Goal: Task Accomplishment & Management: Manage account settings

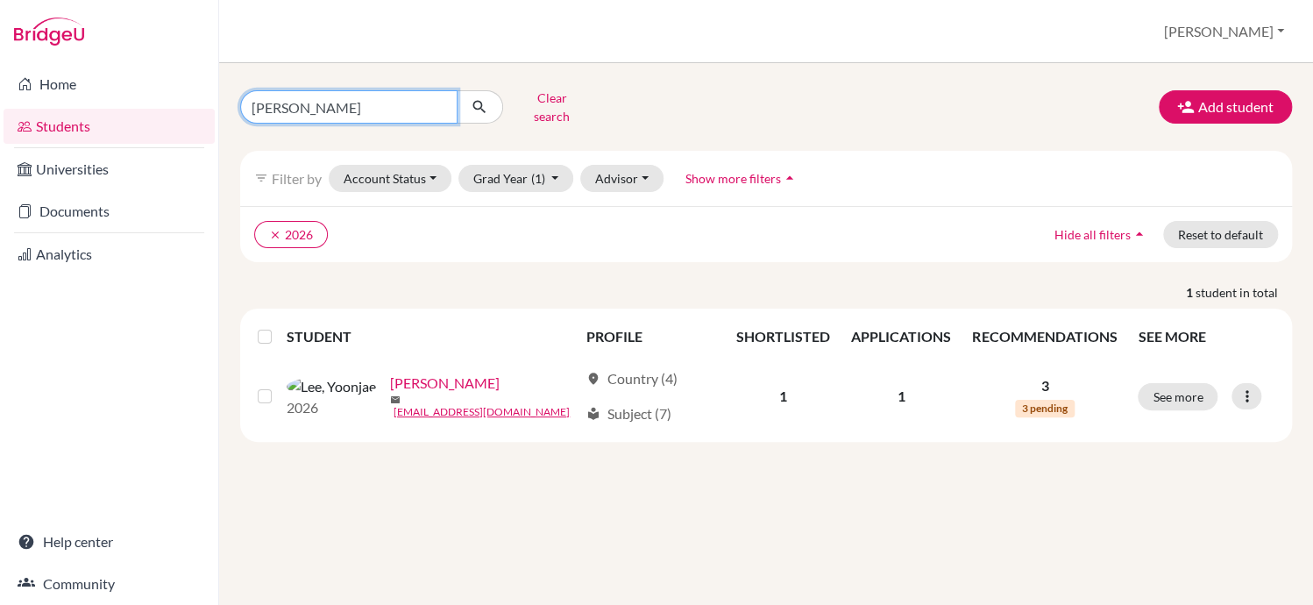
click at [379, 96] on input "[PERSON_NAME]" at bounding box center [348, 106] width 217 height 33
type input "y"
type input "e"
type input "shingu"
click button "submit" at bounding box center [480, 106] width 46 height 33
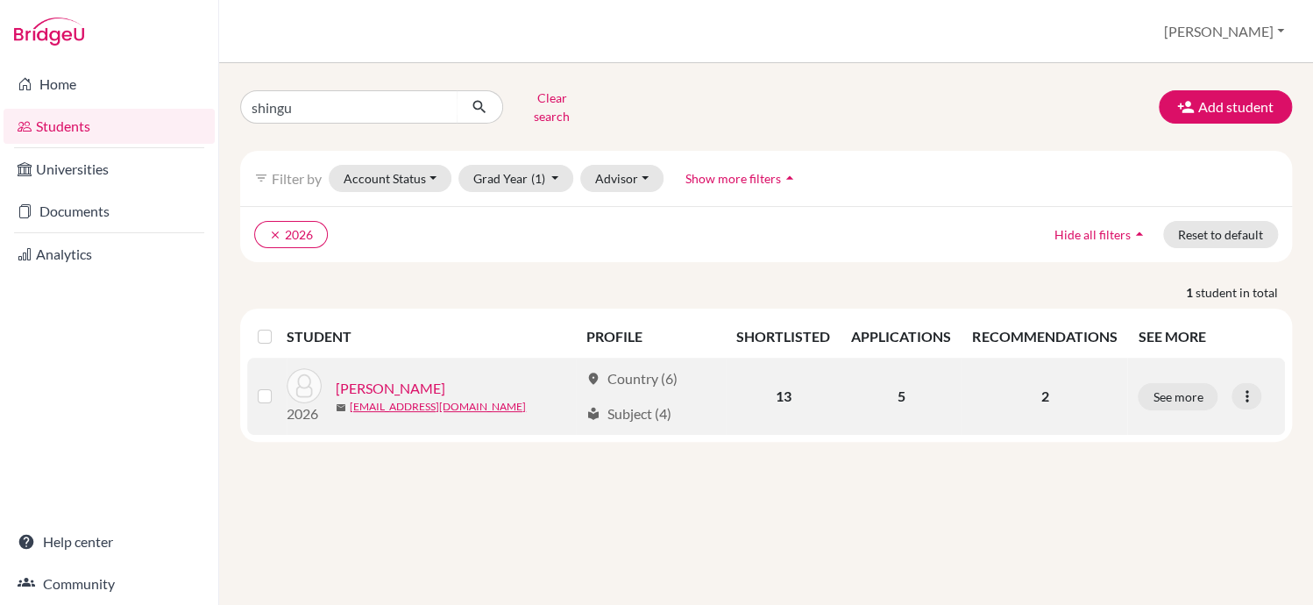
click at [400, 378] on div "Shingu, Yu" at bounding box center [457, 388] width 243 height 21
click at [368, 378] on link "Shingu, Yu" at bounding box center [391, 388] width 110 height 21
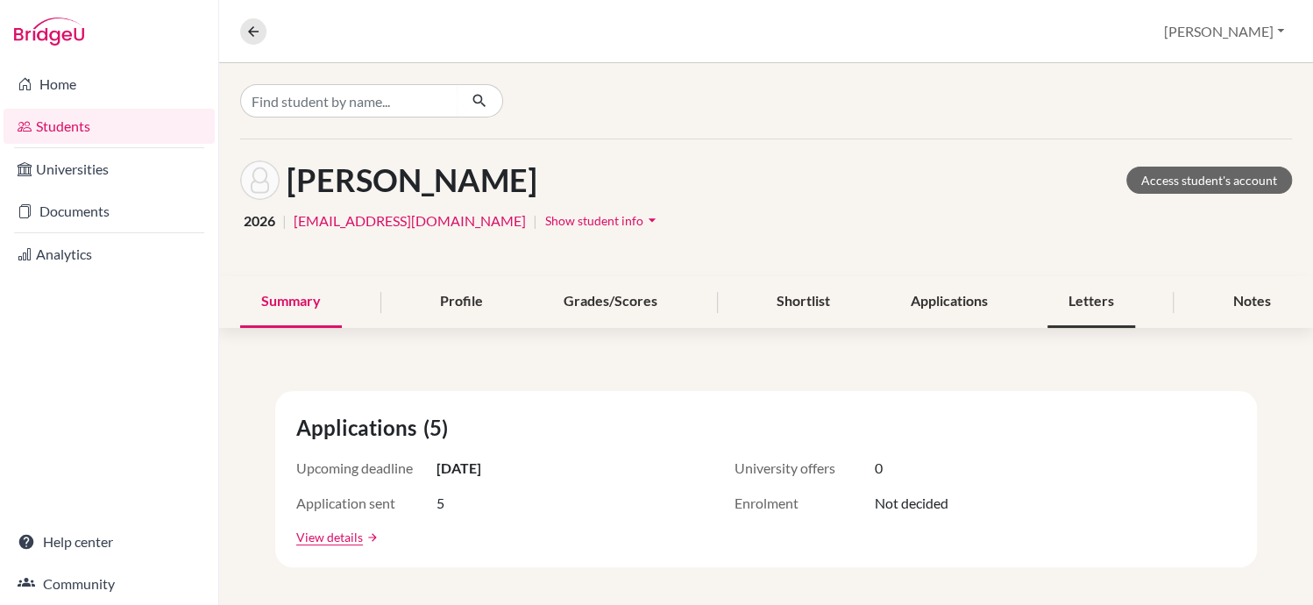
click at [1069, 305] on div "Letters" at bounding box center [1091, 302] width 88 height 52
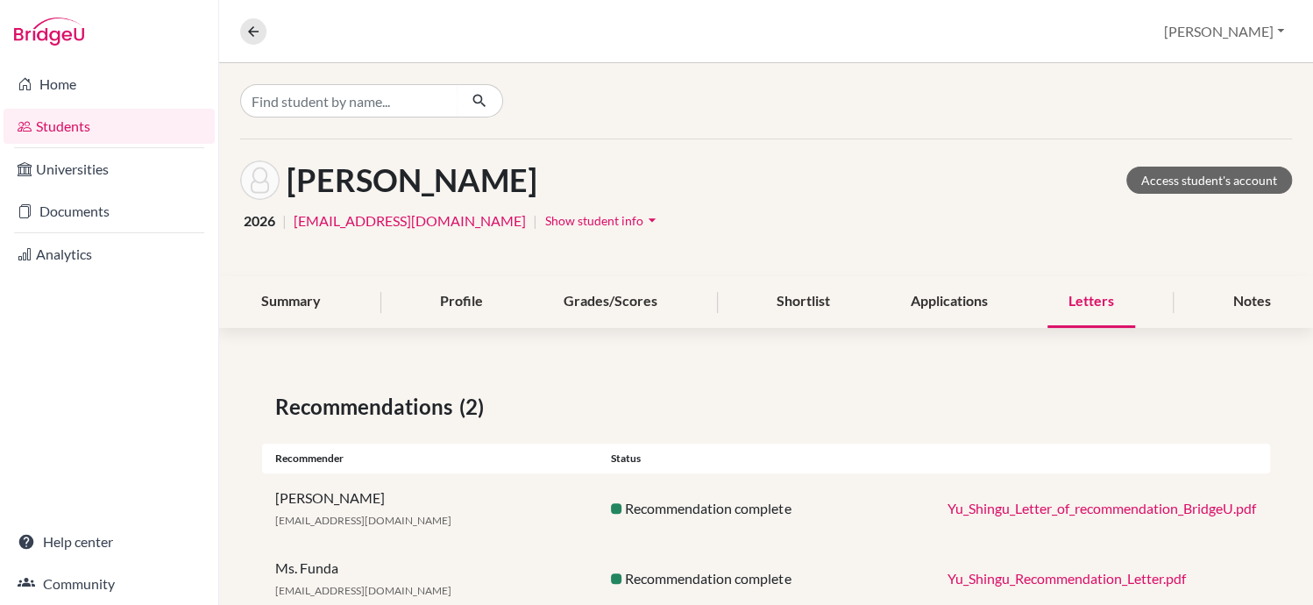
scroll to position [50, 0]
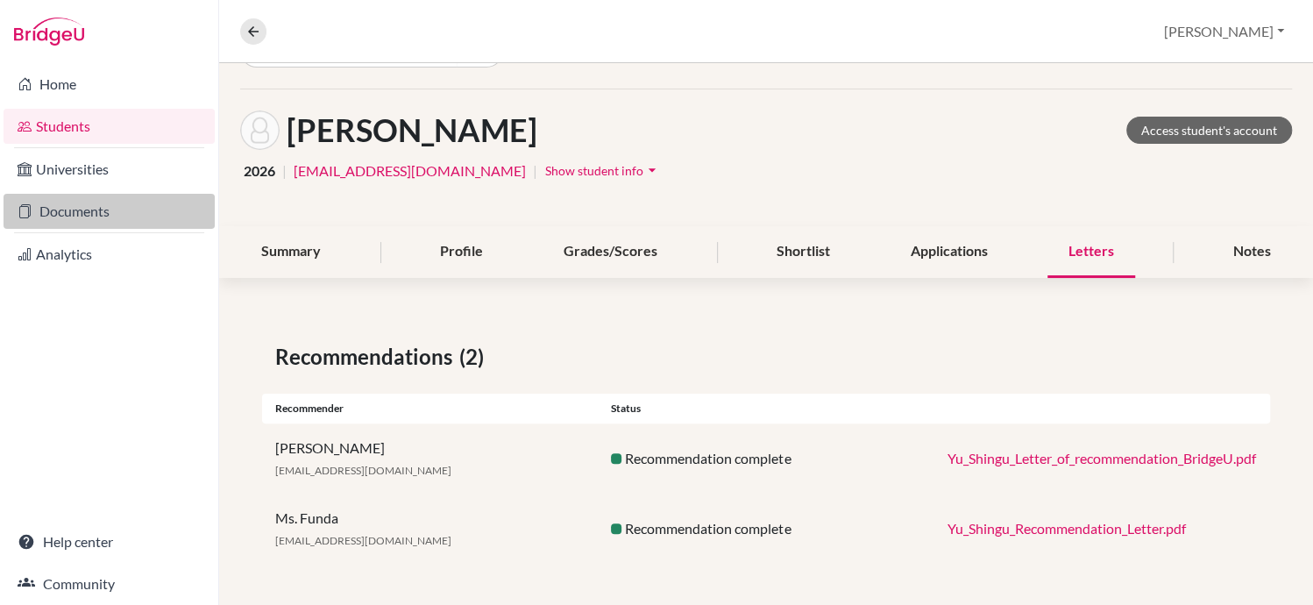
click at [61, 214] on link "Documents" at bounding box center [109, 211] width 211 height 35
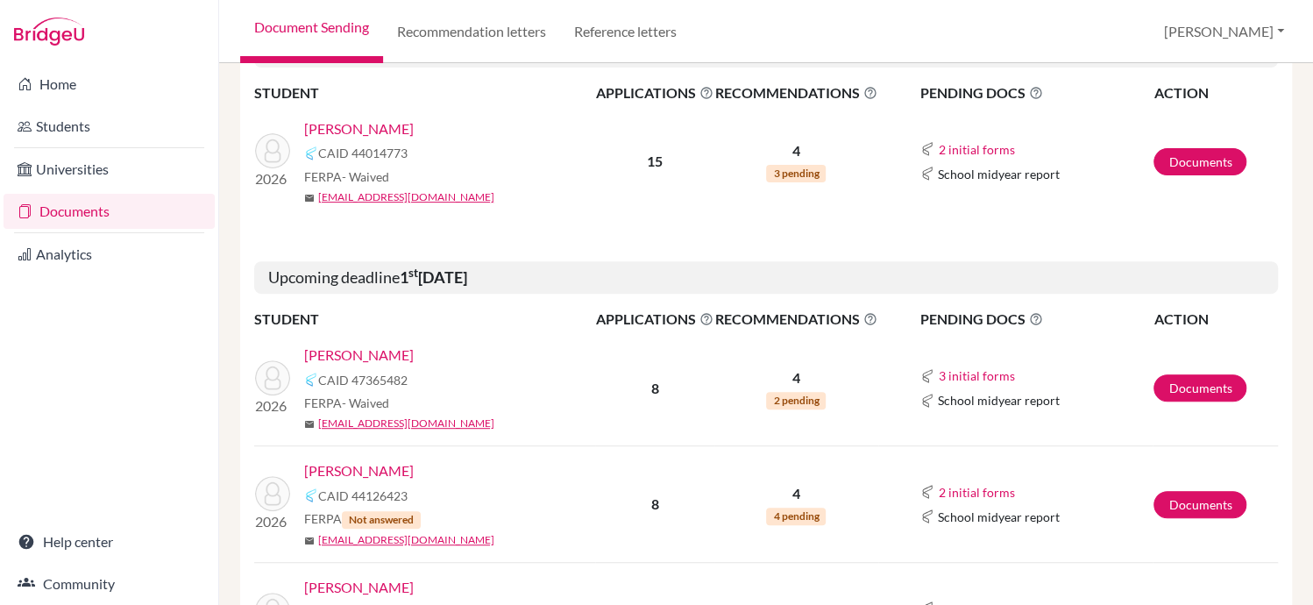
scroll to position [272, 0]
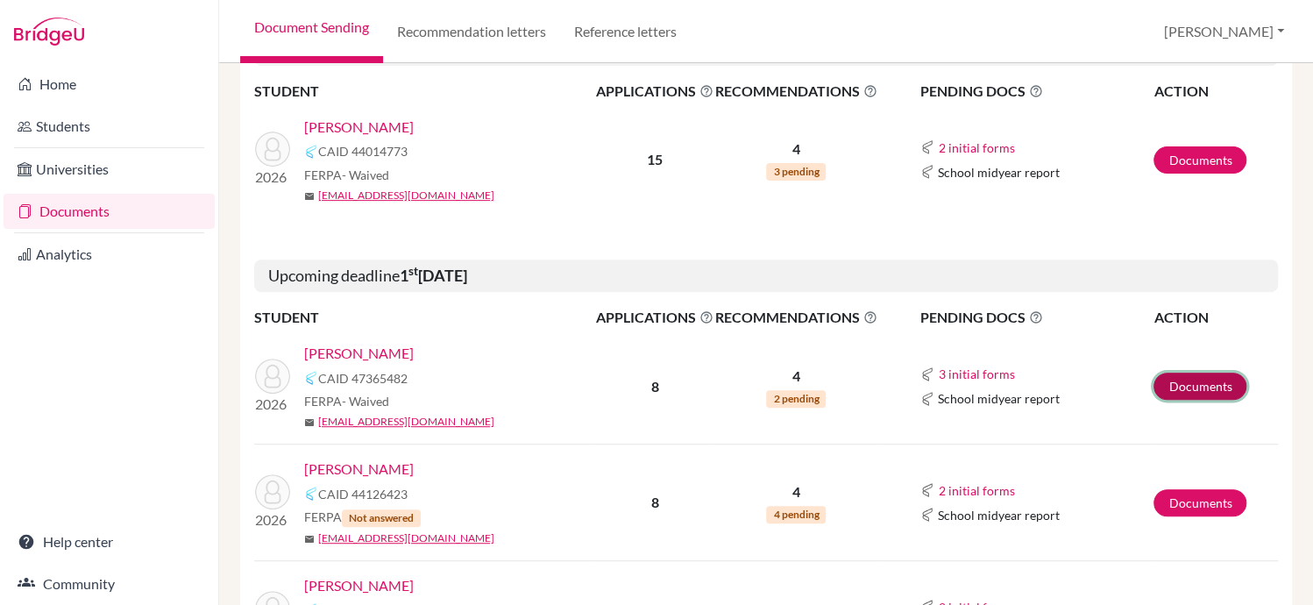
click at [1199, 386] on link "Documents" at bounding box center [1199, 385] width 93 height 27
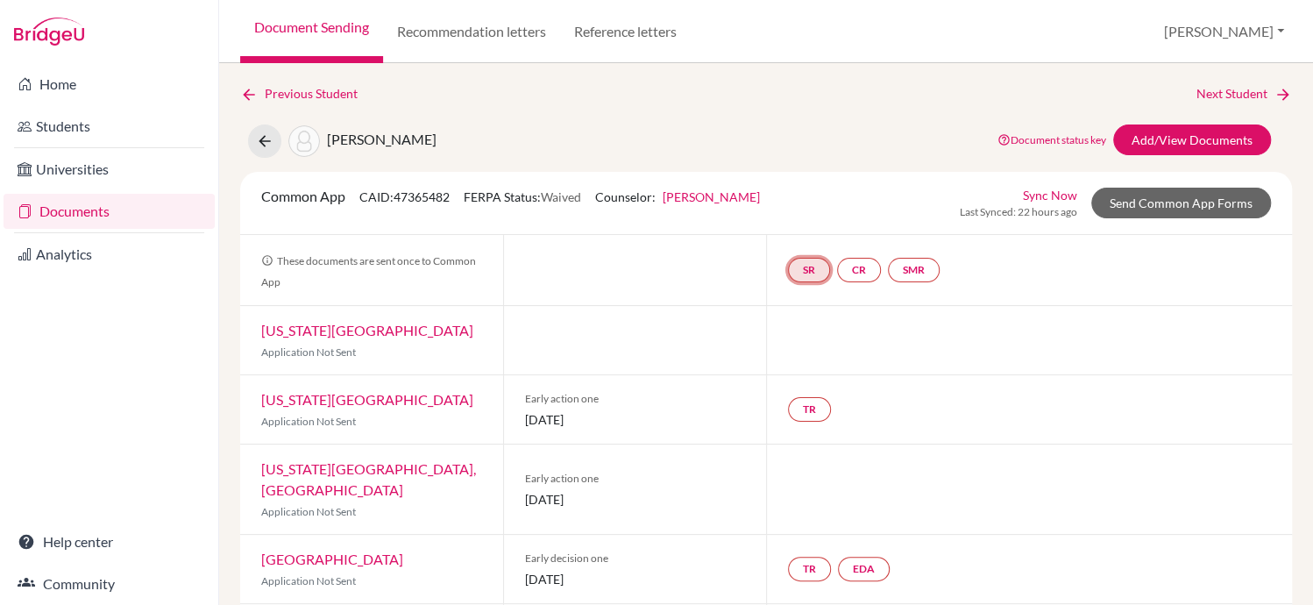
click at [805, 268] on link "SR" at bounding box center [809, 270] width 42 height 25
click at [802, 186] on h3 "School report" at bounding box center [809, 186] width 103 height 32
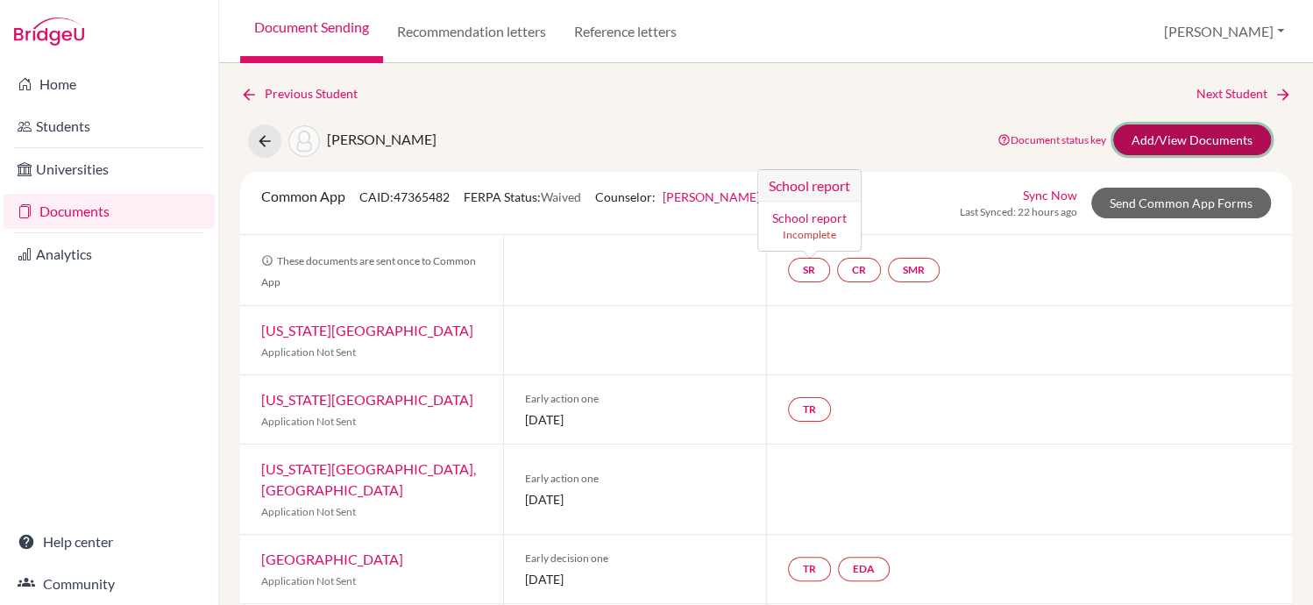
click at [1160, 138] on link "Add/View Documents" at bounding box center [1192, 139] width 158 height 31
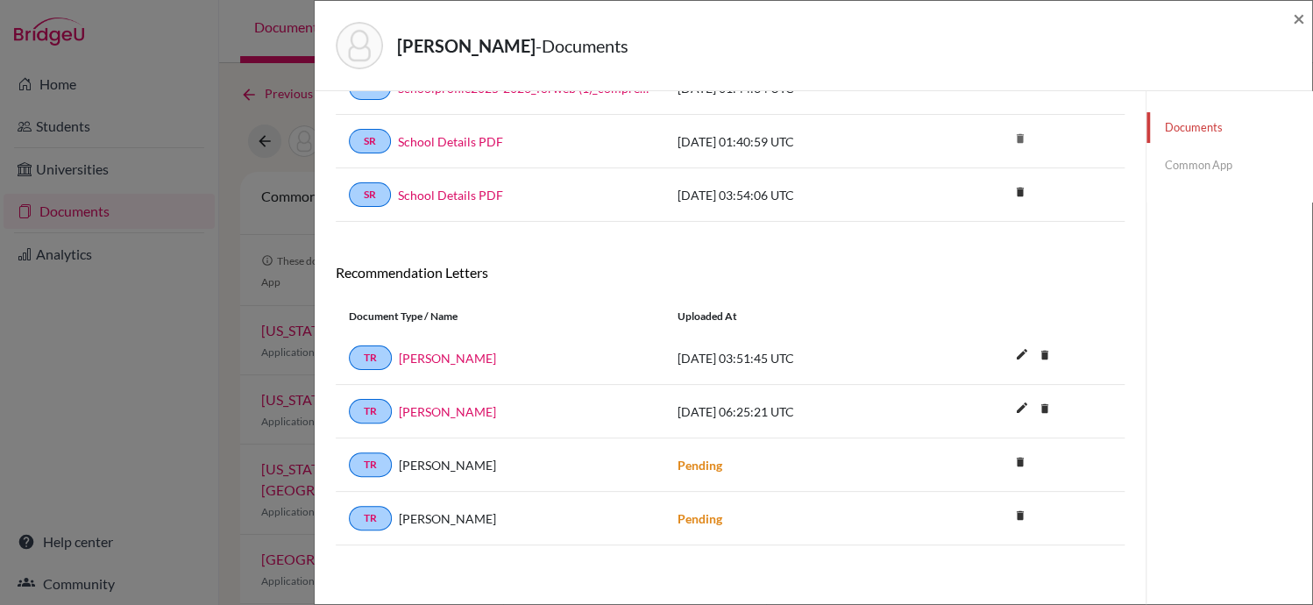
scroll to position [90, 0]
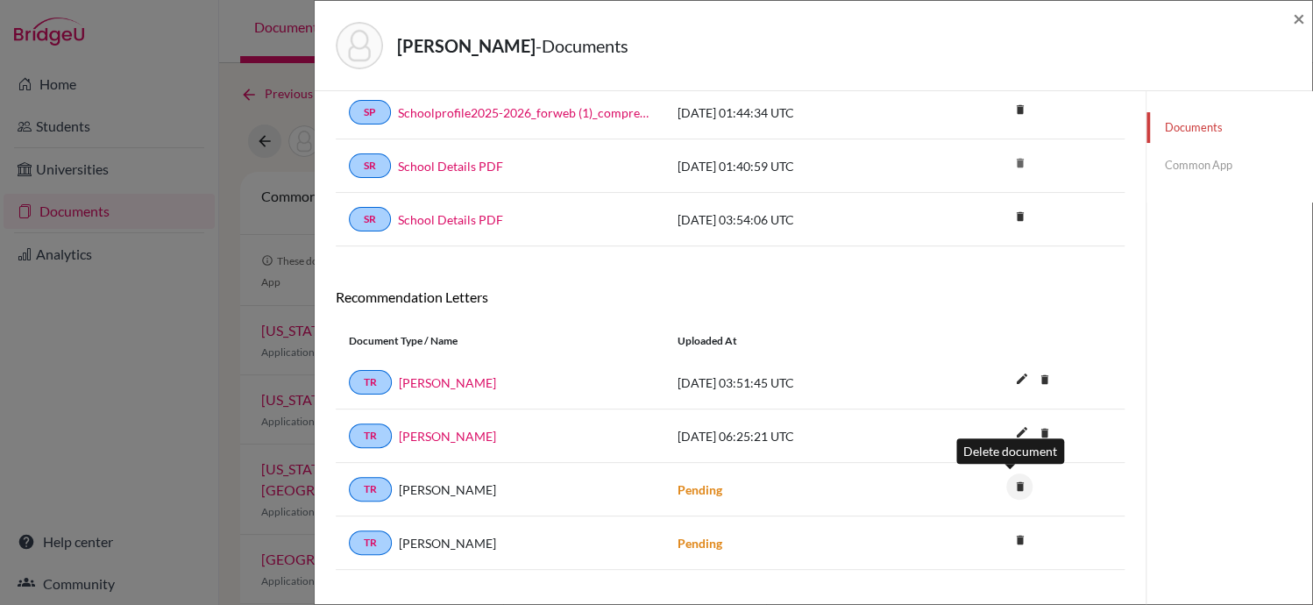
click at [1011, 487] on icon "delete" at bounding box center [1019, 486] width 26 height 26
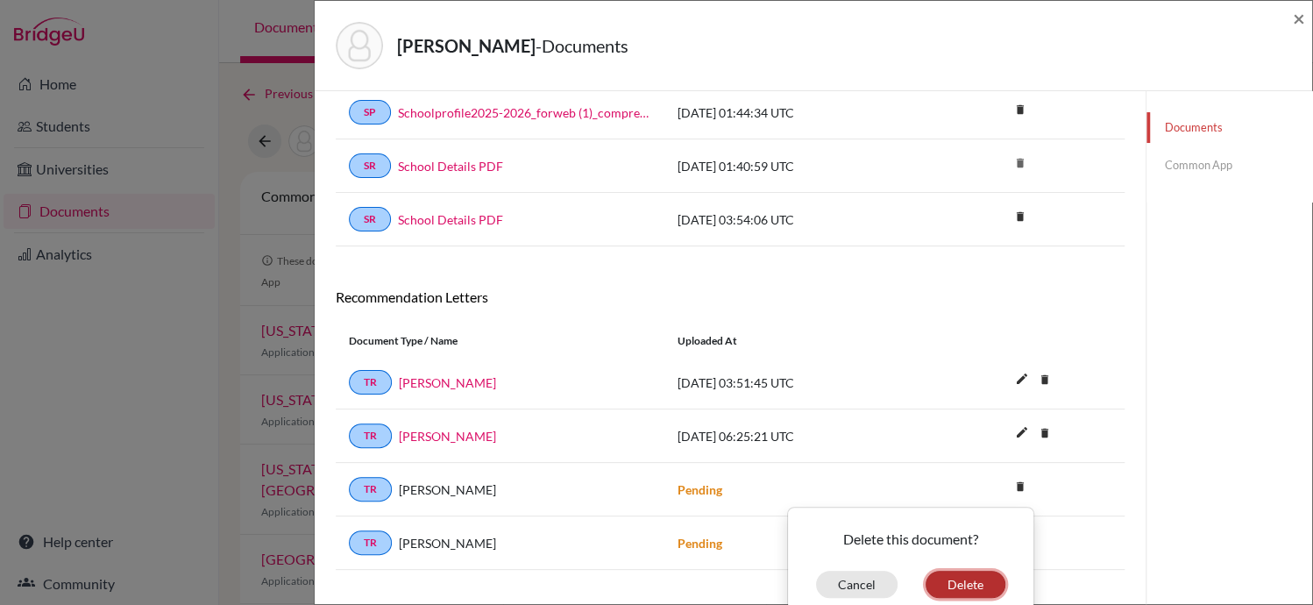
click at [966, 579] on button "Delete" at bounding box center [965, 584] width 80 height 27
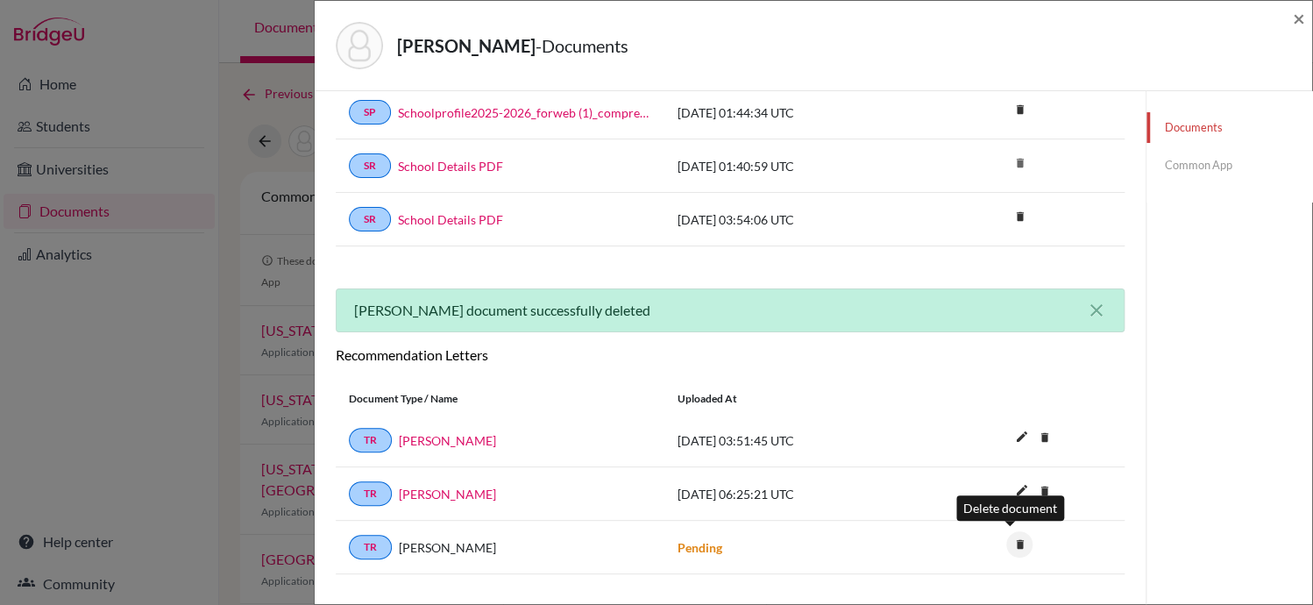
click at [1012, 541] on icon "delete" at bounding box center [1019, 544] width 26 height 26
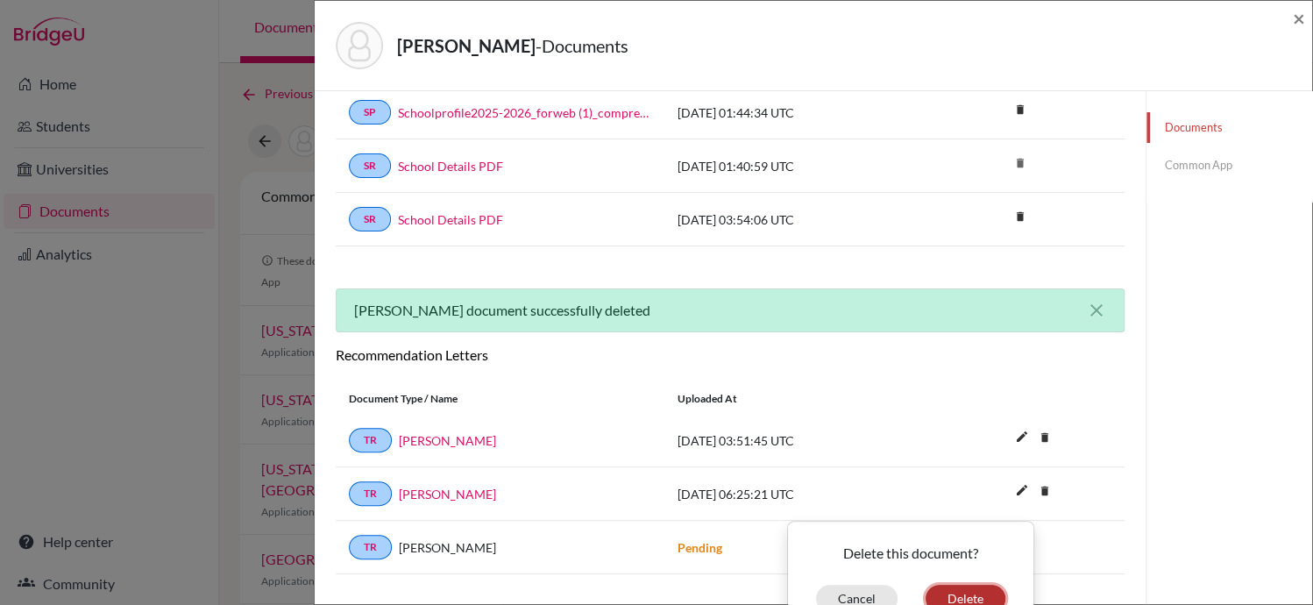
click at [954, 593] on button "Delete" at bounding box center [965, 598] width 80 height 27
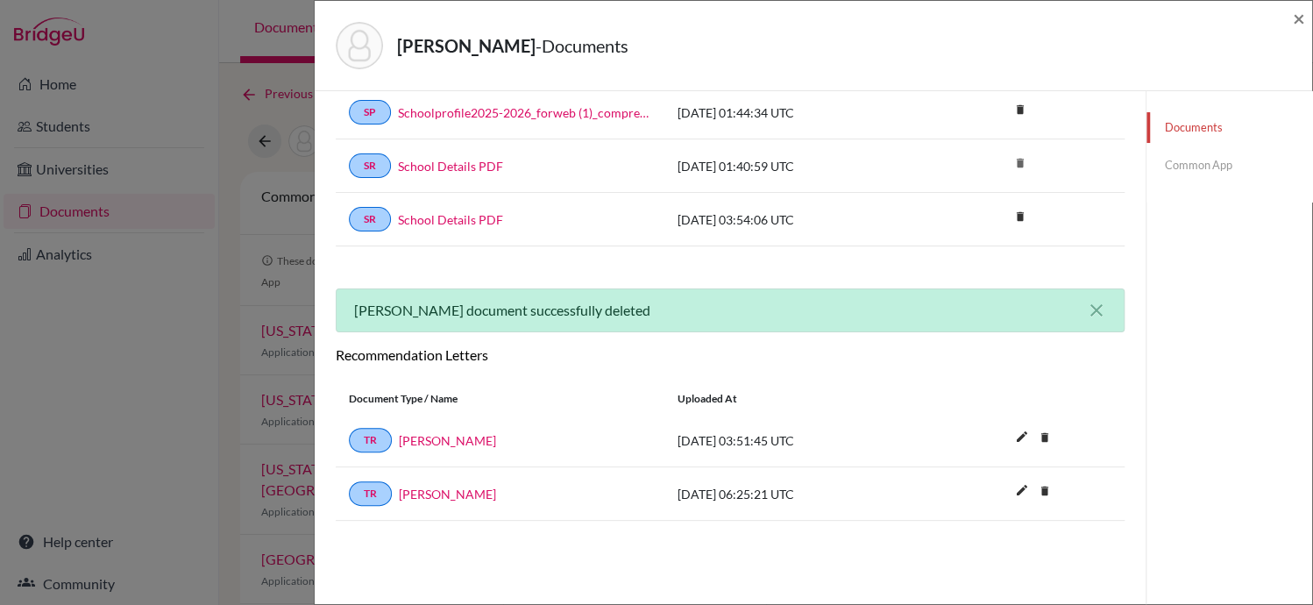
scroll to position [0, 0]
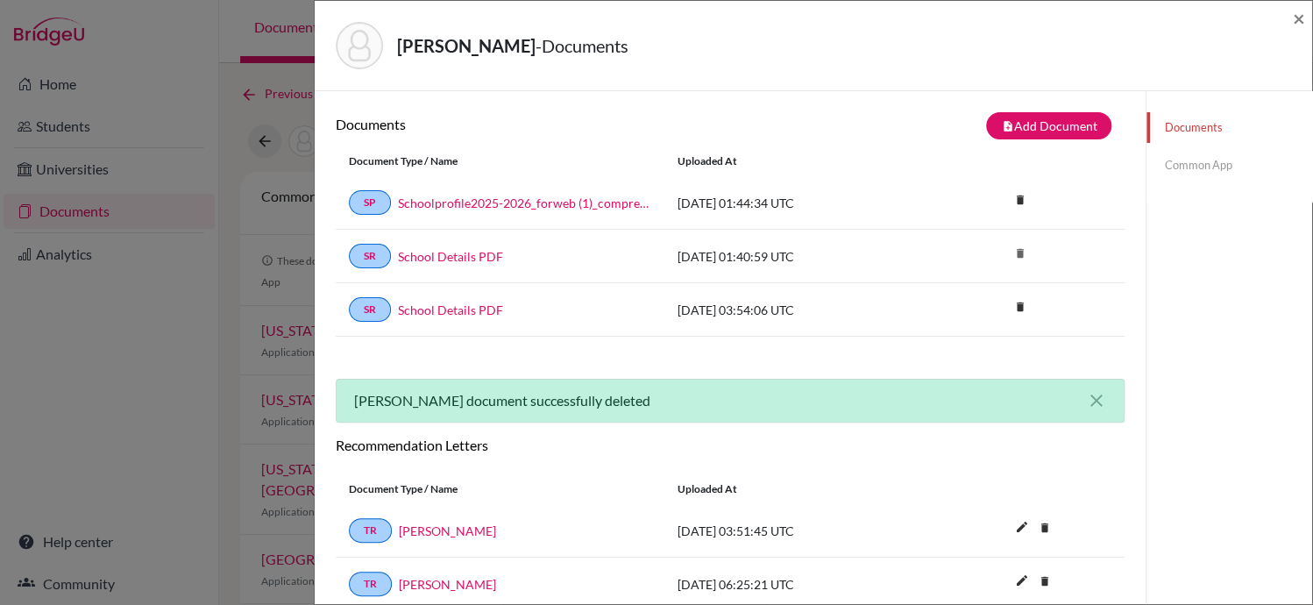
click at [1178, 166] on link "Common App" at bounding box center [1229, 165] width 166 height 31
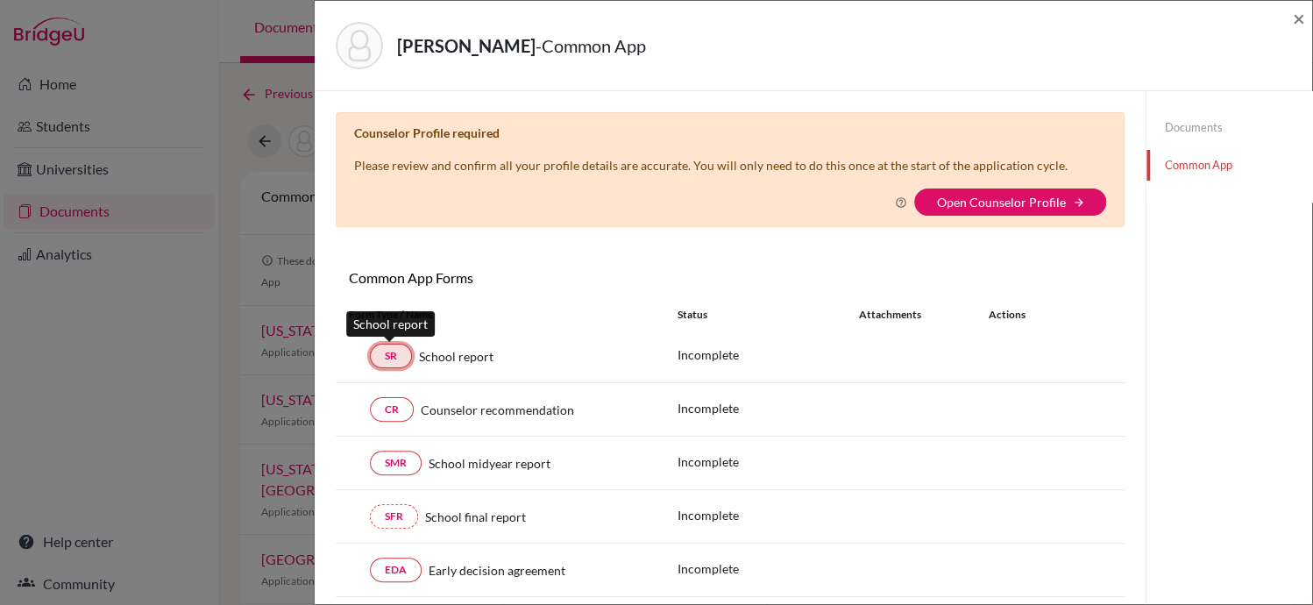
click at [391, 348] on link "SR" at bounding box center [391, 356] width 42 height 25
click at [386, 347] on link "SR" at bounding box center [391, 356] width 42 height 25
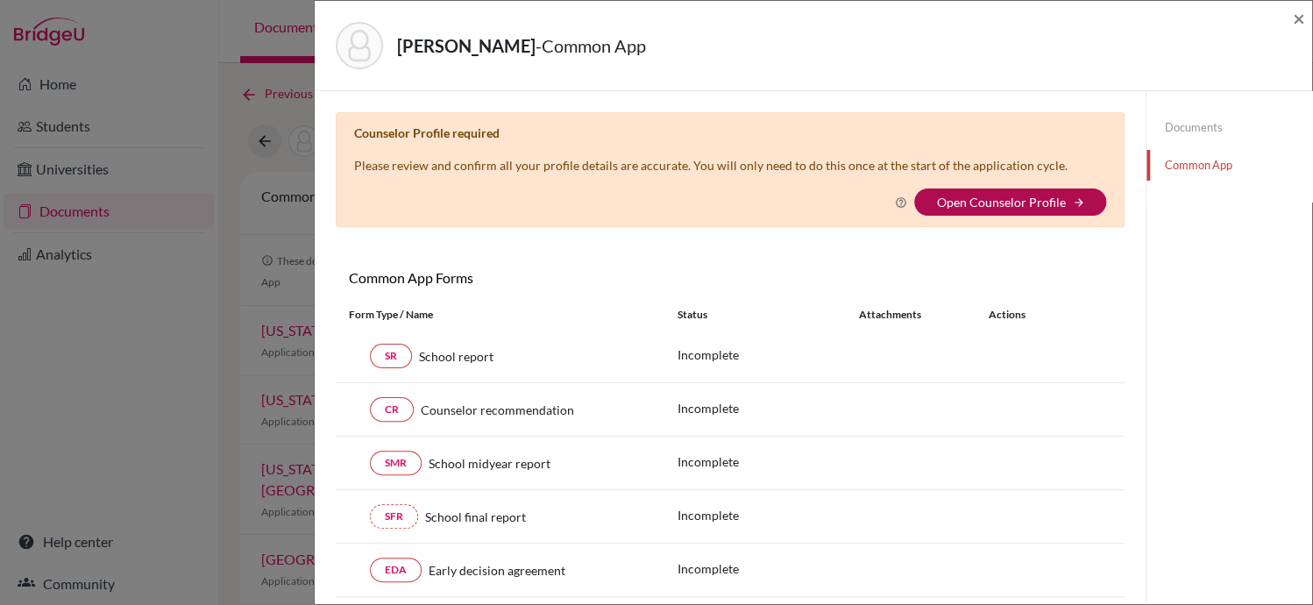
click at [1015, 202] on link "Open Counselor Profile" at bounding box center [1000, 202] width 129 height 15
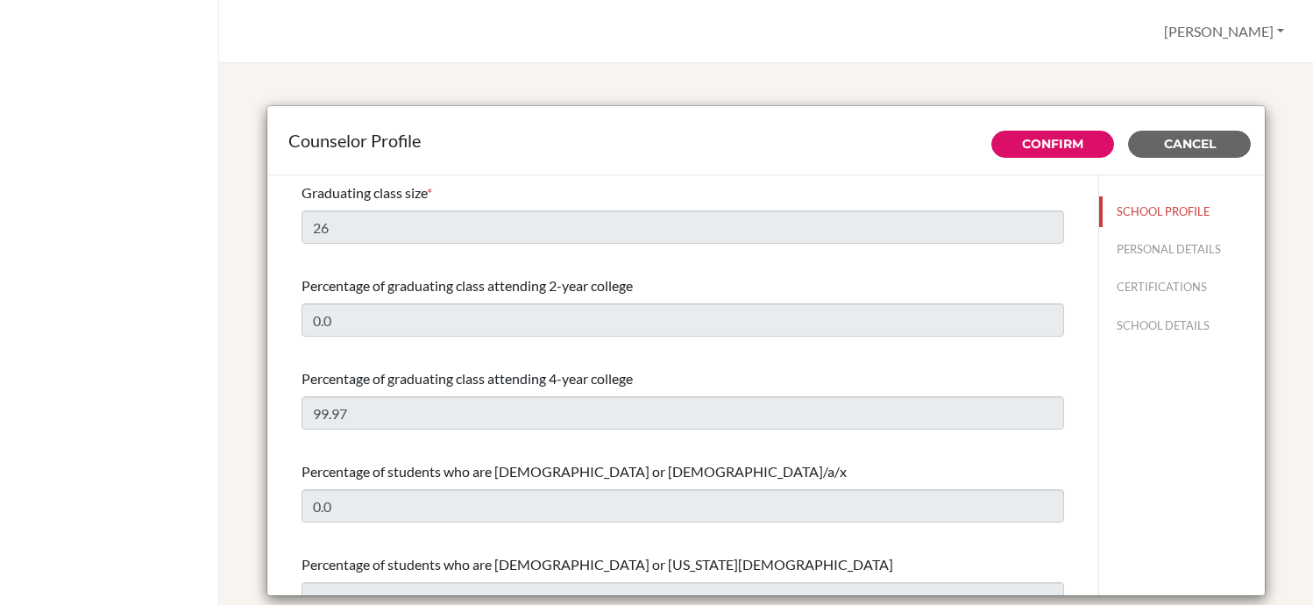
select select "0"
select select "351410"
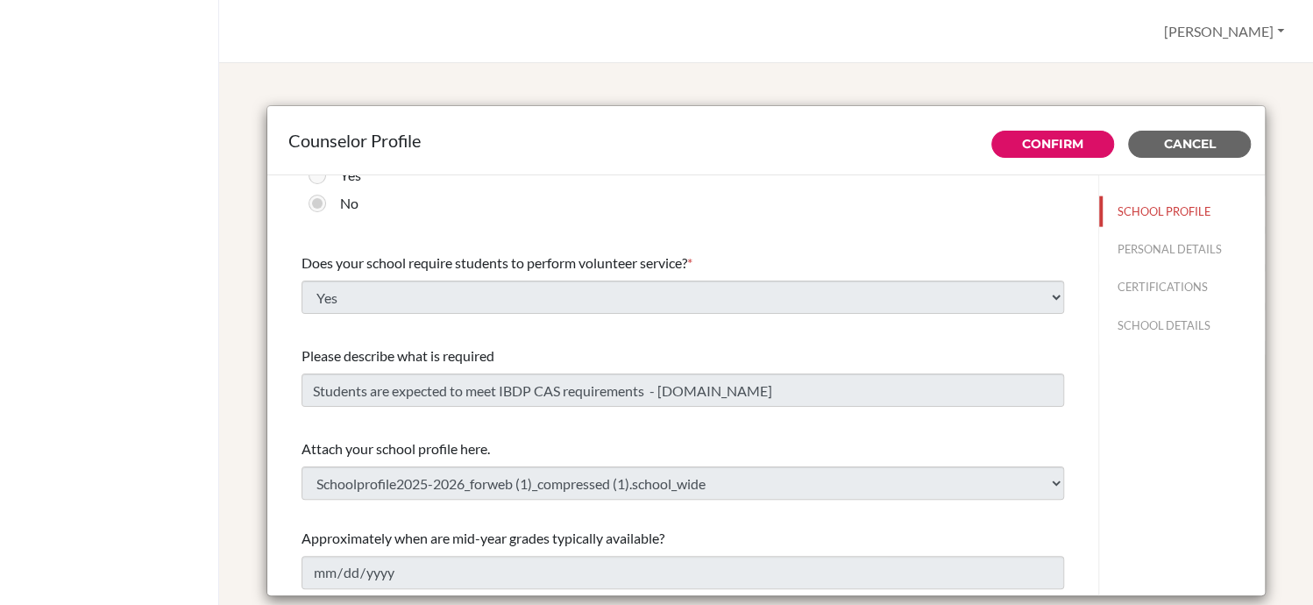
scroll to position [2030, 0]
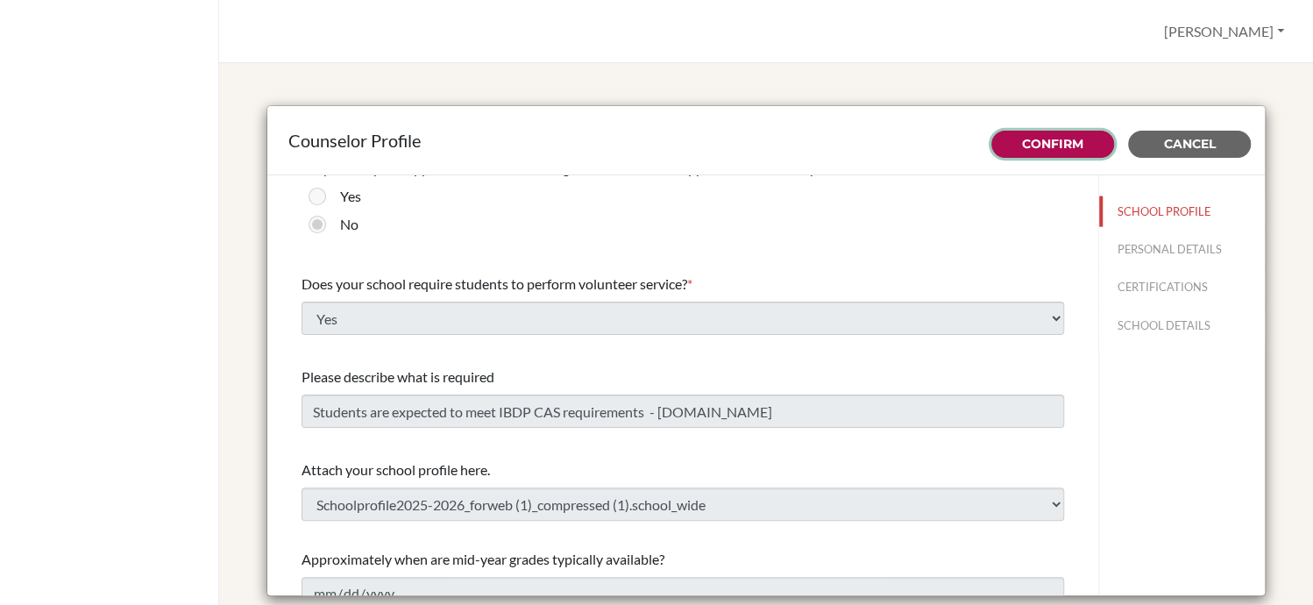
click at [1027, 144] on link "Confirm" at bounding box center [1052, 144] width 61 height 16
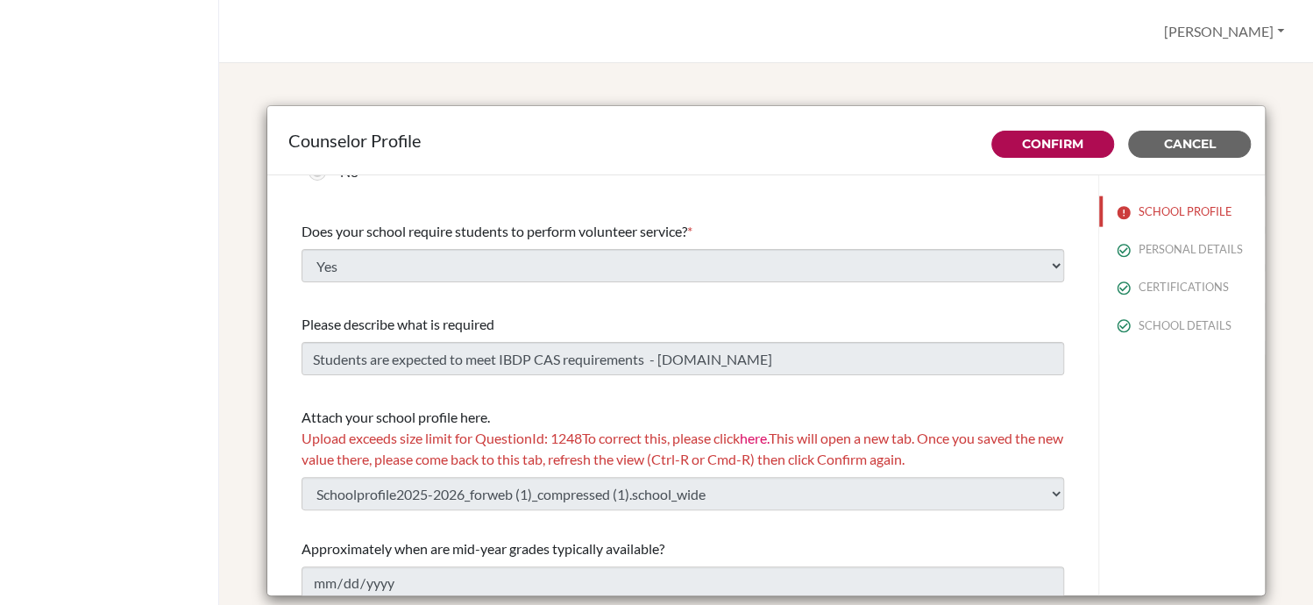
scroll to position [2089, 0]
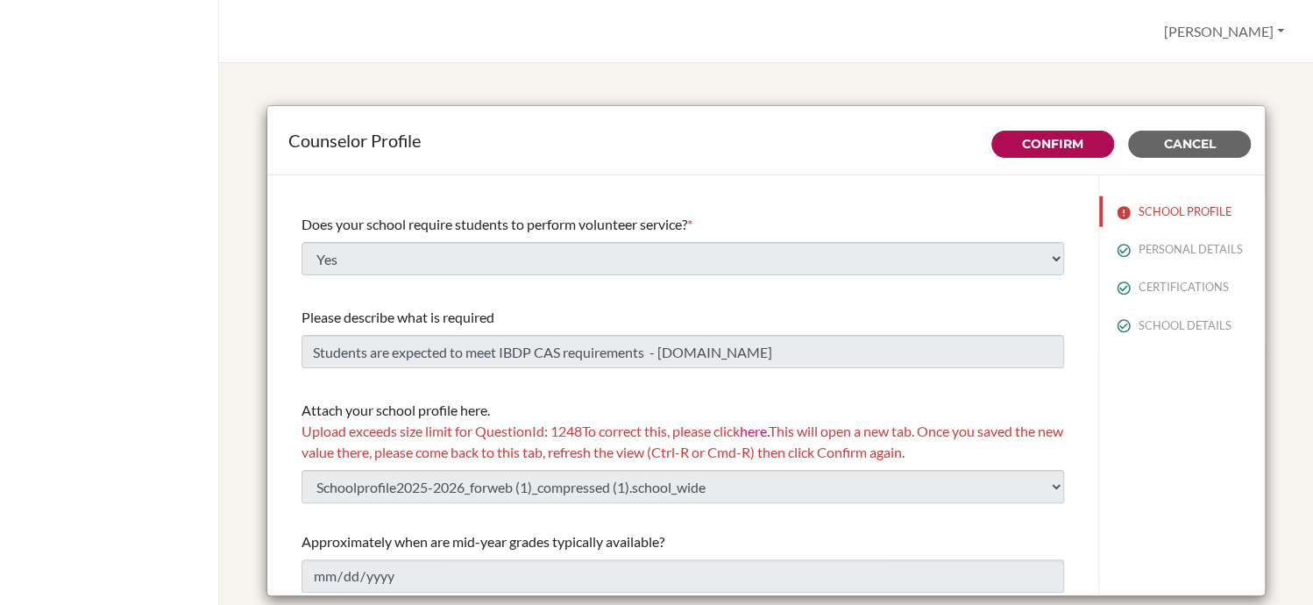
click at [588, 450] on span "Upload exceeds size limit for QuestionId: 1248 To correct this, please click he…" at bounding box center [682, 441] width 762 height 38
click at [757, 430] on link "here." at bounding box center [754, 430] width 29 height 17
click at [889, 451] on span "Upload exceeds size limit for QuestionId: 1248 To correct this, please click he…" at bounding box center [682, 441] width 762 height 38
click at [1023, 145] on link "Confirm" at bounding box center [1052, 144] width 61 height 16
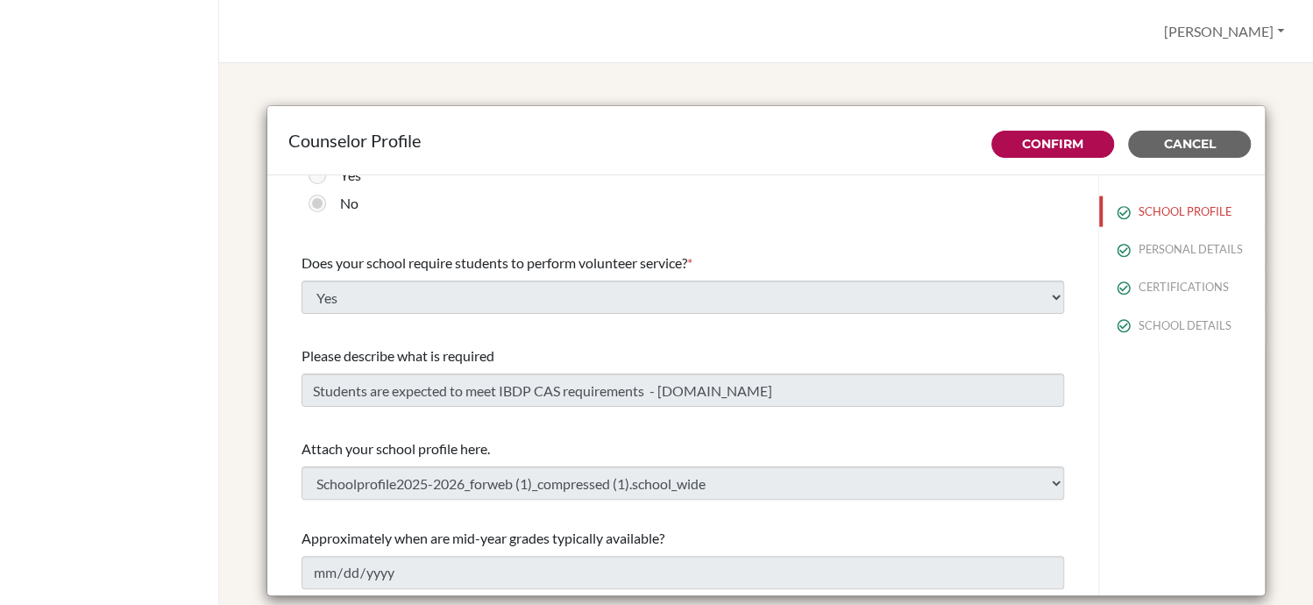
scroll to position [2051, 0]
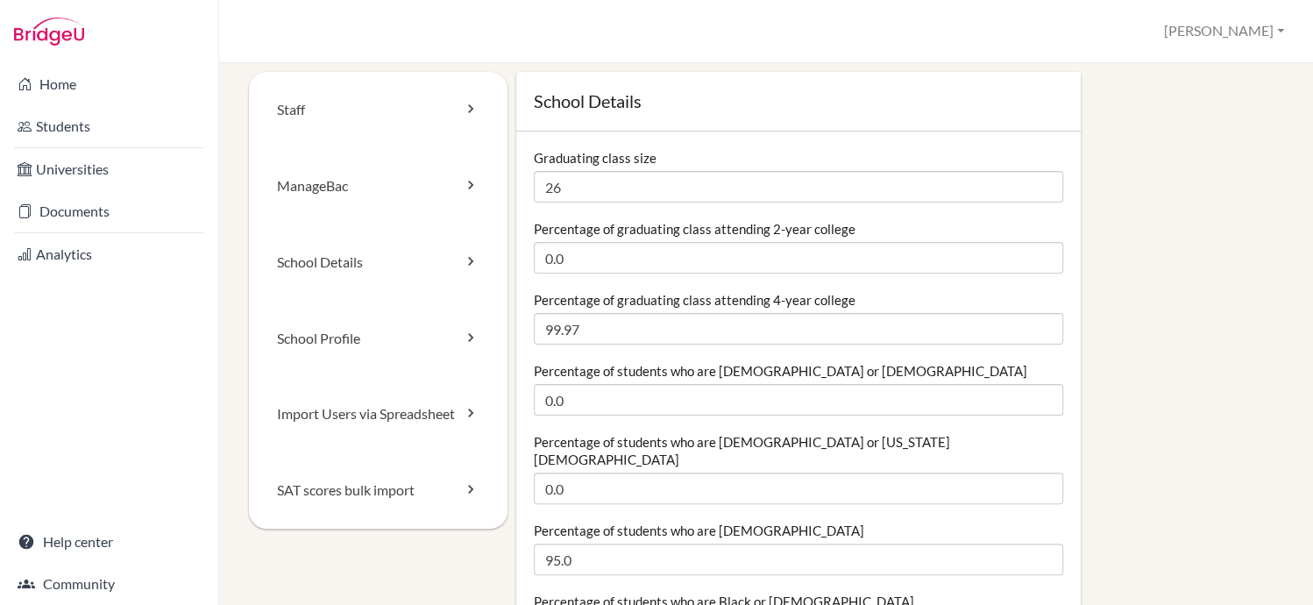
scroll to position [19, 0]
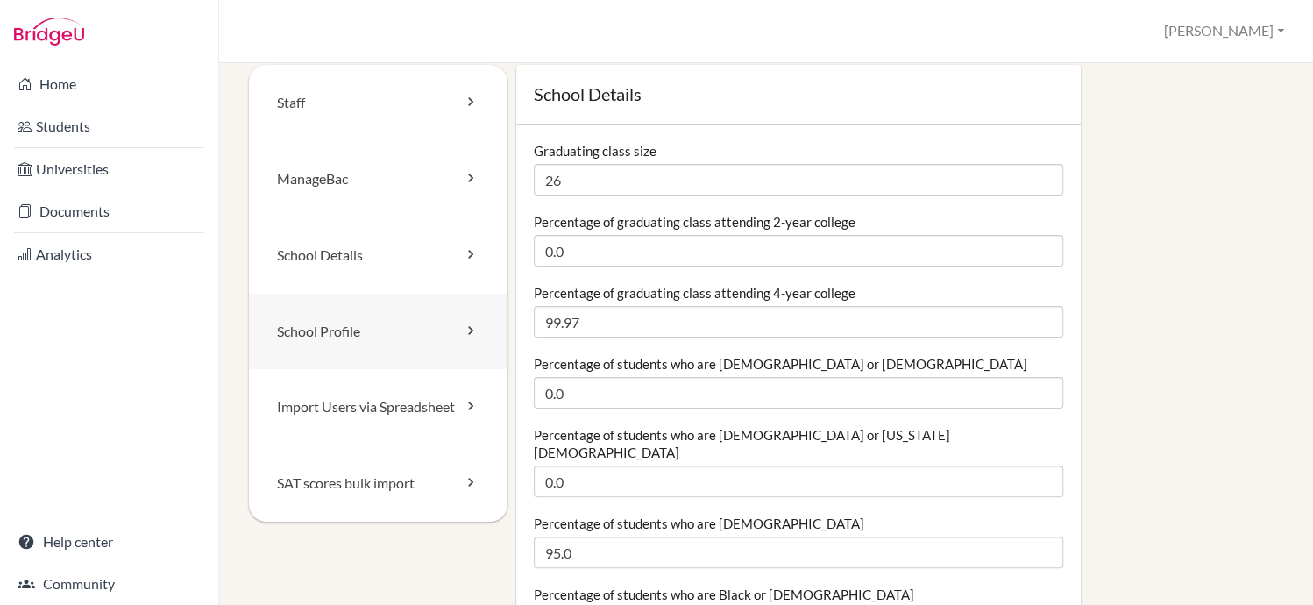
click at [449, 330] on link "School Profile" at bounding box center [378, 332] width 259 height 76
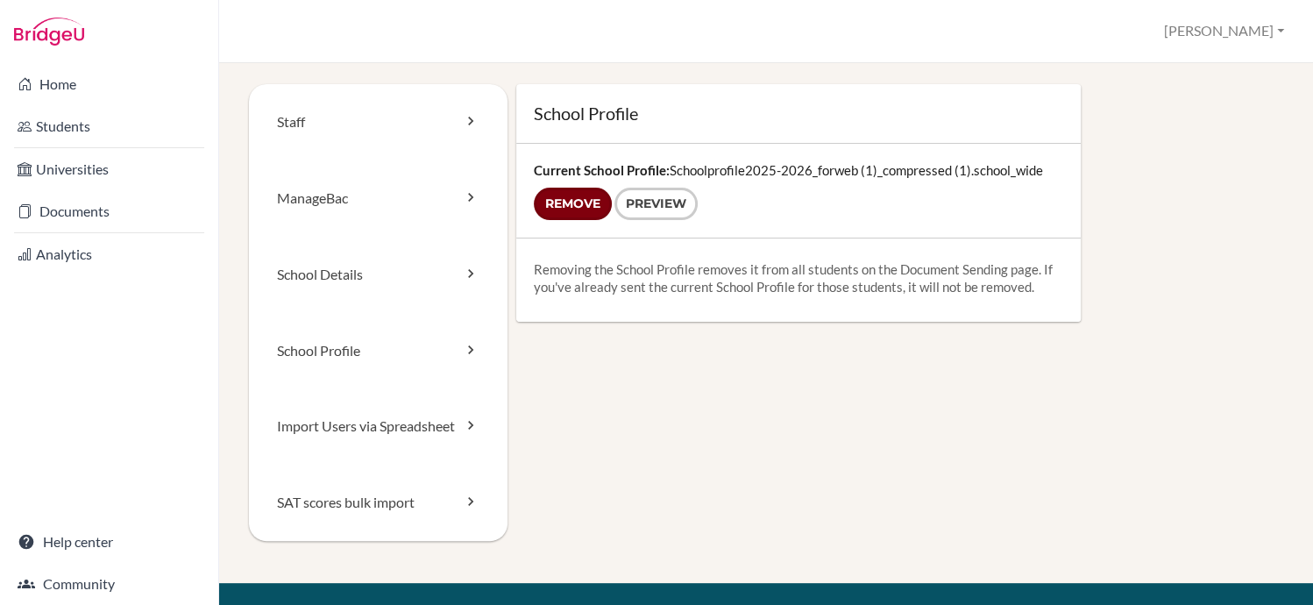
click at [585, 205] on input "Remove" at bounding box center [573, 204] width 78 height 32
click at [565, 204] on form "Remove Preview" at bounding box center [798, 204] width 529 height 32
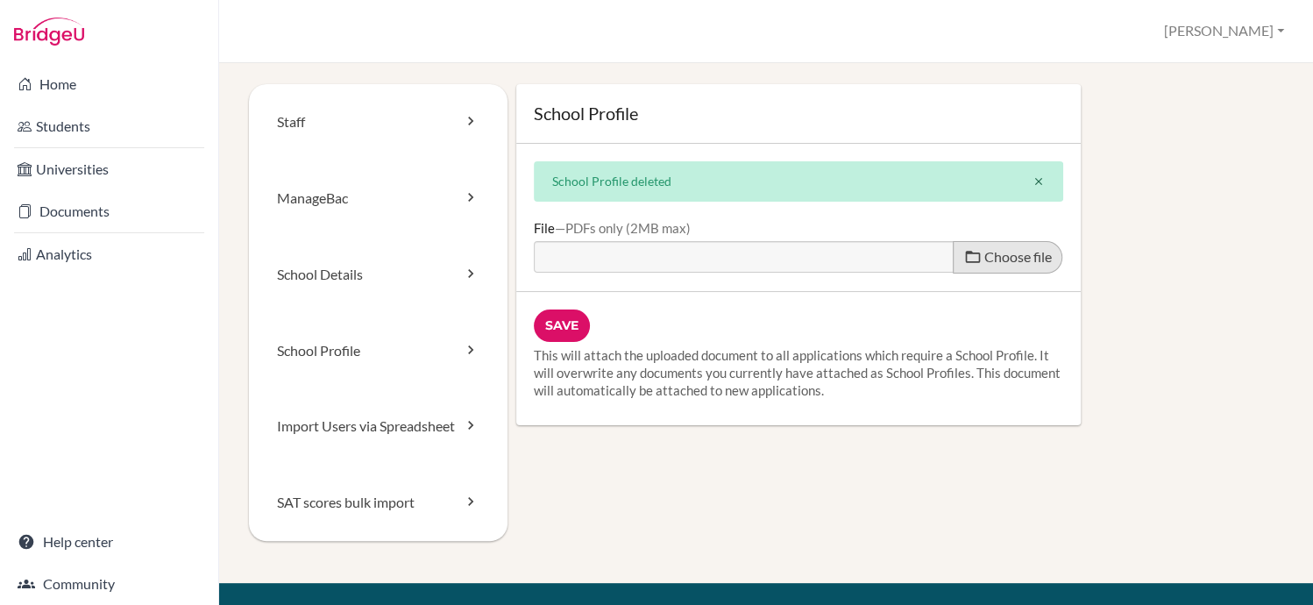
click at [984, 257] on span "Choose file" at bounding box center [1017, 256] width 67 height 17
click at [802, 257] on input "Choose file" at bounding box center [668, 251] width 268 height 20
type input "C:\fakepath\Schoolprofile2025-2026 for common app_compressed.pdf"
type input "Schoolprofile2025-2026 for common app_compressed.pdf"
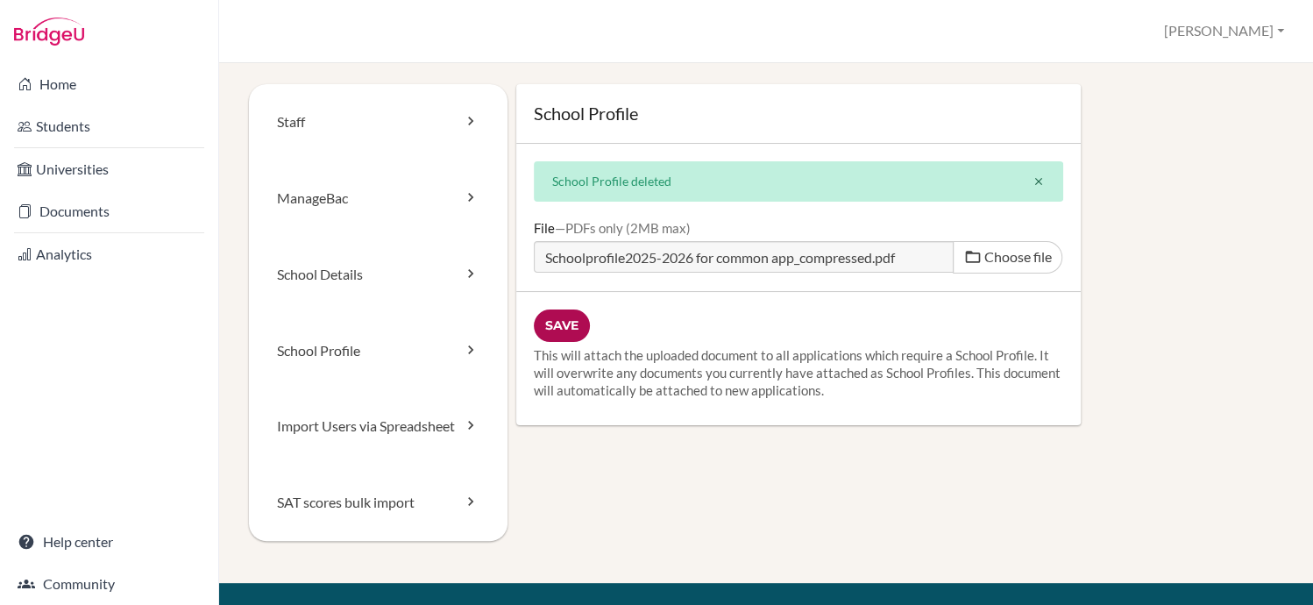
click at [561, 327] on input "Save" at bounding box center [562, 325] width 56 height 32
click at [553, 322] on div "Save This will attach the uploaded document to all applications which require a…" at bounding box center [798, 358] width 564 height 133
click at [544, 316] on div "Save This will attach the uploaded document to all applications which require a…" at bounding box center [798, 358] width 564 height 133
click at [553, 326] on div "Save This will attach the uploaded document to all applications which require a…" at bounding box center [798, 358] width 564 height 133
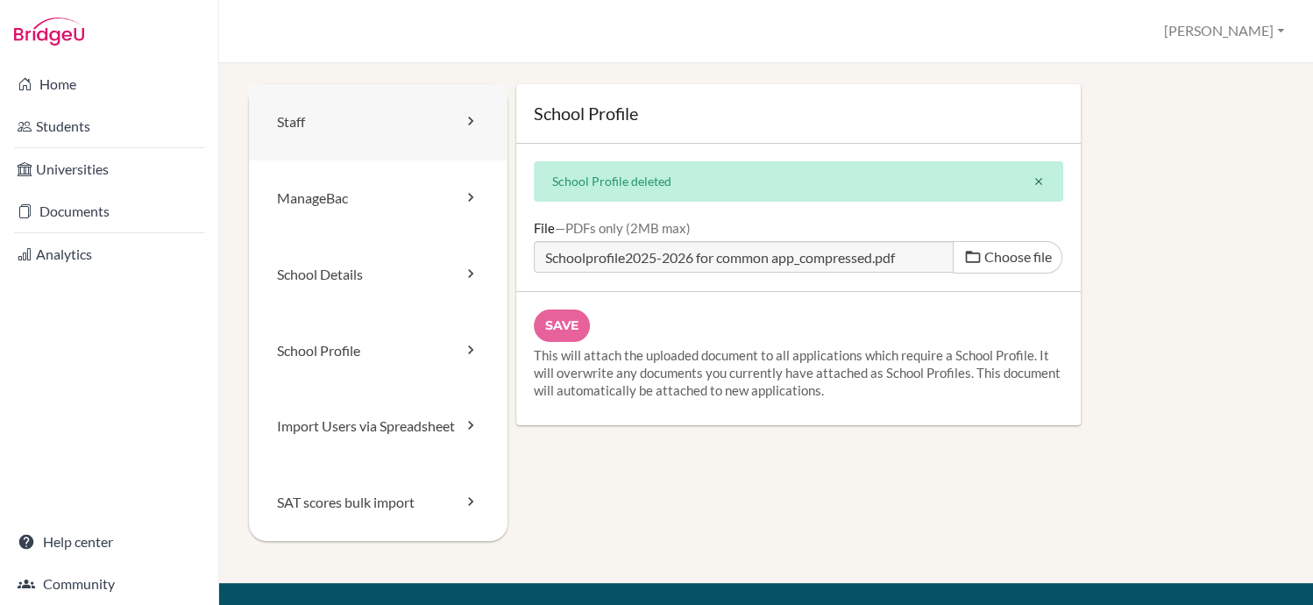
click at [312, 127] on link "Staff" at bounding box center [378, 122] width 259 height 76
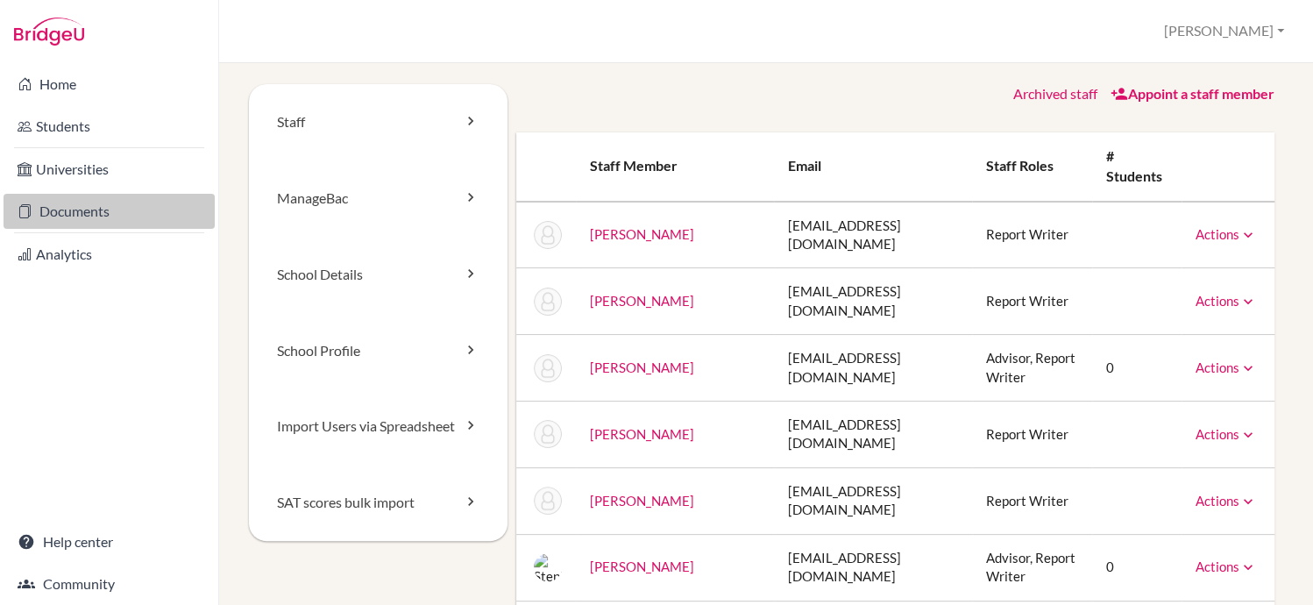
click at [82, 212] on link "Documents" at bounding box center [109, 211] width 211 height 35
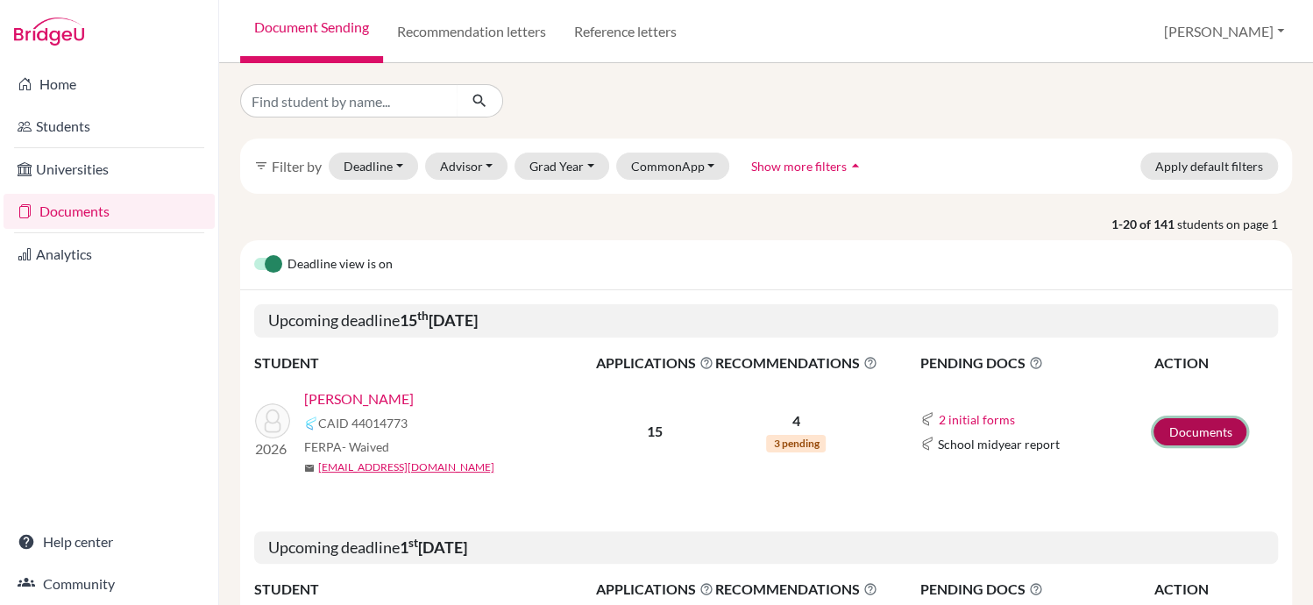
click at [1182, 429] on link "Documents" at bounding box center [1199, 431] width 93 height 27
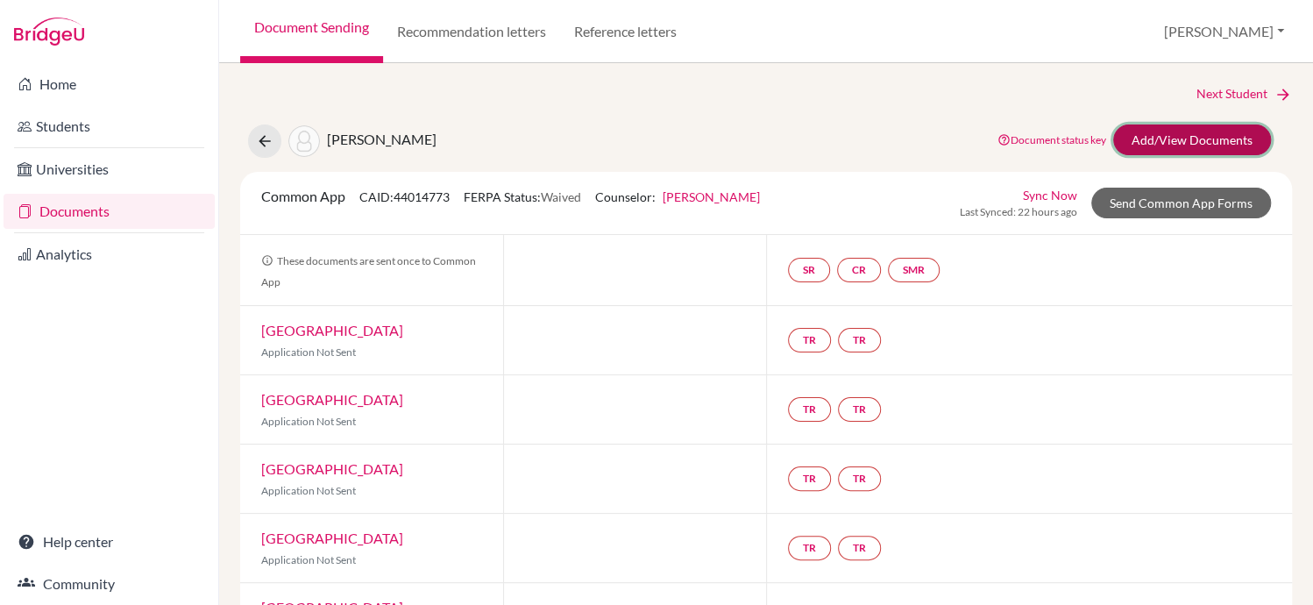
click at [1166, 133] on link "Add/View Documents" at bounding box center [1192, 139] width 158 height 31
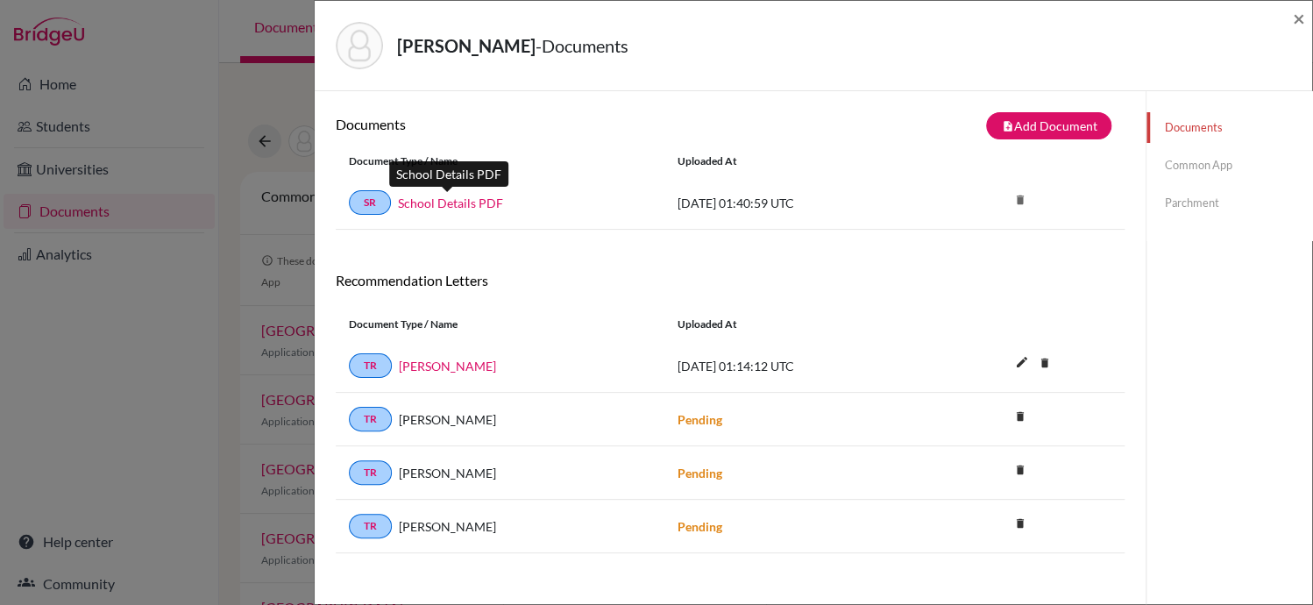
click at [441, 203] on link "School Details PDF" at bounding box center [450, 203] width 105 height 18
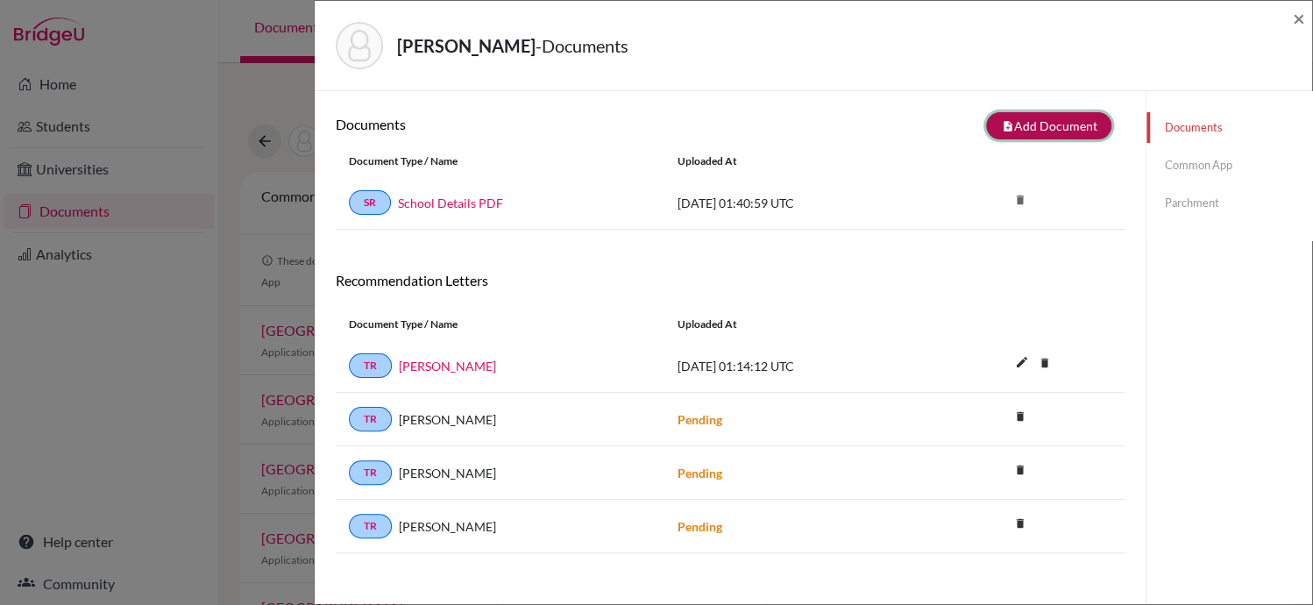
click at [1045, 124] on button "note_add Add Document" at bounding box center [1048, 125] width 125 height 27
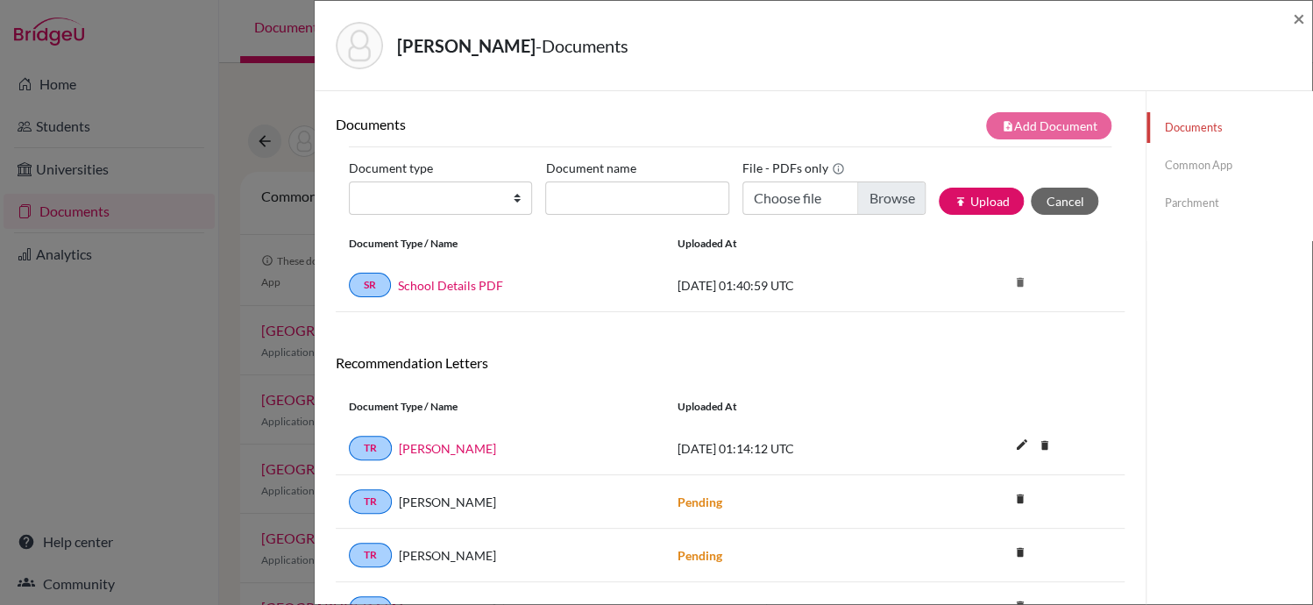
click at [1174, 162] on link "Common App" at bounding box center [1229, 165] width 166 height 31
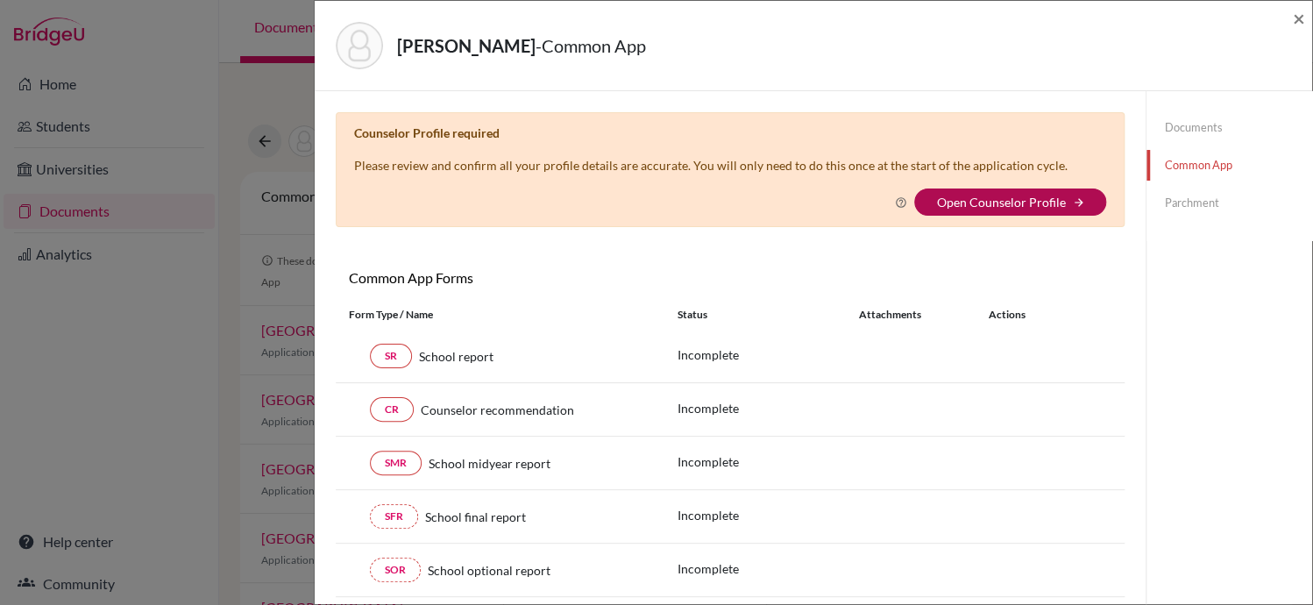
click at [1029, 197] on link "Open Counselor Profile" at bounding box center [1000, 202] width 129 height 15
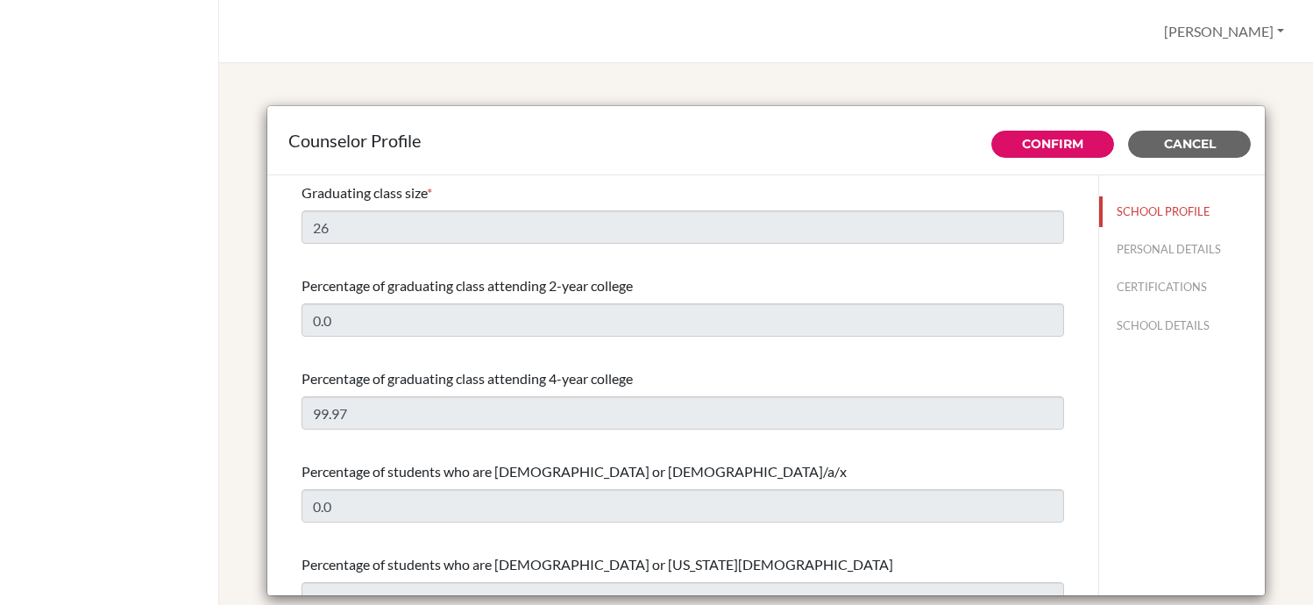
select select "0"
click at [1035, 136] on link "Confirm" at bounding box center [1052, 144] width 61 height 16
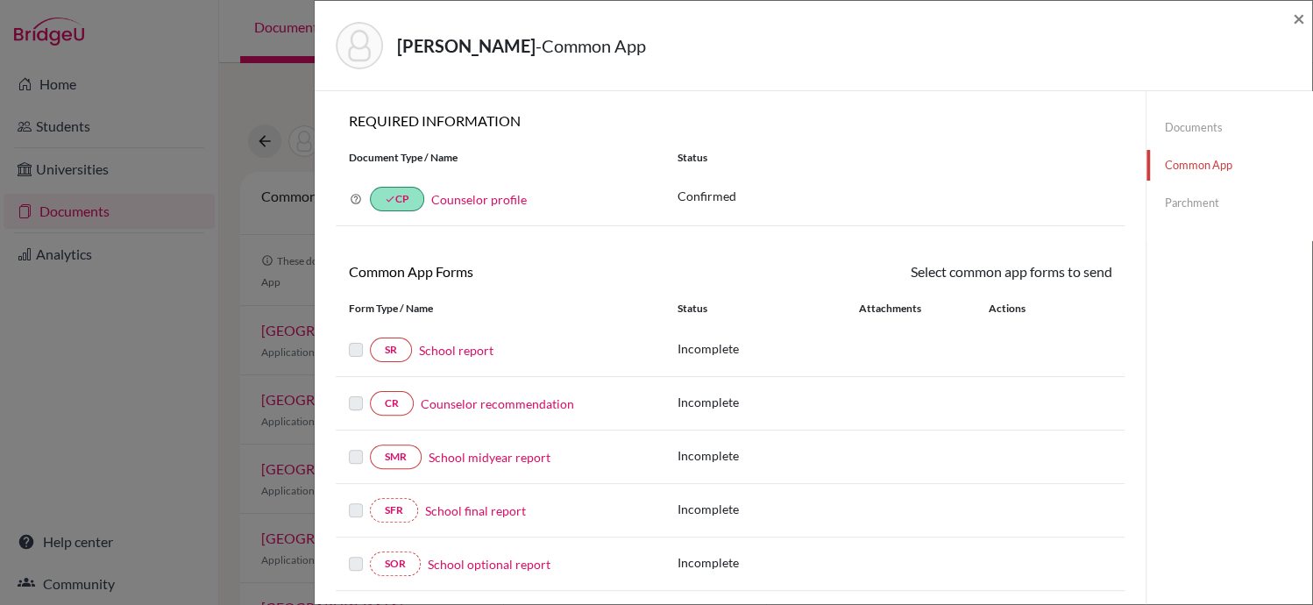
click at [477, 196] on link "Counselor profile" at bounding box center [479, 199] width 96 height 15
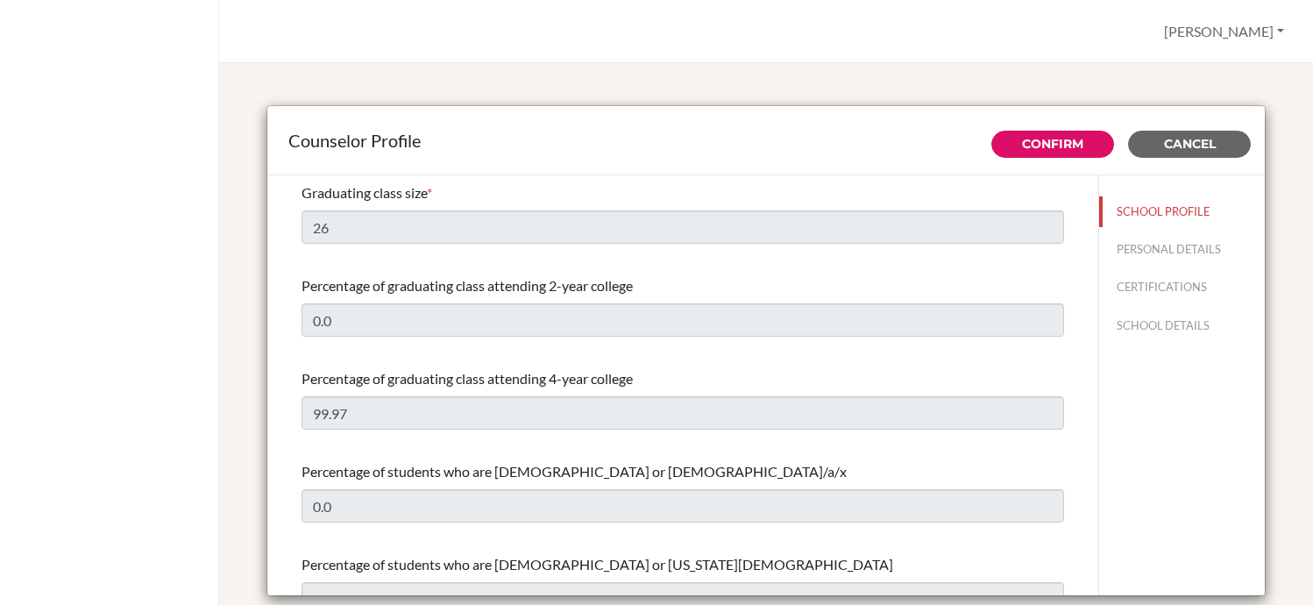
select select "0"
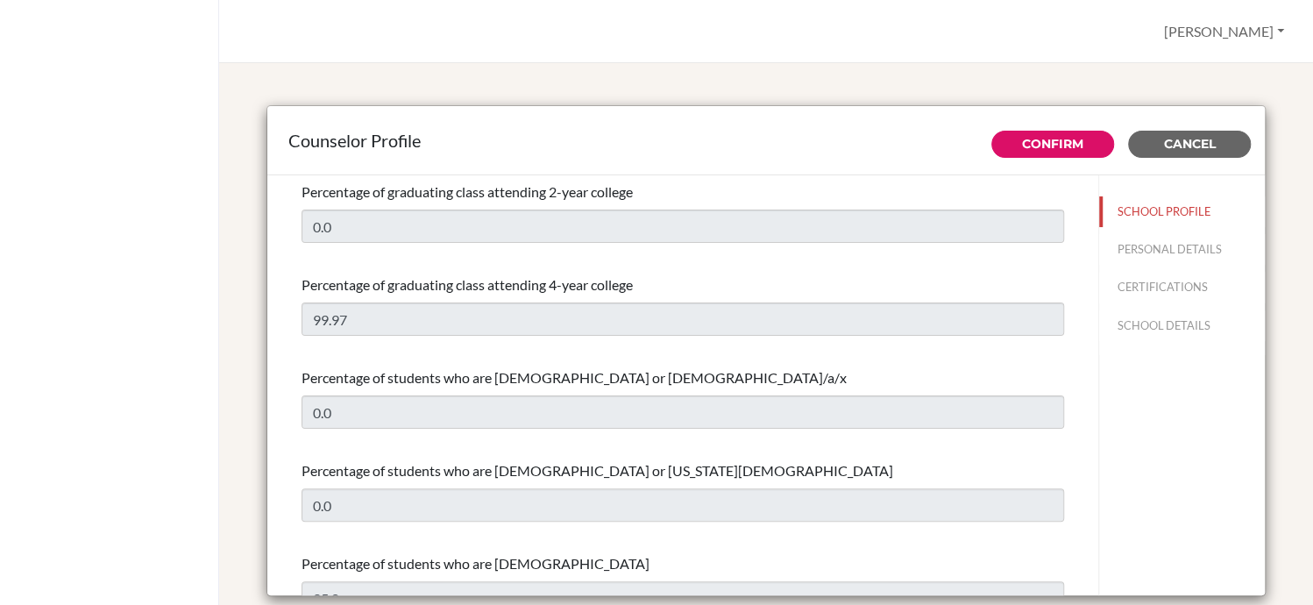
scroll to position [95, 0]
click at [1172, 243] on button "PERSONAL DETAILS" at bounding box center [1182, 249] width 166 height 31
type input "[PERSON_NAME]"
type input "University and Careers Counselor"
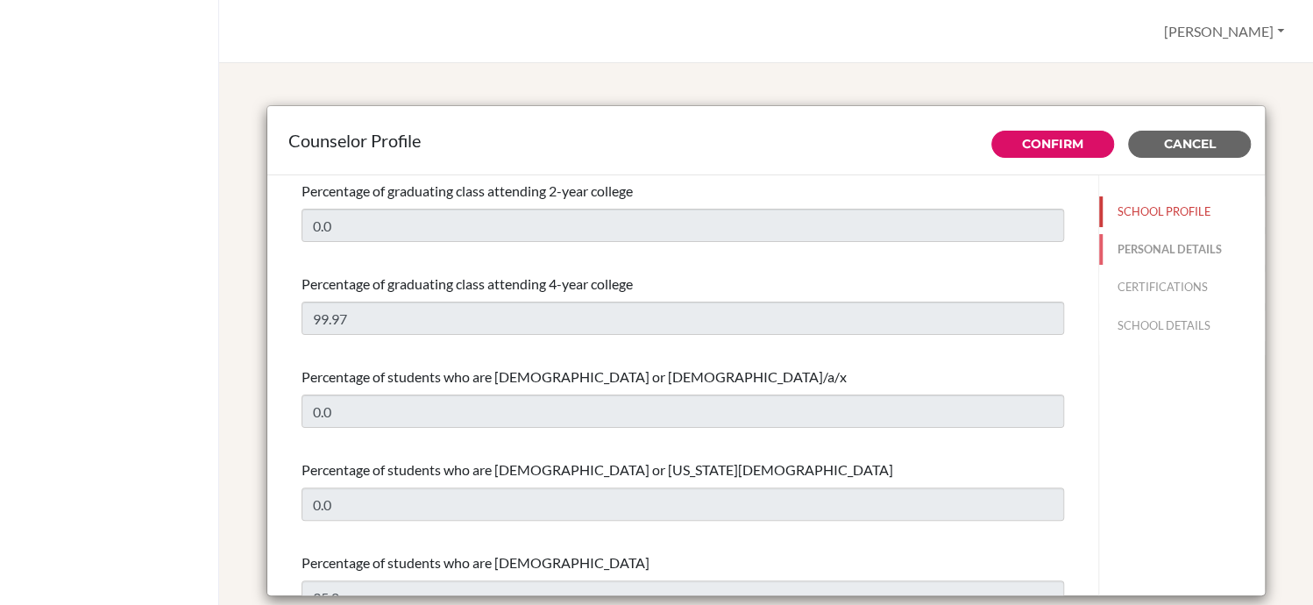
type input "81.727-275-050"
type input "[EMAIL_ADDRESS][DOMAIN_NAME]"
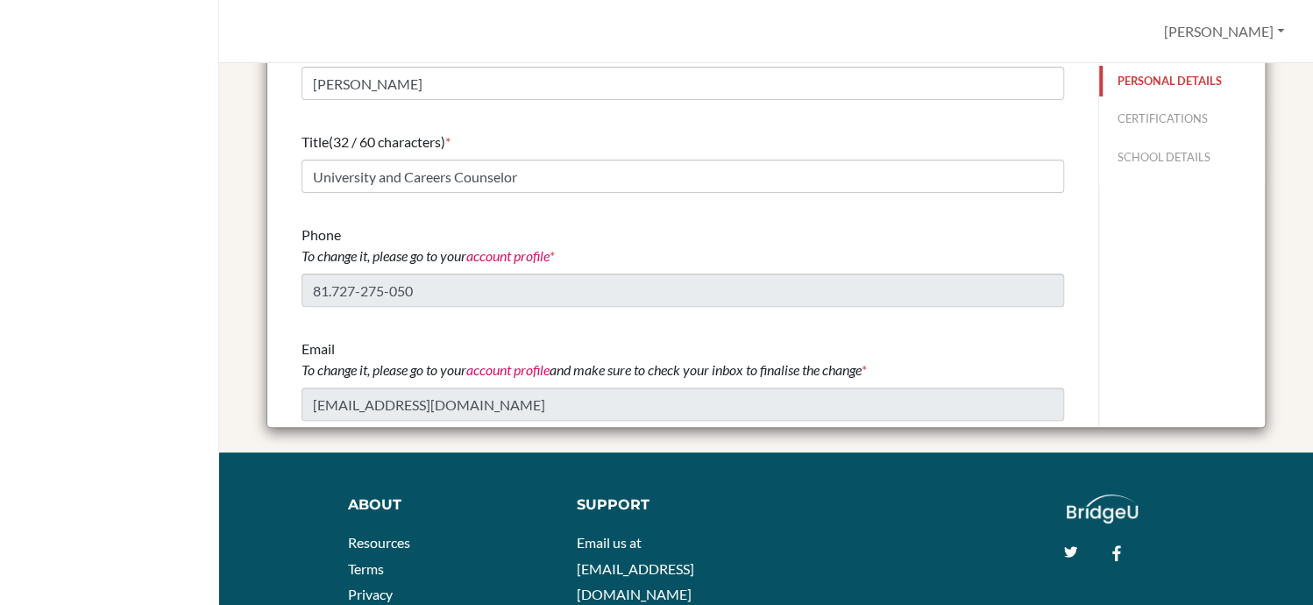
scroll to position [0, 0]
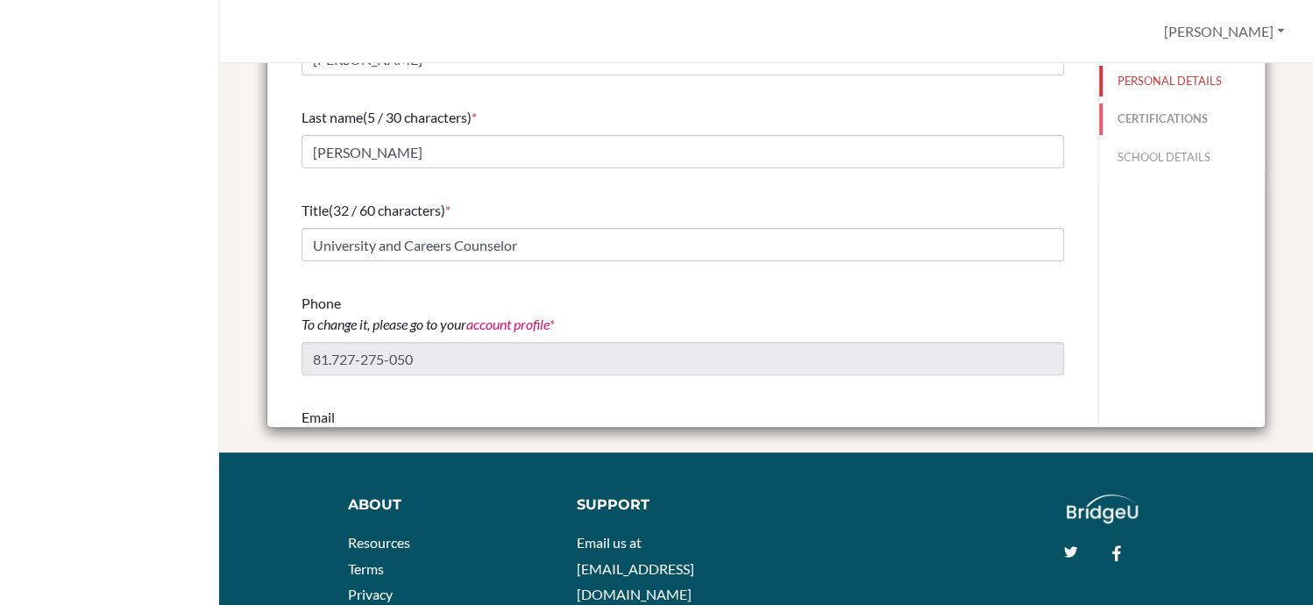
click at [1139, 110] on button "CERTIFICATIONS" at bounding box center [1182, 118] width 166 height 31
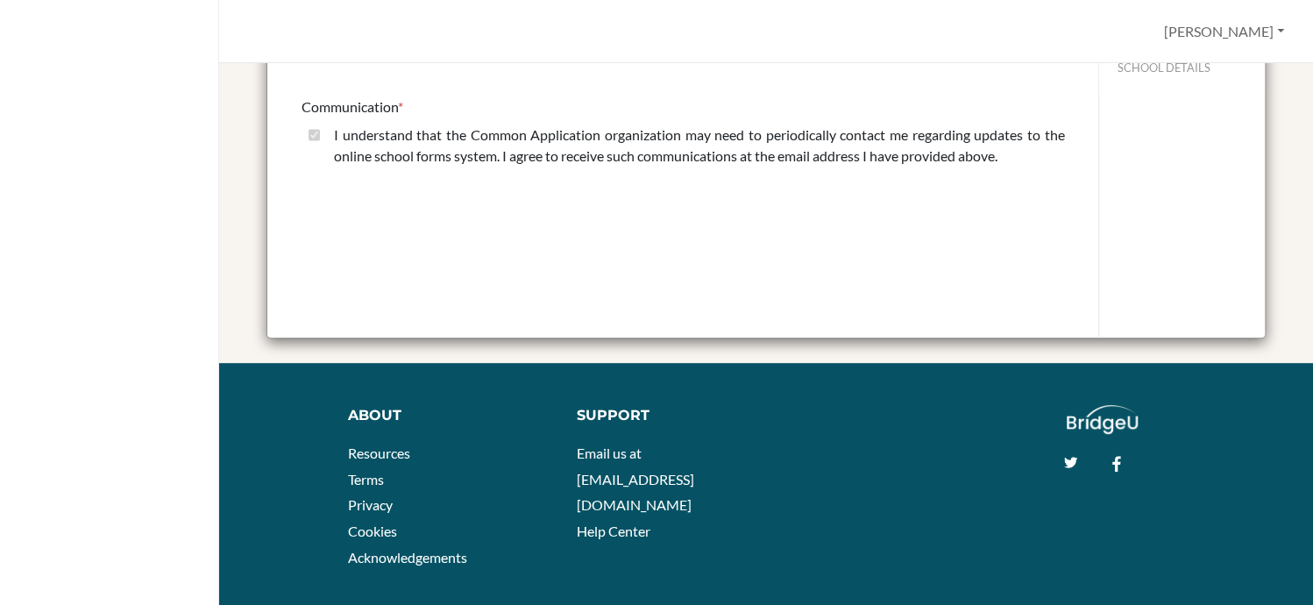
scroll to position [49, 0]
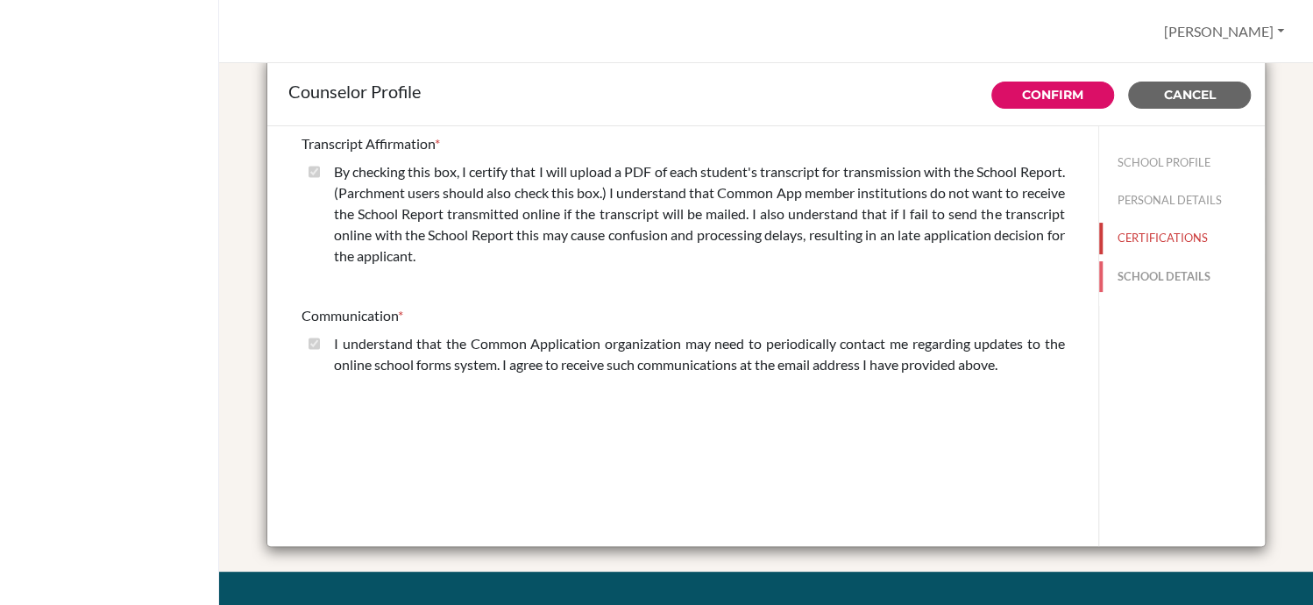
click at [1146, 278] on button "SCHOOL DETAILS" at bounding box center [1182, 276] width 166 height 31
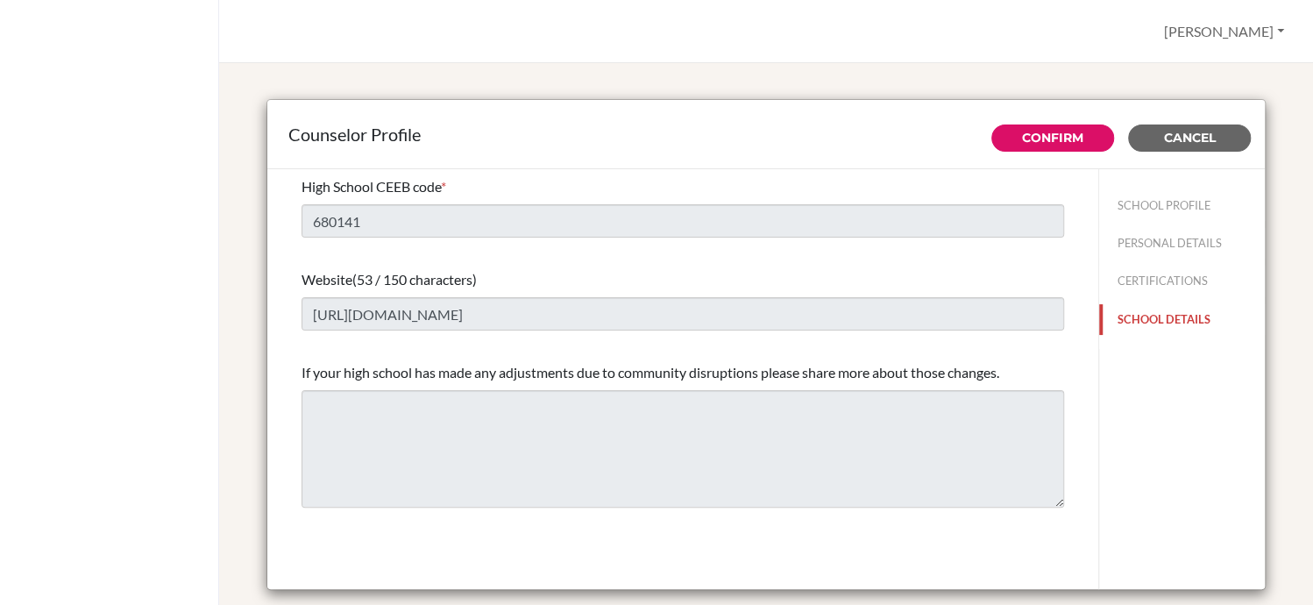
scroll to position [5, 0]
click at [1052, 134] on link "Confirm" at bounding box center [1052, 139] width 61 height 16
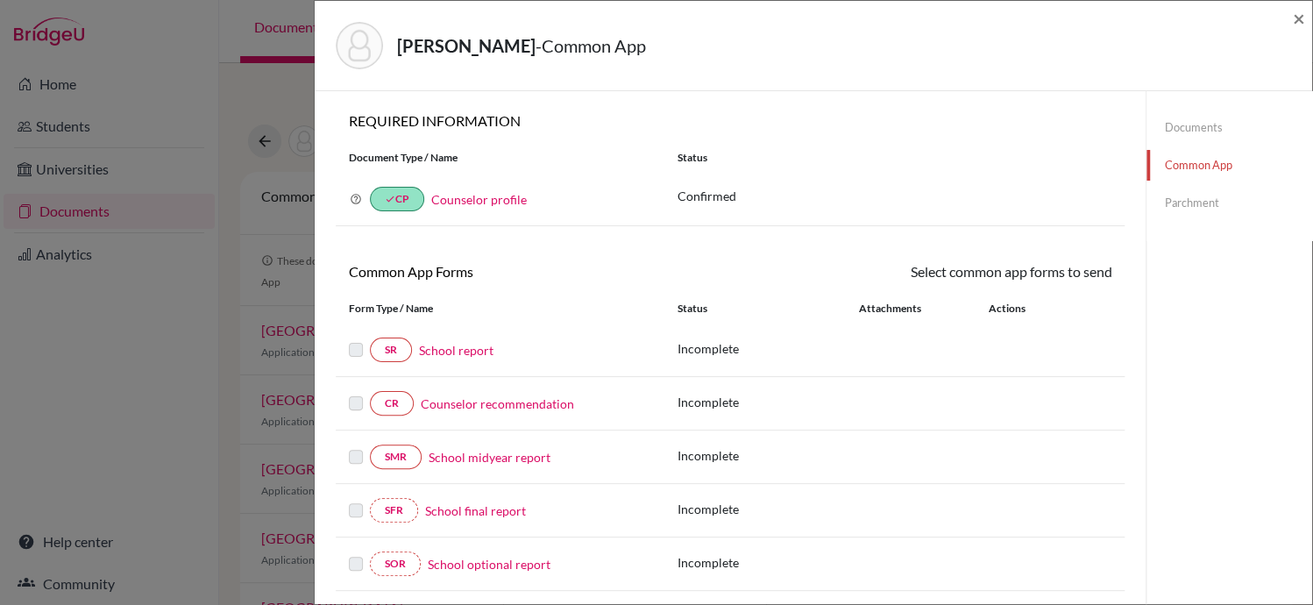
click at [474, 344] on link "School report" at bounding box center [456, 350] width 74 height 18
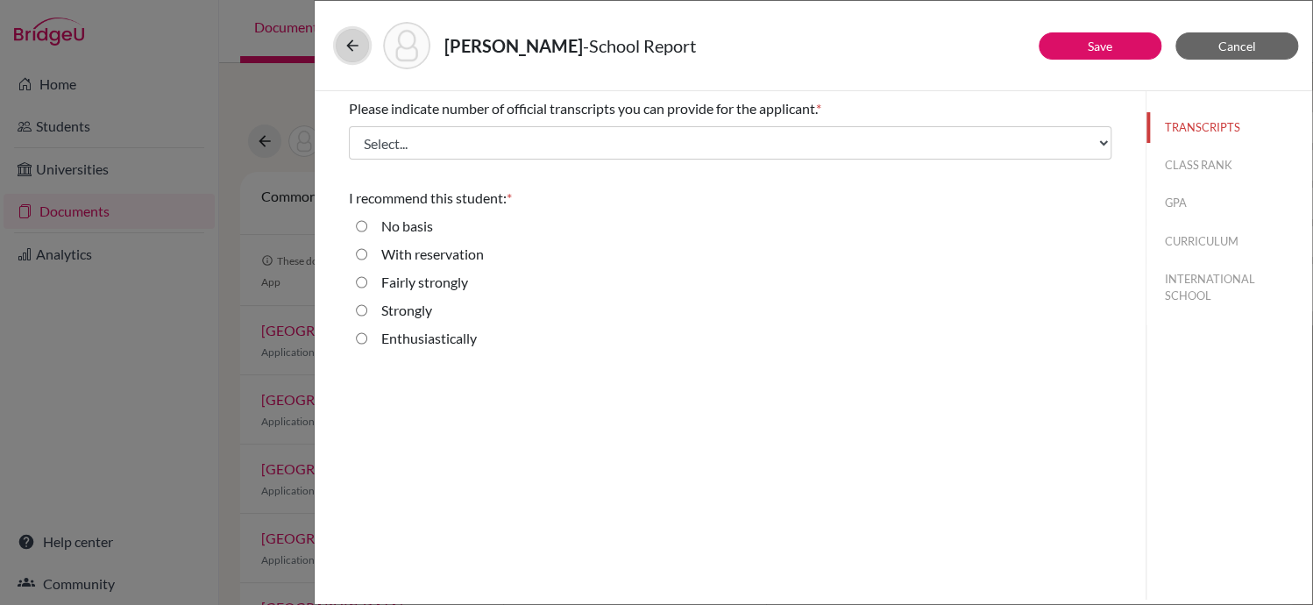
click at [349, 50] on icon at bounding box center [353, 46] width 18 height 18
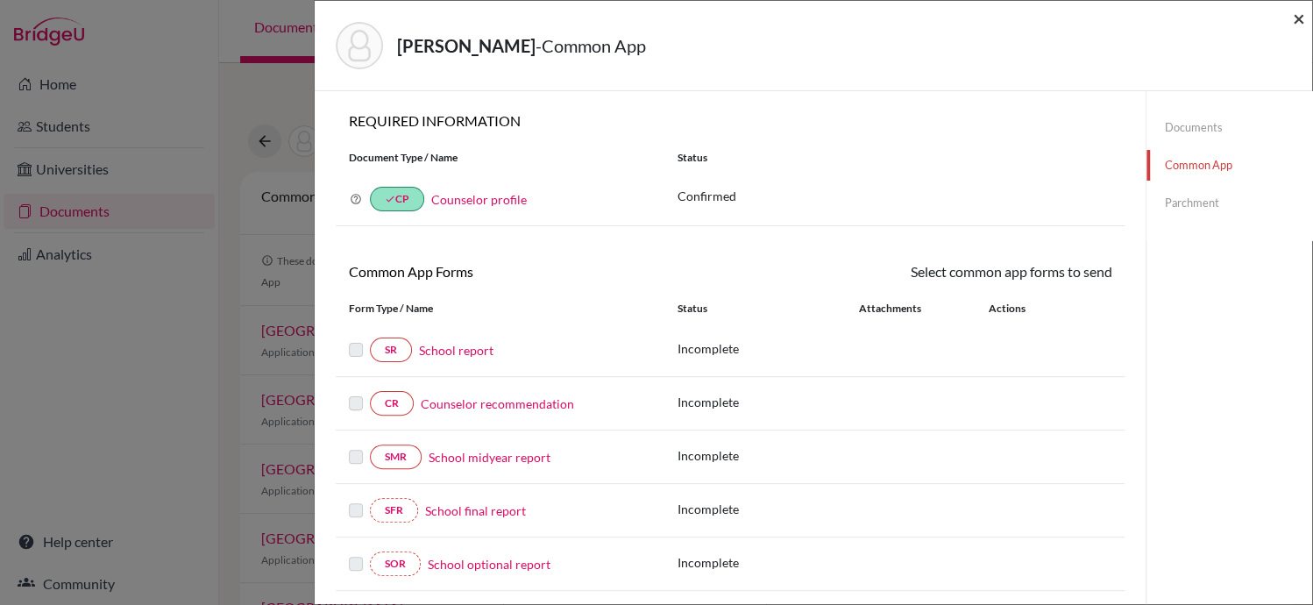
click at [1298, 18] on span "×" at bounding box center [1299, 17] width 12 height 25
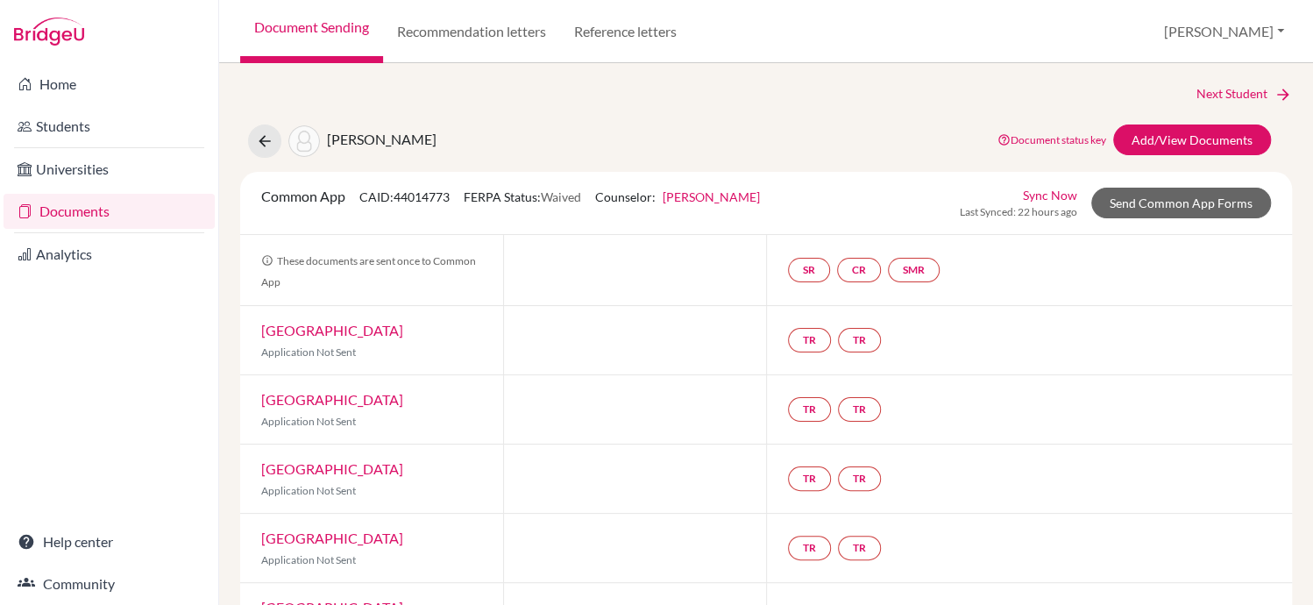
click at [149, 215] on link "Documents" at bounding box center [109, 211] width 211 height 35
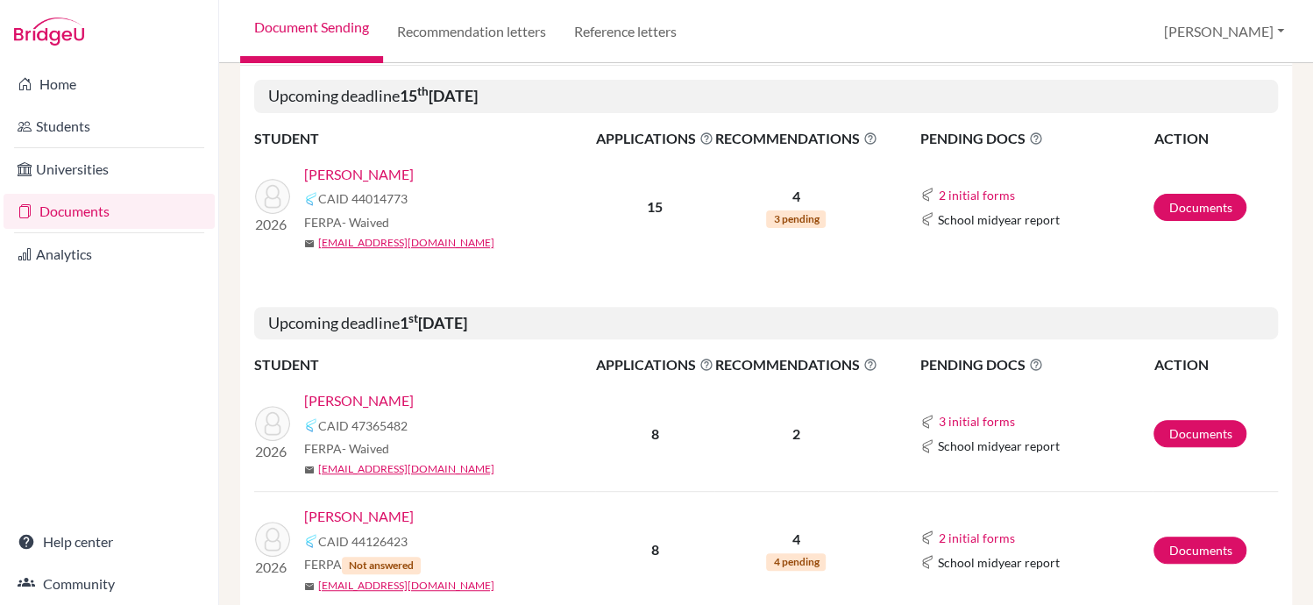
scroll to position [224, 0]
click at [1179, 426] on link "Documents" at bounding box center [1199, 433] width 93 height 27
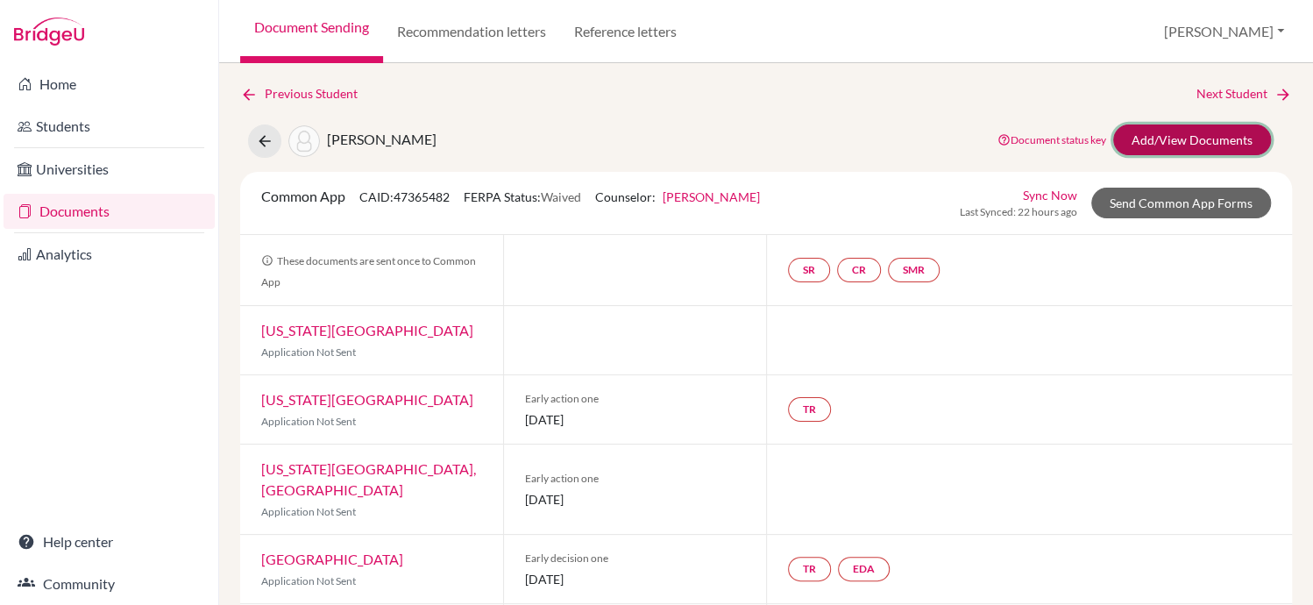
click at [1150, 138] on link "Add/View Documents" at bounding box center [1192, 139] width 158 height 31
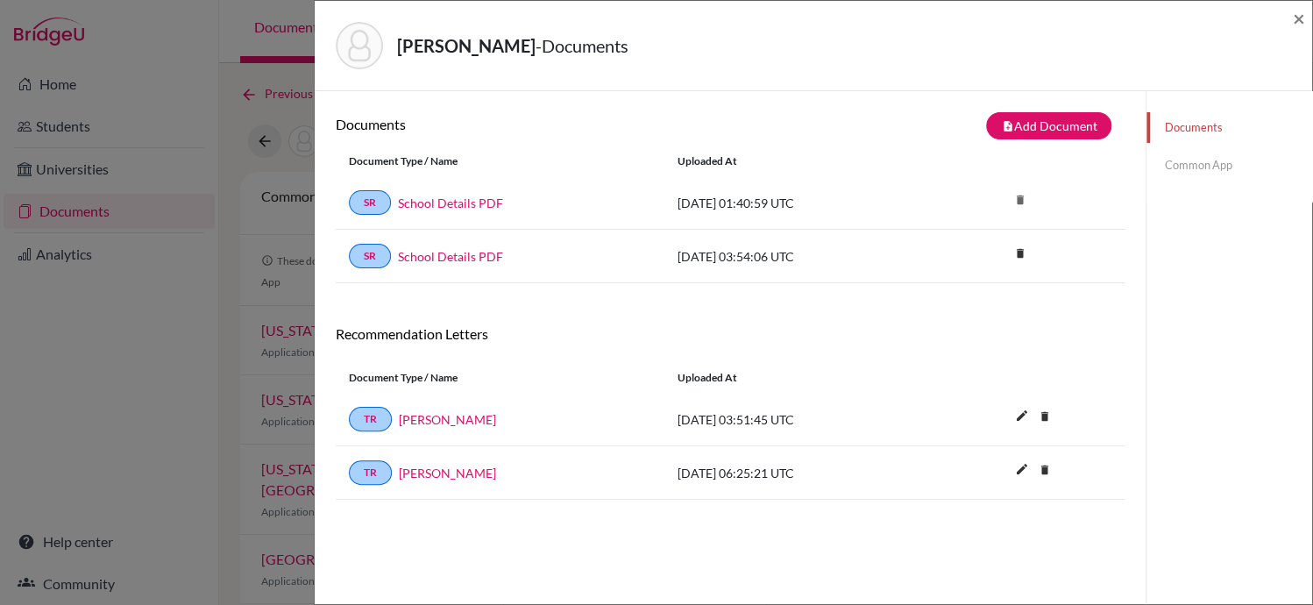
click at [1188, 169] on link "Common App" at bounding box center [1229, 165] width 166 height 31
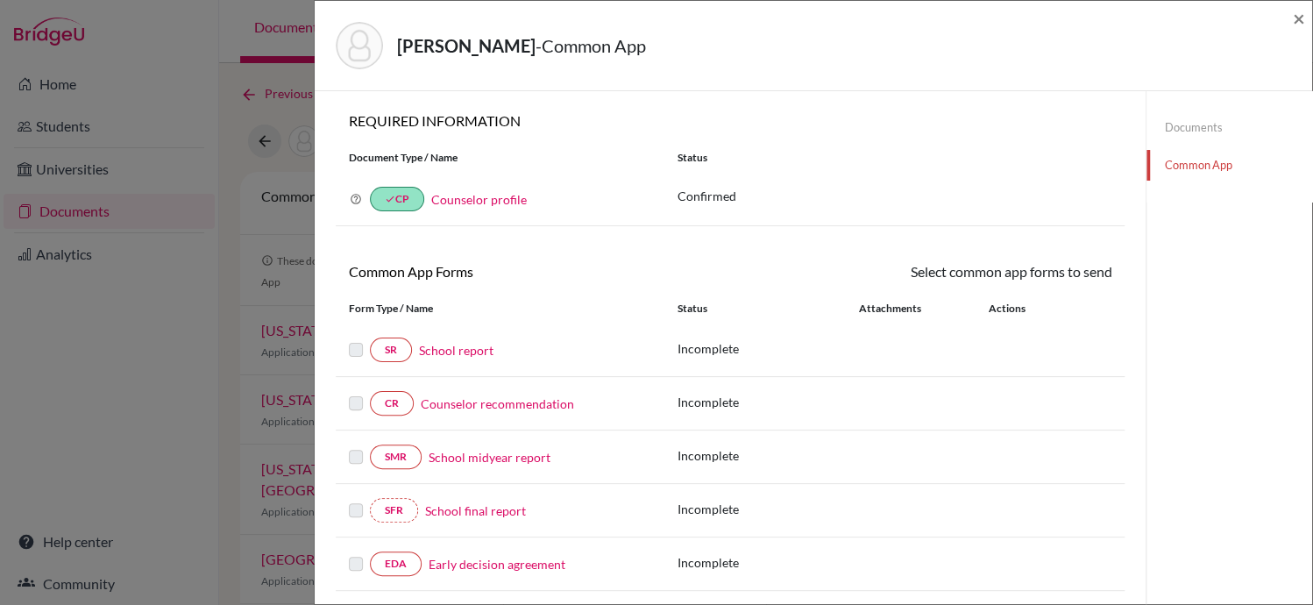
click at [486, 202] on link "Counselor profile" at bounding box center [479, 199] width 96 height 15
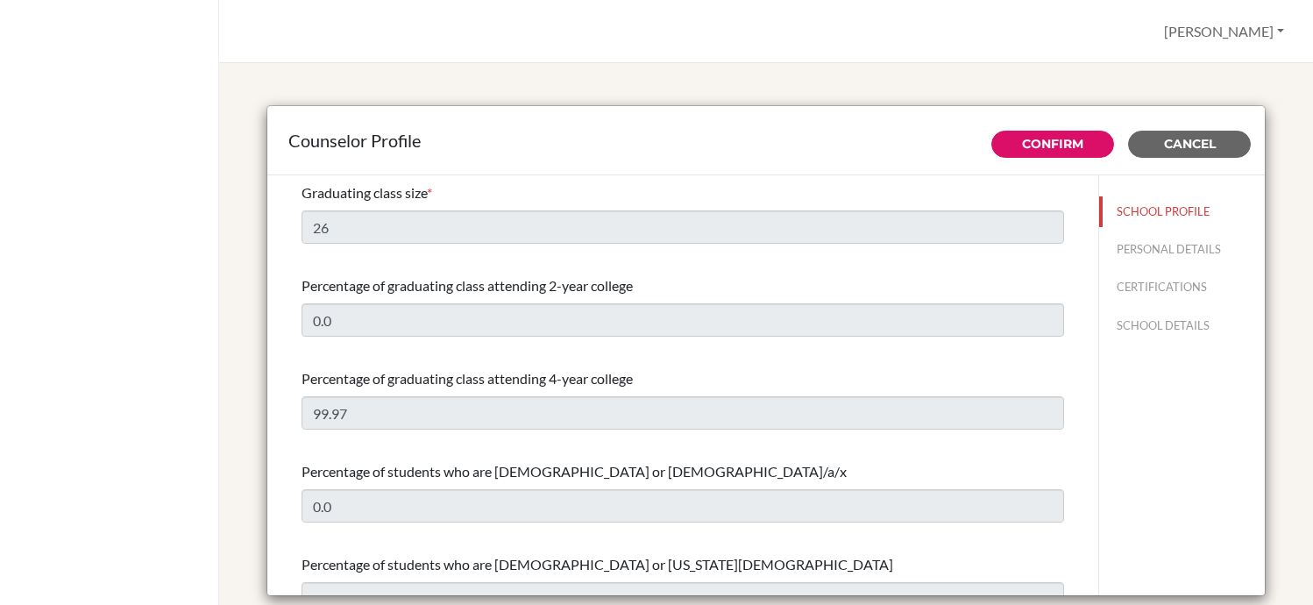
select select "0"
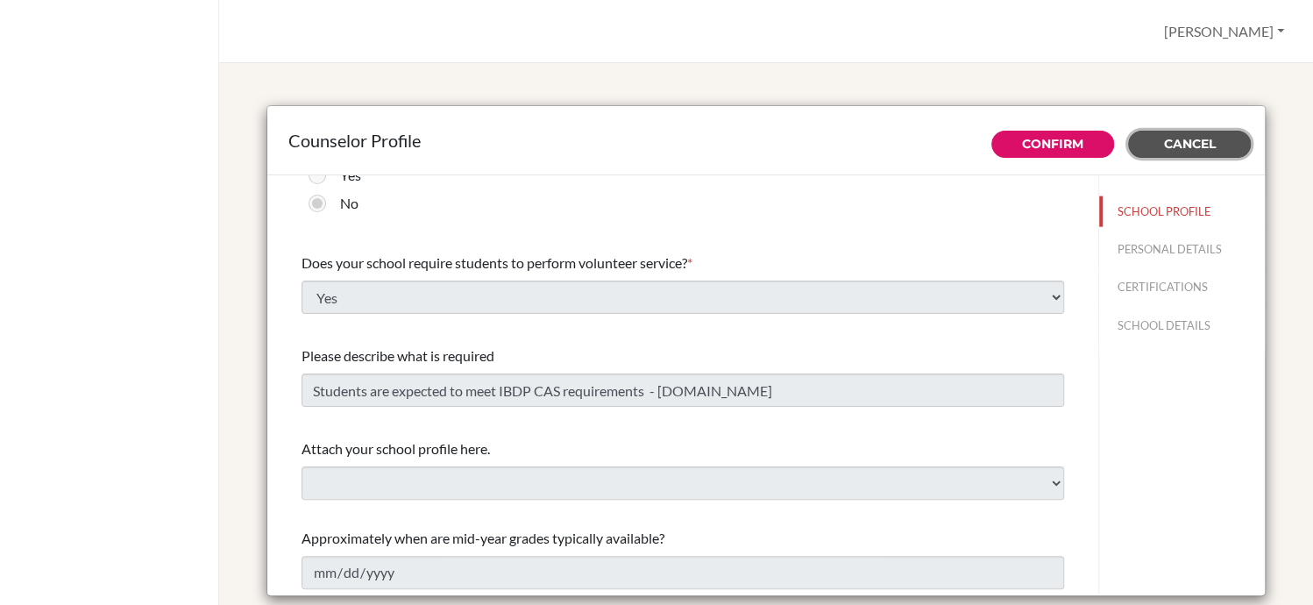
click at [1196, 134] on button "Cancel" at bounding box center [1189, 144] width 123 height 27
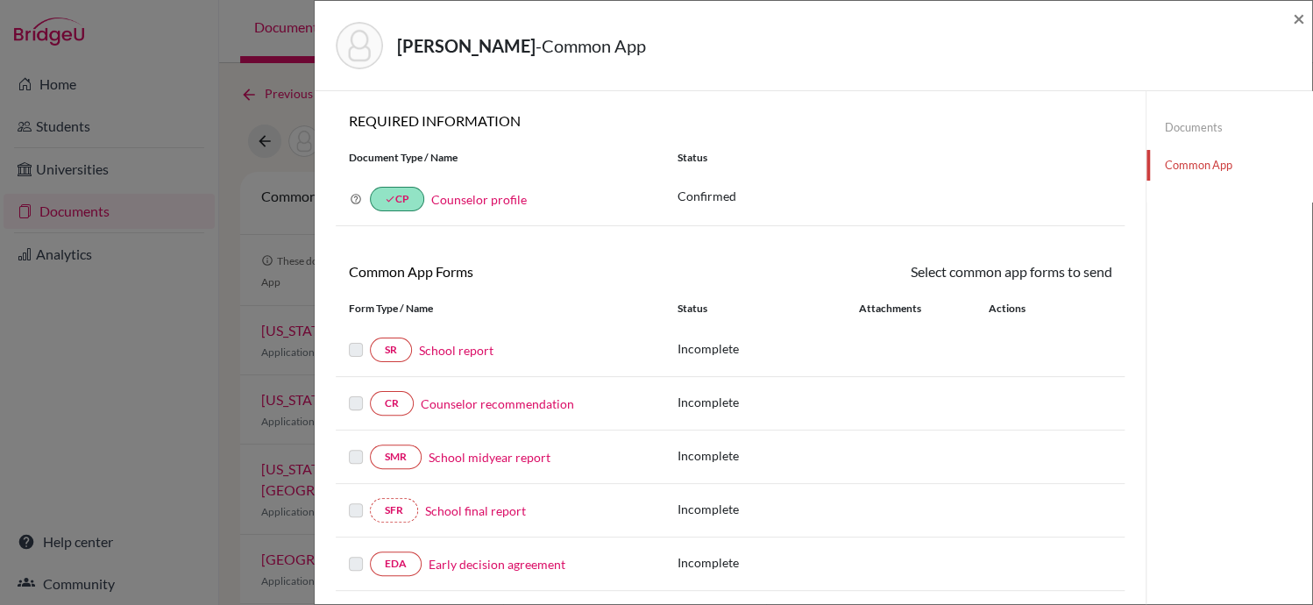
click at [67, 92] on div "[PERSON_NAME] - Common App × × REQUIRED INFORMATION Document Type / Name Status…" at bounding box center [656, 302] width 1313 height 605
click at [1298, 25] on span "×" at bounding box center [1299, 17] width 12 height 25
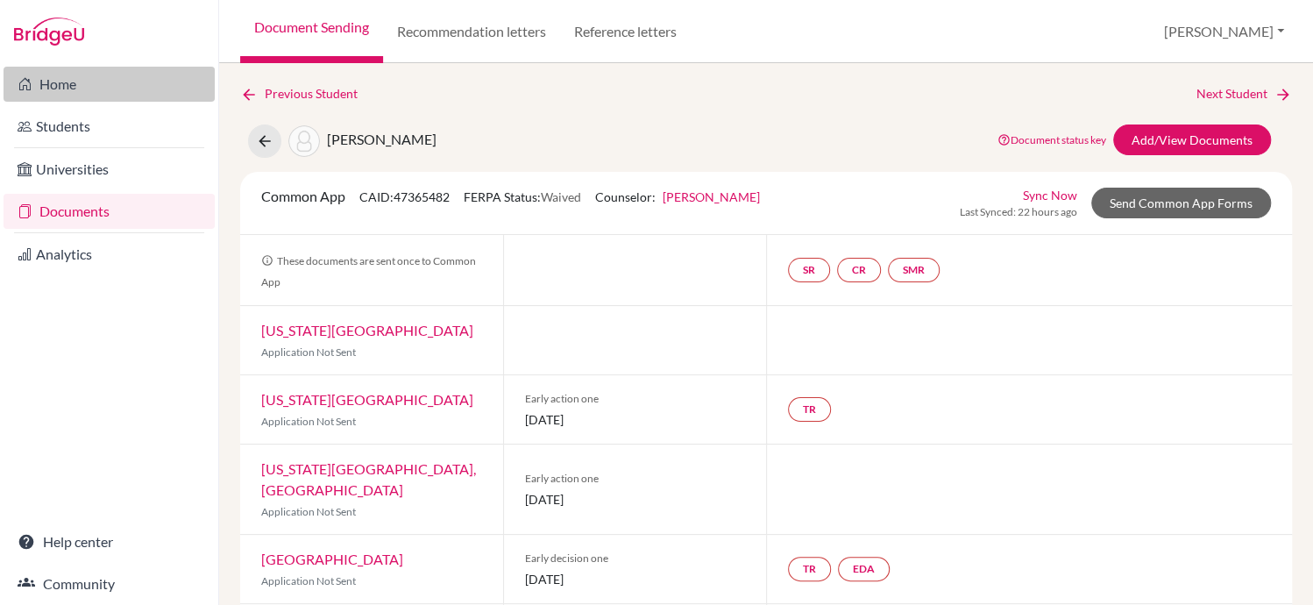
click at [95, 96] on link "Home" at bounding box center [109, 84] width 211 height 35
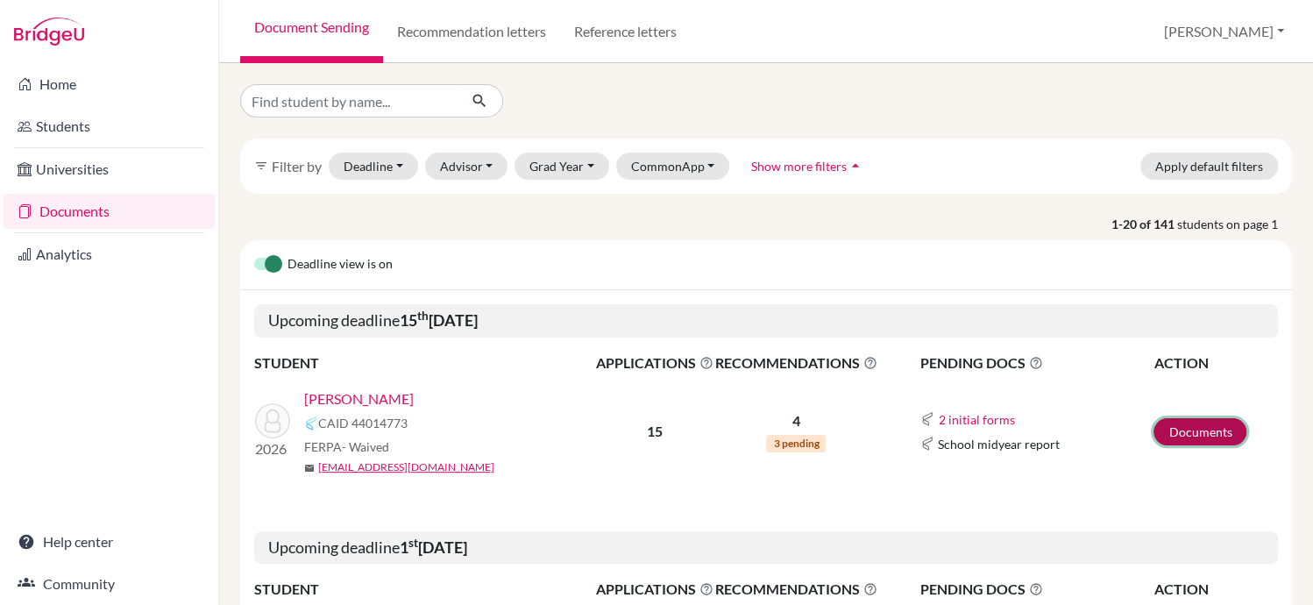
click at [1173, 436] on link "Documents" at bounding box center [1199, 431] width 93 height 27
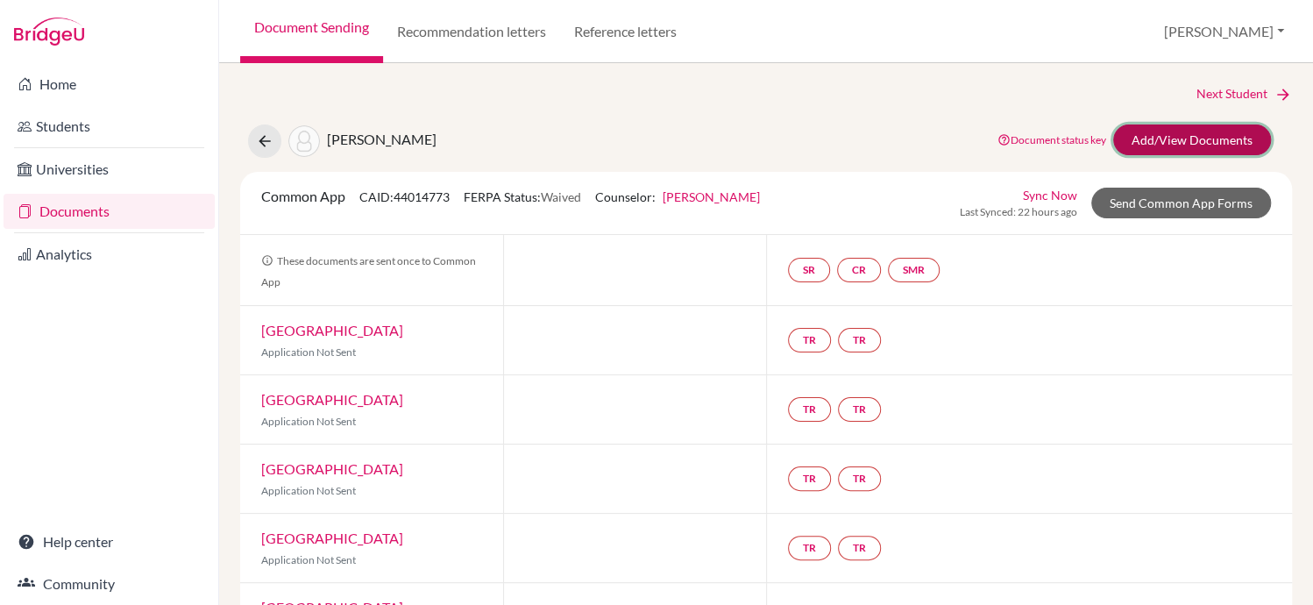
click at [1143, 131] on link "Add/View Documents" at bounding box center [1192, 139] width 158 height 31
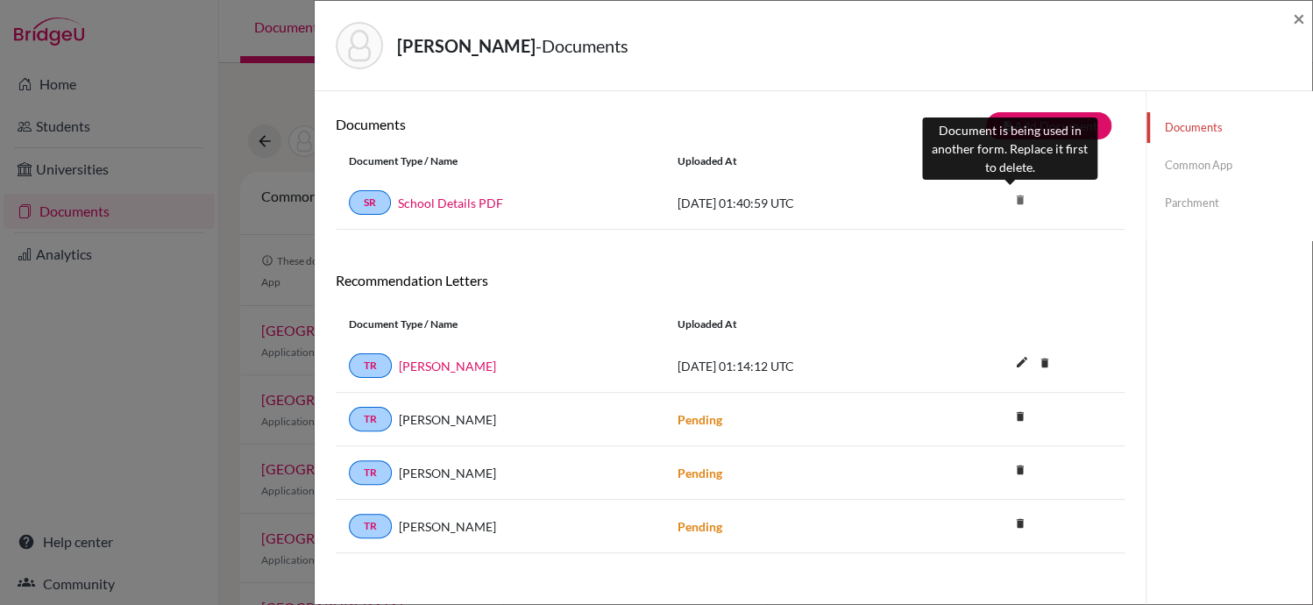
click at [1020, 195] on icon "delete" at bounding box center [1019, 200] width 26 height 26
click at [1006, 198] on icon "delete" at bounding box center [1019, 200] width 26 height 26
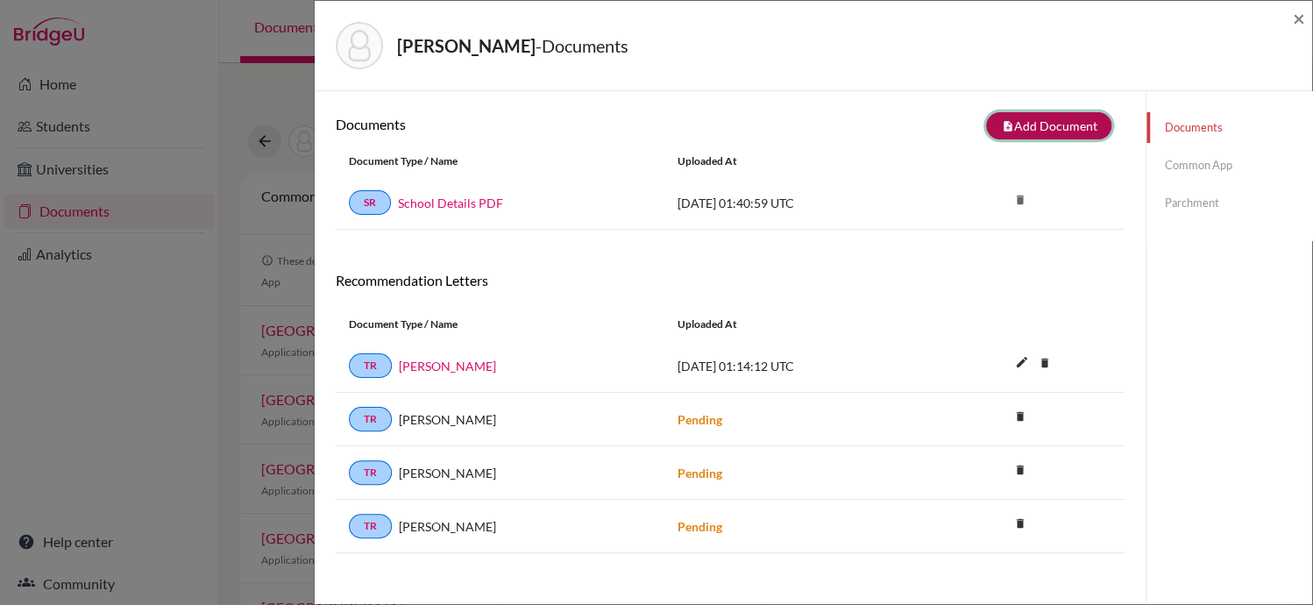
click at [1026, 120] on button "note_add Add Document" at bounding box center [1048, 125] width 125 height 27
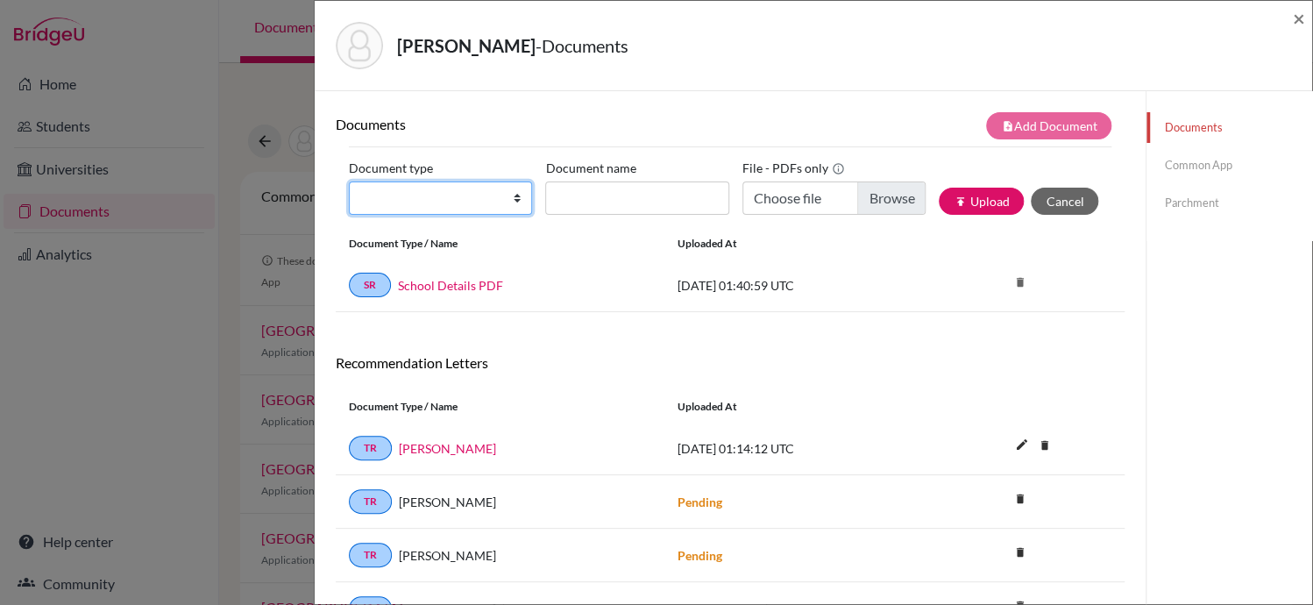
click at [515, 205] on select "Change explanation for Common App reports Counselor recommendation Internationa…" at bounding box center [440, 197] width 183 height 33
select select "1"
click at [349, 181] on select "Change explanation for Common App reports Counselor recommendation Internationa…" at bounding box center [440, 197] width 183 height 33
click at [1060, 208] on button "Cancel" at bounding box center [1064, 201] width 67 height 27
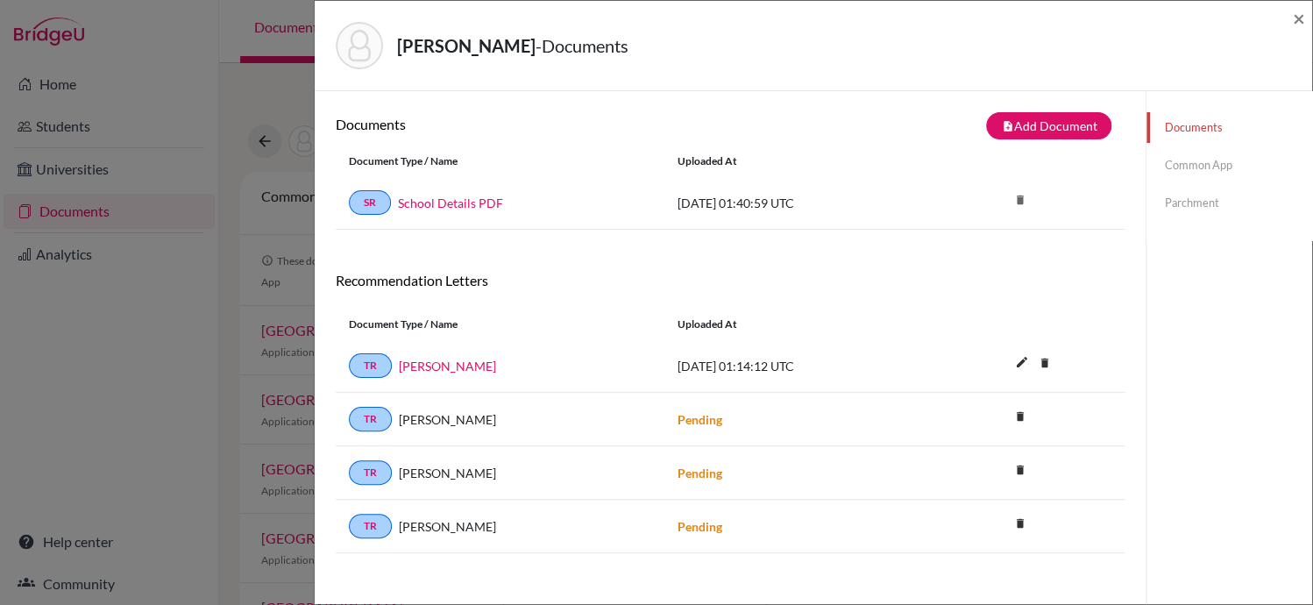
click at [1185, 169] on link "Common App" at bounding box center [1229, 165] width 166 height 31
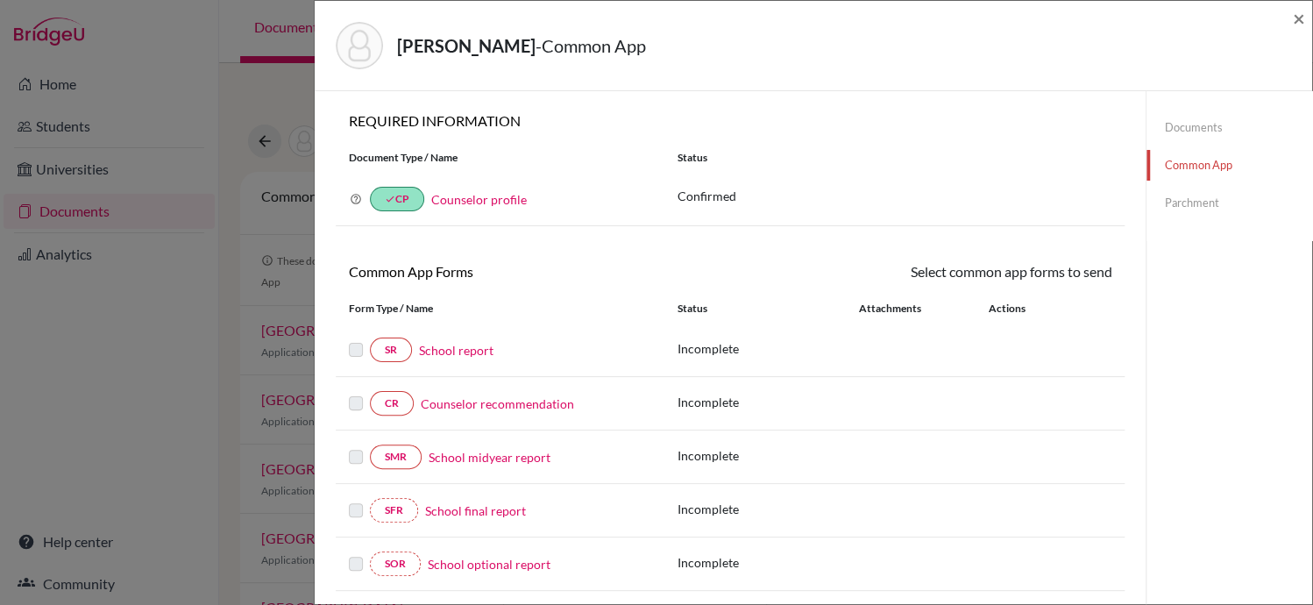
drag, startPoint x: 463, startPoint y: 198, endPoint x: 852, endPoint y: 63, distance: 411.8
click at [852, 63] on div "Kawakami, Rick - Common App" at bounding box center [807, 45] width 943 height 47
click at [110, 271] on div "Kawakami, Rick - Common App × × REQUIRED INFORMATION Document Type / Name Statu…" at bounding box center [656, 302] width 1313 height 605
click at [81, 248] on div "Kawakami, Rick - Common App × × REQUIRED INFORMATION Document Type / Name Statu…" at bounding box center [656, 302] width 1313 height 605
click at [1301, 18] on span "×" at bounding box center [1299, 17] width 12 height 25
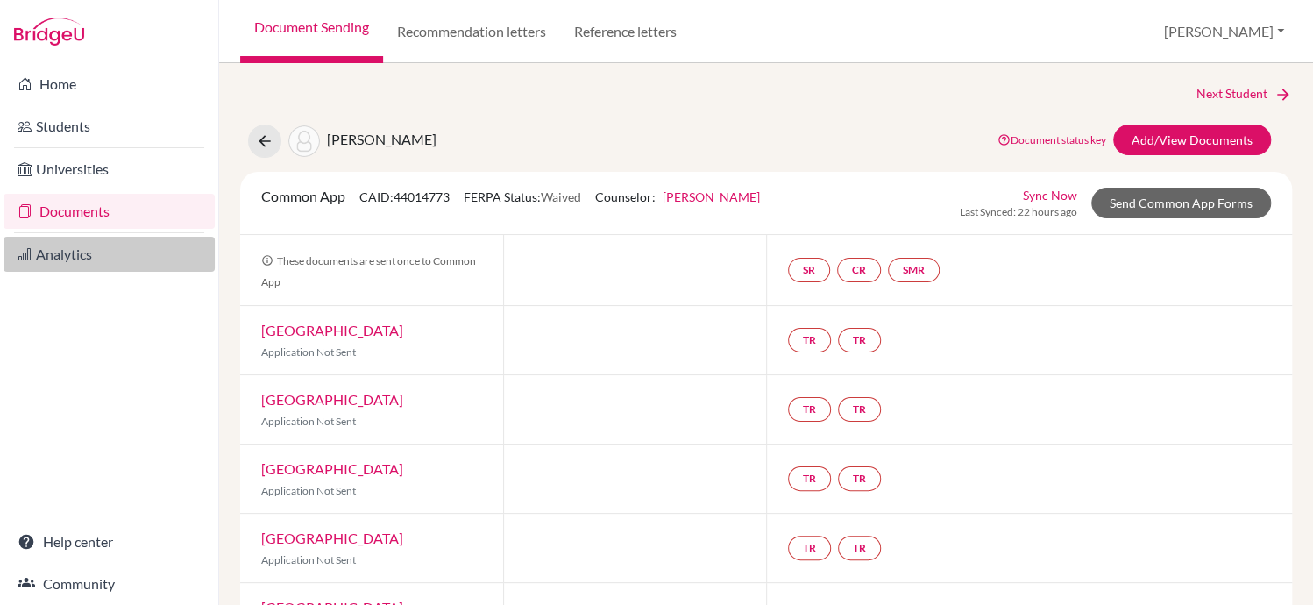
click at [82, 257] on link "Analytics" at bounding box center [109, 254] width 211 height 35
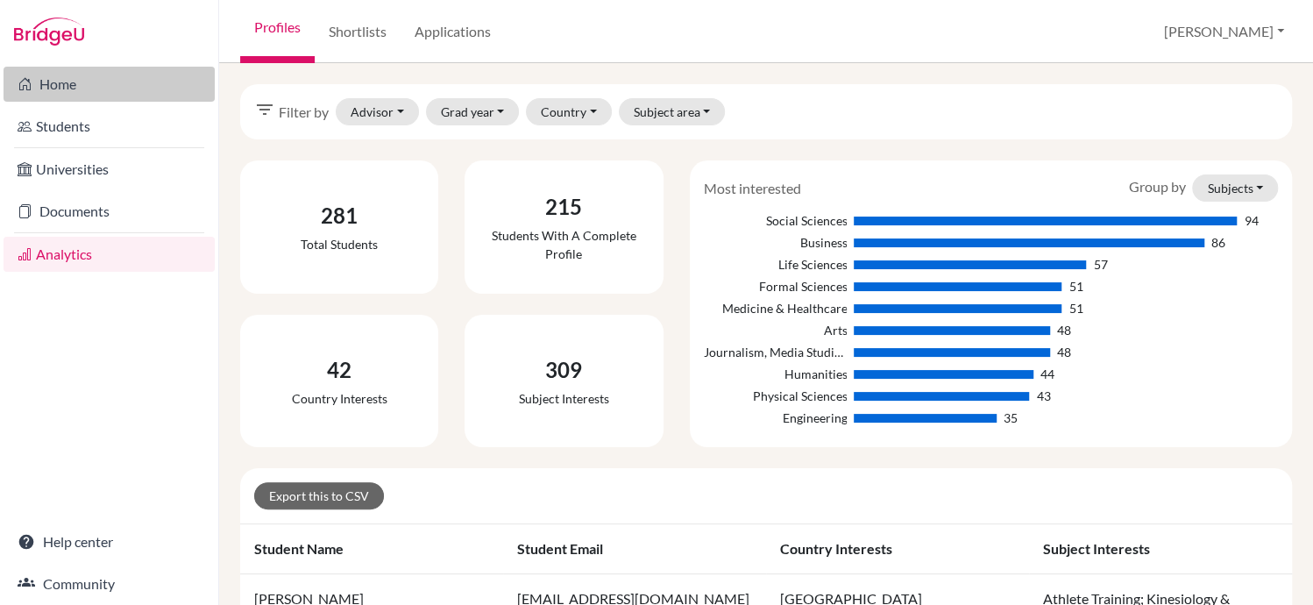
click at [67, 84] on link "Home" at bounding box center [109, 84] width 211 height 35
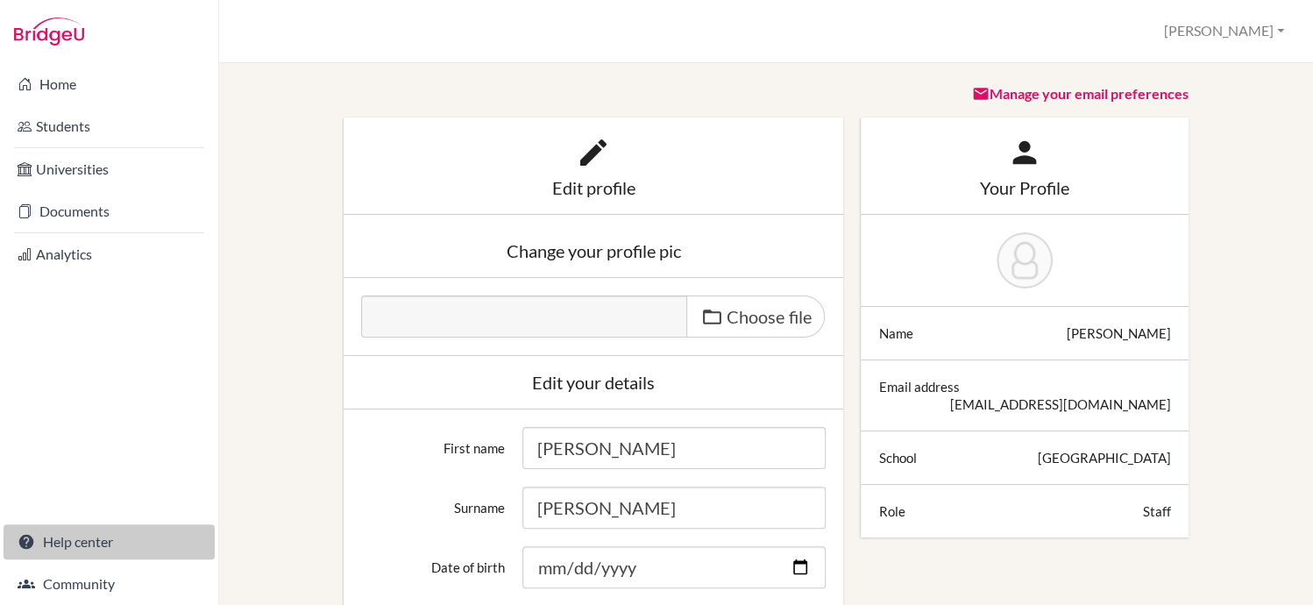
click at [107, 535] on link "Help center" at bounding box center [109, 541] width 211 height 35
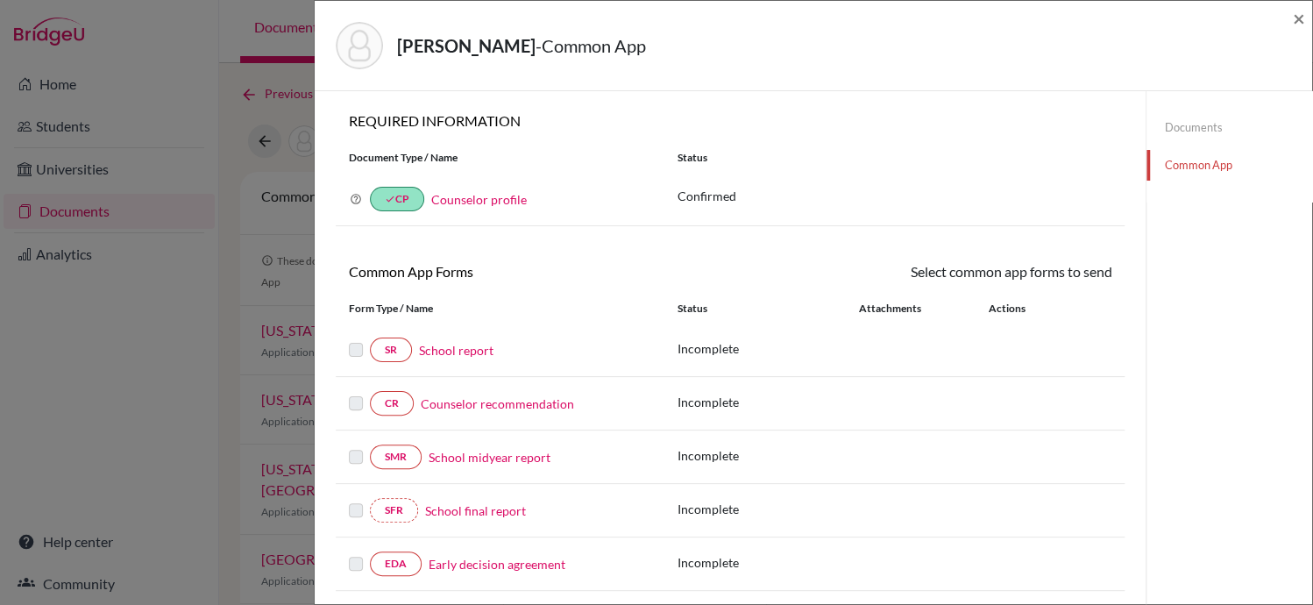
click at [1173, 164] on link "Common App" at bounding box center [1229, 165] width 166 height 31
click at [486, 195] on link "Counselor profile" at bounding box center [479, 199] width 96 height 15
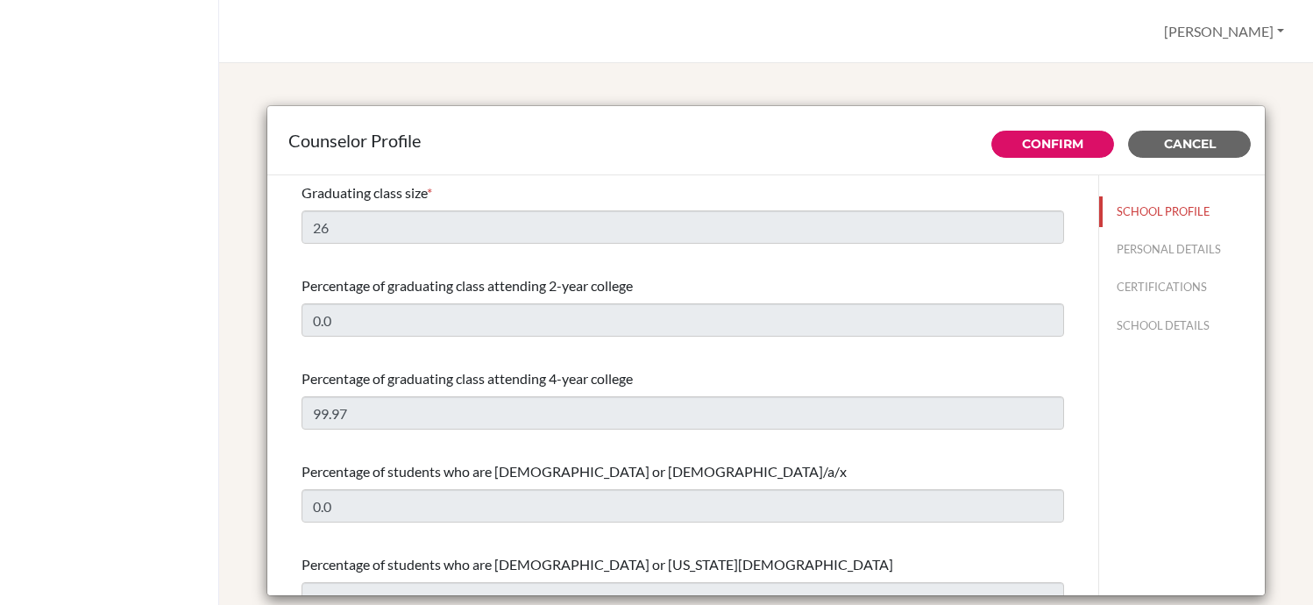
select select "0"
click at [1164, 137] on span "Cancel" at bounding box center [1190, 144] width 52 height 16
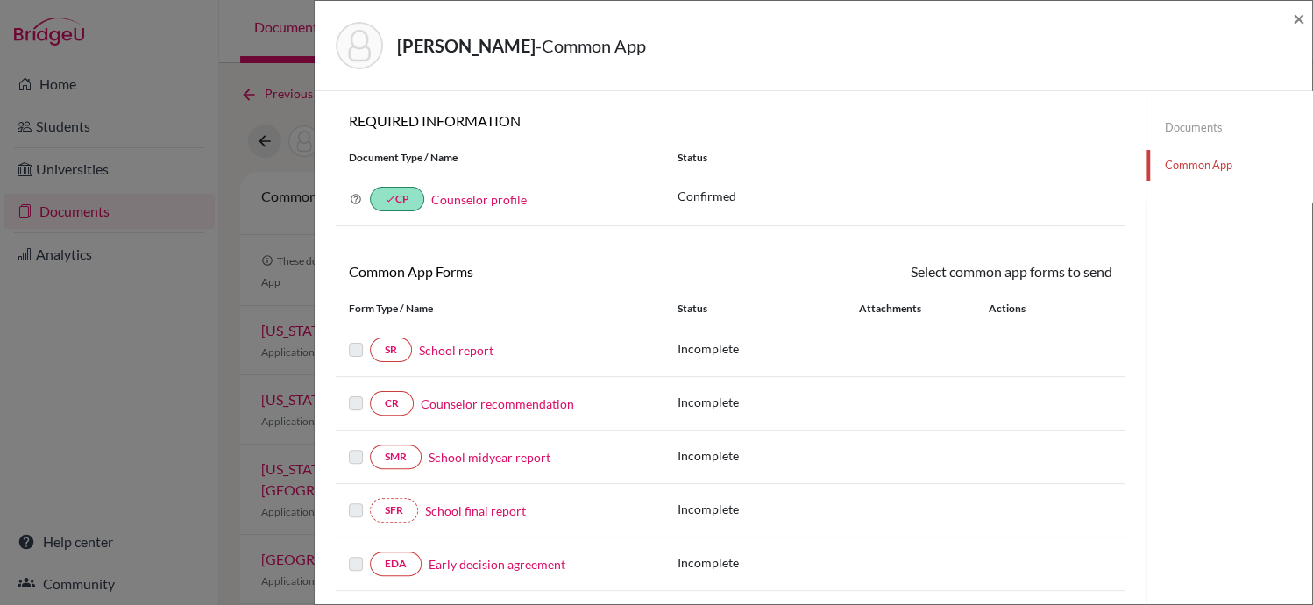
click at [1180, 166] on link "Common App" at bounding box center [1229, 165] width 166 height 31
click at [356, 197] on icon at bounding box center [356, 199] width 12 height 12
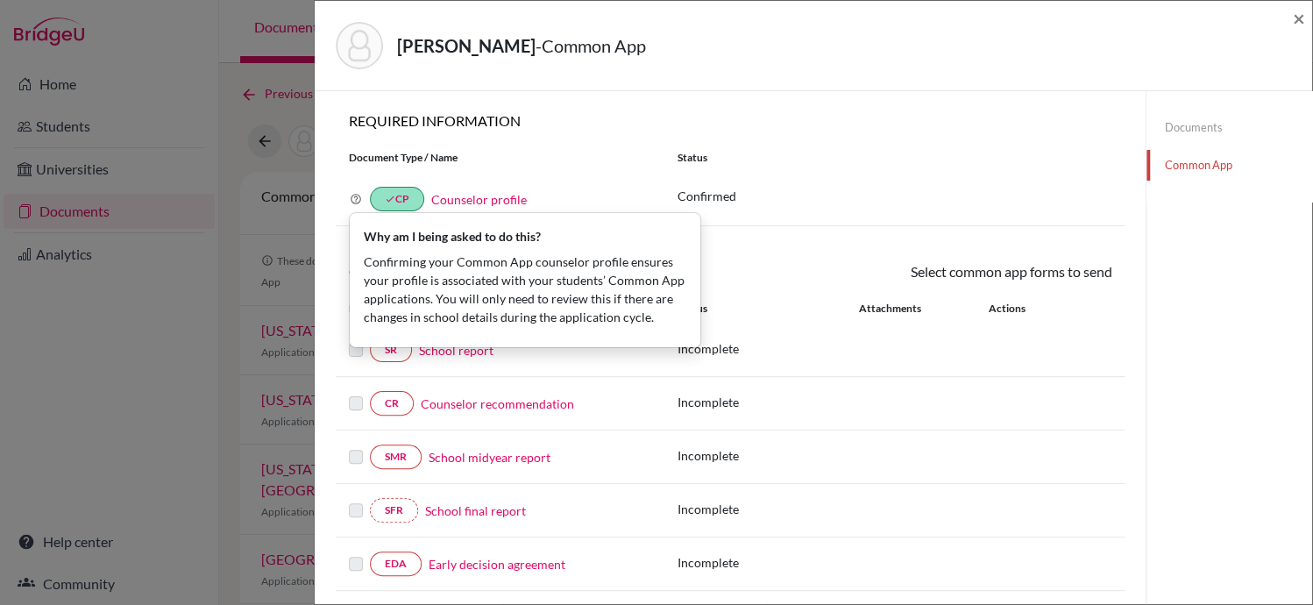
click at [470, 195] on link "Counselor profile" at bounding box center [479, 199] width 96 height 15
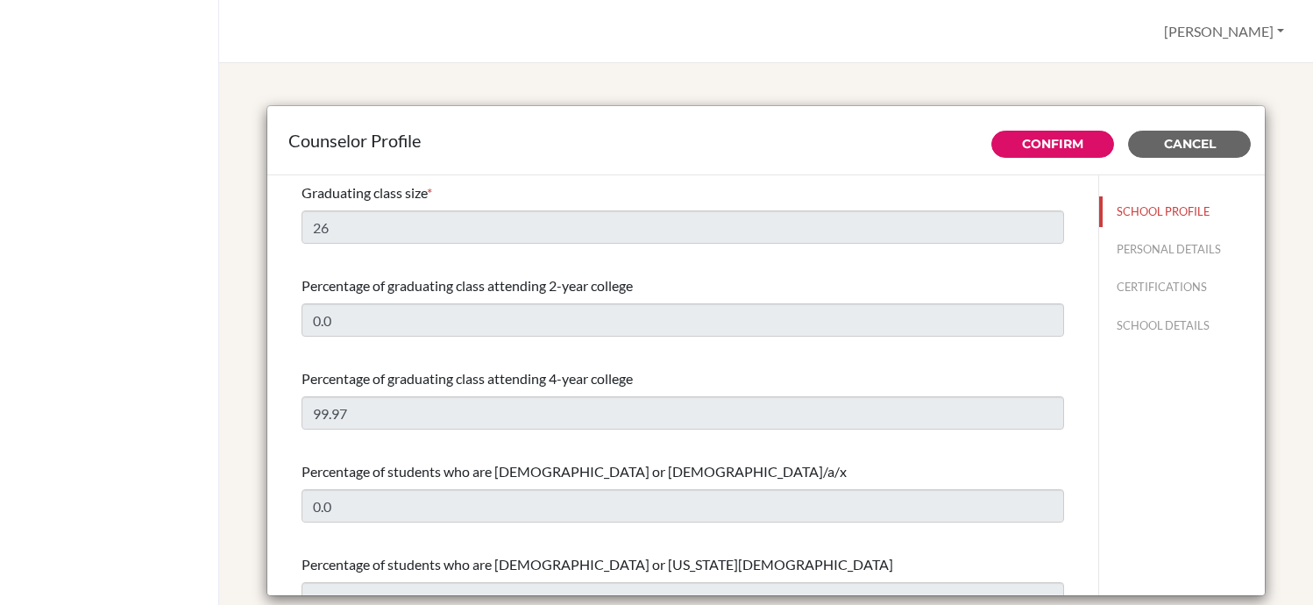
select select "0"
drag, startPoint x: 0, startPoint y: 0, endPoint x: 1095, endPoint y: 413, distance: 1169.8
click at [1098, 413] on div "SCHOOL PROFILE PERSONAL DETAILS CERTIFICATIONS SCHOOL DETAILS" at bounding box center [1181, 385] width 167 height 421
click at [1172, 145] on span "Cancel" at bounding box center [1190, 144] width 52 height 16
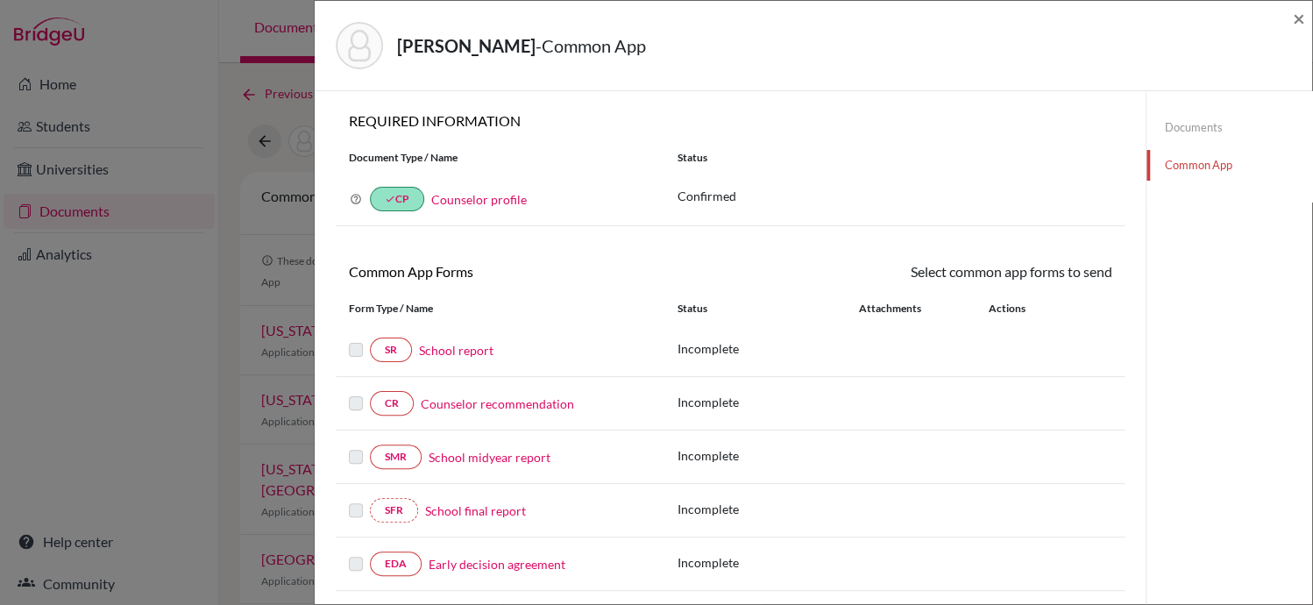
click at [1166, 131] on link "Documents" at bounding box center [1229, 127] width 166 height 31
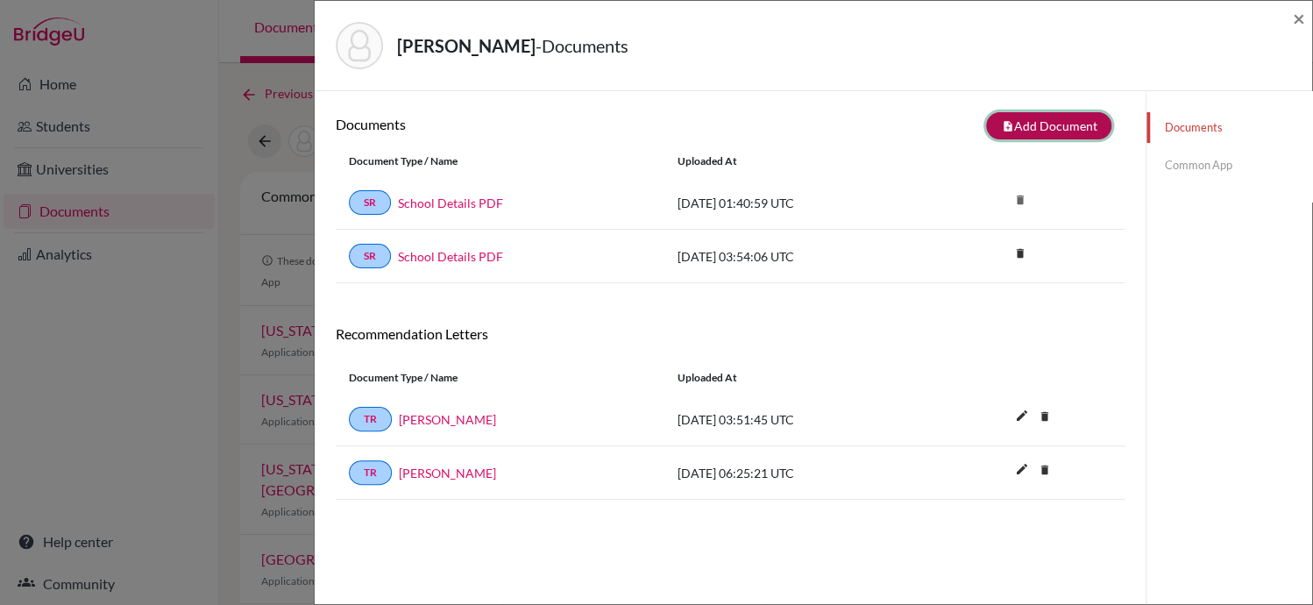
click at [1032, 114] on button "note_add Add Document" at bounding box center [1048, 125] width 125 height 27
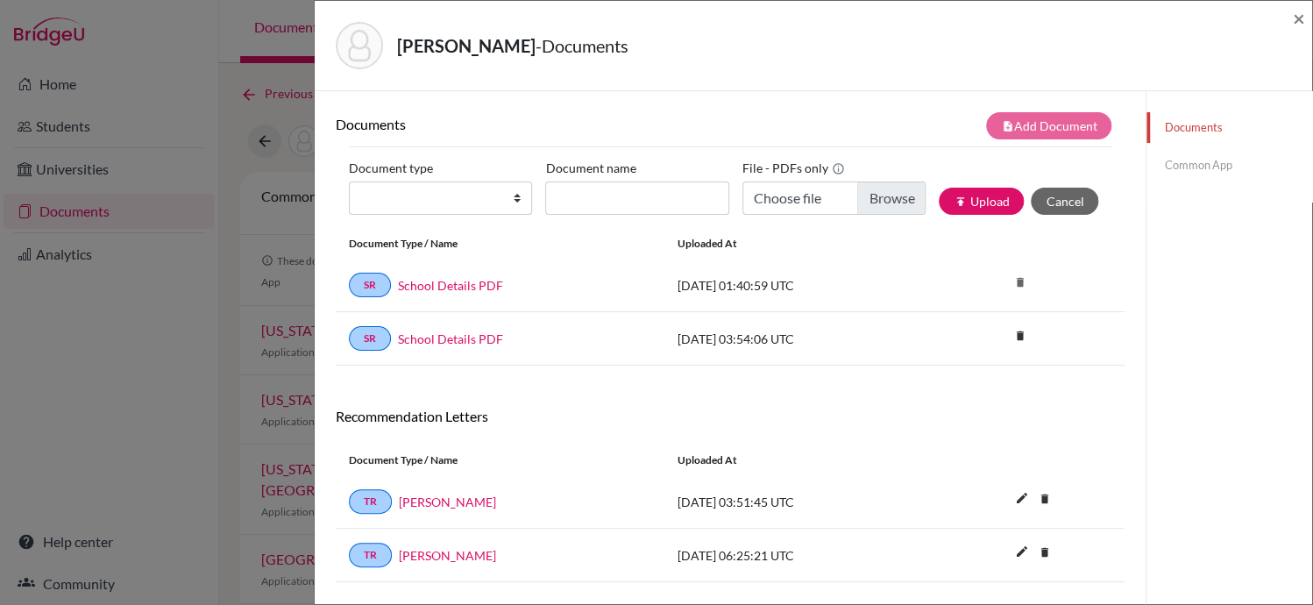
click at [1177, 169] on link "Common App" at bounding box center [1229, 165] width 166 height 31
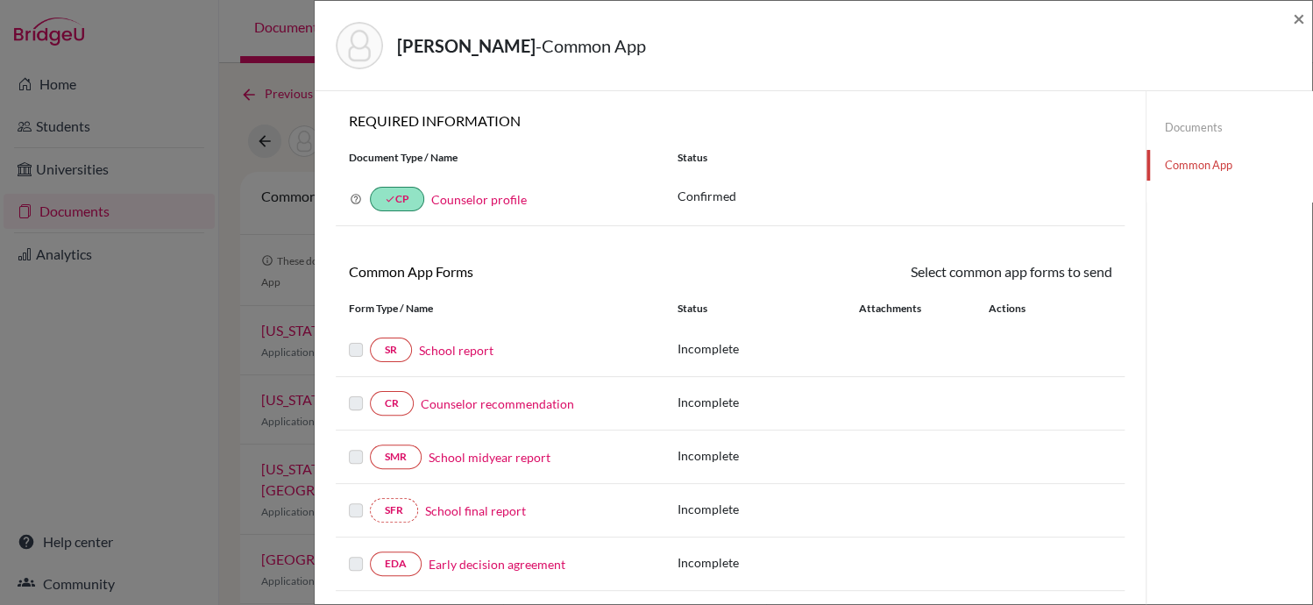
click at [698, 188] on p "Confirmed" at bounding box center [894, 196] width 434 height 18
click at [442, 199] on link "Counselor profile" at bounding box center [479, 199] width 96 height 15
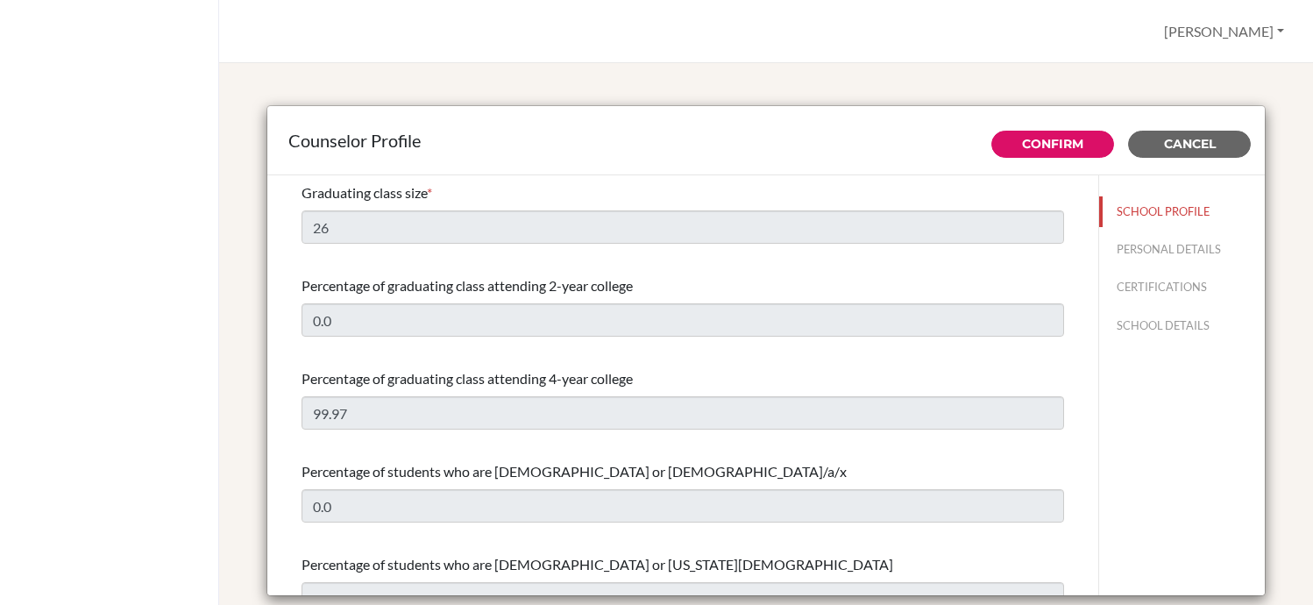
select select "0"
click at [1191, 142] on span "Cancel" at bounding box center [1190, 144] width 52 height 16
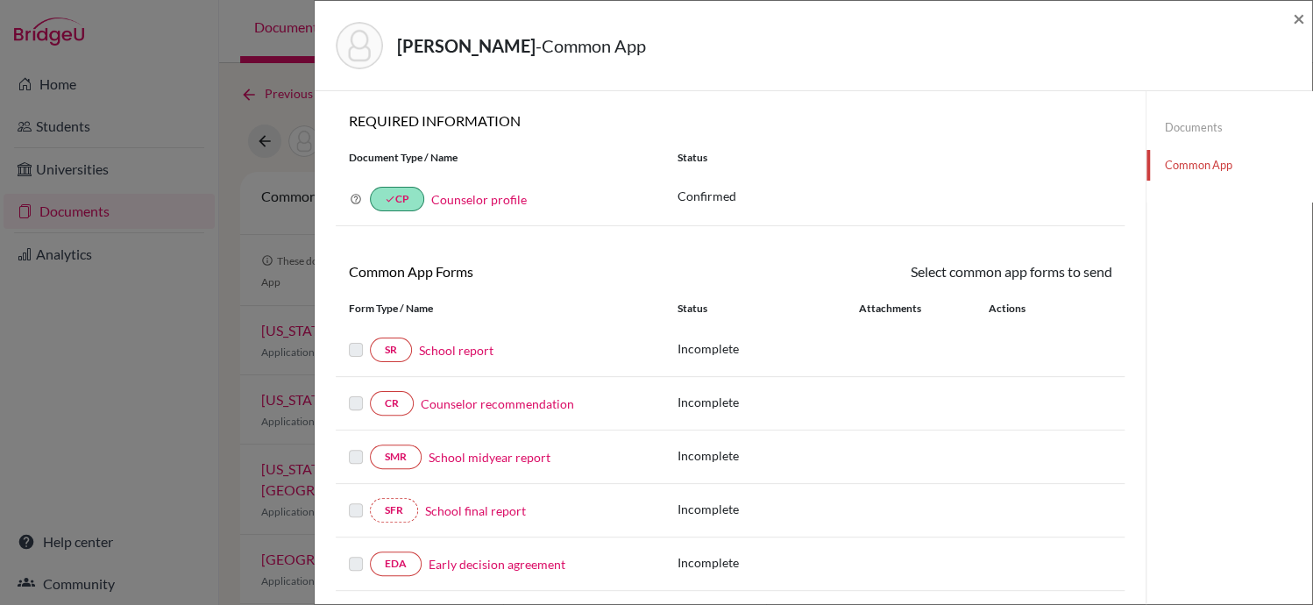
click at [79, 84] on div "[PERSON_NAME] - Common App × × REQUIRED INFORMATION Document Type / Name Status…" at bounding box center [656, 302] width 1313 height 605
click at [1298, 15] on span "×" at bounding box center [1299, 17] width 12 height 25
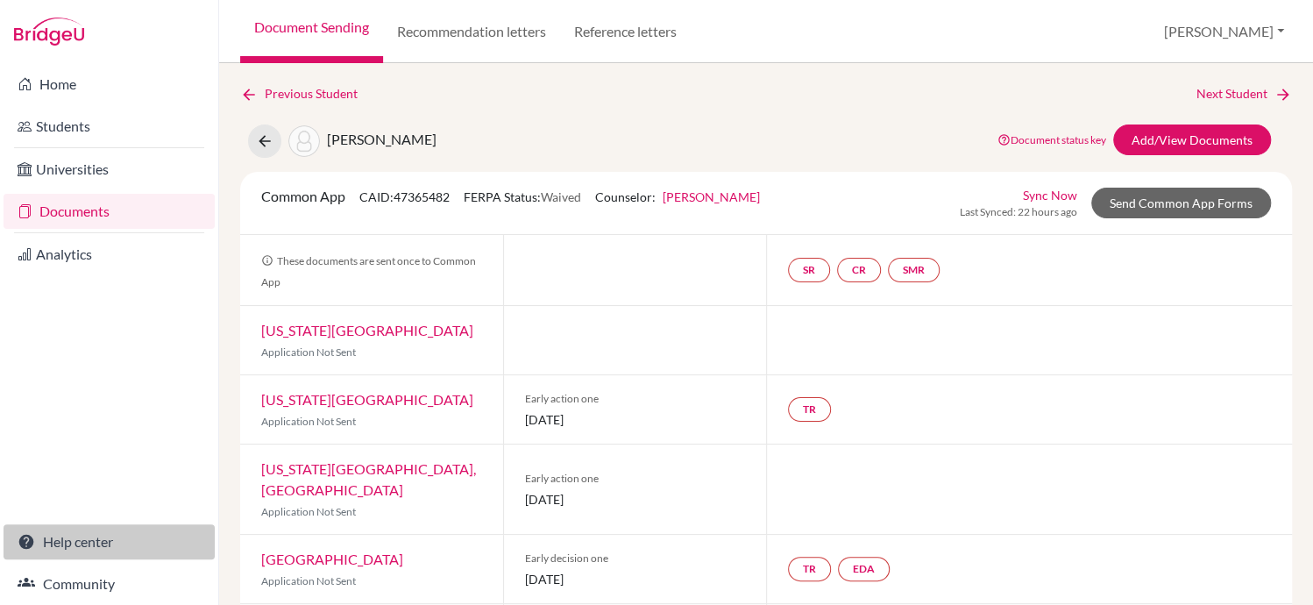
click at [105, 538] on link "Help center" at bounding box center [109, 541] width 211 height 35
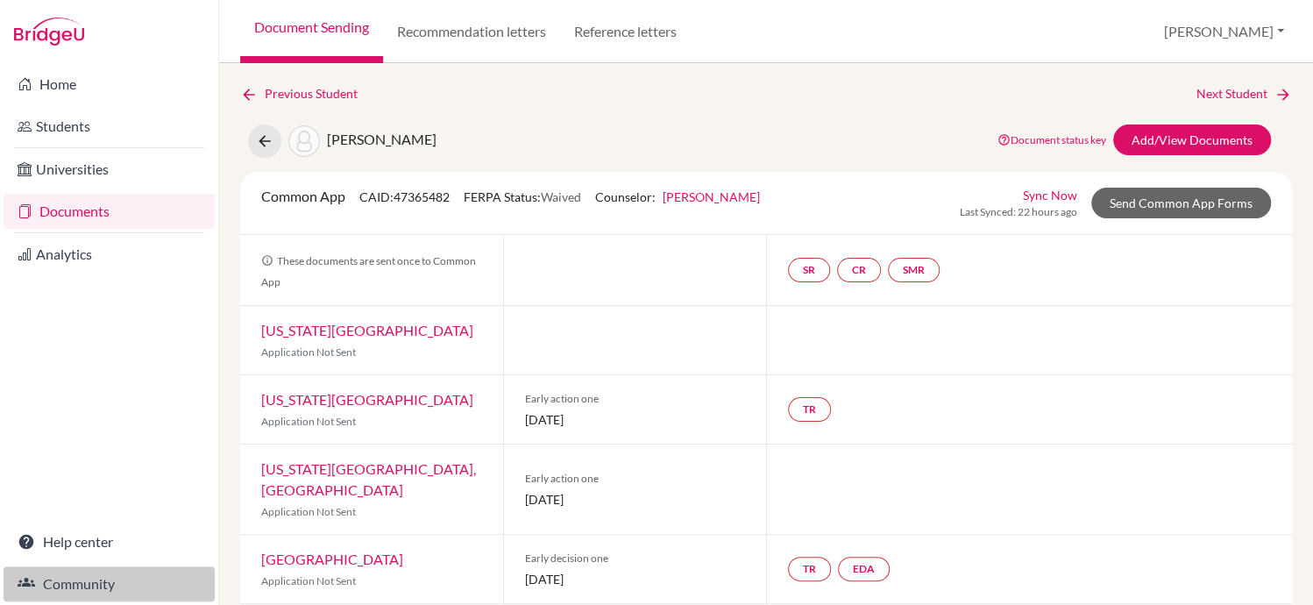
click at [64, 582] on link "Community" at bounding box center [109, 583] width 211 height 35
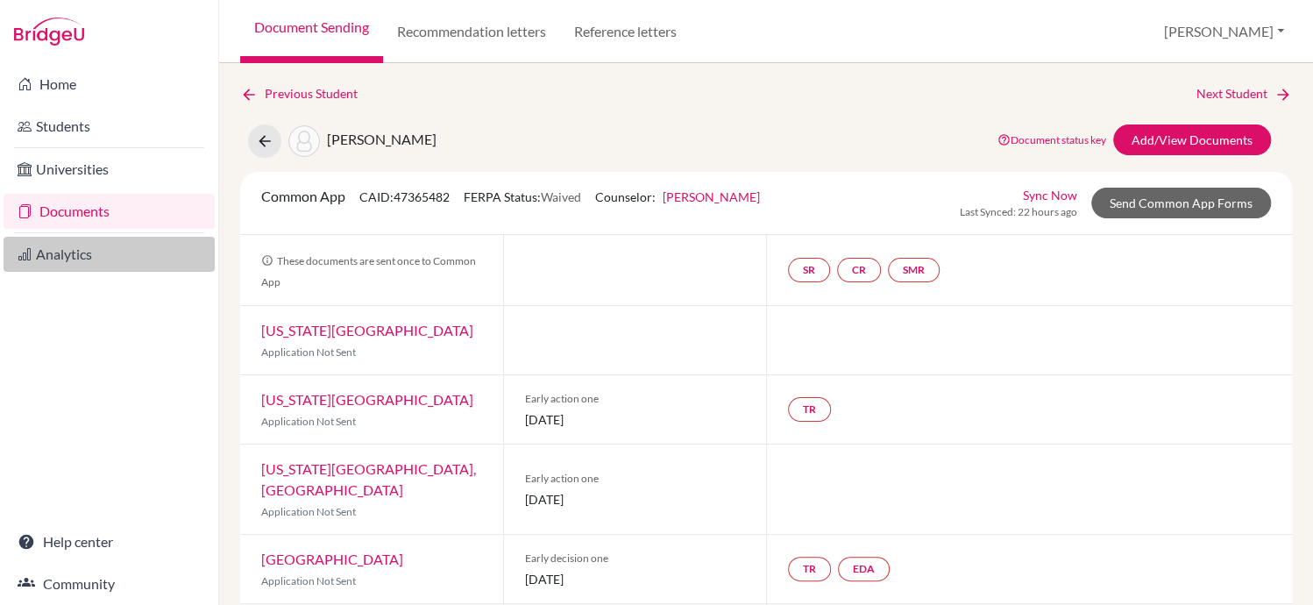
click at [82, 259] on link "Analytics" at bounding box center [109, 254] width 211 height 35
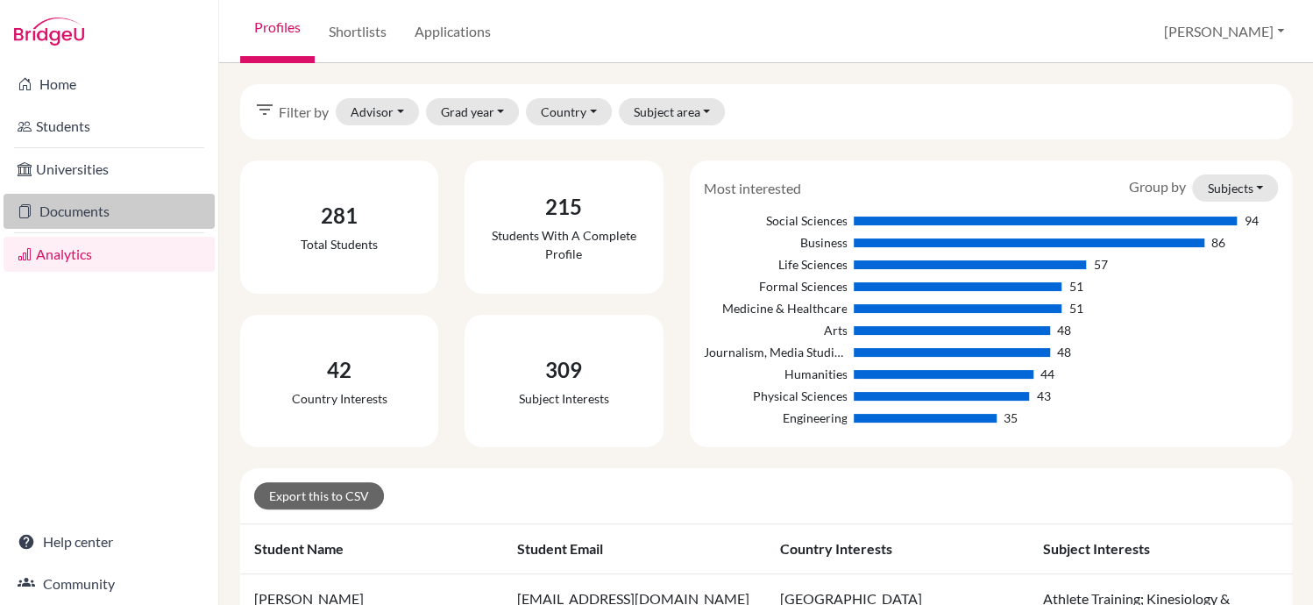
click at [82, 213] on link "Documents" at bounding box center [109, 211] width 211 height 35
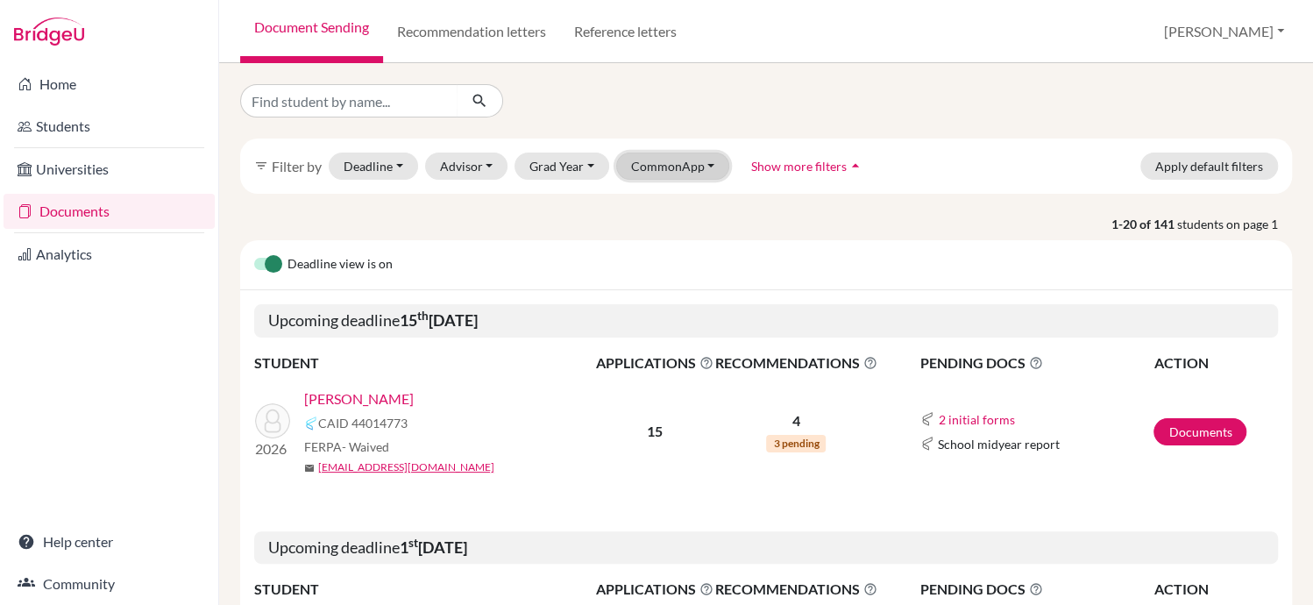
click at [664, 167] on button "CommonApp" at bounding box center [673, 165] width 114 height 27
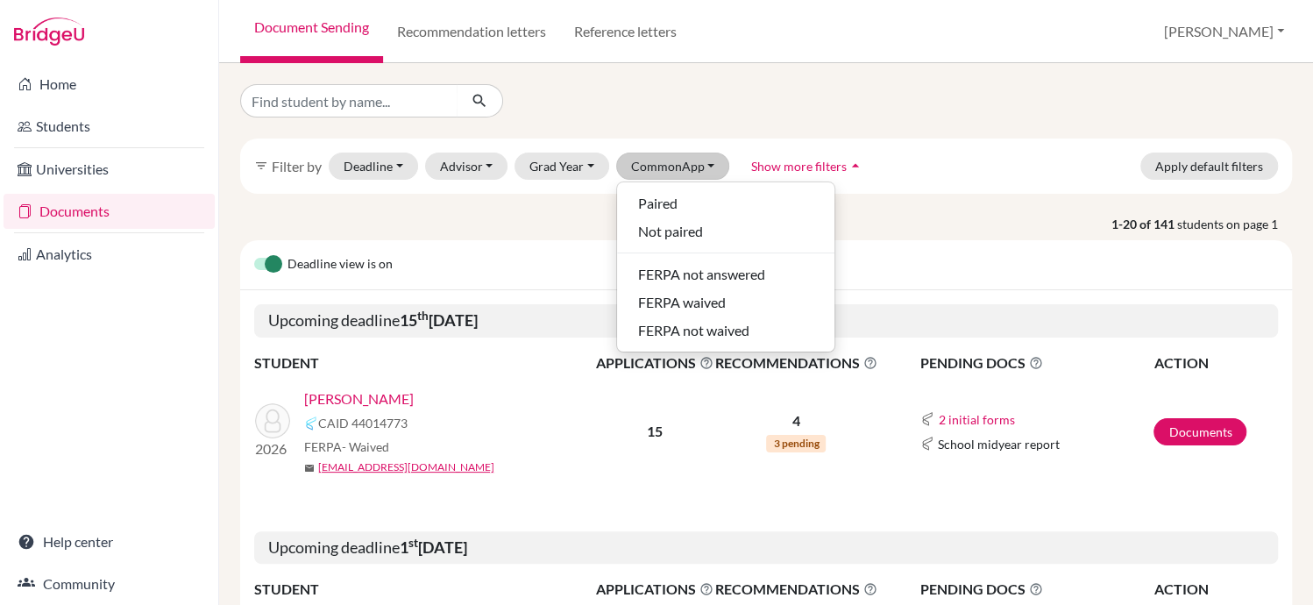
click at [808, 113] on div at bounding box center [766, 100] width 1078 height 33
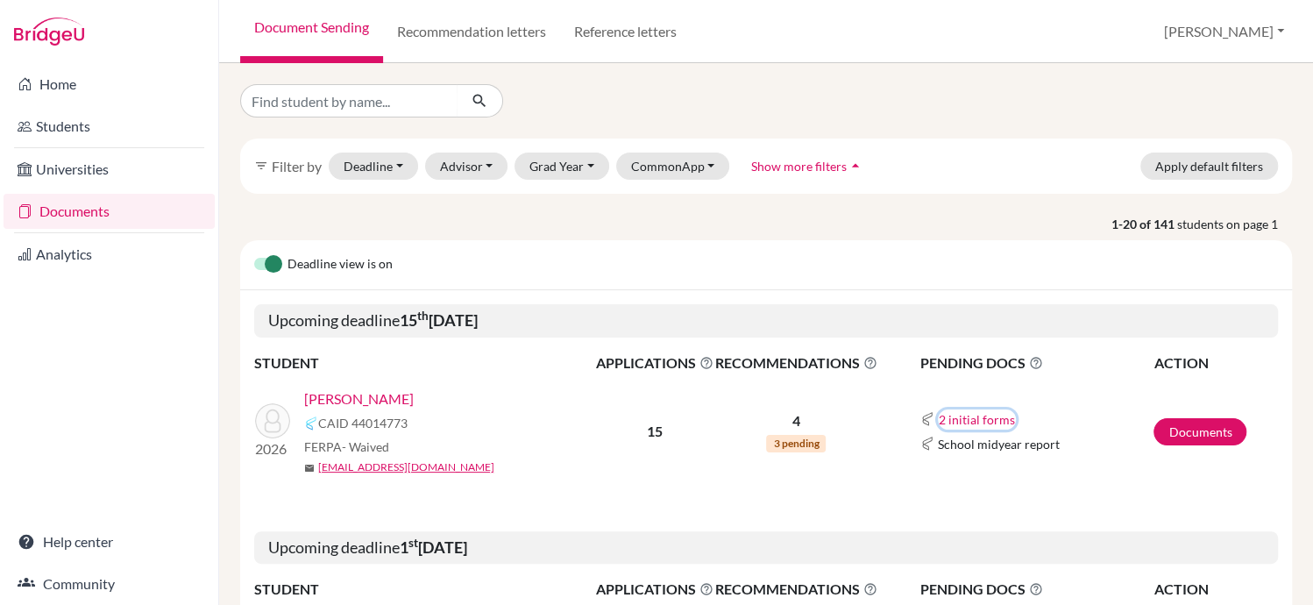
click at [975, 416] on button "2 initial forms" at bounding box center [977, 419] width 78 height 20
click at [985, 481] on div "School report" at bounding box center [1020, 473] width 153 height 18
click at [1192, 427] on link "Documents" at bounding box center [1199, 431] width 93 height 27
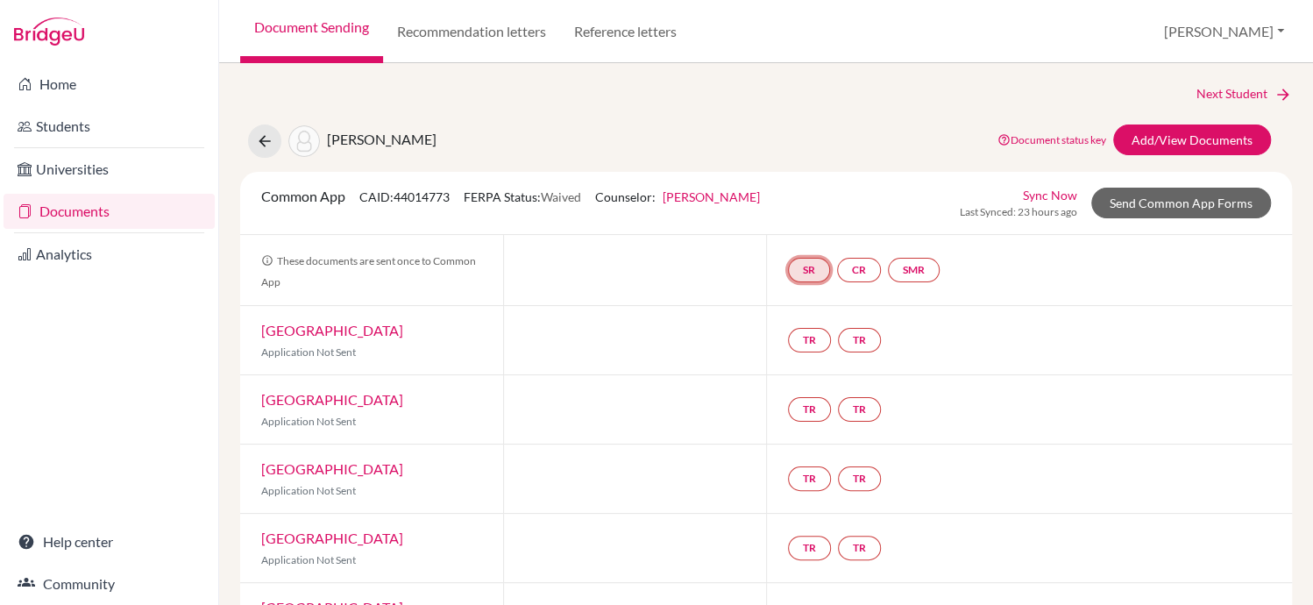
click at [815, 261] on link "SR" at bounding box center [809, 270] width 42 height 25
click at [813, 218] on link "School report" at bounding box center [809, 217] width 74 height 15
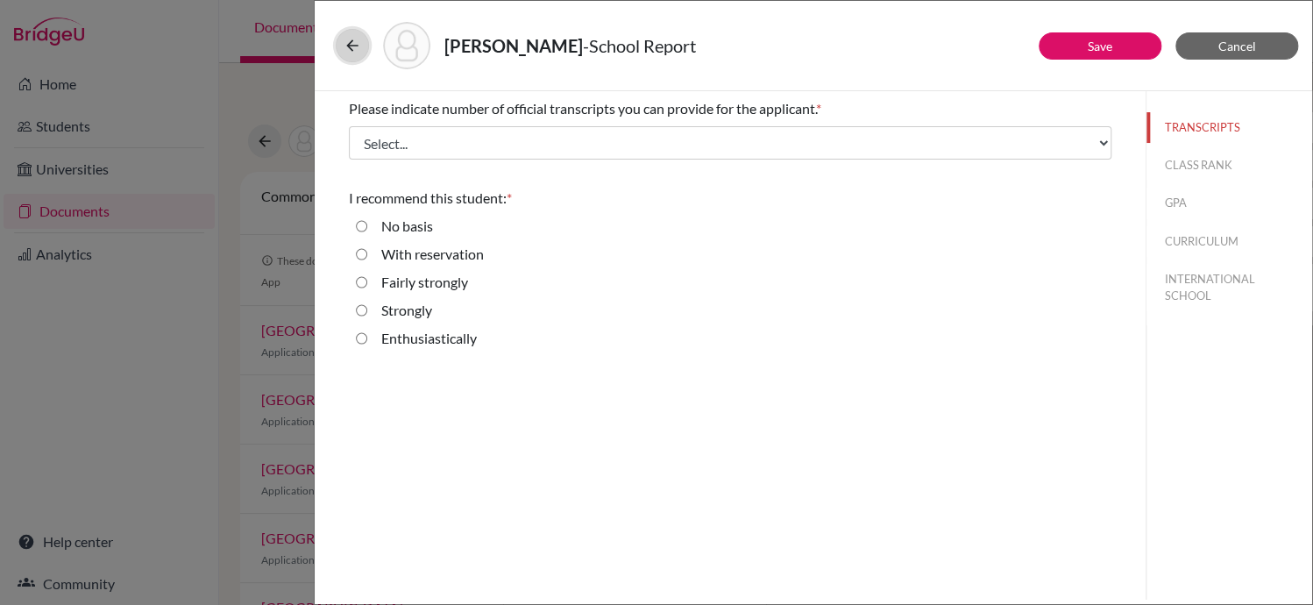
click at [356, 43] on icon at bounding box center [353, 46] width 18 height 18
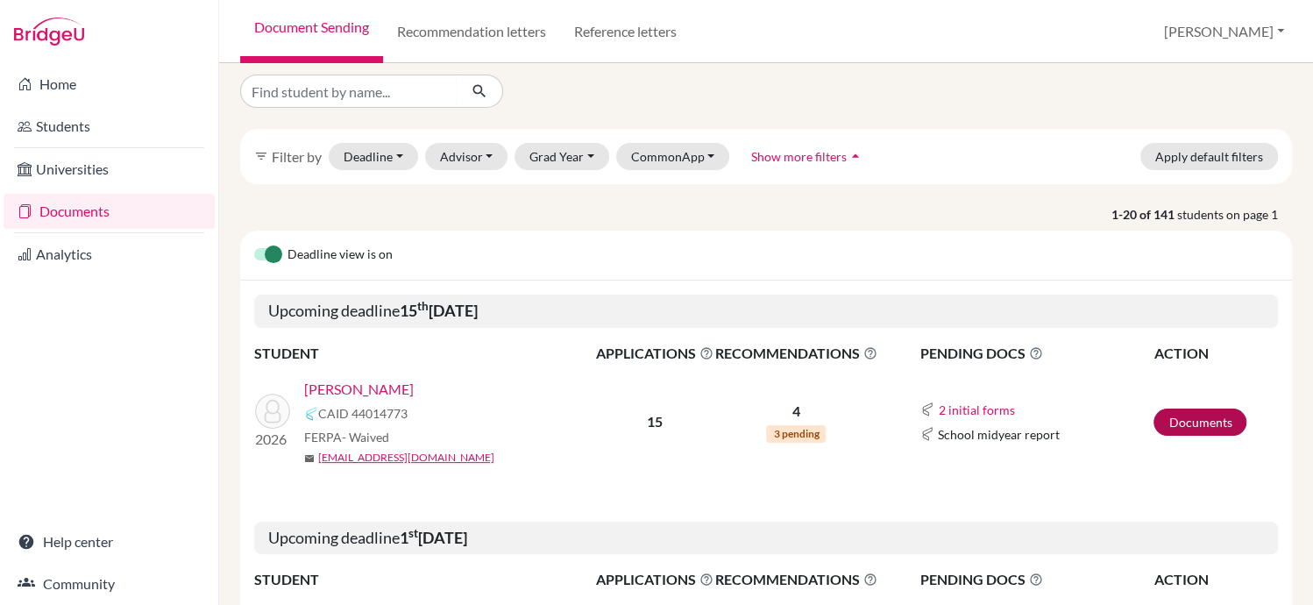
scroll to position [7, 0]
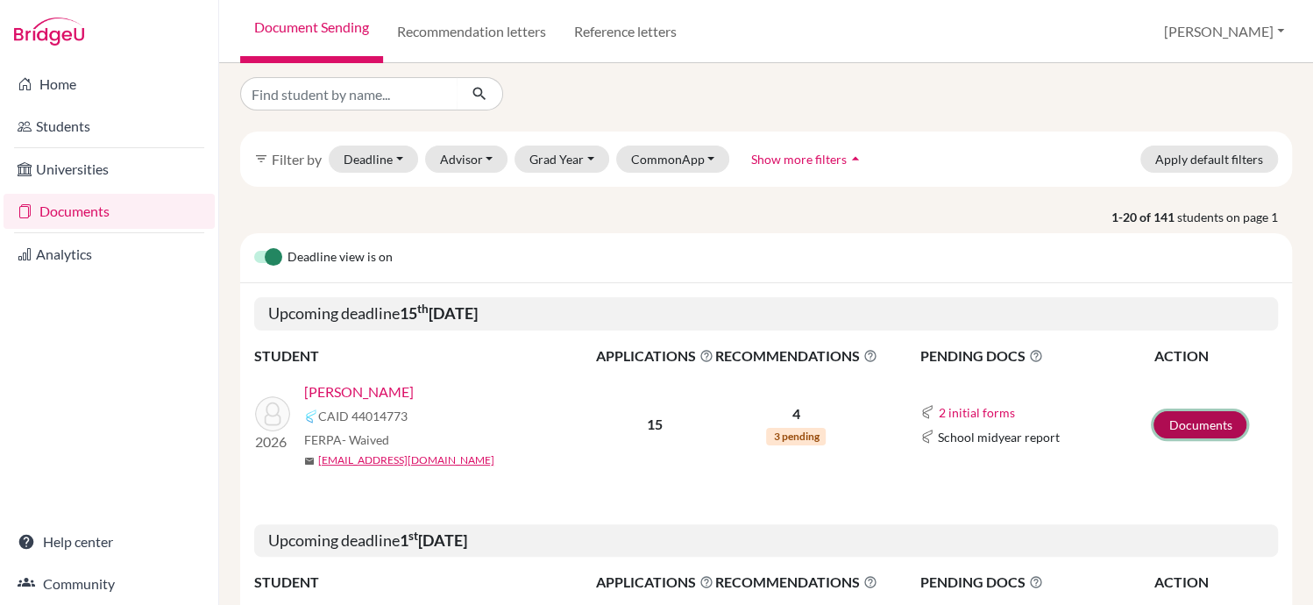
click at [1192, 427] on link "Documents" at bounding box center [1199, 424] width 93 height 27
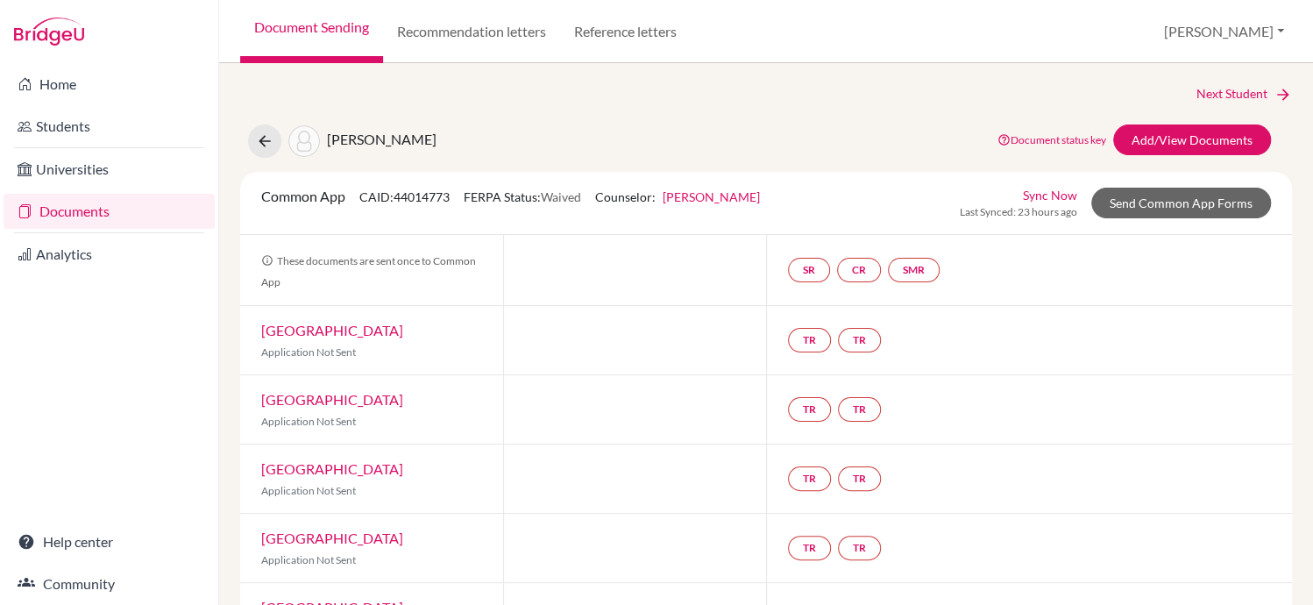
click at [1047, 138] on link "Document status key" at bounding box center [1051, 139] width 109 height 13
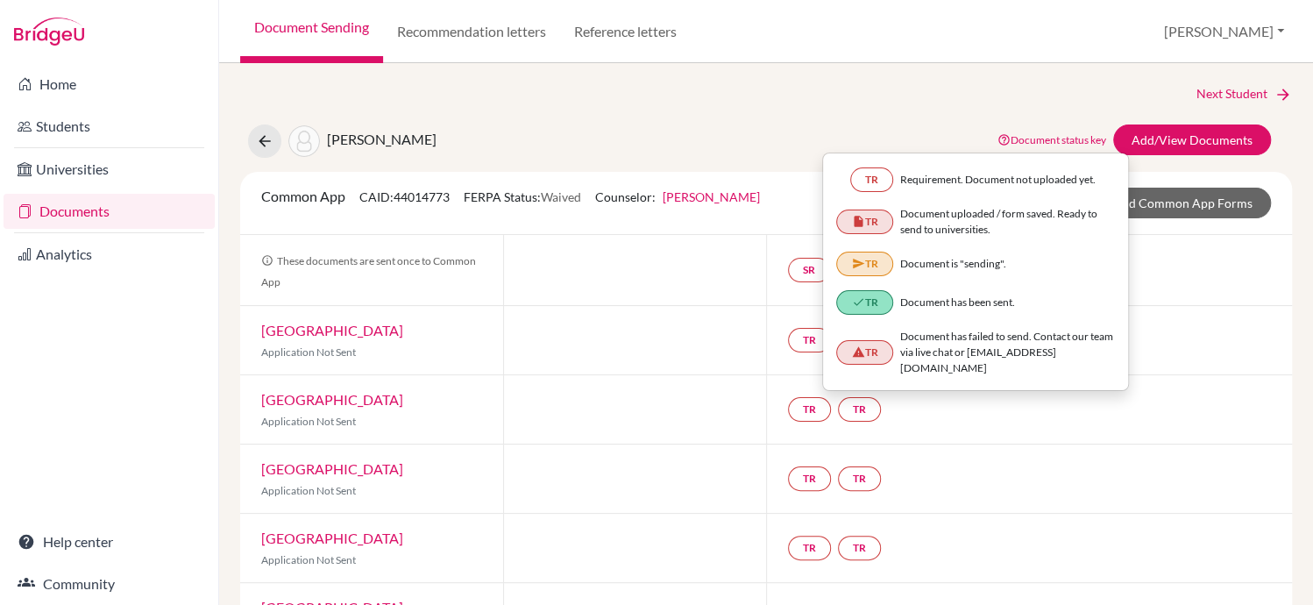
click at [1067, 74] on div "Next Student Kawakami, Rick Document status key TR Requirement. Document not up…" at bounding box center [766, 334] width 1094 height 542
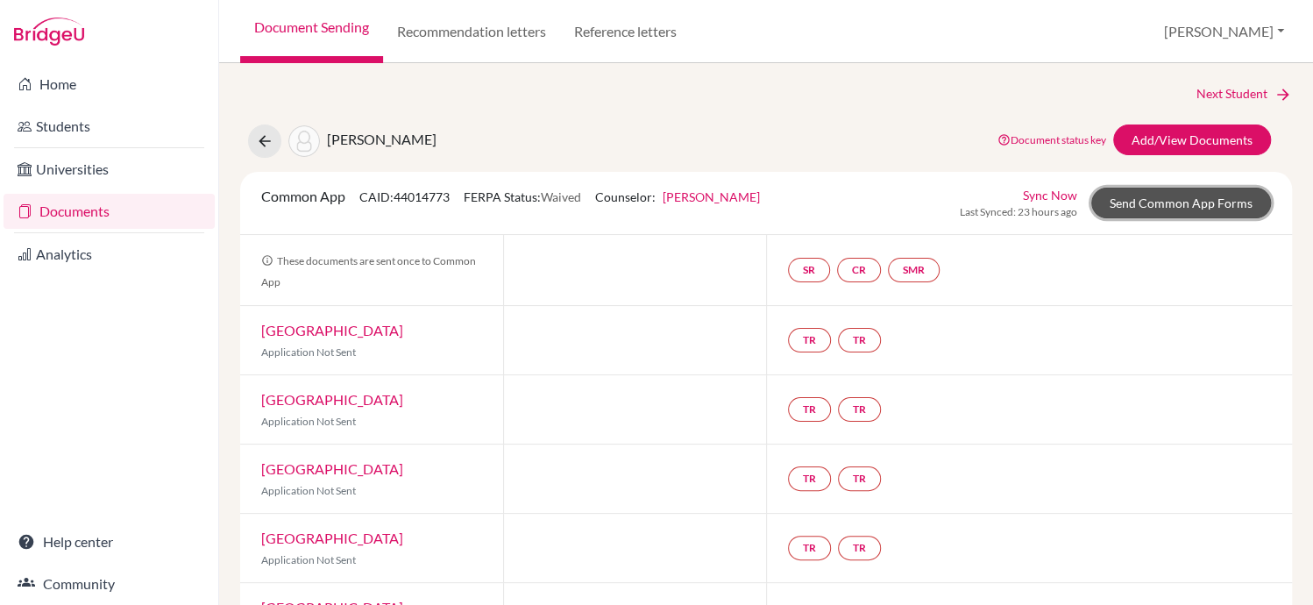
click at [1206, 194] on link "Send Common App Forms" at bounding box center [1181, 203] width 180 height 31
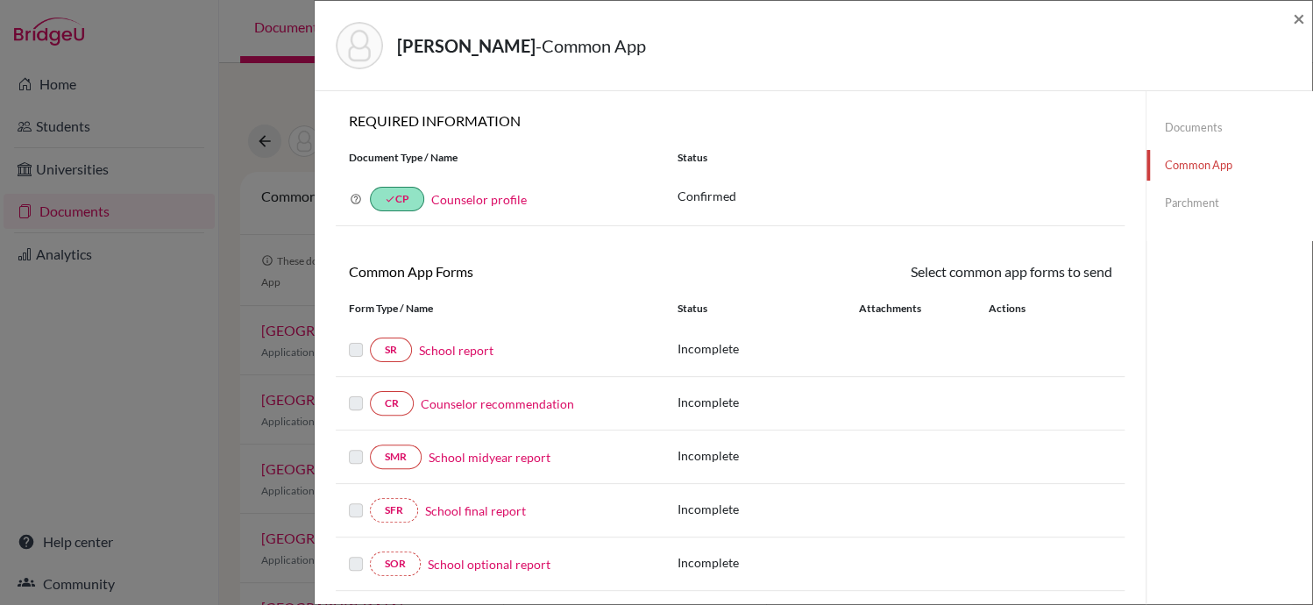
drag, startPoint x: 645, startPoint y: 174, endPoint x: 1217, endPoint y: 365, distance: 603.3
drag, startPoint x: 405, startPoint y: 192, endPoint x: 540, endPoint y: 139, distance: 144.8
click at [540, 139] on div "REQUIRED INFORMATION Document Type / Name Status Why am I being asked to do thi…" at bounding box center [730, 176] width 789 height 128
click at [459, 202] on link "Counselor profile" at bounding box center [479, 199] width 96 height 15
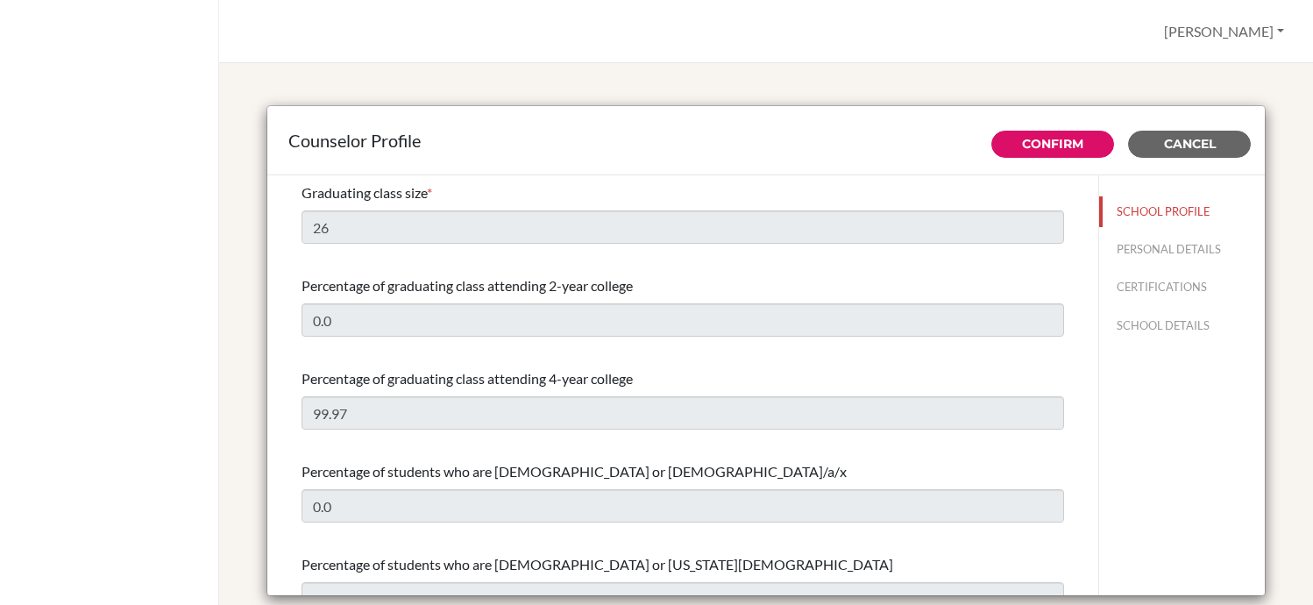
select select "0"
click at [1179, 139] on span "Cancel" at bounding box center [1190, 144] width 52 height 16
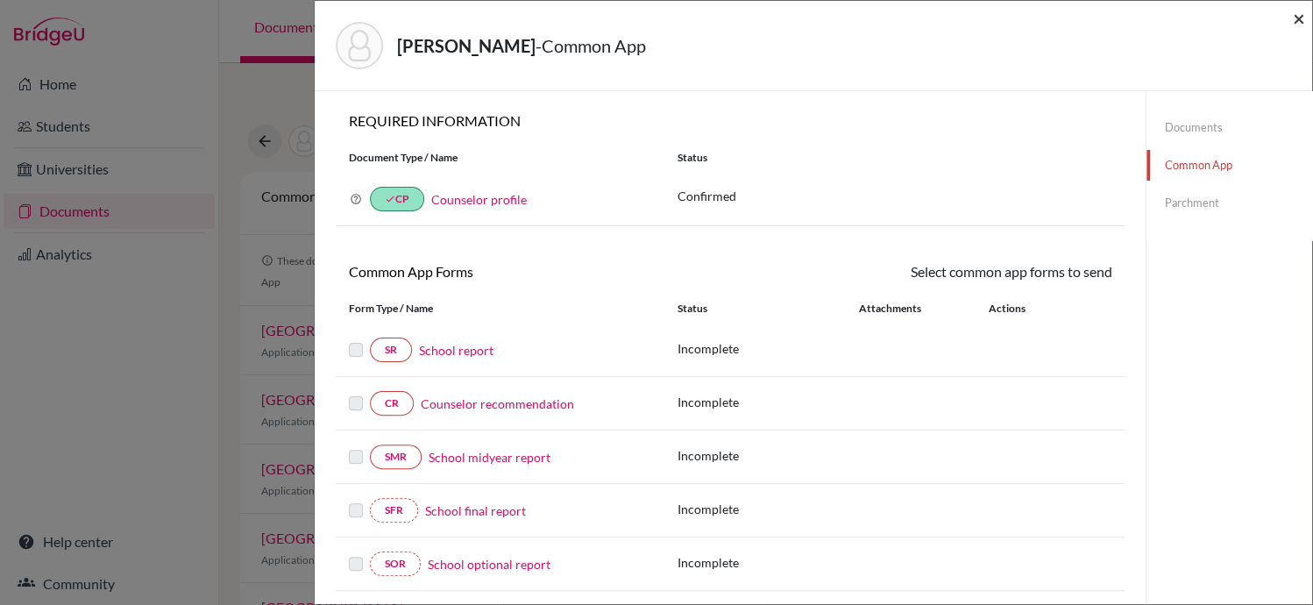
click at [1298, 15] on span "×" at bounding box center [1299, 17] width 12 height 25
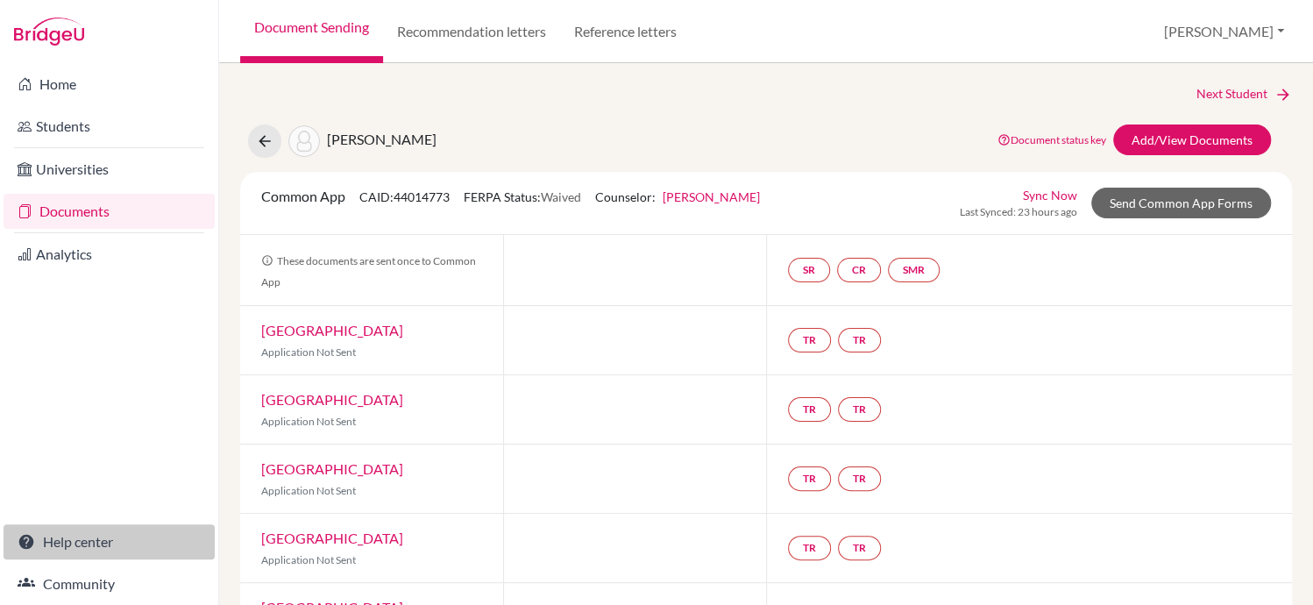
click at [85, 535] on link "Help center" at bounding box center [109, 541] width 211 height 35
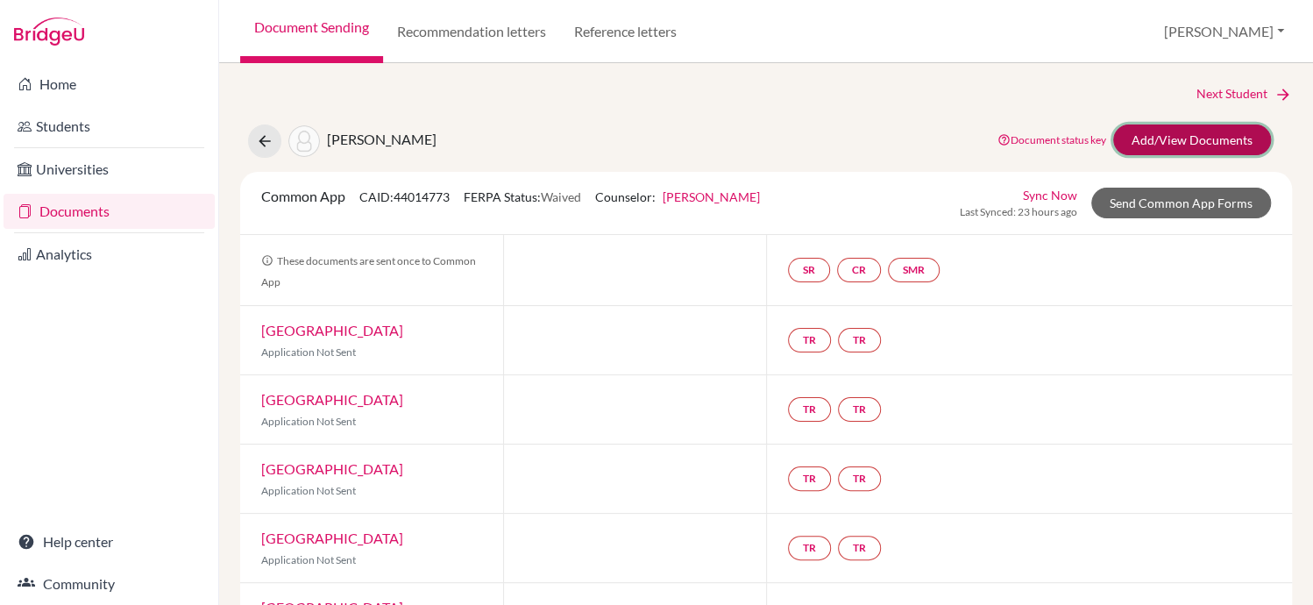
click at [1222, 141] on link "Add/View Documents" at bounding box center [1192, 139] width 158 height 31
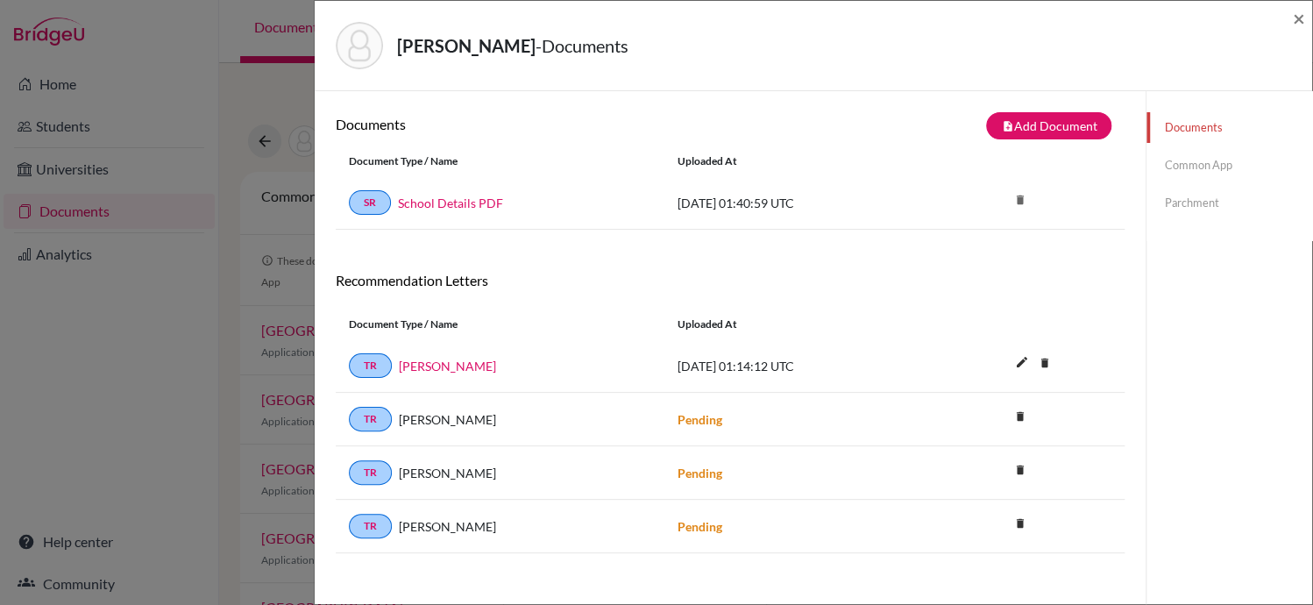
click at [1176, 159] on link "Common App" at bounding box center [1229, 165] width 166 height 31
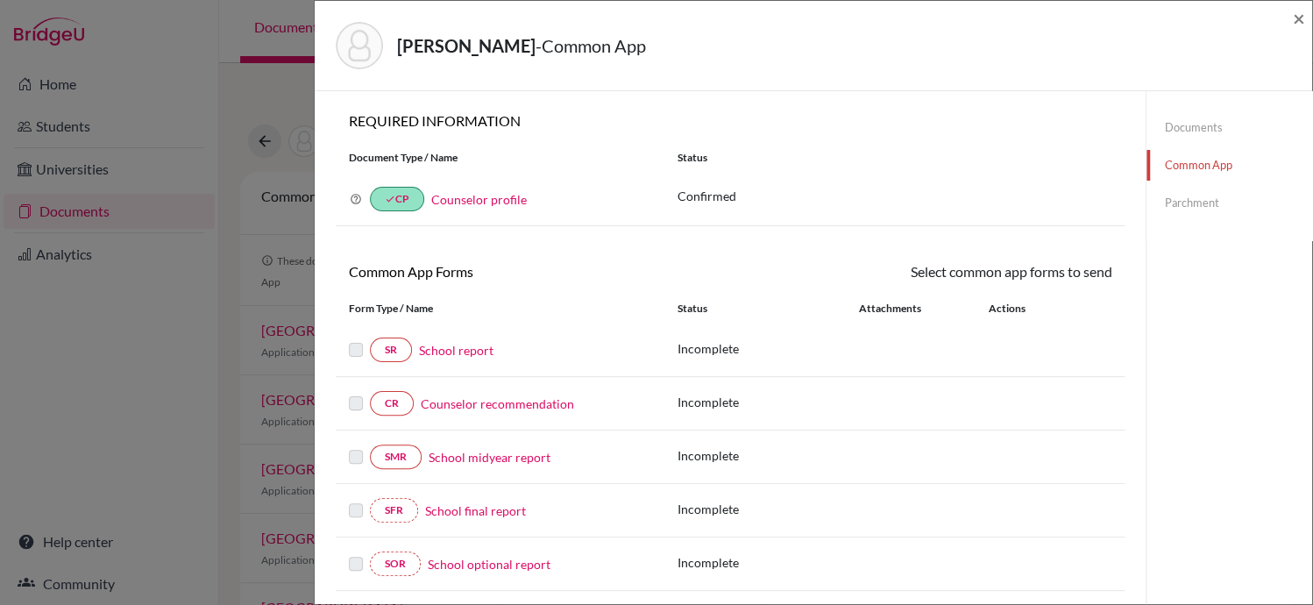
click at [351, 197] on icon at bounding box center [356, 199] width 12 height 12
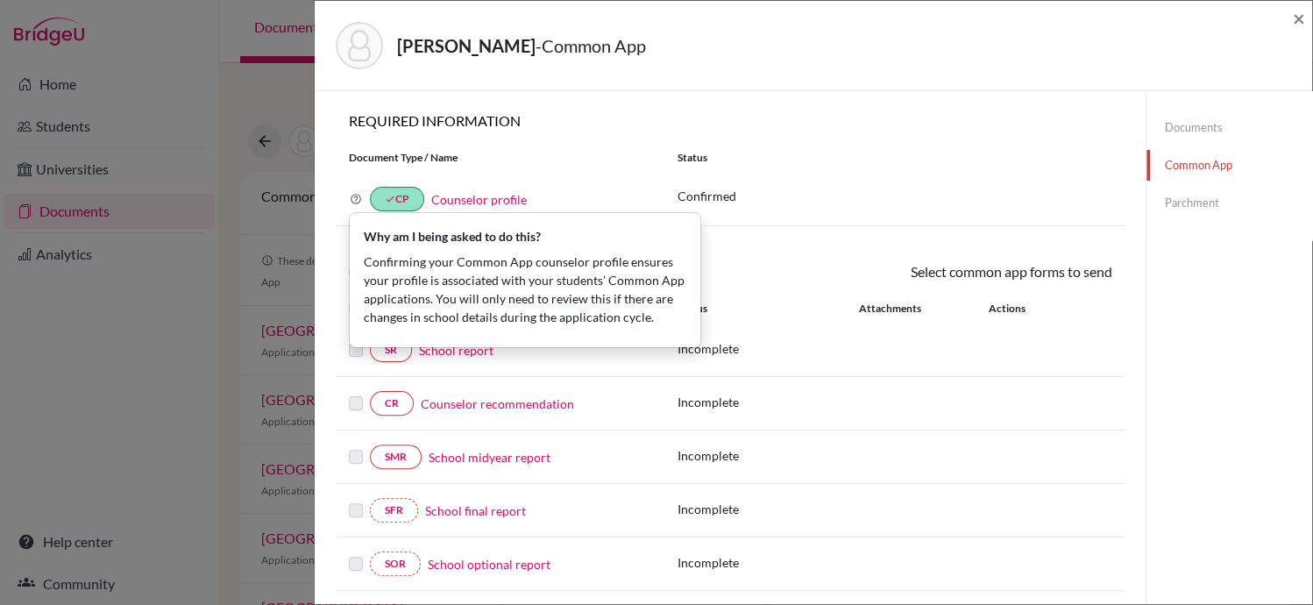
click at [881, 148] on div "Document Type / Name Status" at bounding box center [730, 158] width 789 height 30
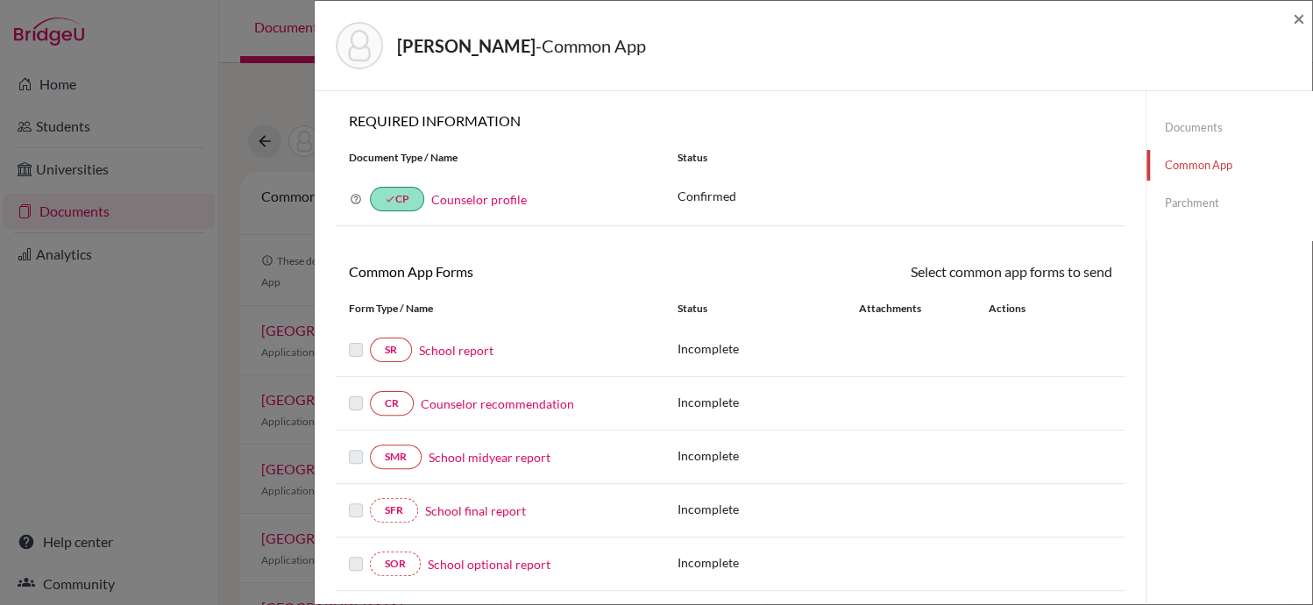
click at [495, 194] on link "Counselor profile" at bounding box center [479, 199] width 96 height 15
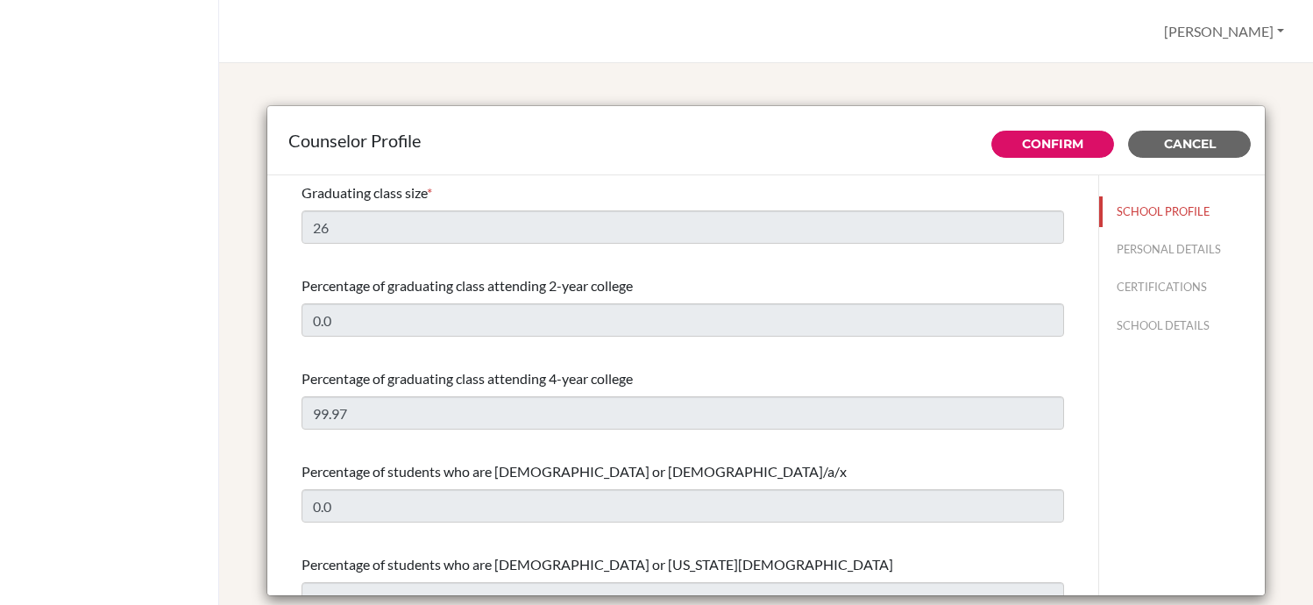
select select "0"
click at [1174, 134] on button "Cancel" at bounding box center [1189, 144] width 123 height 27
select select "0"
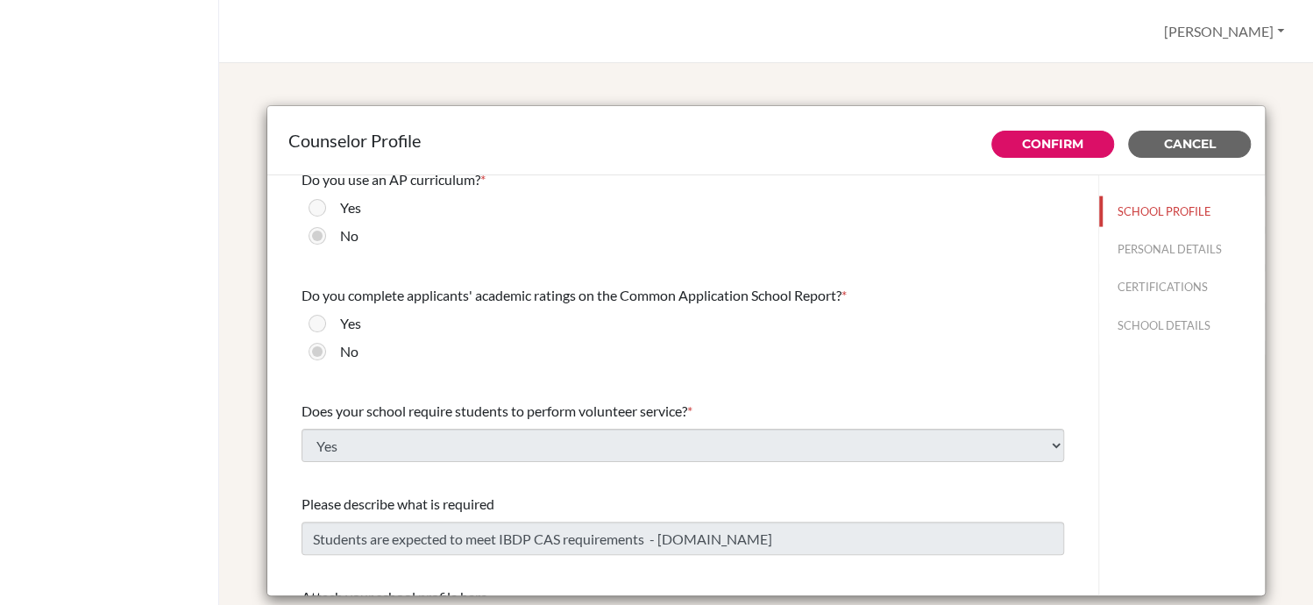
scroll to position [2051, 0]
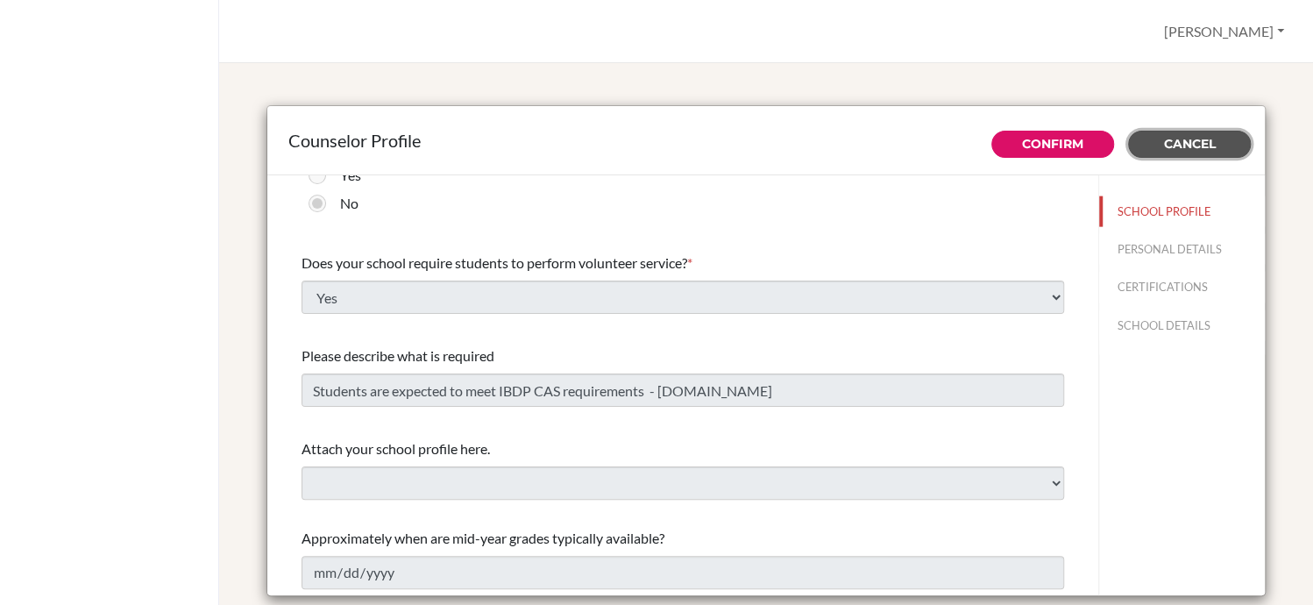
click at [1183, 137] on span "Cancel" at bounding box center [1190, 144] width 52 height 16
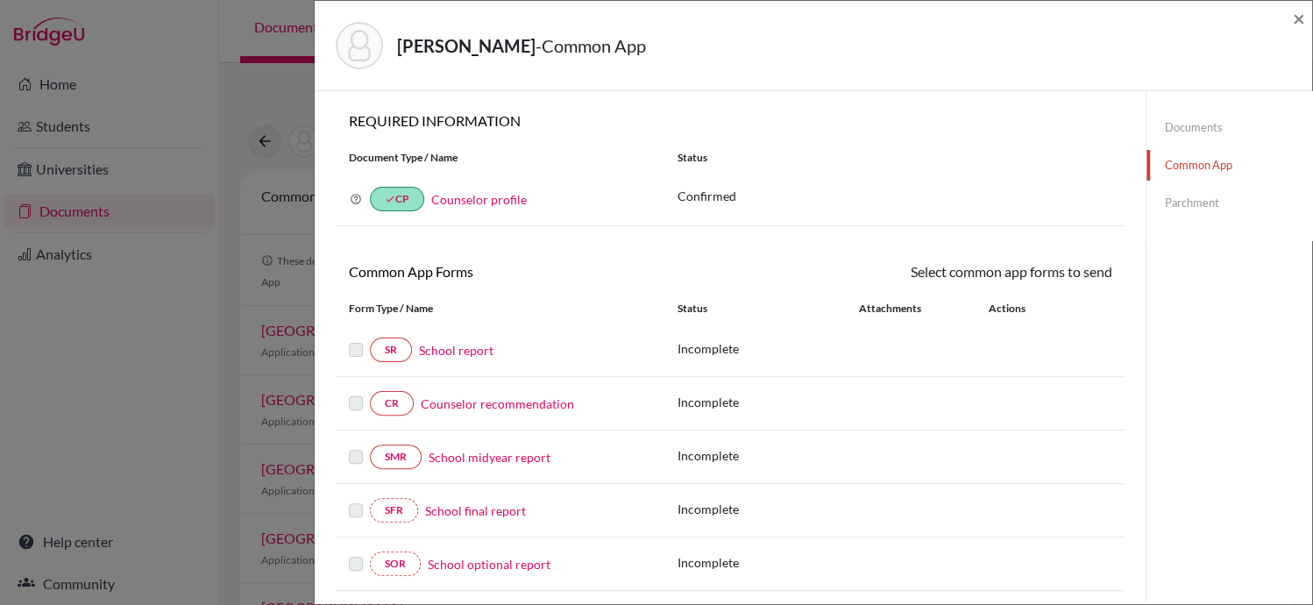
click at [1254, 28] on div "Kawakami, Rick - Common App" at bounding box center [807, 45] width 943 height 47
click at [62, 259] on div "[PERSON_NAME] - Common App × × REQUIRED INFORMATION Document Type / Name Status…" at bounding box center [656, 302] width 1313 height 605
click at [1301, 18] on span "×" at bounding box center [1299, 17] width 12 height 25
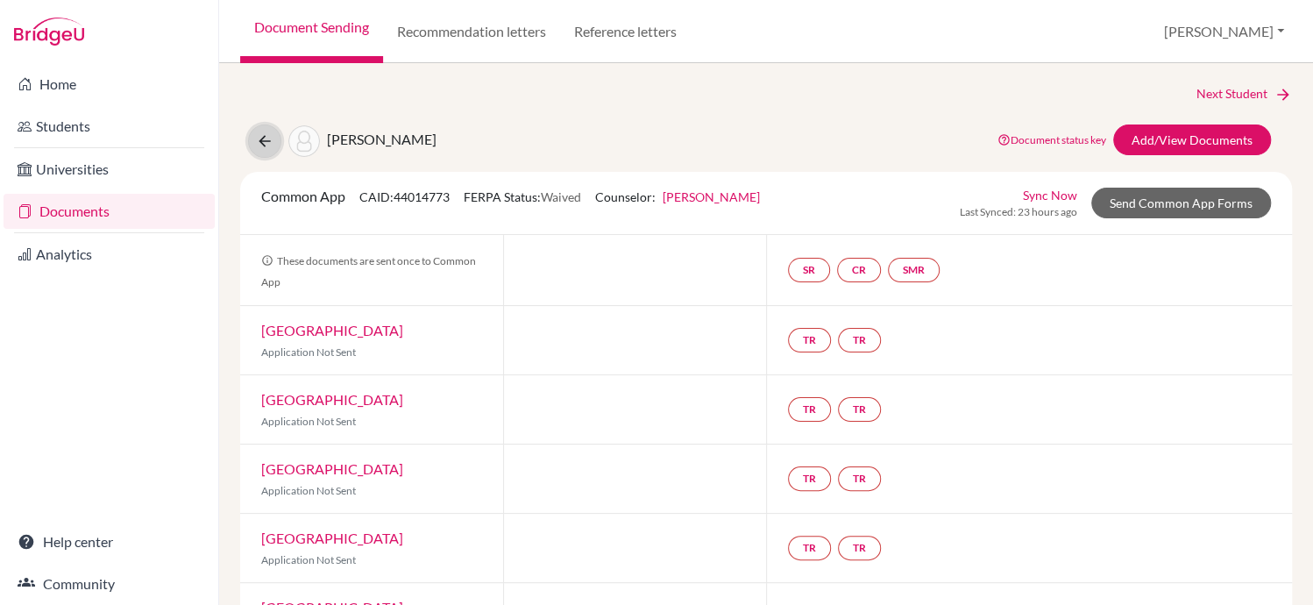
click at [266, 145] on icon at bounding box center [265, 141] width 18 height 18
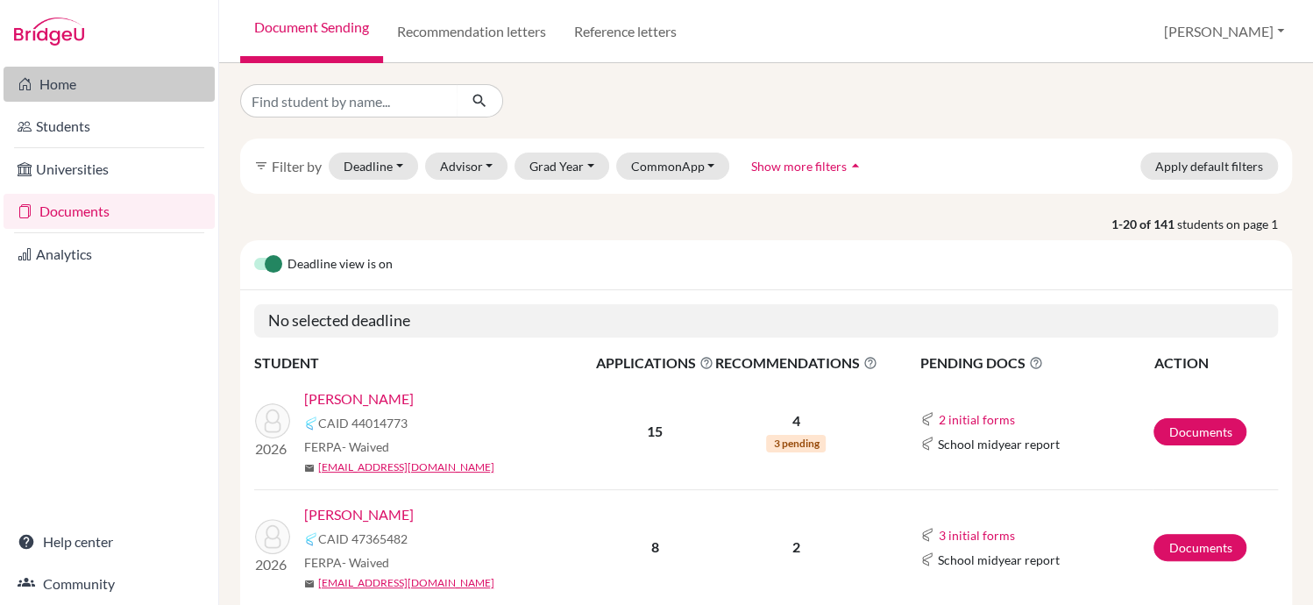
click at [48, 76] on link "Home" at bounding box center [109, 84] width 211 height 35
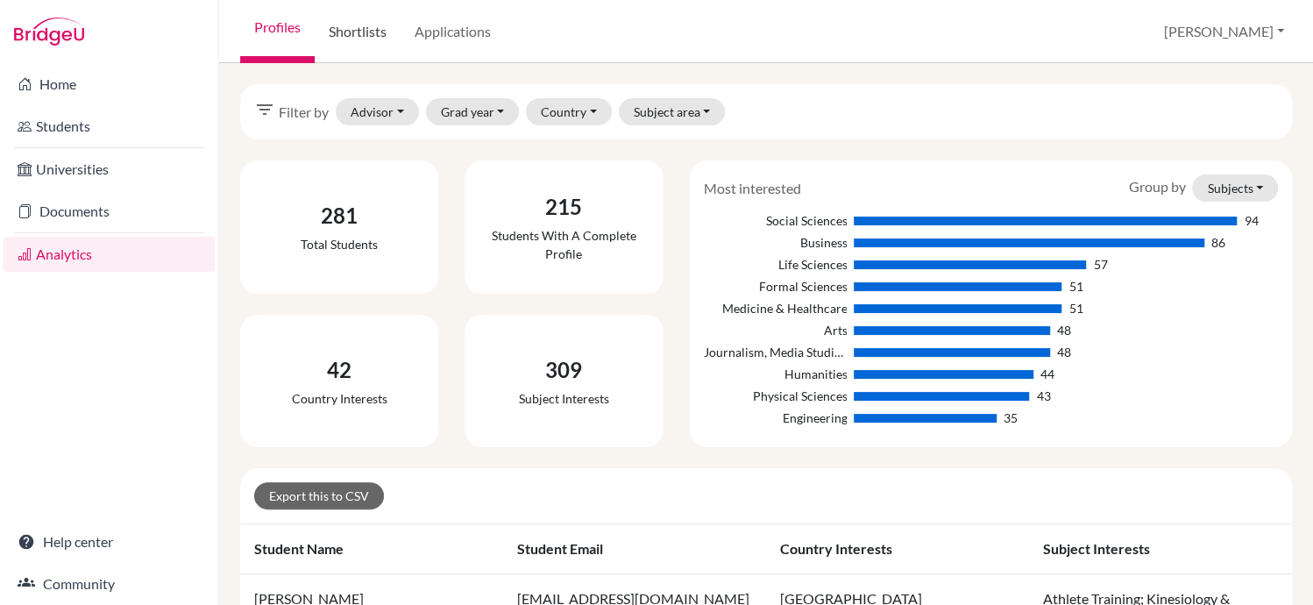
click at [369, 35] on link "Shortlists" at bounding box center [358, 31] width 86 height 63
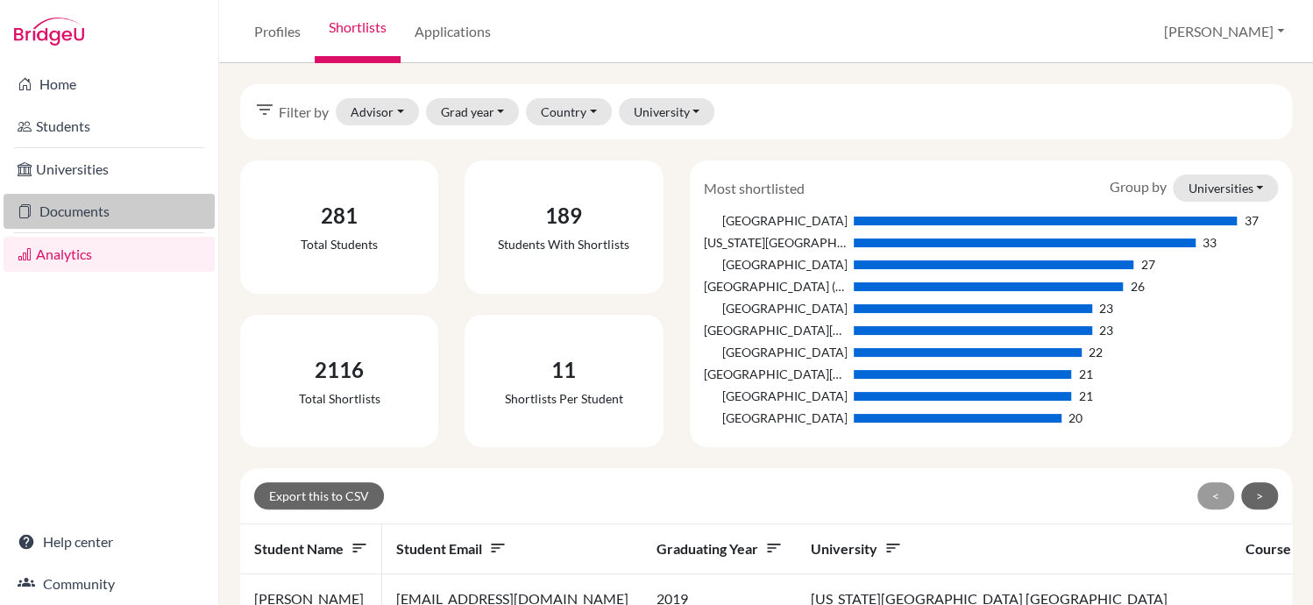
click at [117, 209] on link "Documents" at bounding box center [109, 211] width 211 height 35
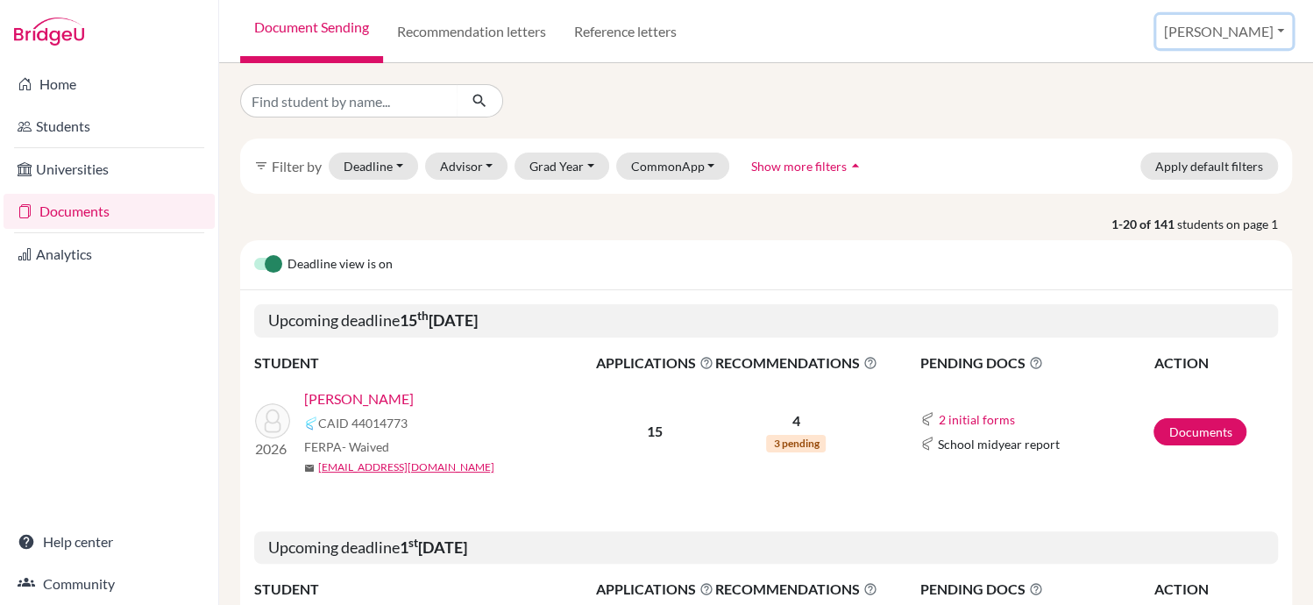
click at [1251, 32] on button "[PERSON_NAME]" at bounding box center [1224, 31] width 136 height 33
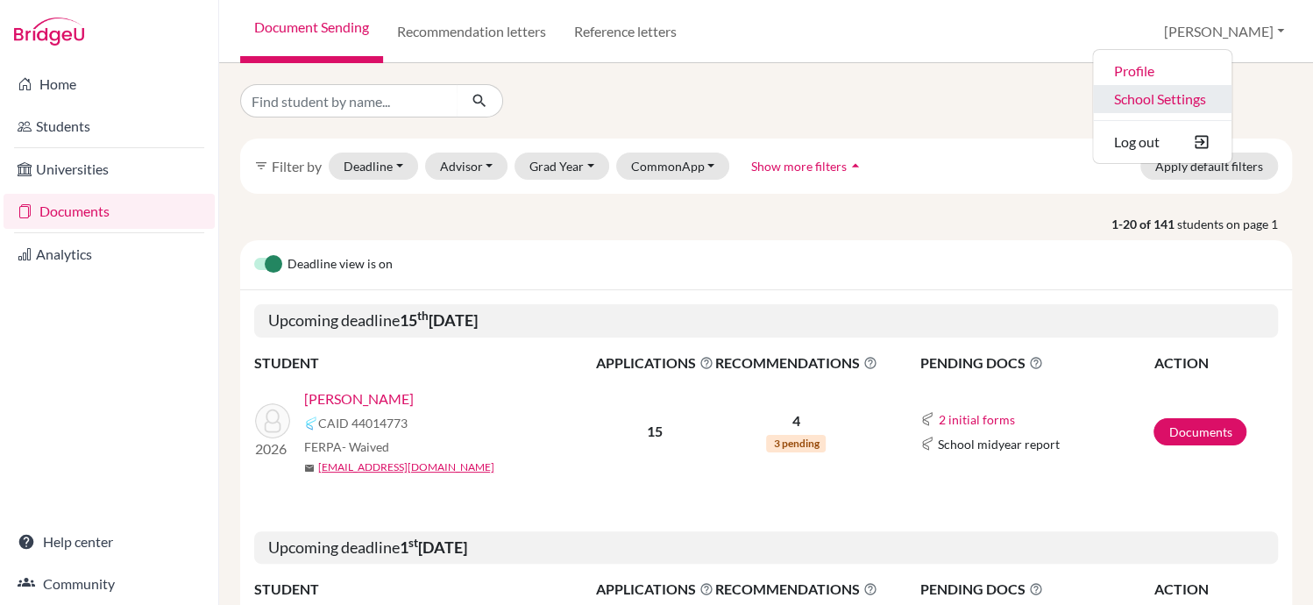
click at [1197, 92] on link "School Settings" at bounding box center [1162, 99] width 138 height 28
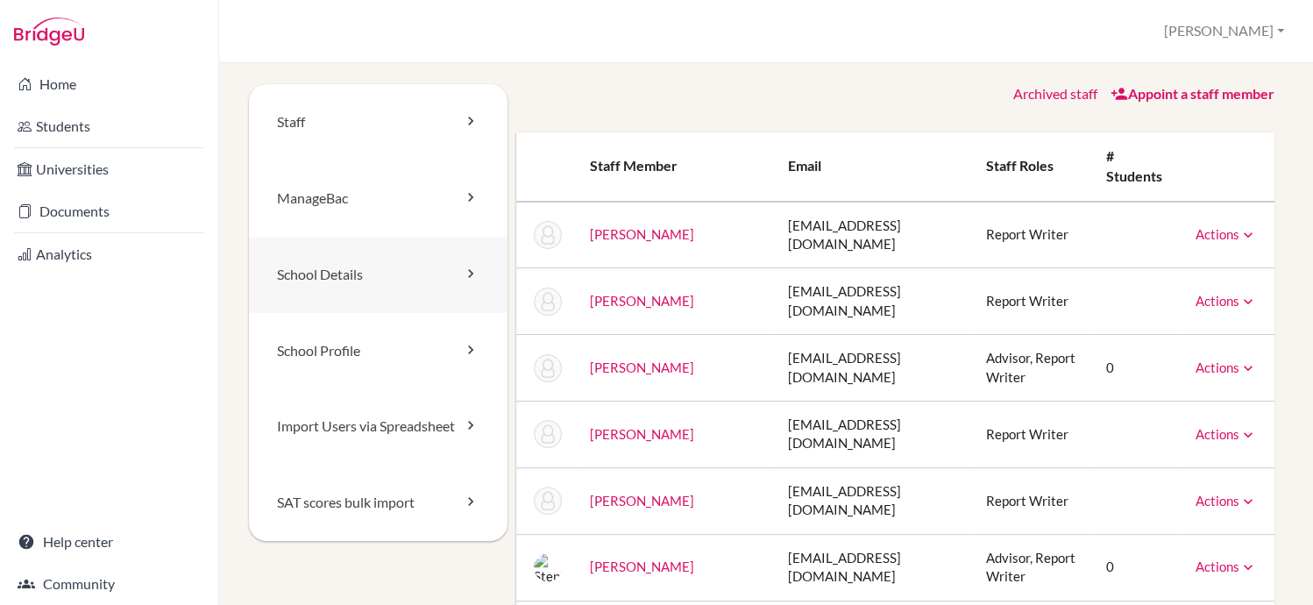
click at [467, 283] on link "School Details" at bounding box center [378, 275] width 259 height 76
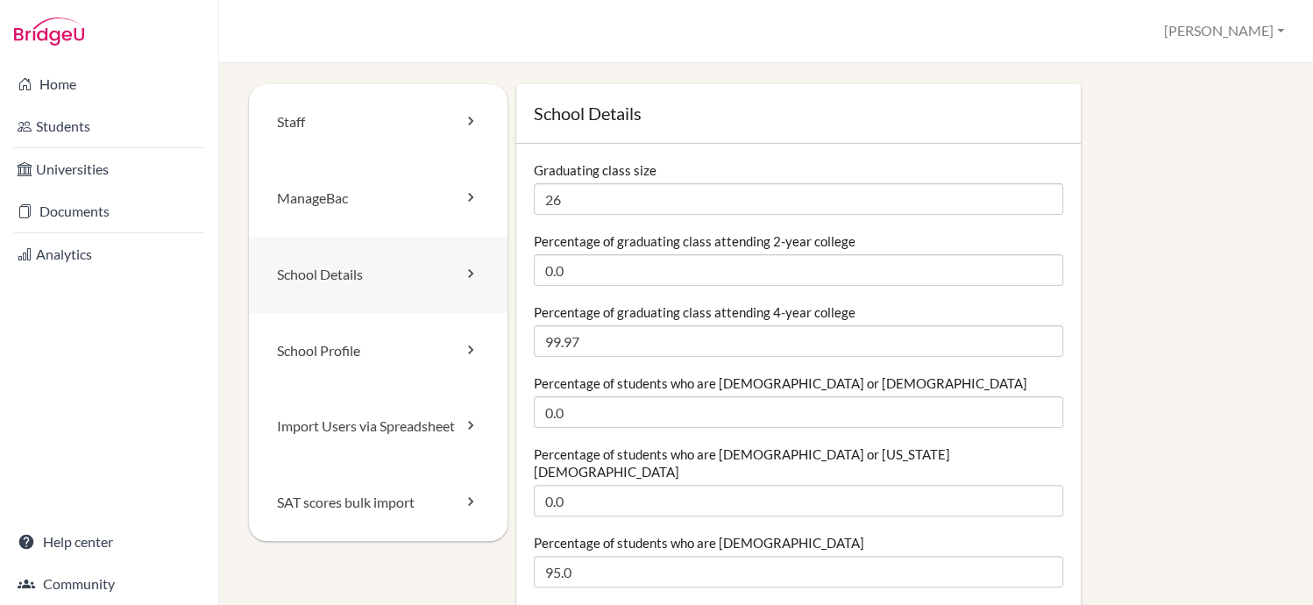
click at [466, 273] on icon at bounding box center [471, 274] width 18 height 18
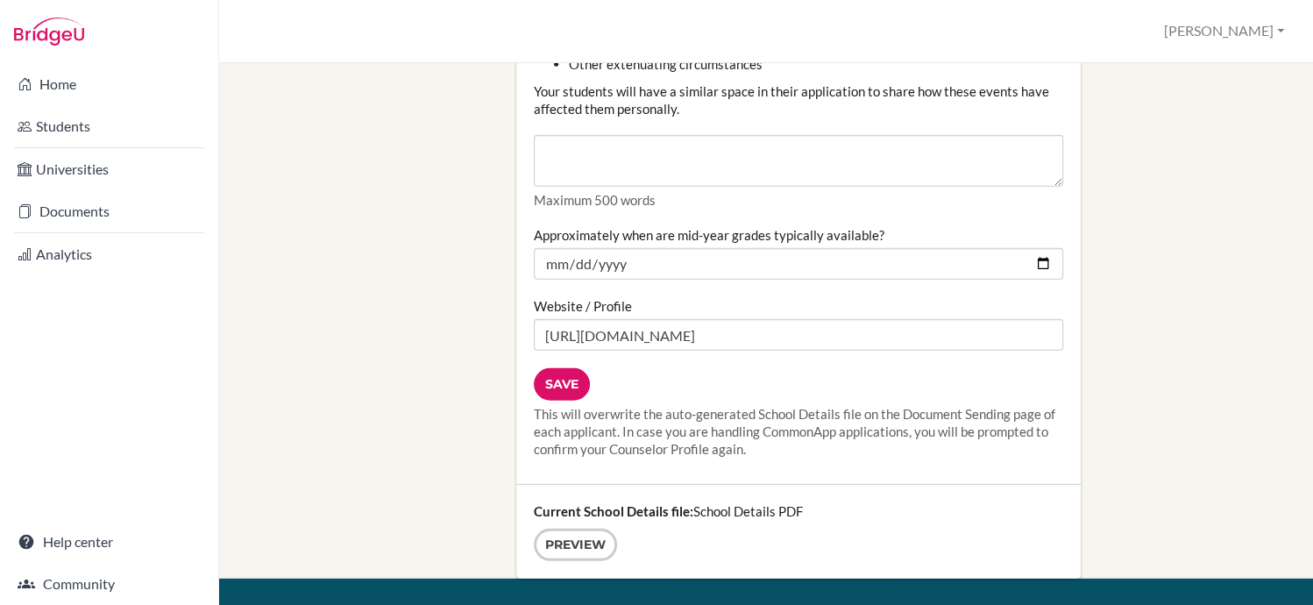
scroll to position [2215, 0]
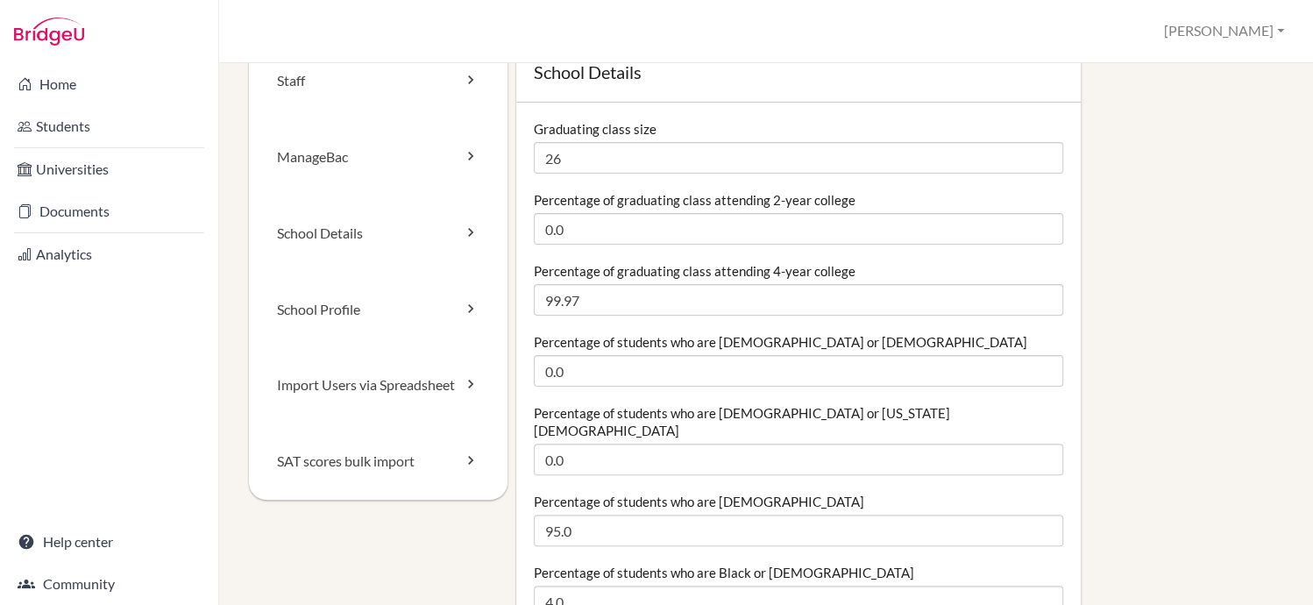
scroll to position [0, 0]
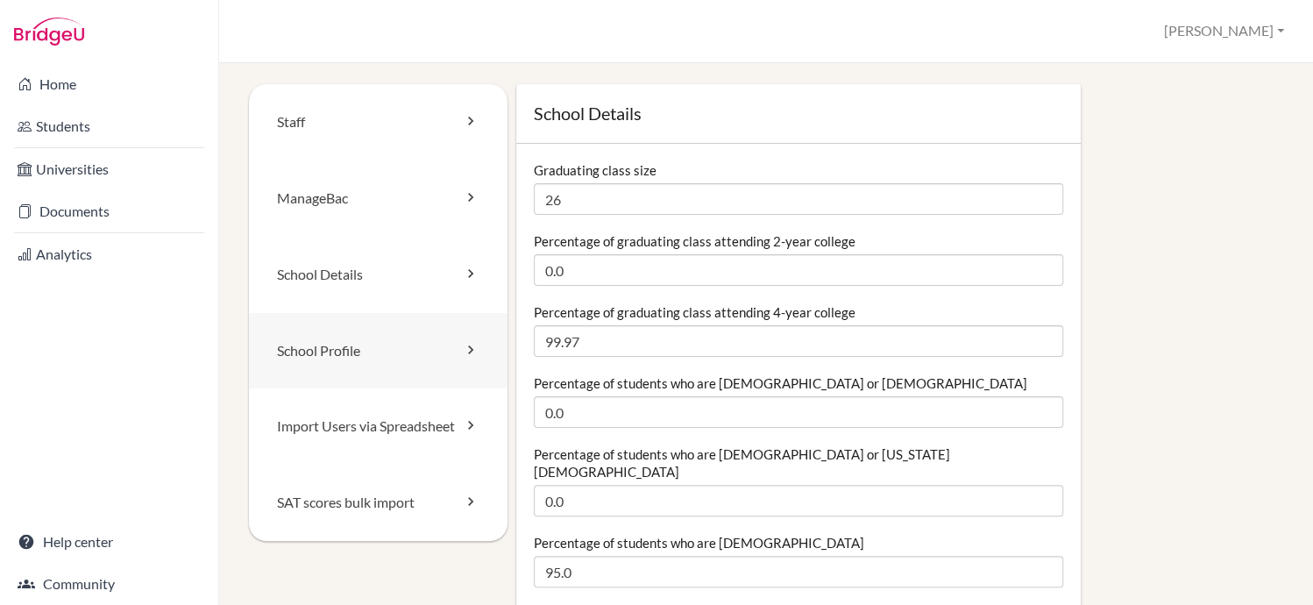
click at [465, 348] on icon at bounding box center [471, 350] width 18 height 18
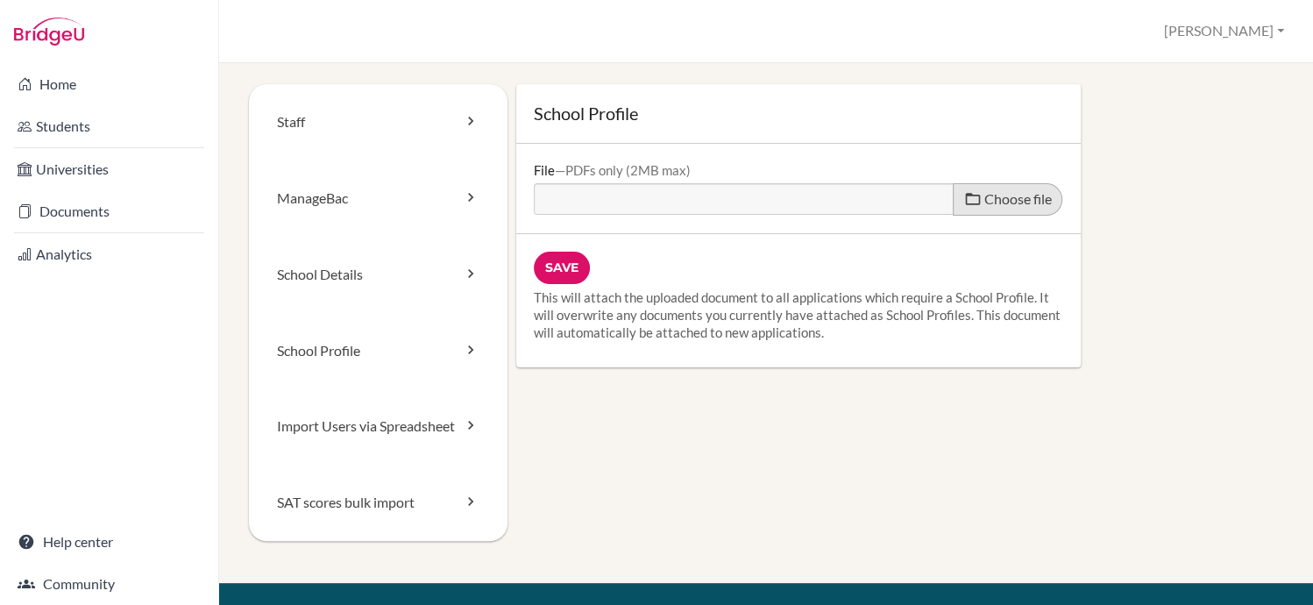
click at [984, 203] on span "Choose file" at bounding box center [1017, 198] width 67 height 17
click at [802, 203] on input "Choose file" at bounding box center [668, 193] width 268 height 20
type input "C:\fakepath\Schoolprofile2025-2026_compressed.pdf"
type input "Schoolprofile2025-2026_compressed.pdf"
click at [556, 262] on input "Save" at bounding box center [562, 268] width 56 height 32
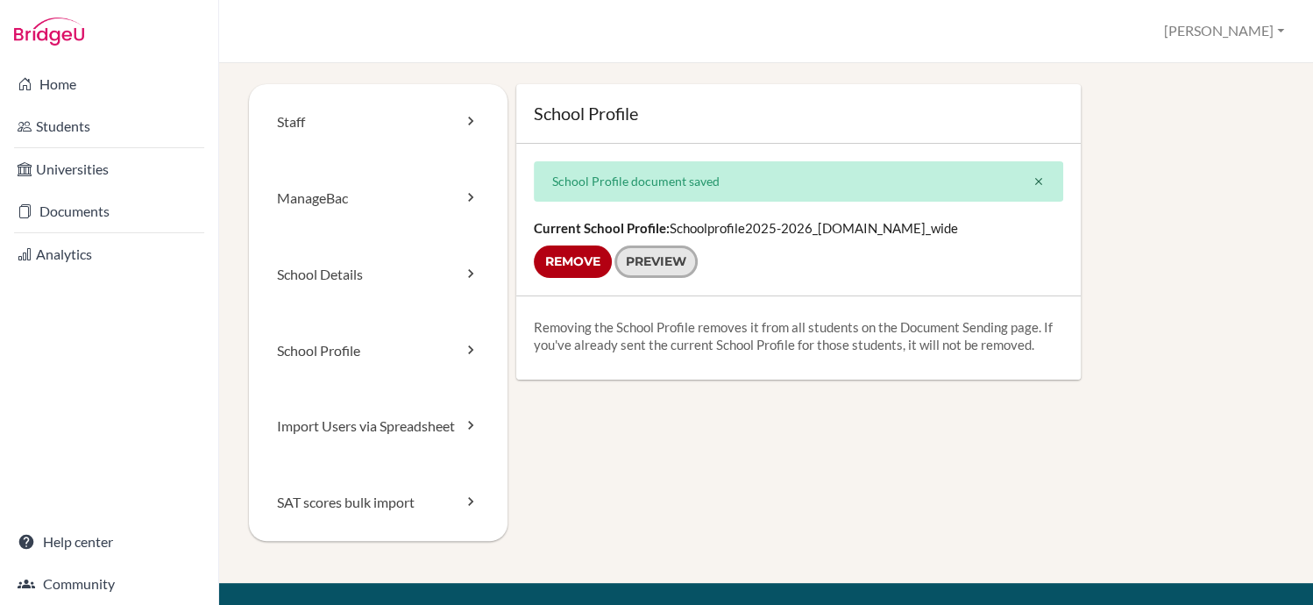
click at [655, 258] on link "Preview" at bounding box center [655, 261] width 83 height 32
click at [620, 488] on div "Staff ManageBac School Details School Profile Import Users via Spreadsheet SAT …" at bounding box center [766, 333] width 1034 height 499
click at [81, 218] on link "Documents" at bounding box center [109, 211] width 211 height 35
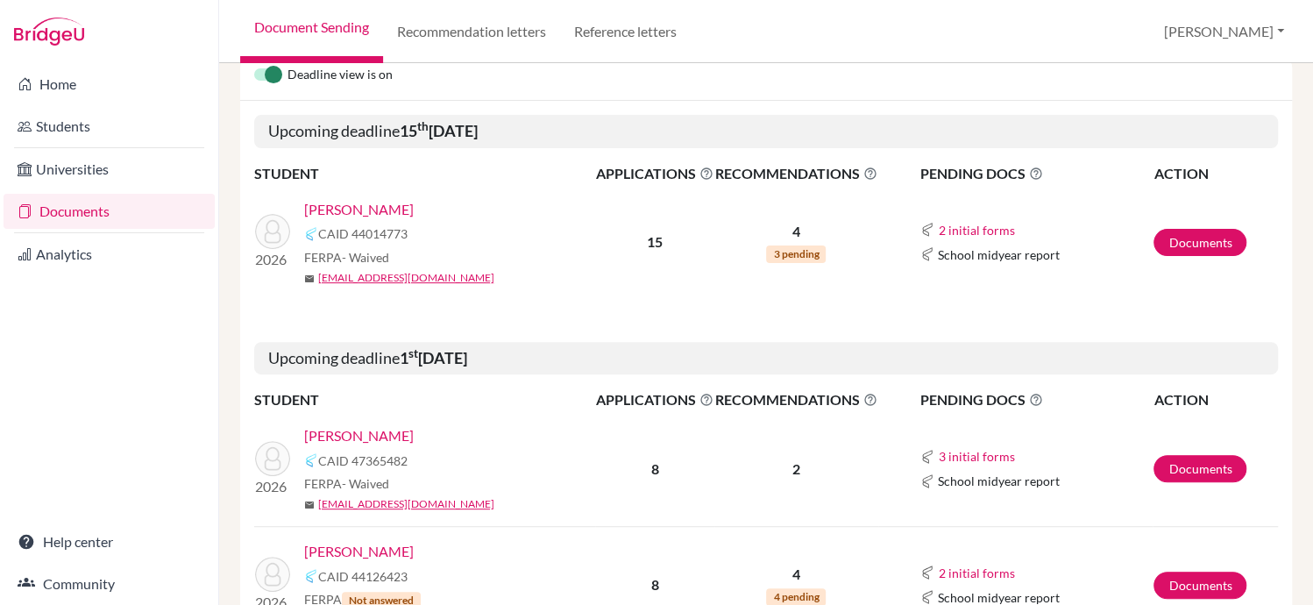
scroll to position [195, 0]
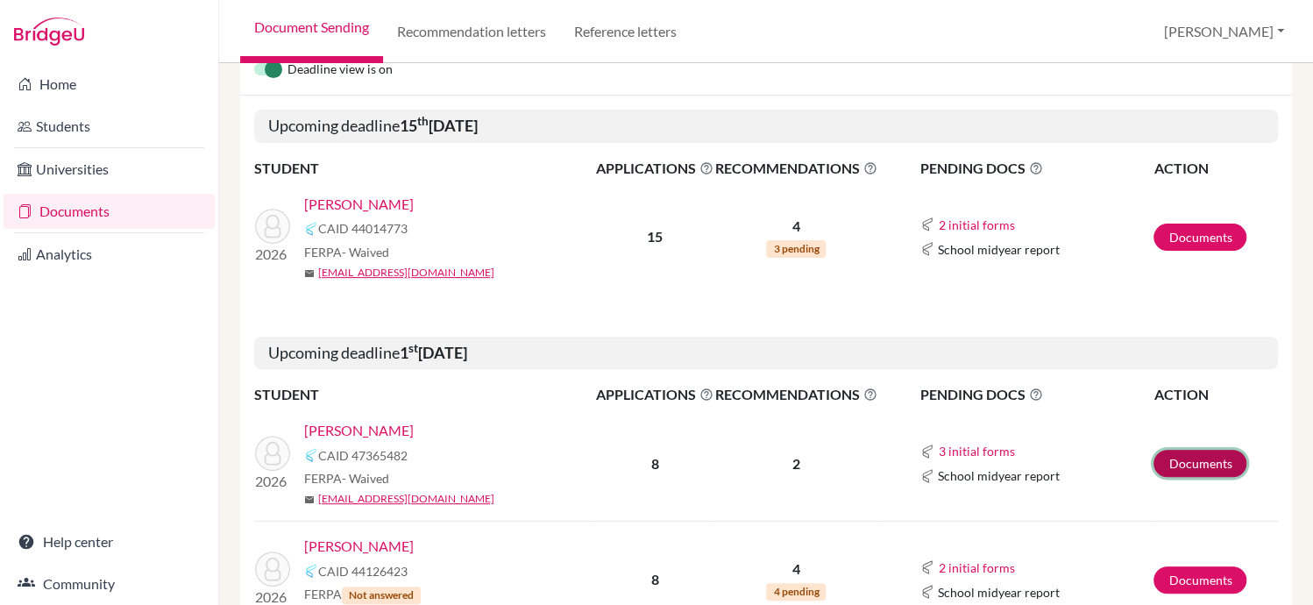
click at [1172, 460] on link "Documents" at bounding box center [1199, 463] width 93 height 27
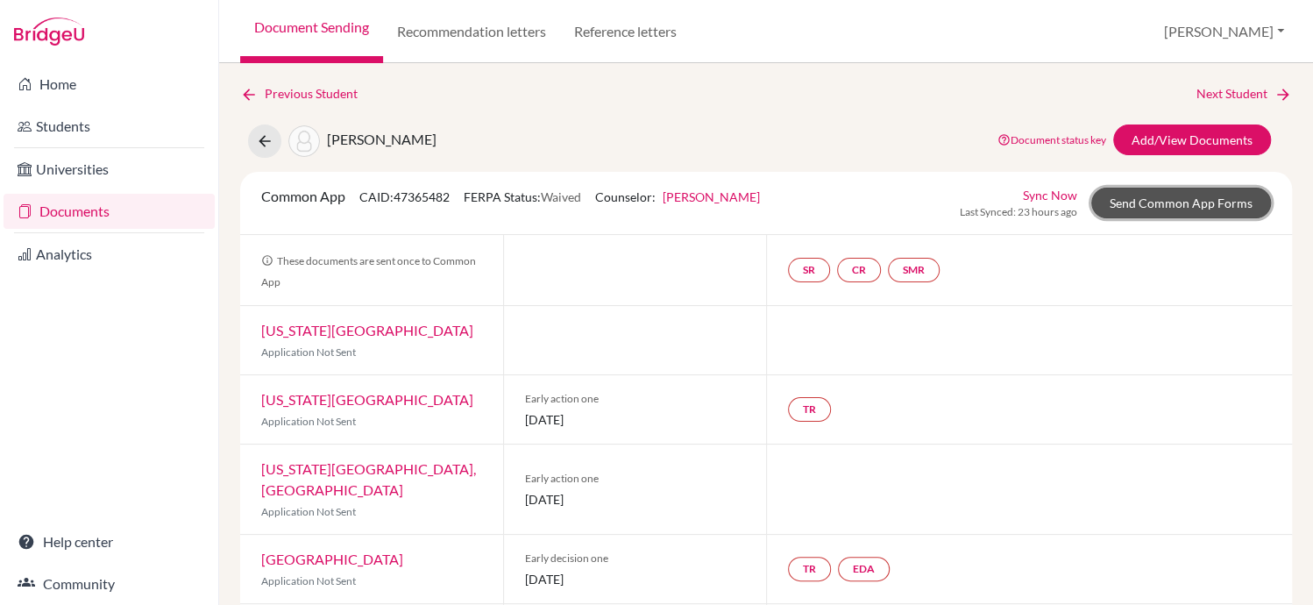
click at [1130, 203] on link "Send Common App Forms" at bounding box center [1181, 203] width 180 height 31
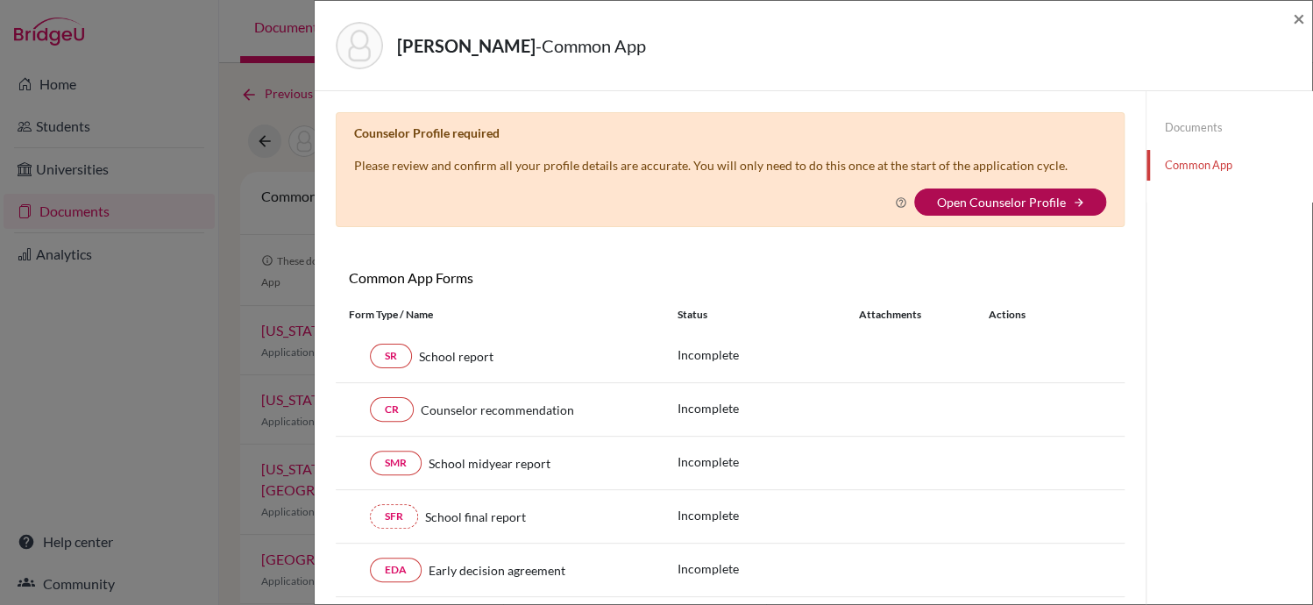
click at [1017, 201] on link "Open Counselor Profile" at bounding box center [1000, 202] width 129 height 15
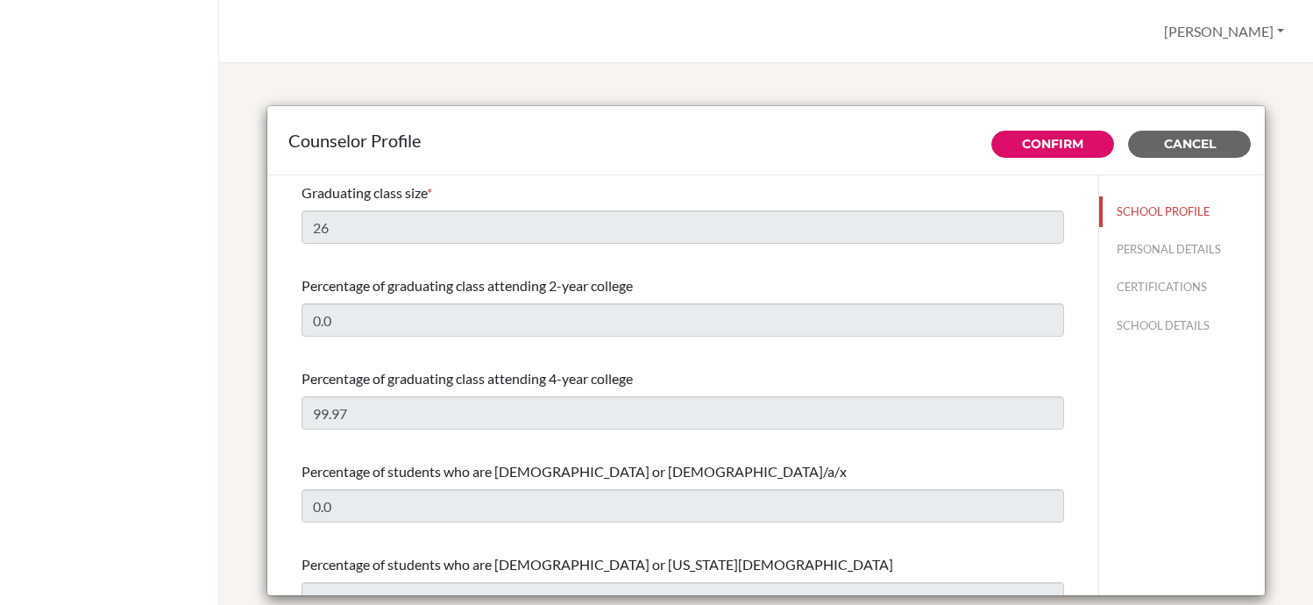
select select "0"
select select "353004"
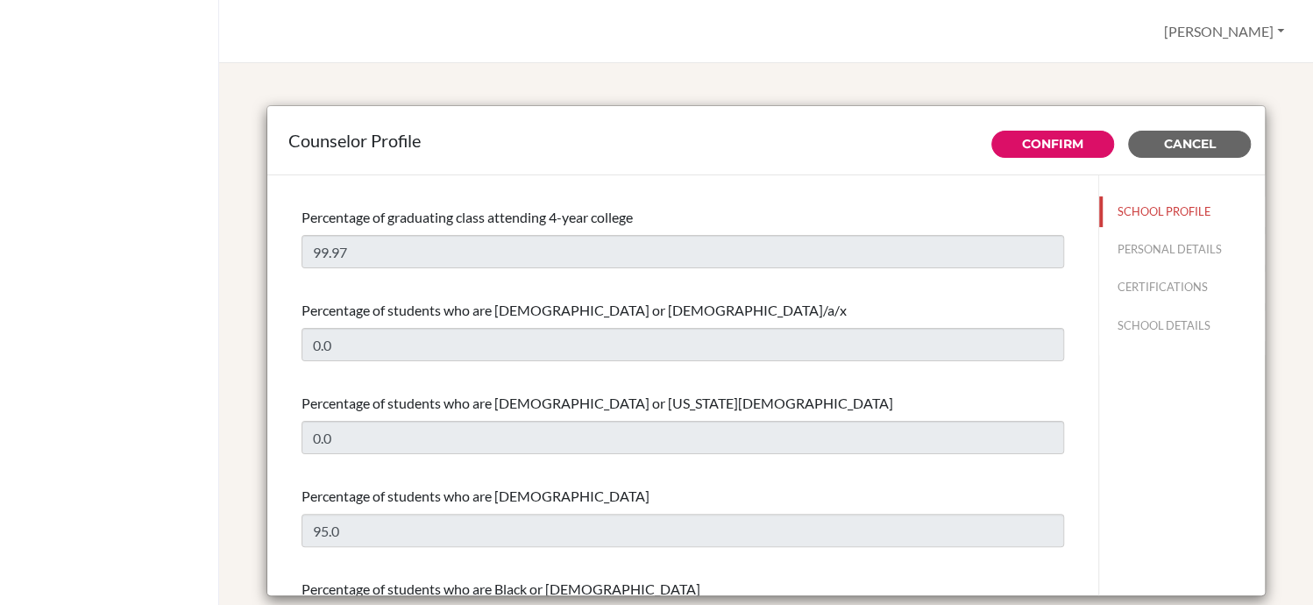
scroll to position [124, 0]
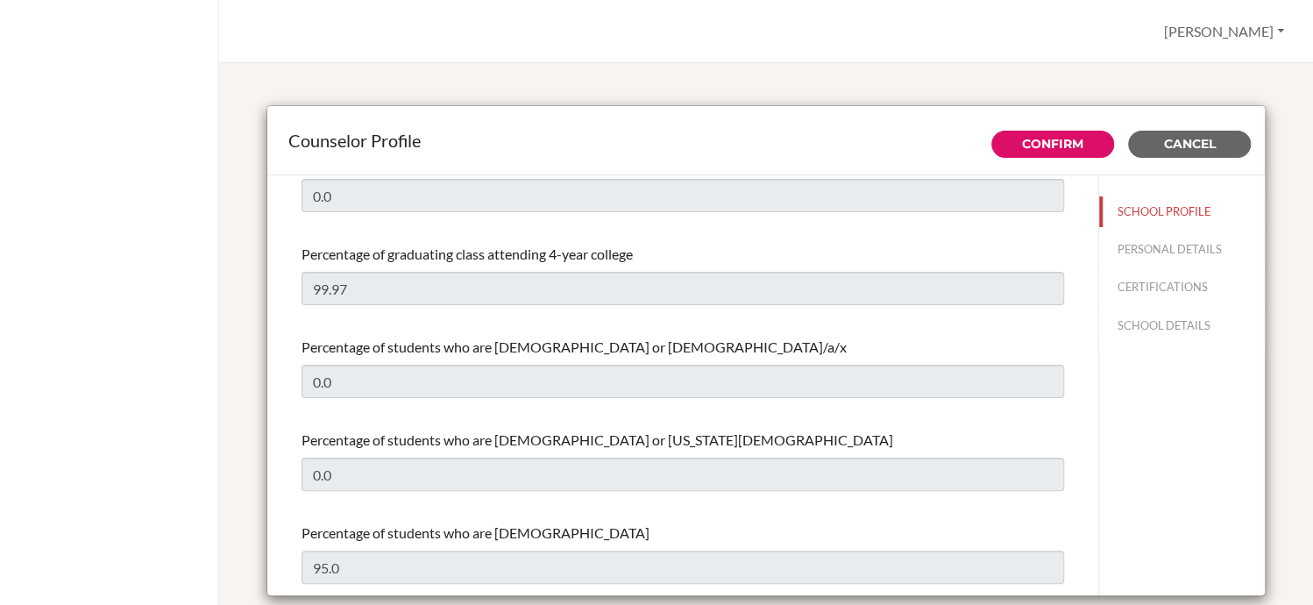
click at [835, 245] on div "Percentage of graduating class attending 4-year college" at bounding box center [682, 254] width 762 height 21
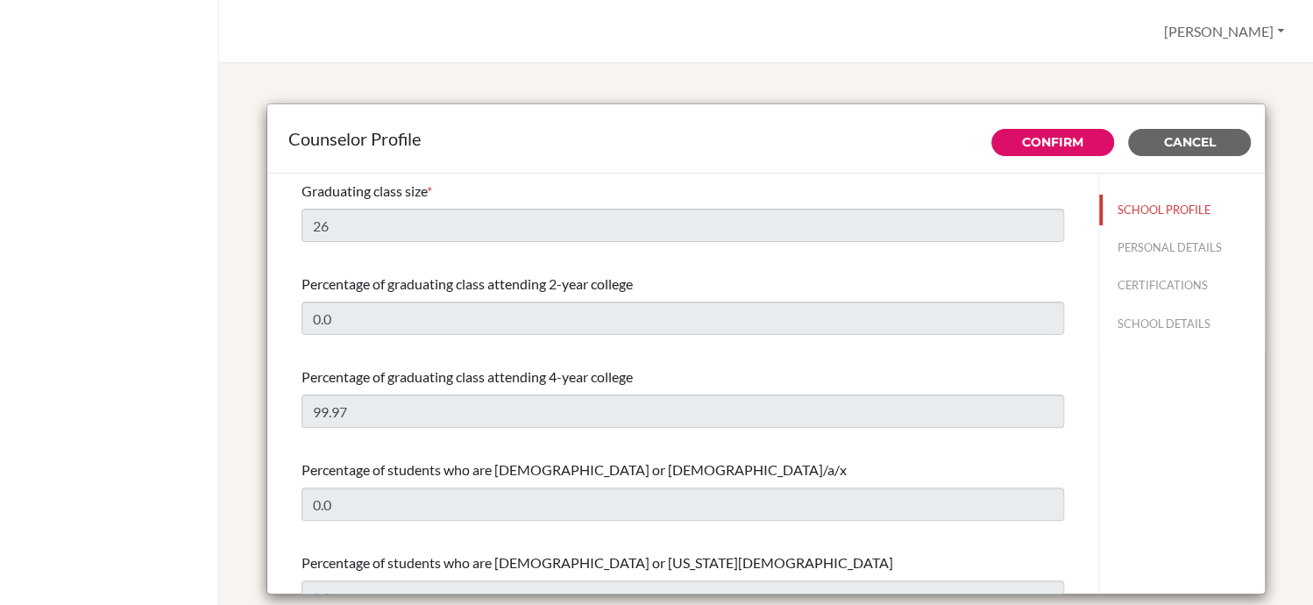
scroll to position [0, 0]
click at [1046, 138] on link "Confirm" at bounding box center [1052, 144] width 61 height 16
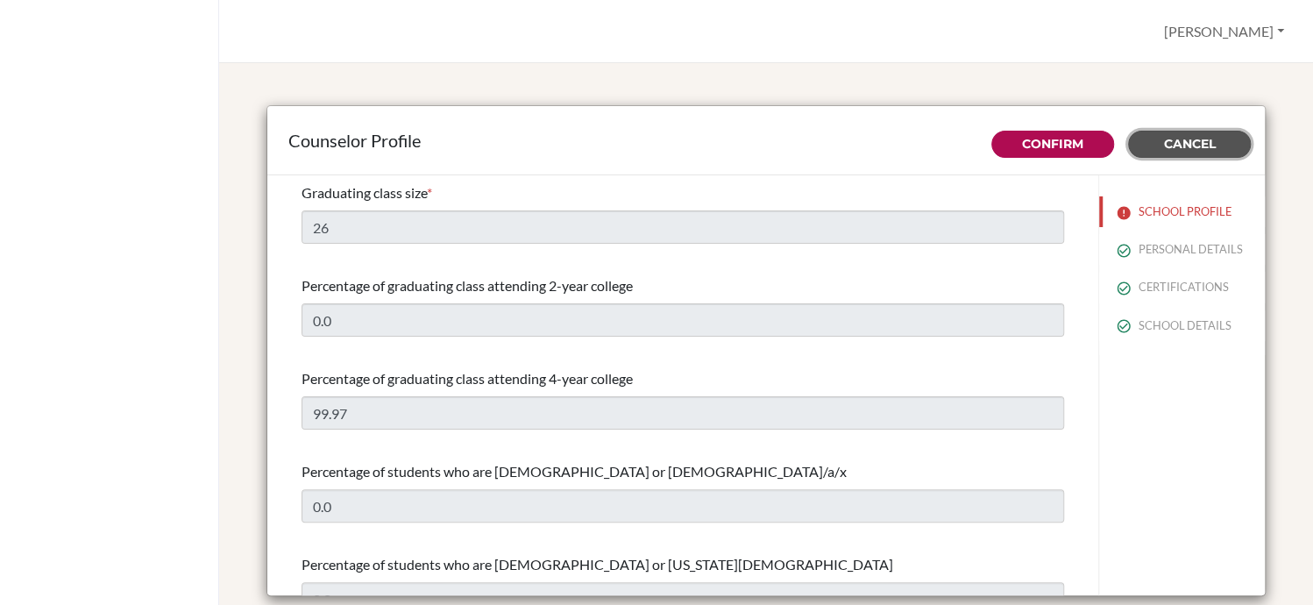
click at [1175, 136] on span "Cancel" at bounding box center [1190, 144] width 52 height 16
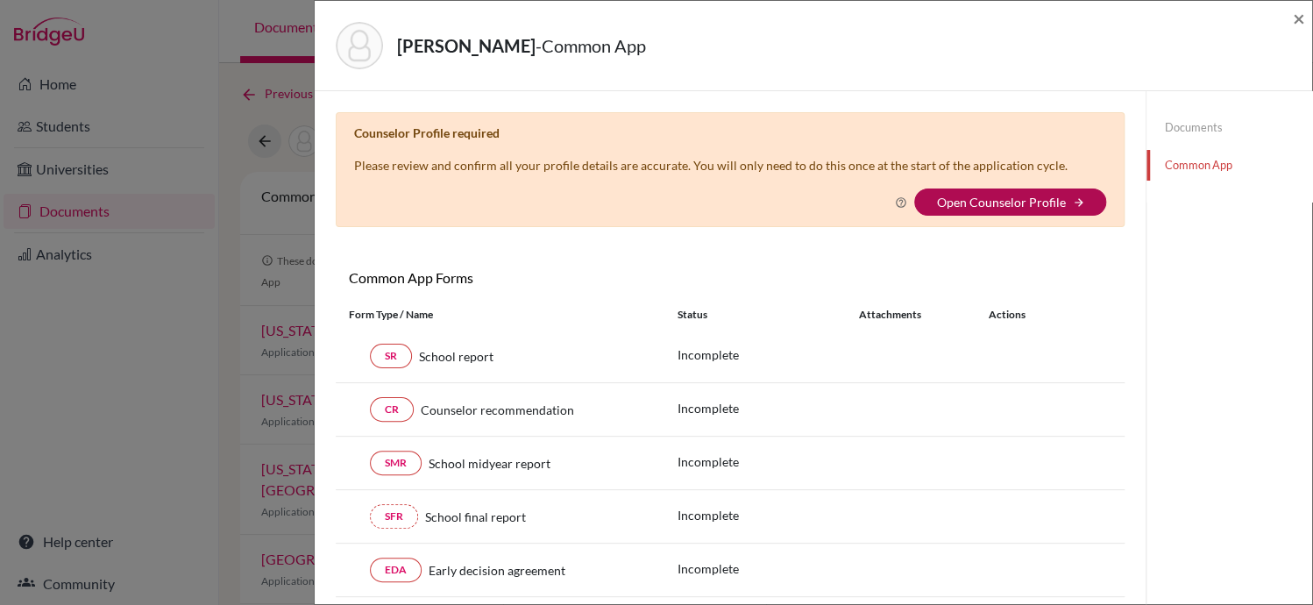
click at [997, 197] on link "Open Counselor Profile" at bounding box center [1000, 202] width 129 height 15
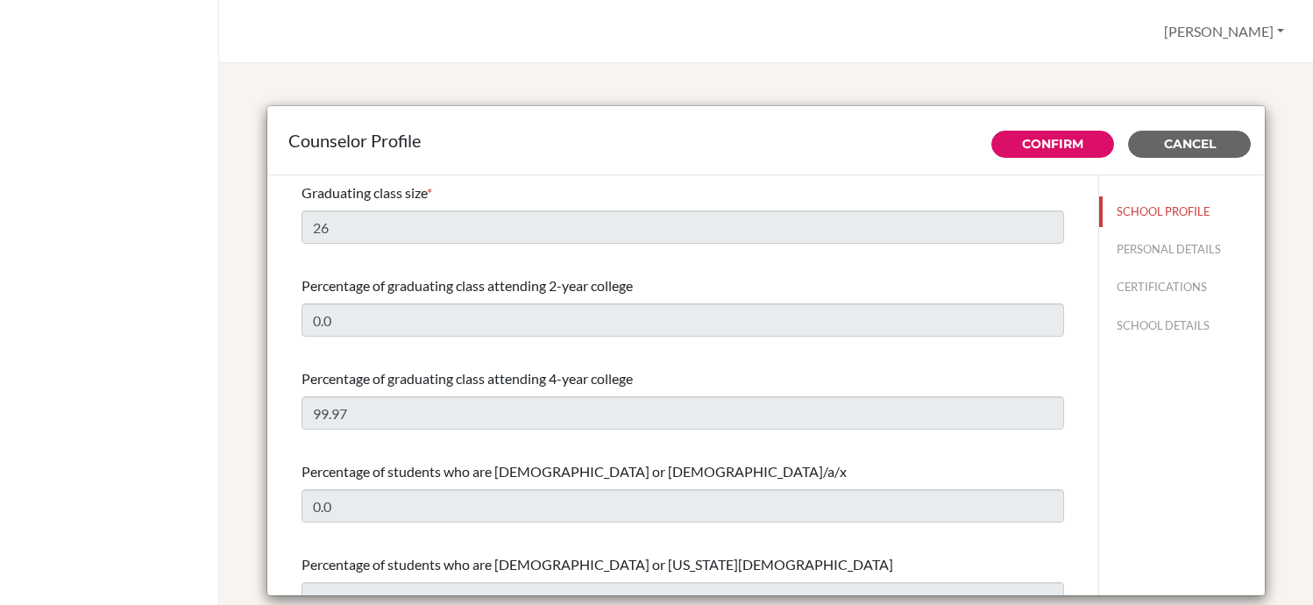
select select "0"
select select "353004"
click at [1052, 141] on link "Confirm" at bounding box center [1052, 144] width 61 height 16
click at [1276, 79] on div "Counselor Profile Confirm Cancel Graduating class size * 26 Percentage of gradu…" at bounding box center [766, 334] width 1094 height 542
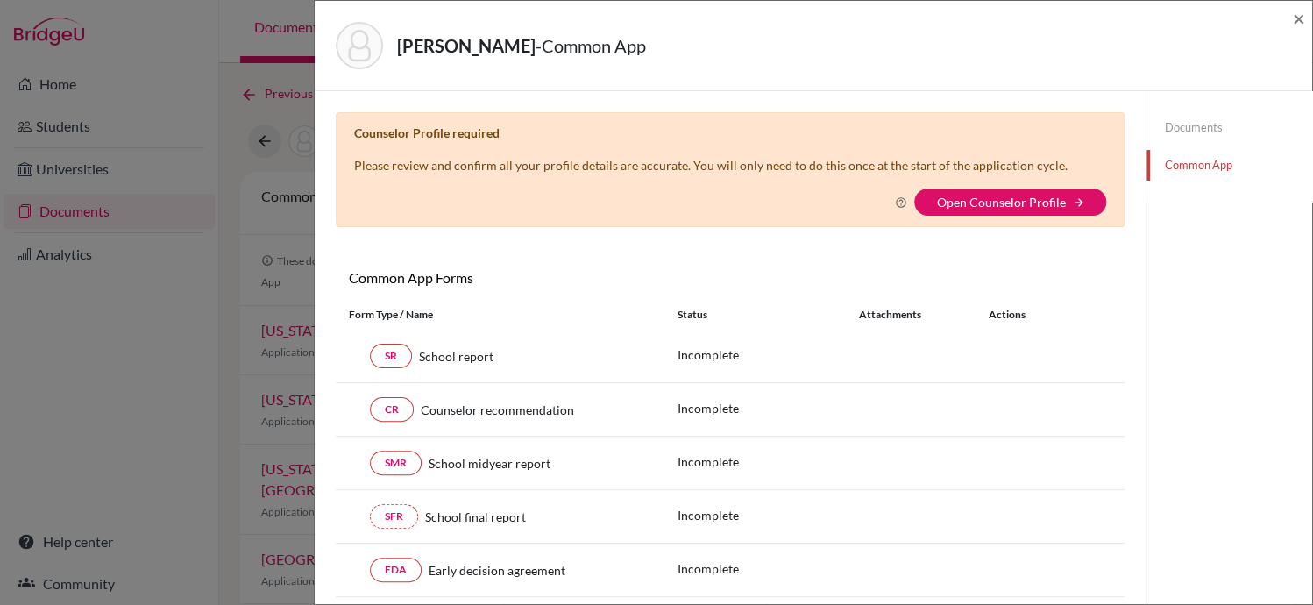
click at [1179, 127] on link "Documents" at bounding box center [1229, 127] width 166 height 31
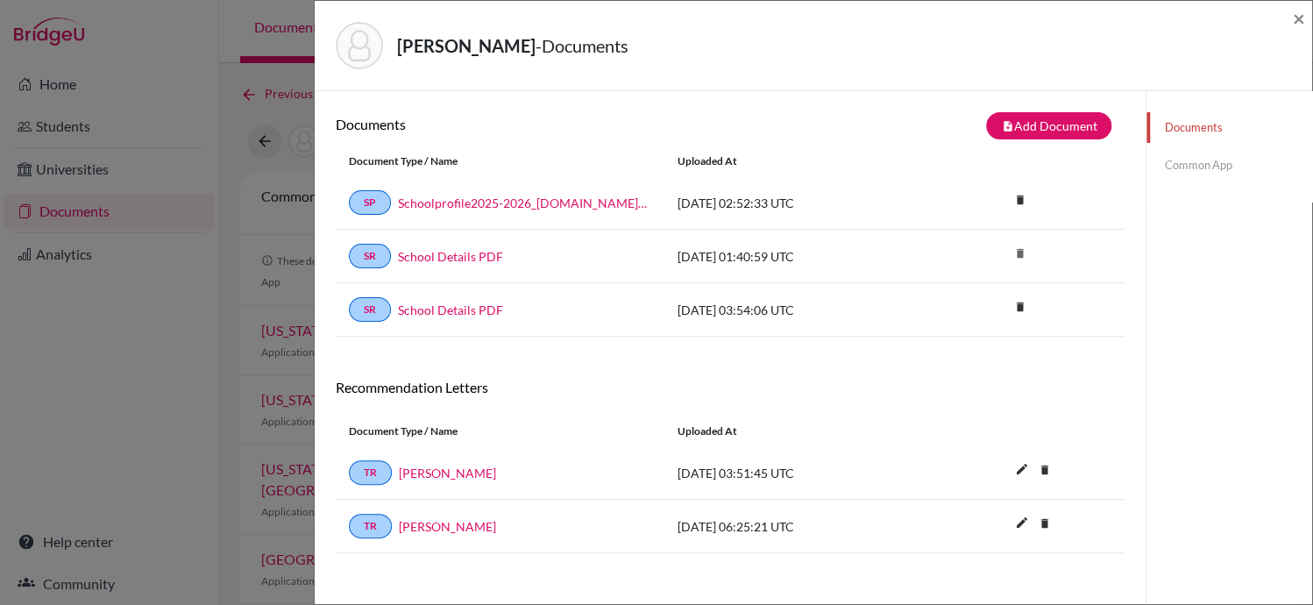
click at [1192, 162] on link "Common App" at bounding box center [1229, 165] width 166 height 31
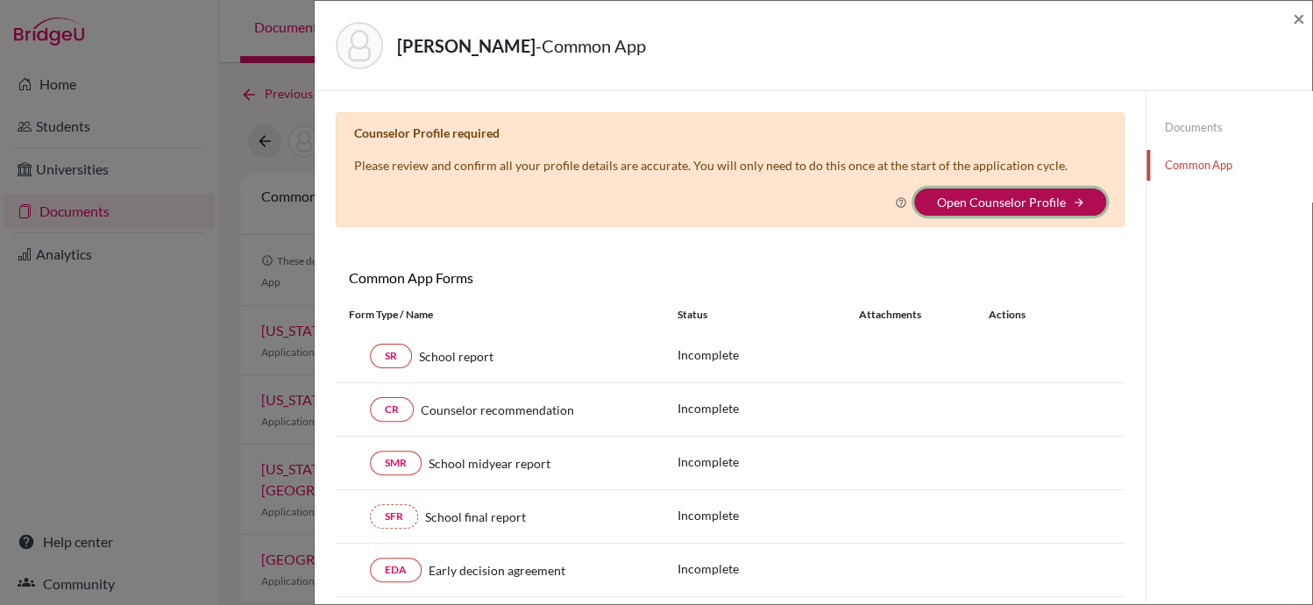
click at [1072, 197] on icon "arrow_forward" at bounding box center [1078, 202] width 12 height 12
drag, startPoint x: 1069, startPoint y: 197, endPoint x: 1195, endPoint y: 256, distance: 139.2
click at [1195, 256] on div "Documents Common App" at bounding box center [1228, 597] width 167 height 1013
click at [993, 200] on link "Open Counselor Profile" at bounding box center [1000, 202] width 129 height 15
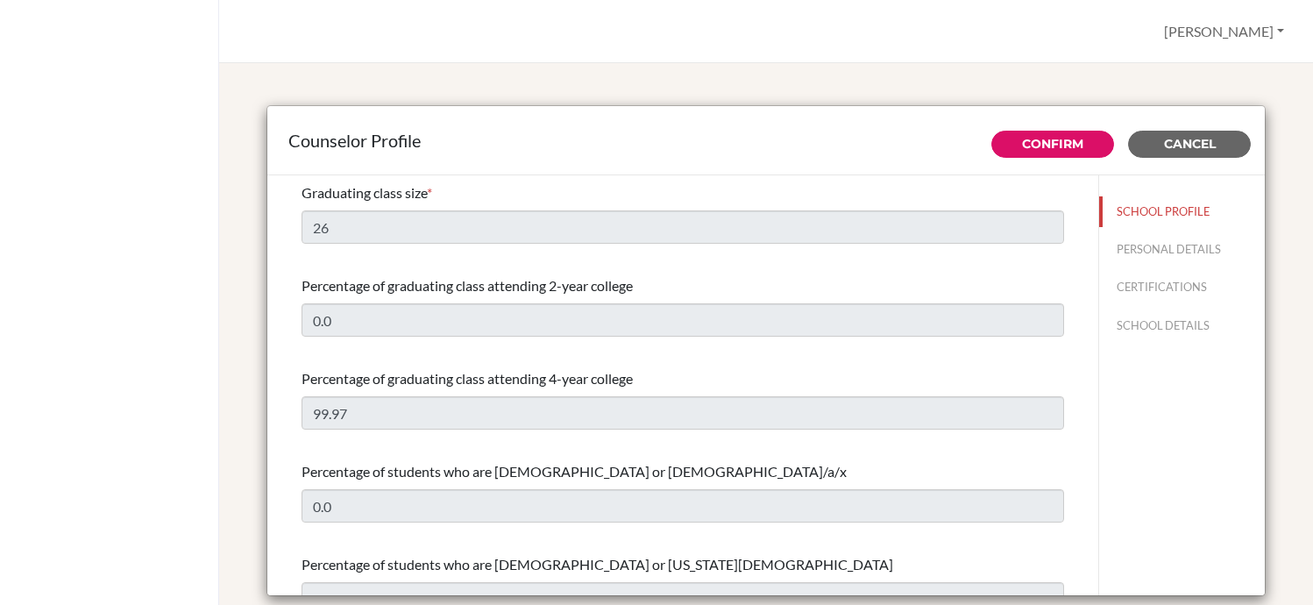
select select "0"
select select "353004"
click at [1024, 140] on link "Confirm" at bounding box center [1052, 144] width 61 height 16
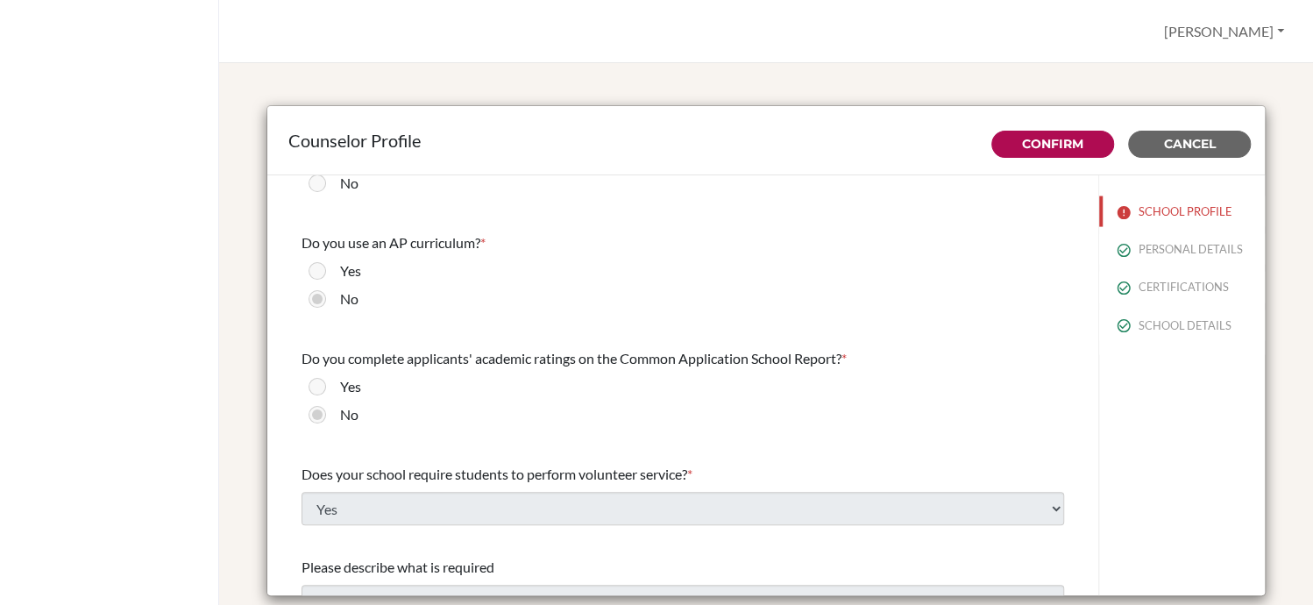
scroll to position [2093, 0]
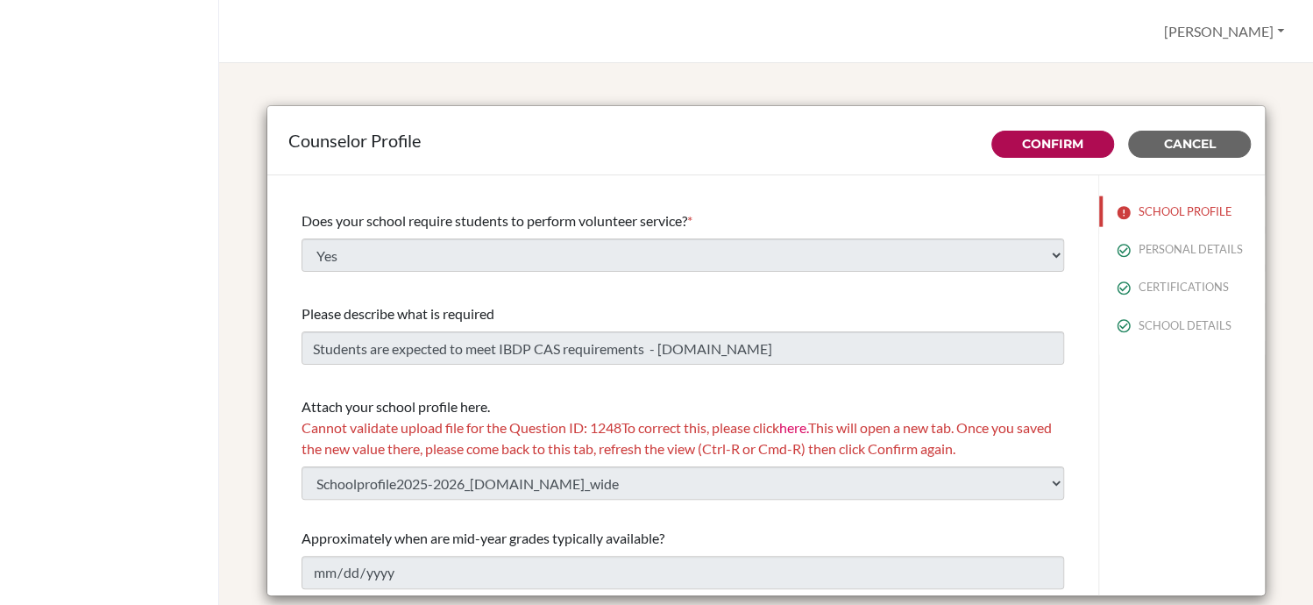
click at [968, 443] on span "Cannot validate upload file for the Question ID: 1248 To correct this, please c…" at bounding box center [676, 438] width 750 height 38
click at [802, 442] on span "Cannot validate upload file for the Question ID: 1248 To correct this, please c…" at bounding box center [676, 438] width 750 height 38
click at [522, 441] on span "Cannot validate upload file for the Question ID: 1248 To correct this, please c…" at bounding box center [676, 438] width 750 height 38
click at [799, 427] on link "here." at bounding box center [793, 427] width 29 height 17
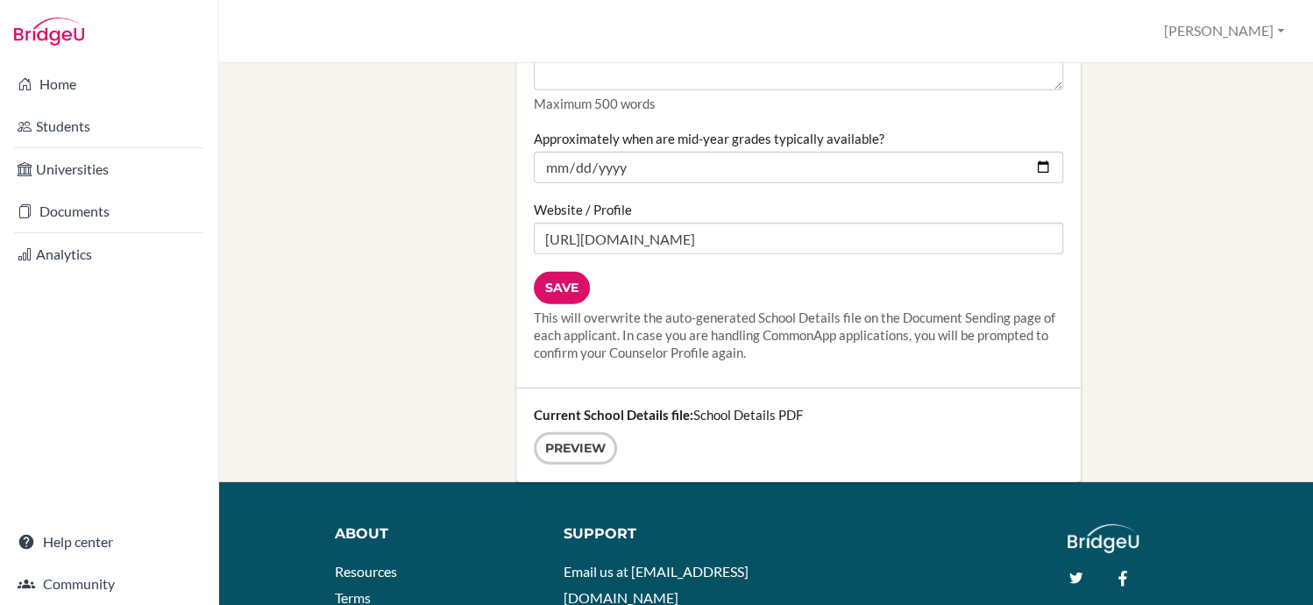
scroll to position [2319, 0]
click at [561, 272] on input "Save" at bounding box center [562, 288] width 56 height 32
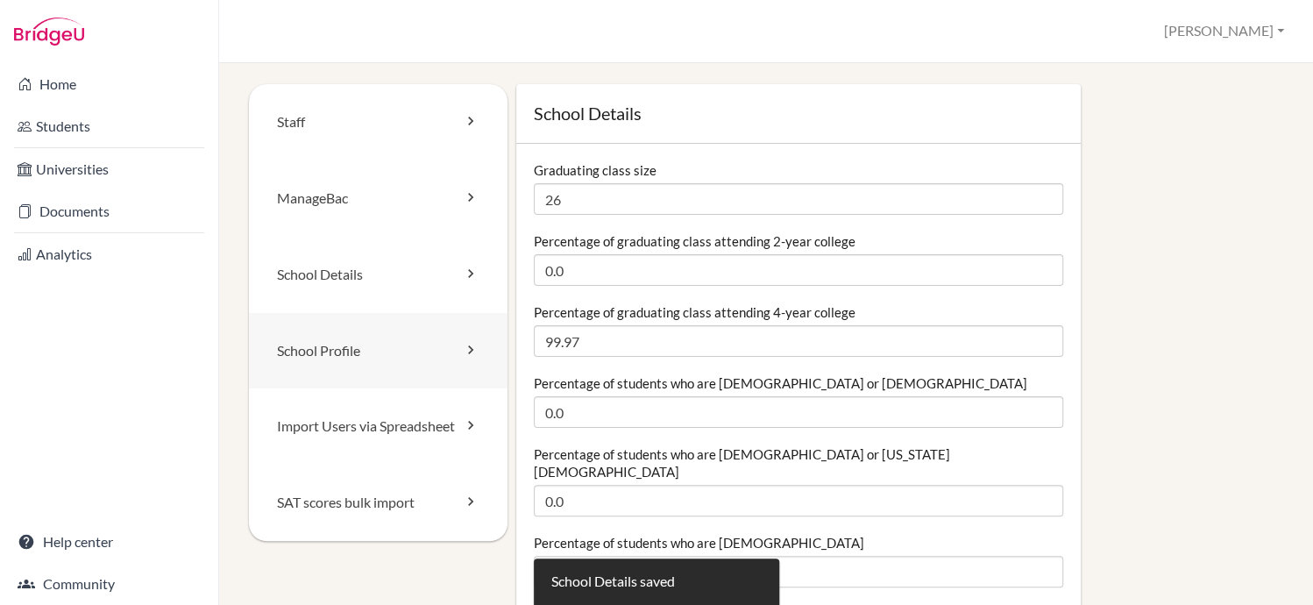
click at [462, 360] on link "School Profile" at bounding box center [378, 351] width 259 height 76
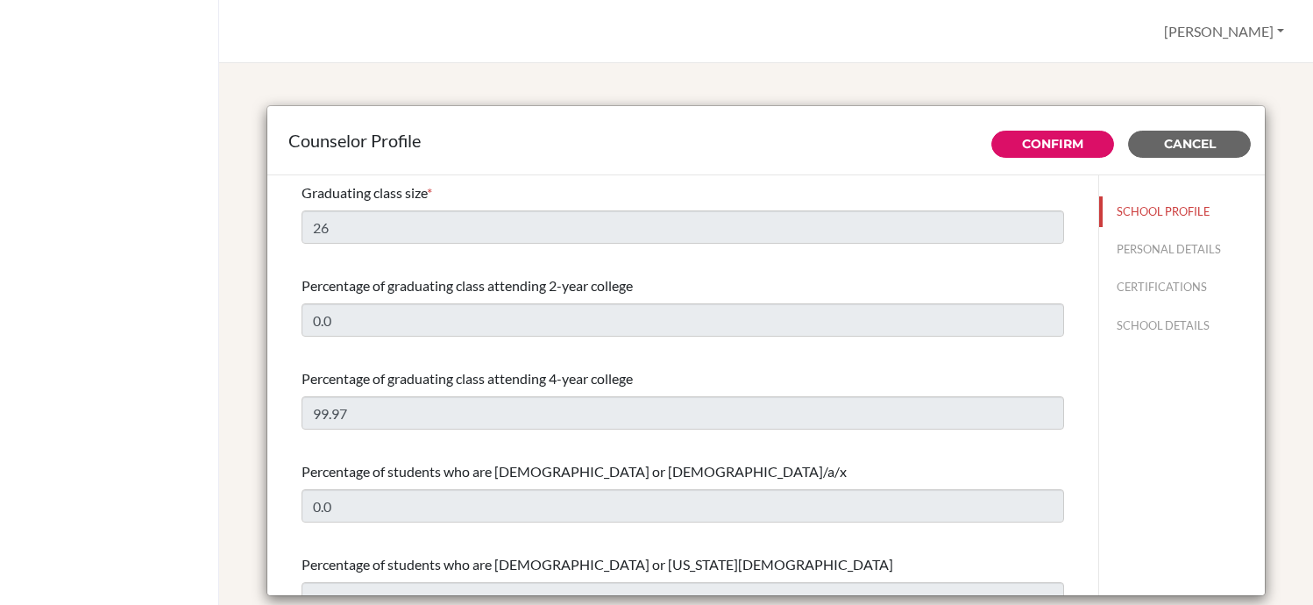
select select "0"
select select "353004"
select select "0"
select select "353004"
click at [1045, 138] on link "Confirm" at bounding box center [1052, 144] width 61 height 16
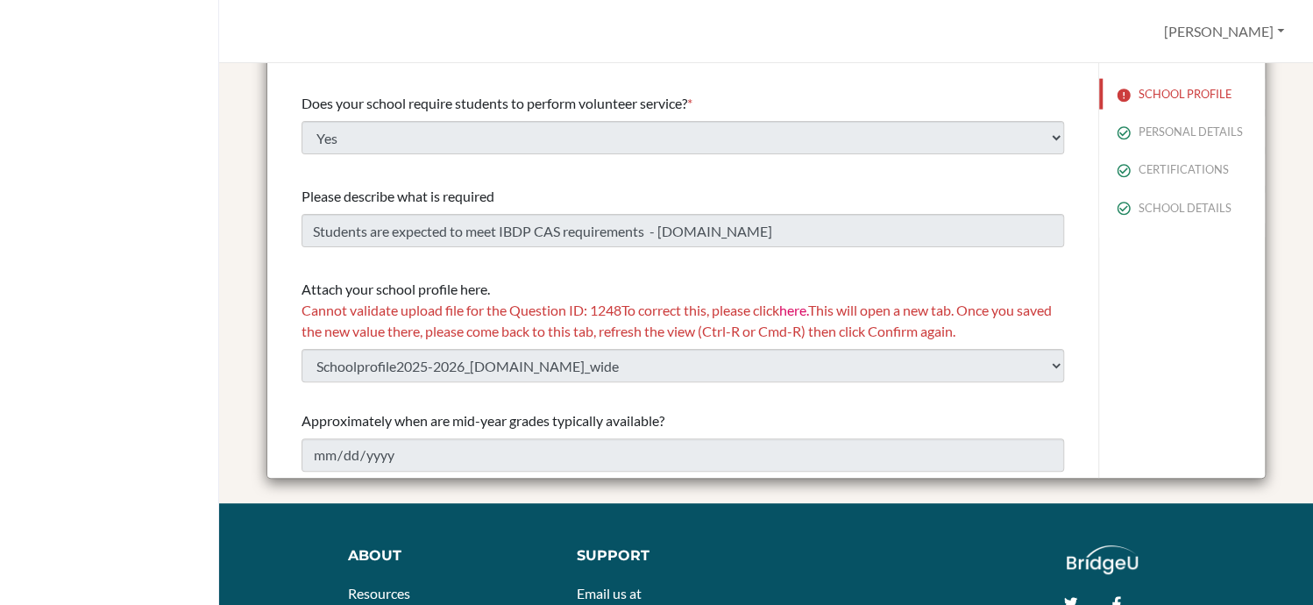
scroll to position [117, 0]
click at [769, 323] on span "Cannot validate upload file for the Question ID: 1248 To correct this, please c…" at bounding box center [676, 320] width 750 height 38
click at [618, 326] on span "Cannot validate upload file for the Question ID: 1248 To correct this, please c…" at bounding box center [676, 320] width 750 height 38
click at [806, 338] on span "Cannot validate upload file for the Question ID: 1248 To correct this, please c…" at bounding box center [676, 320] width 750 height 38
click at [1242, 32] on button "[PERSON_NAME]" at bounding box center [1224, 31] width 136 height 33
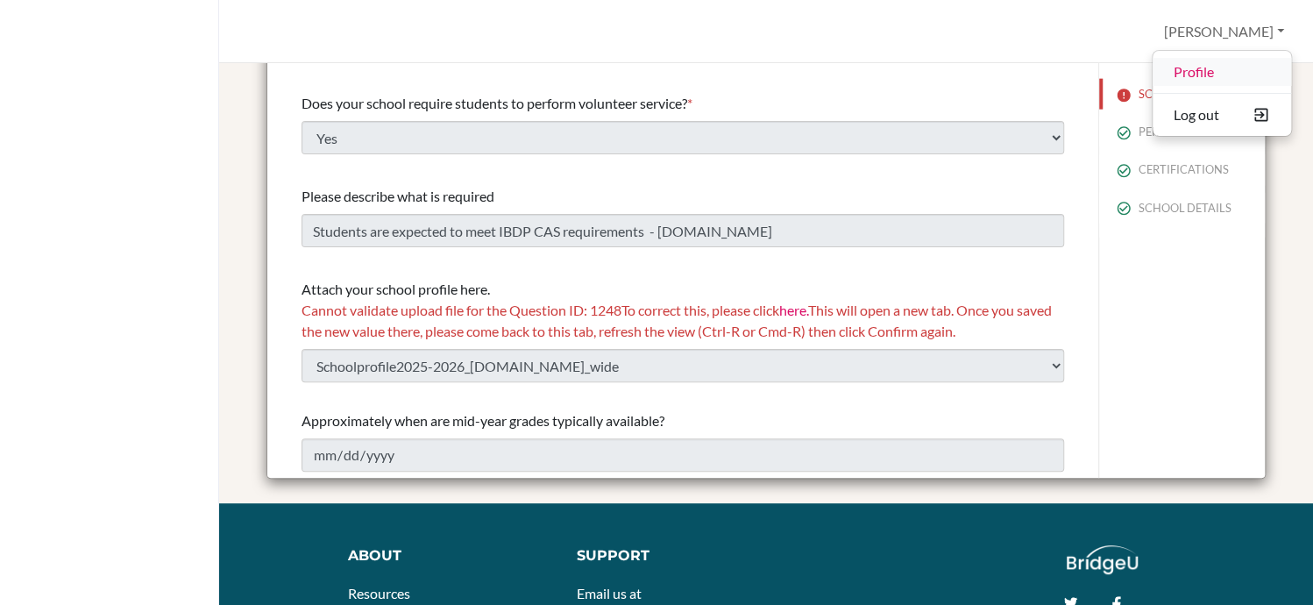
click at [1207, 70] on link "Profile" at bounding box center [1221, 72] width 138 height 28
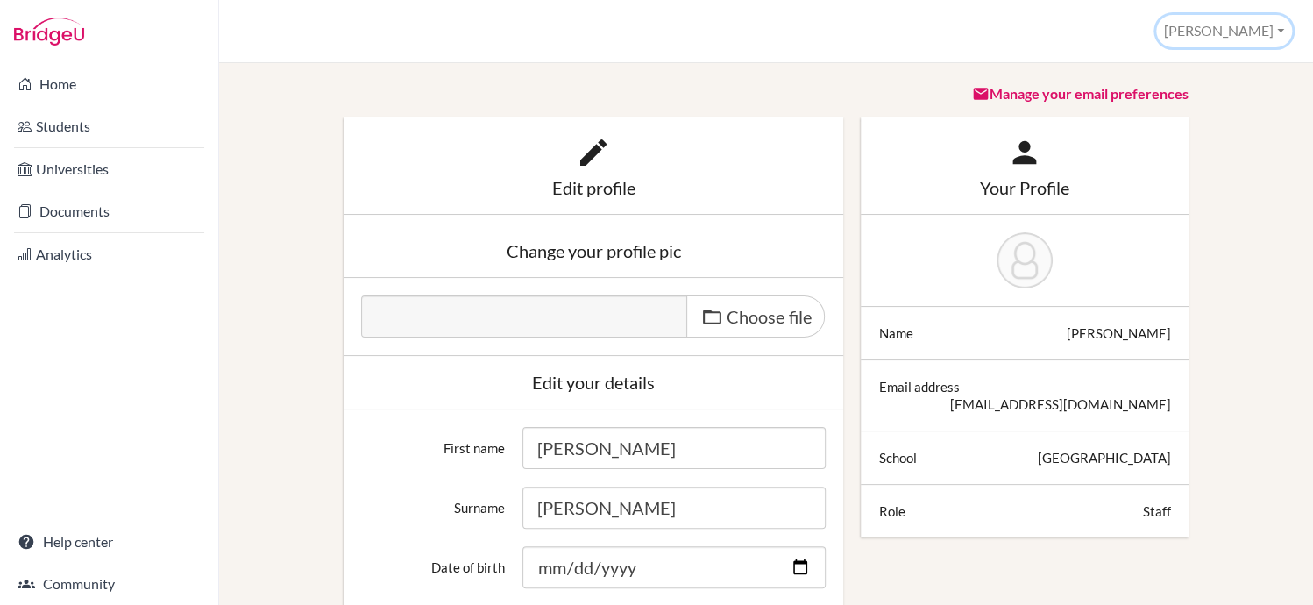
click at [1251, 38] on button "[PERSON_NAME]" at bounding box center [1224, 31] width 136 height 32
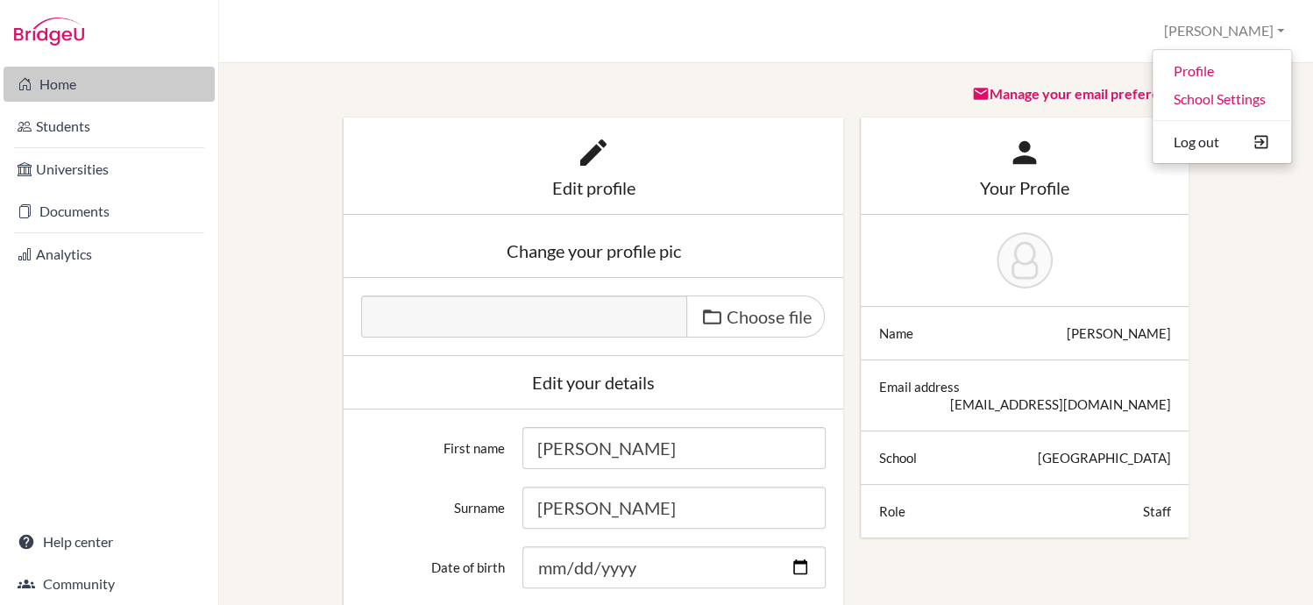
click at [105, 81] on link "Home" at bounding box center [109, 84] width 211 height 35
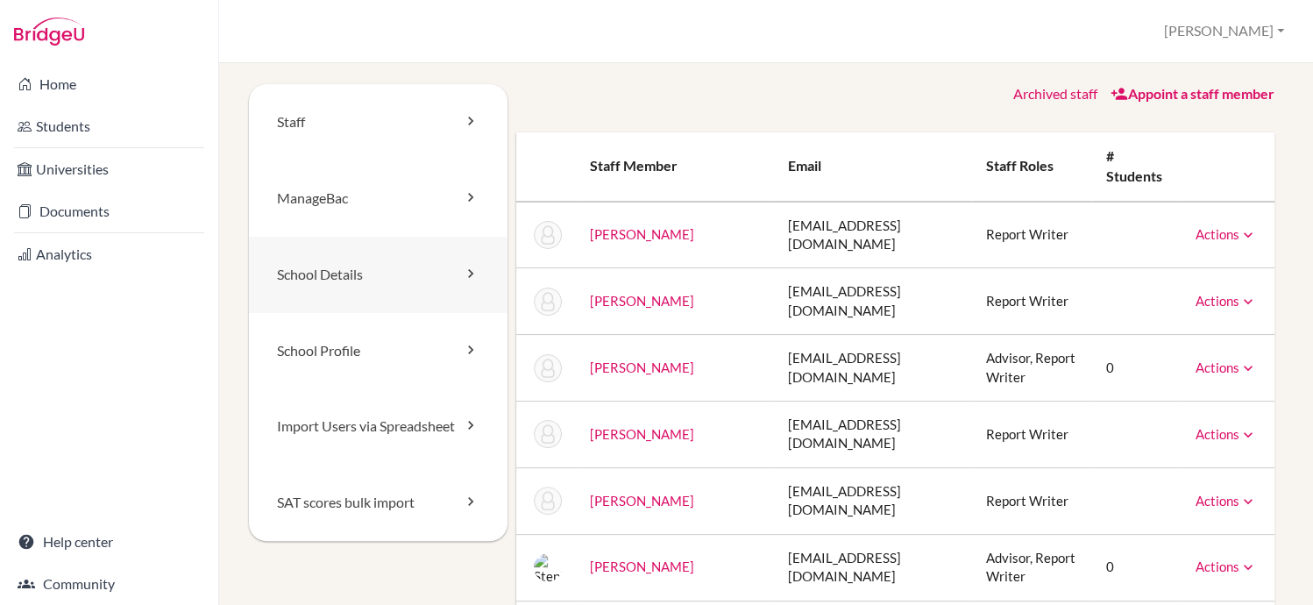
click at [445, 261] on link "School Details" at bounding box center [378, 275] width 259 height 76
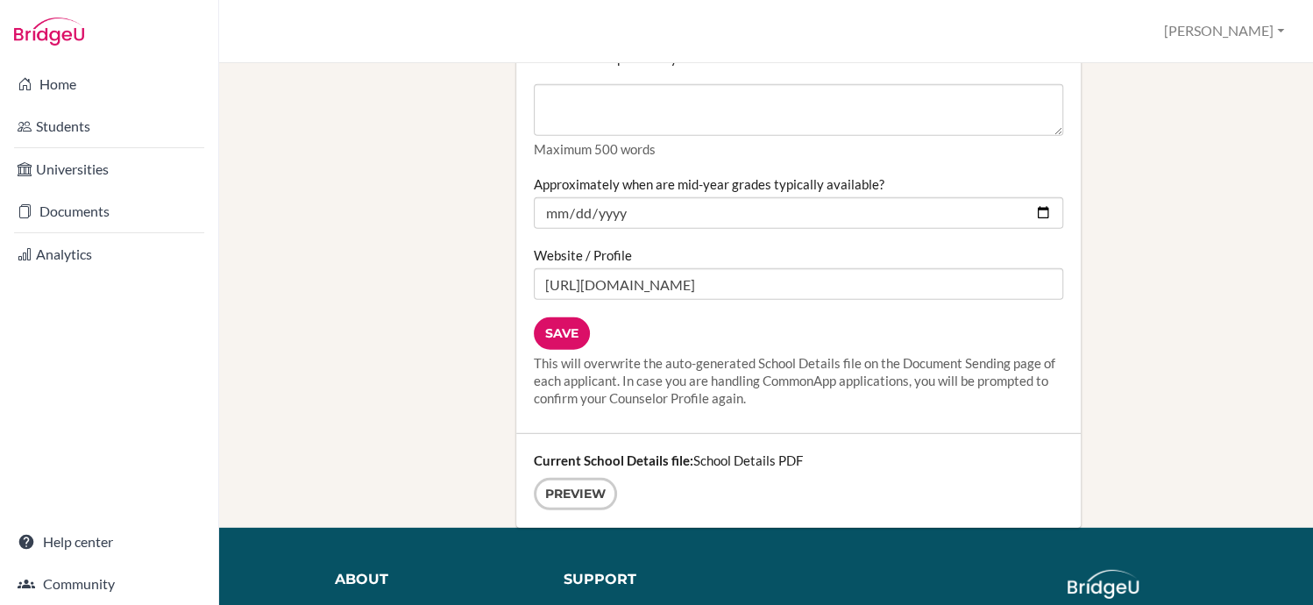
scroll to position [2272, 0]
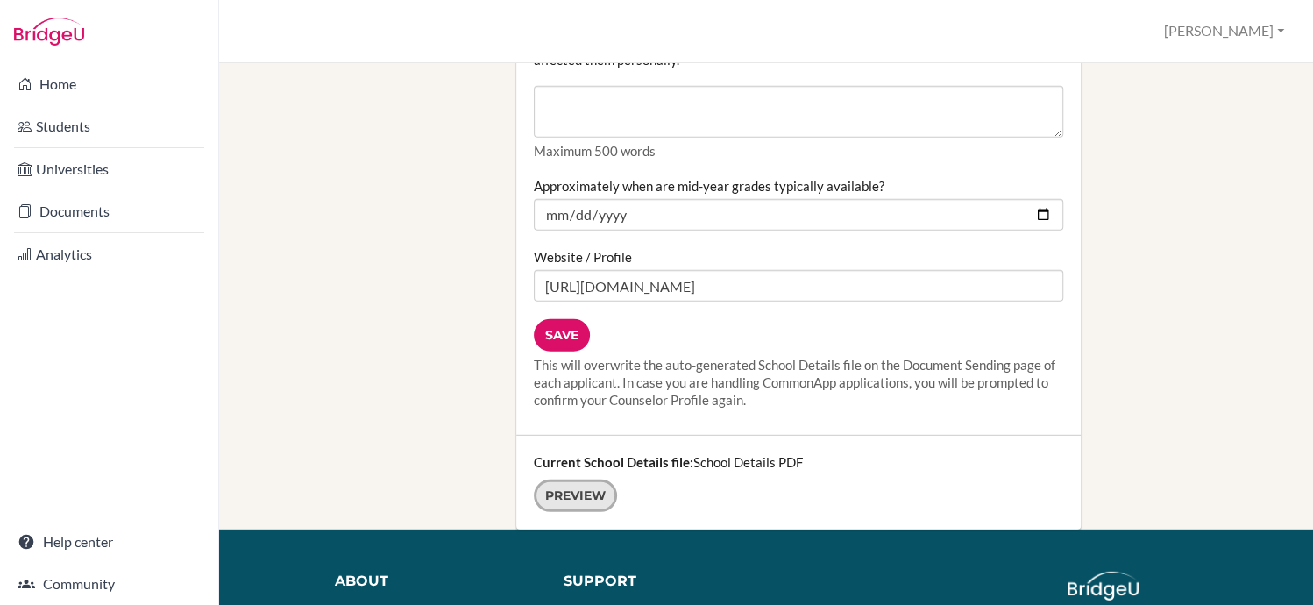
click at [580, 479] on link "Preview" at bounding box center [575, 495] width 83 height 32
click at [567, 319] on input "Save" at bounding box center [562, 335] width 56 height 32
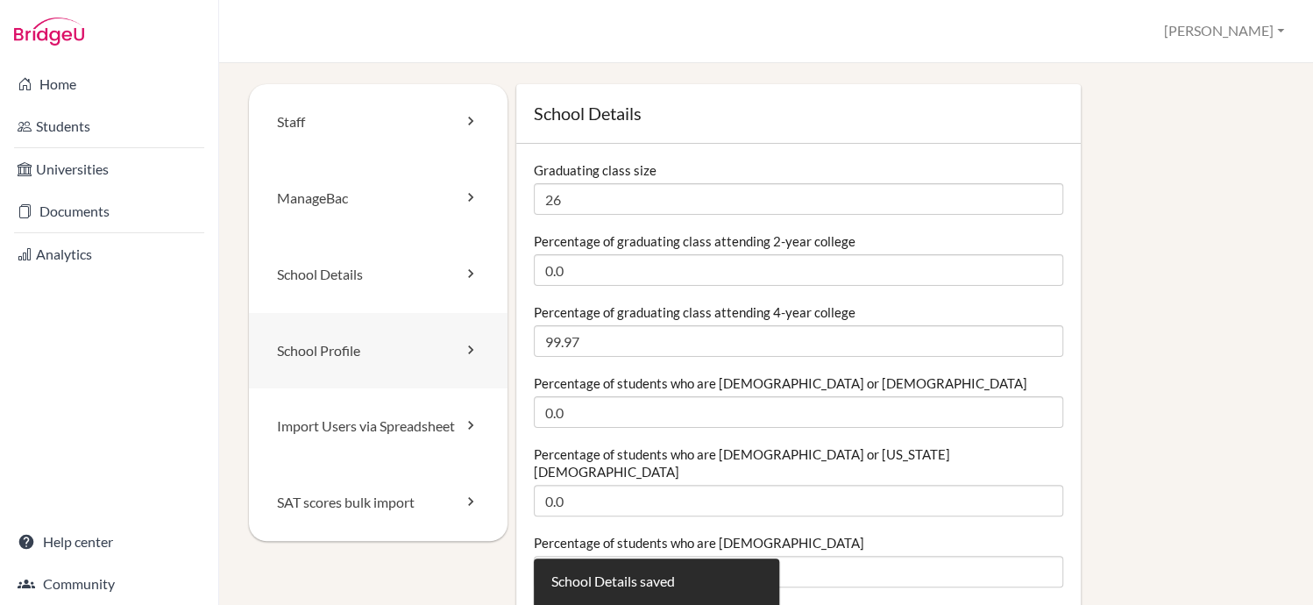
click at [472, 351] on icon at bounding box center [471, 350] width 18 height 18
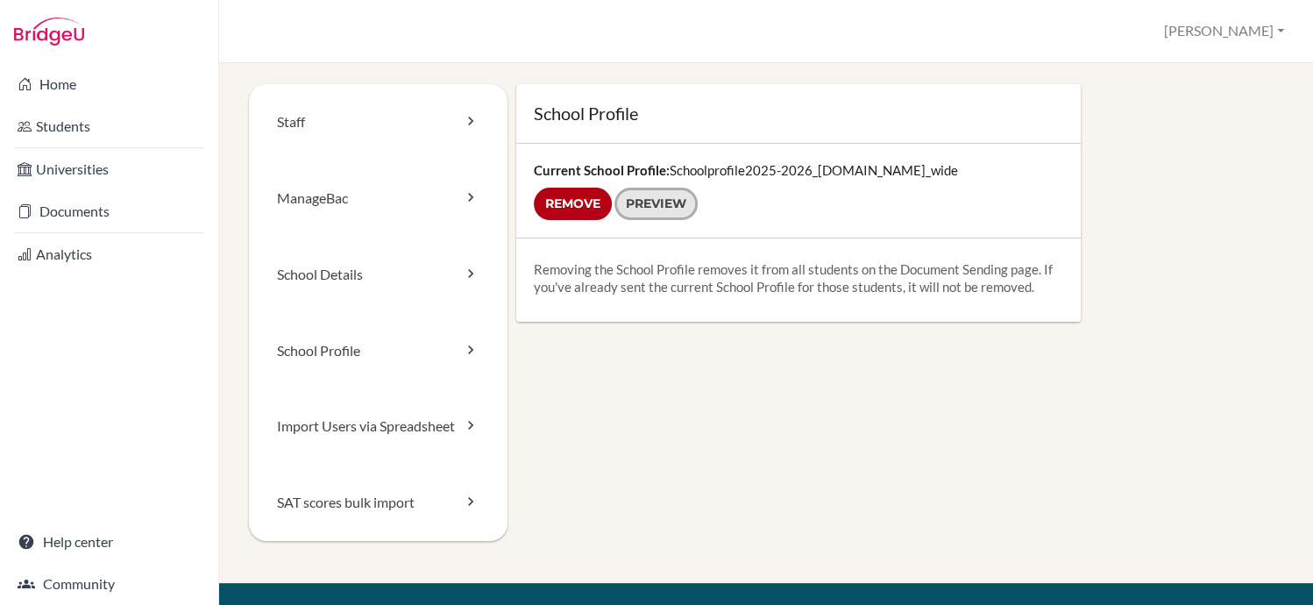
click at [665, 204] on link "Preview" at bounding box center [655, 204] width 83 height 32
click at [280, 126] on link "Staff" at bounding box center [378, 122] width 259 height 76
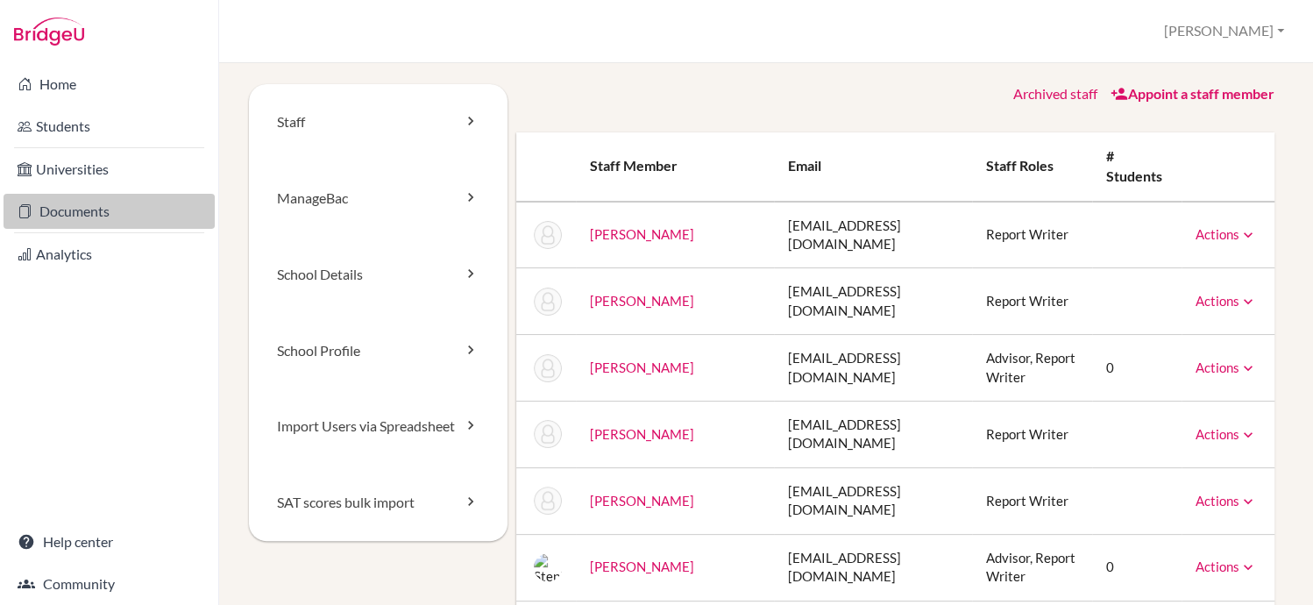
click at [81, 214] on link "Documents" at bounding box center [109, 211] width 211 height 35
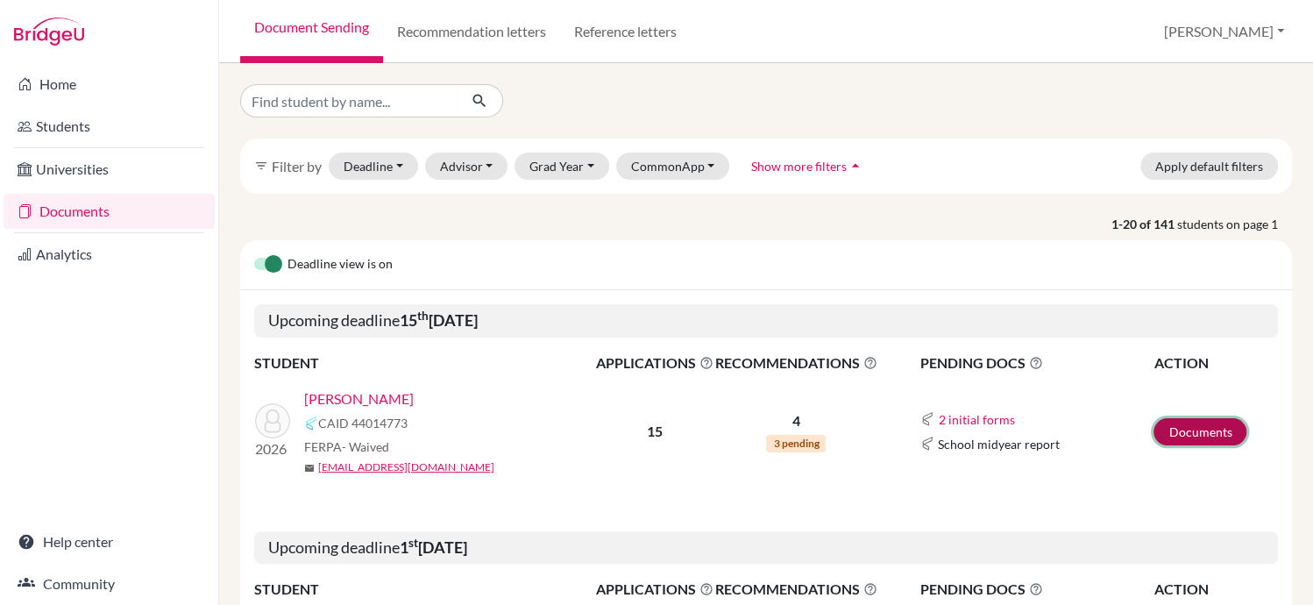
click at [1173, 429] on link "Documents" at bounding box center [1199, 431] width 93 height 27
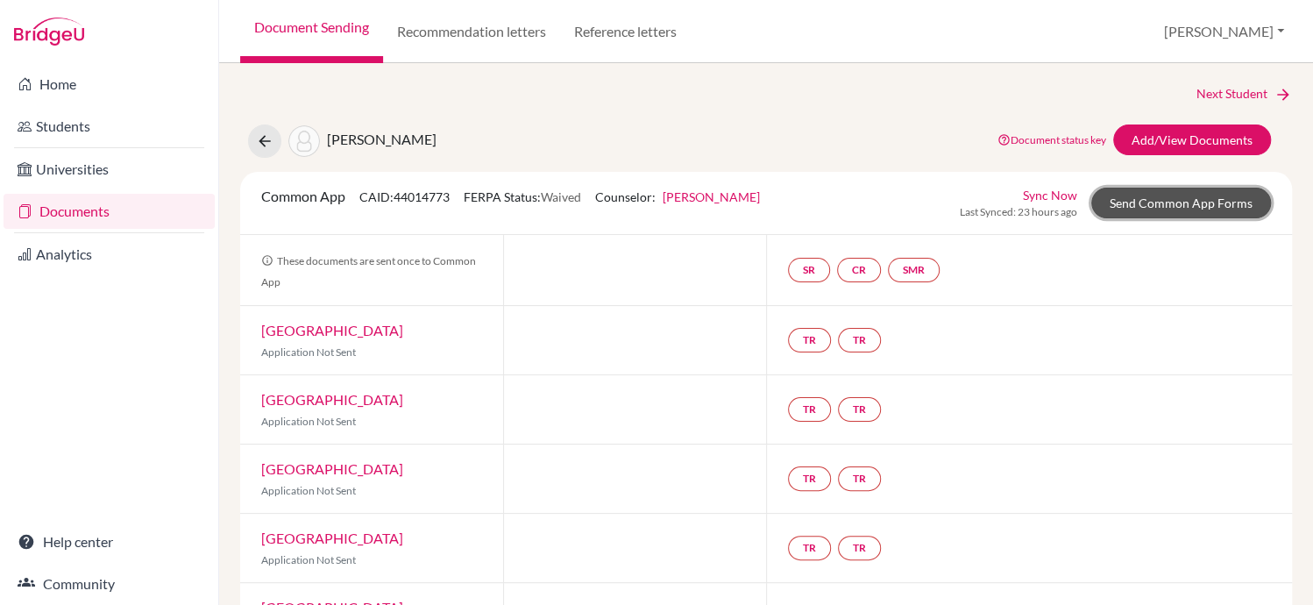
click at [1150, 195] on link "Send Common App Forms" at bounding box center [1181, 203] width 180 height 31
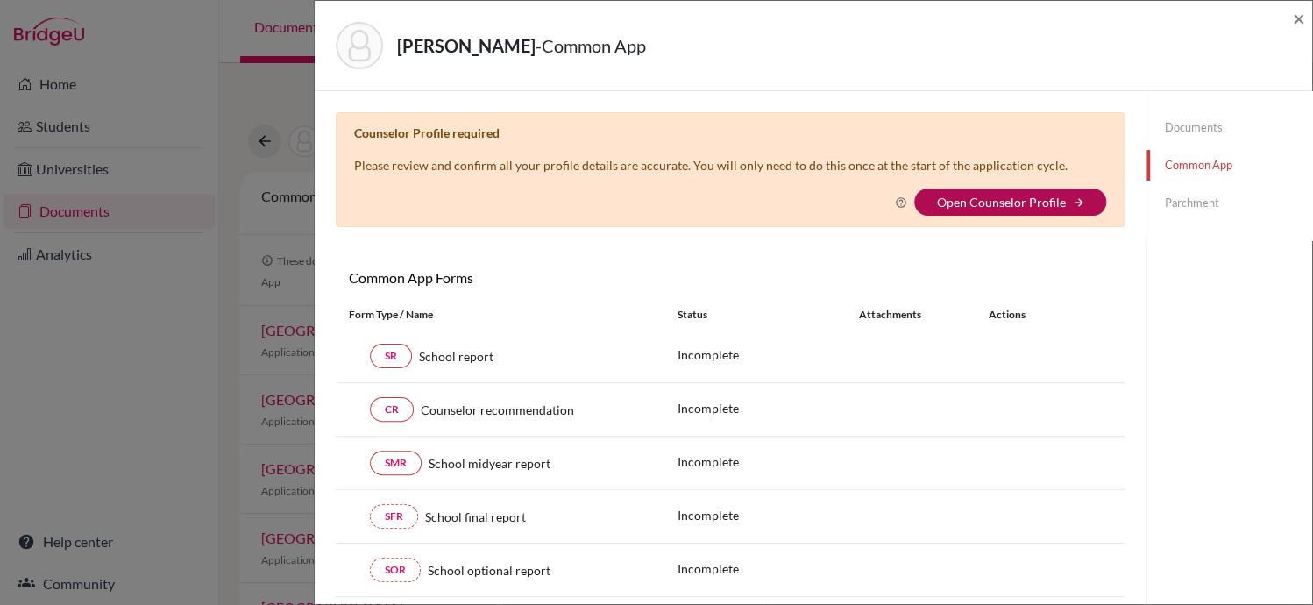
click at [1017, 198] on link "Open Counselor Profile" at bounding box center [1000, 202] width 129 height 15
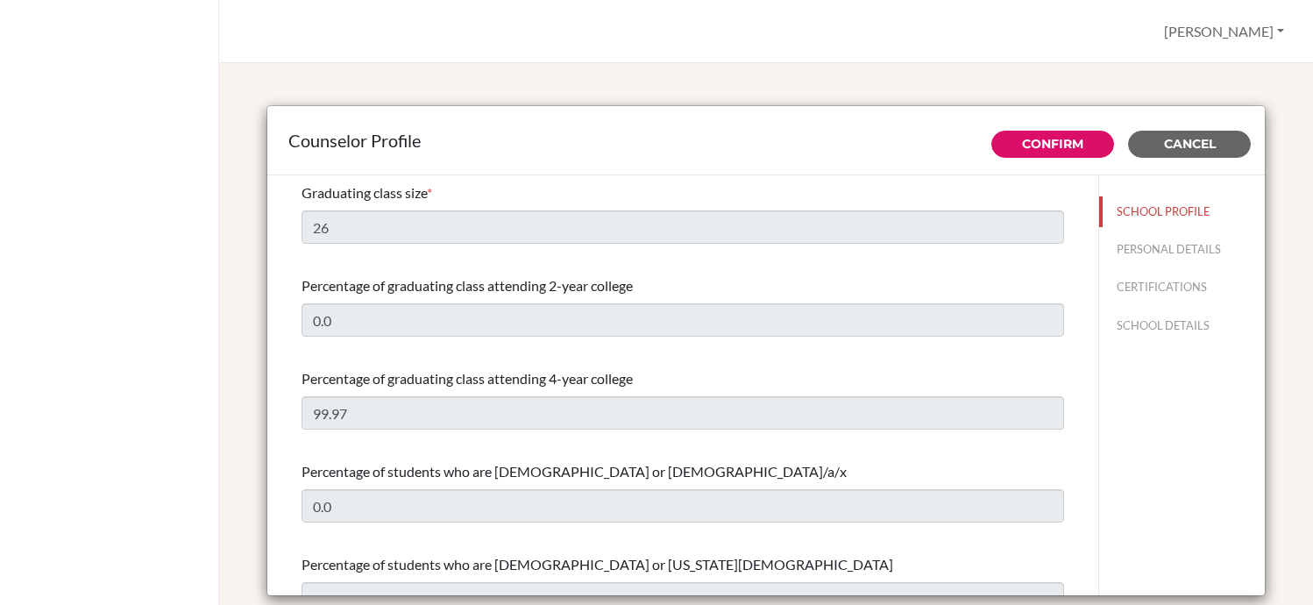
select select "0"
select select "353004"
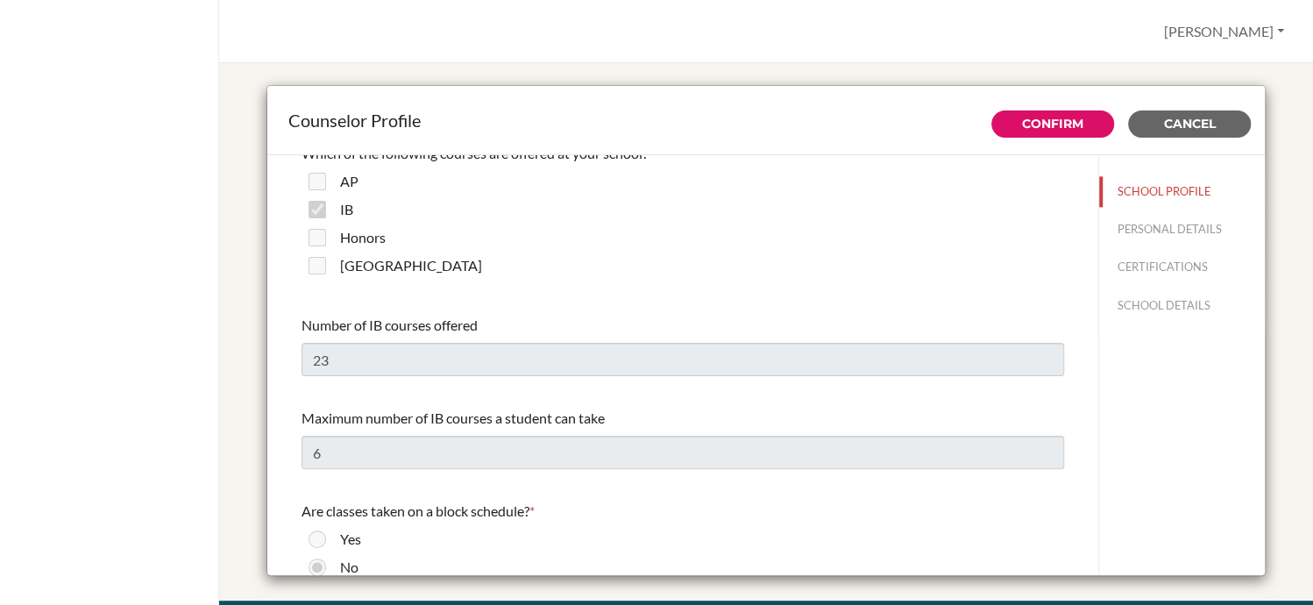
scroll to position [1200, 0]
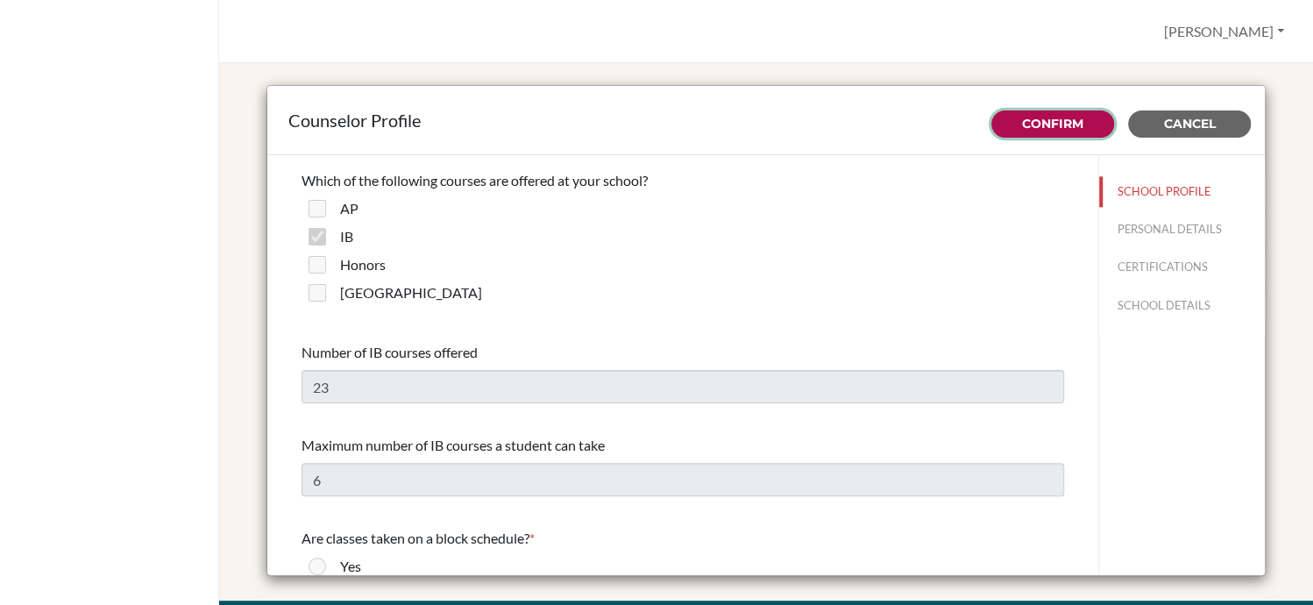
click at [1038, 116] on link "Confirm" at bounding box center [1052, 124] width 61 height 16
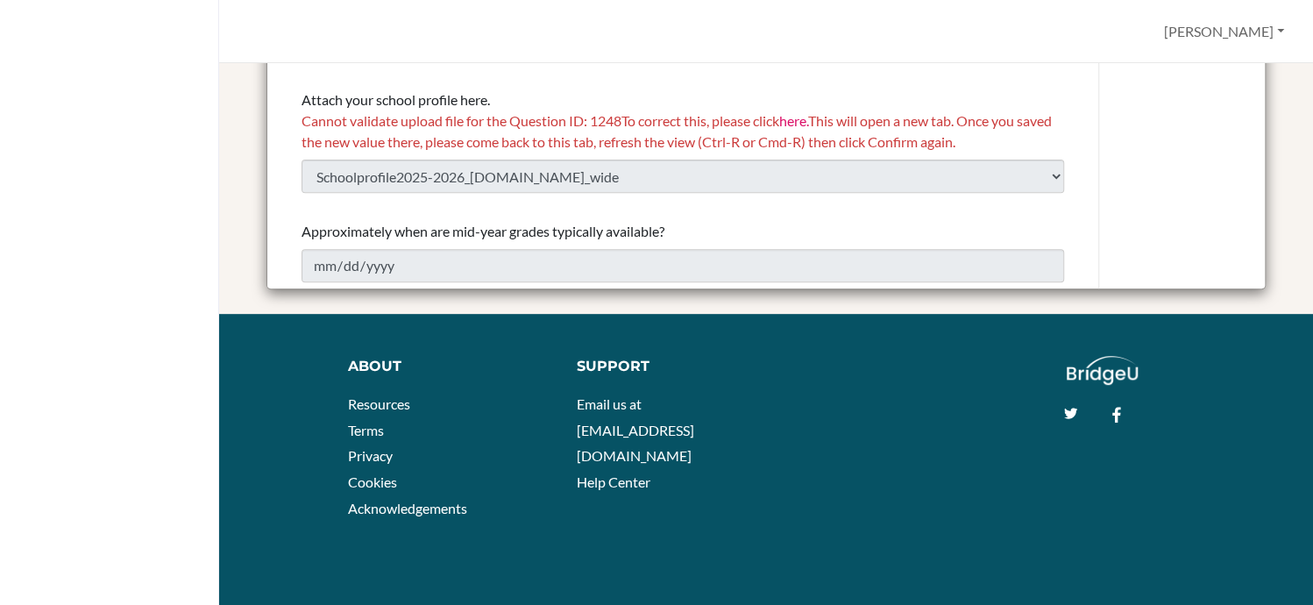
scroll to position [2068, 0]
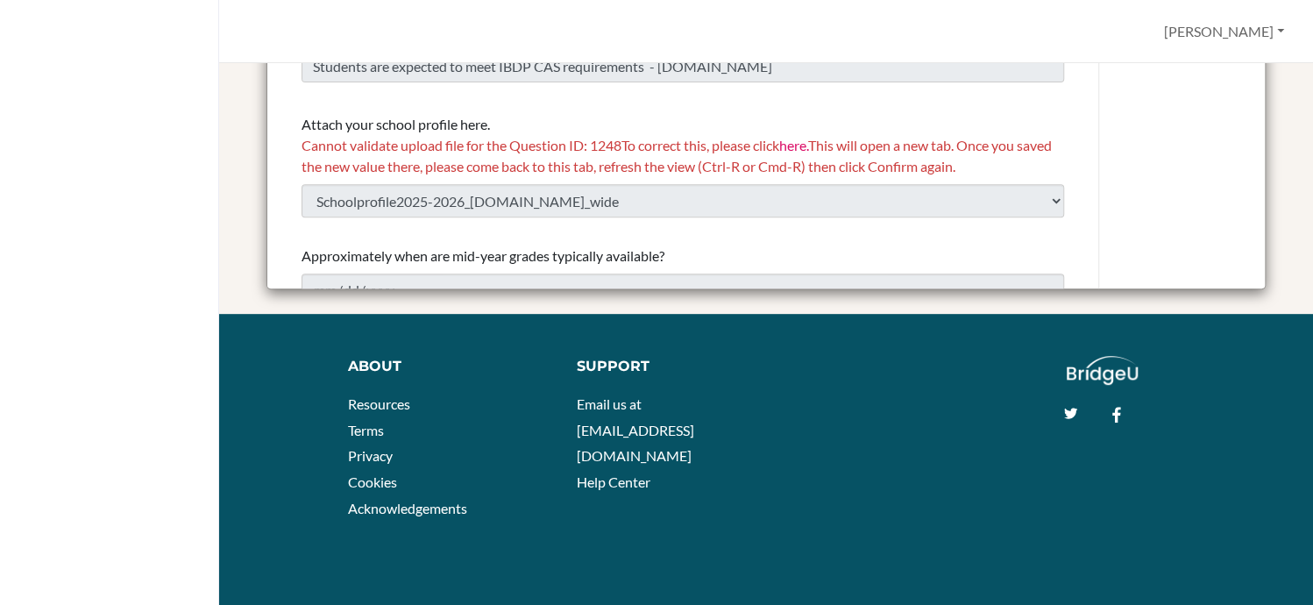
click at [698, 151] on span "Cannot validate upload file for the Question ID: 1248 To correct this, please c…" at bounding box center [676, 156] width 750 height 38
click at [812, 155] on div "Cannot validate upload file for the Question ID: 1248 To correct this, please c…" at bounding box center [682, 156] width 762 height 42
click at [772, 148] on span "Cannot validate upload file for the Question ID: 1248 To correct this, please c…" at bounding box center [676, 156] width 750 height 38
click at [804, 145] on link "here." at bounding box center [793, 145] width 29 height 17
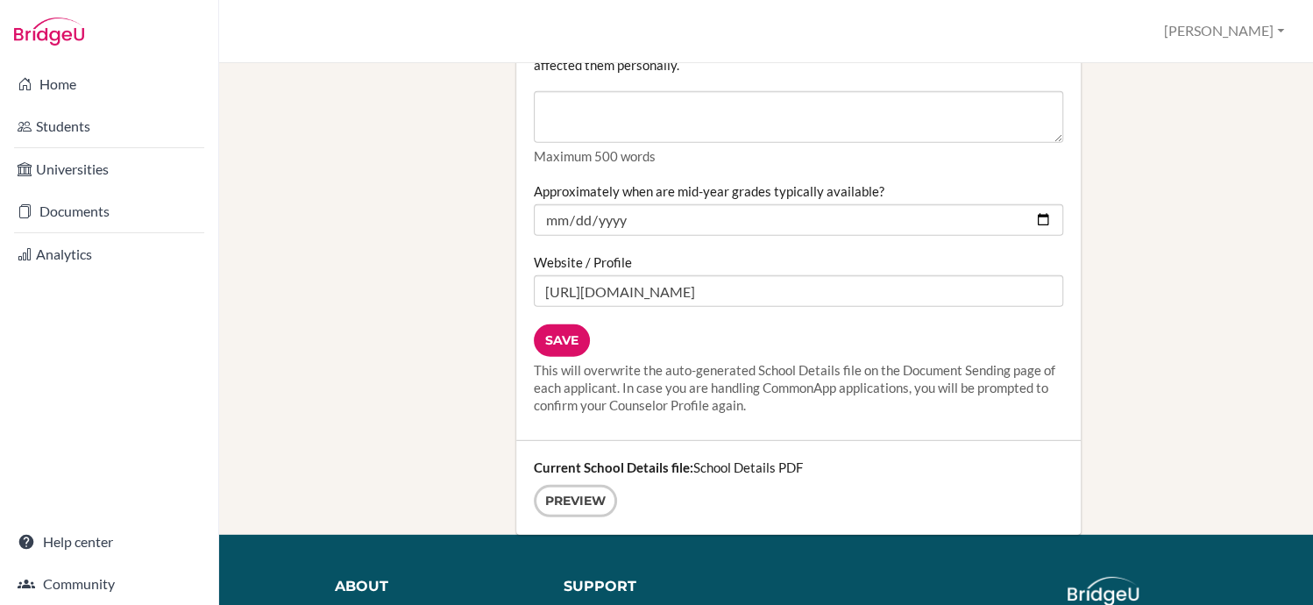
scroll to position [2286, 0]
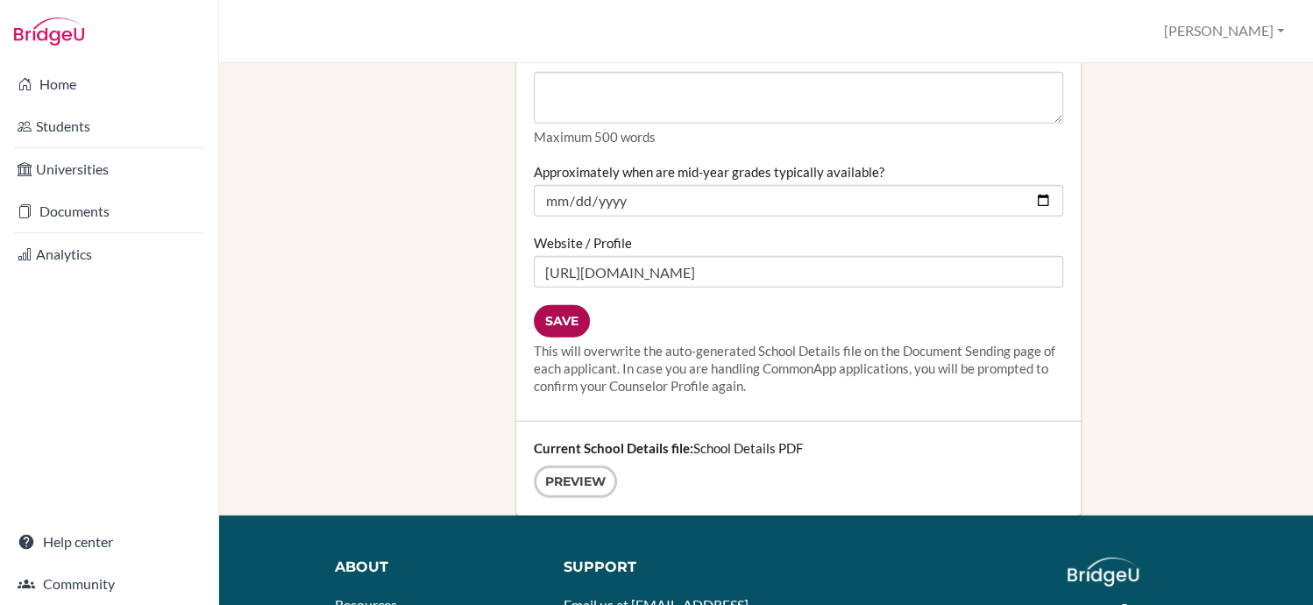
click at [556, 305] on input "Save" at bounding box center [562, 321] width 56 height 32
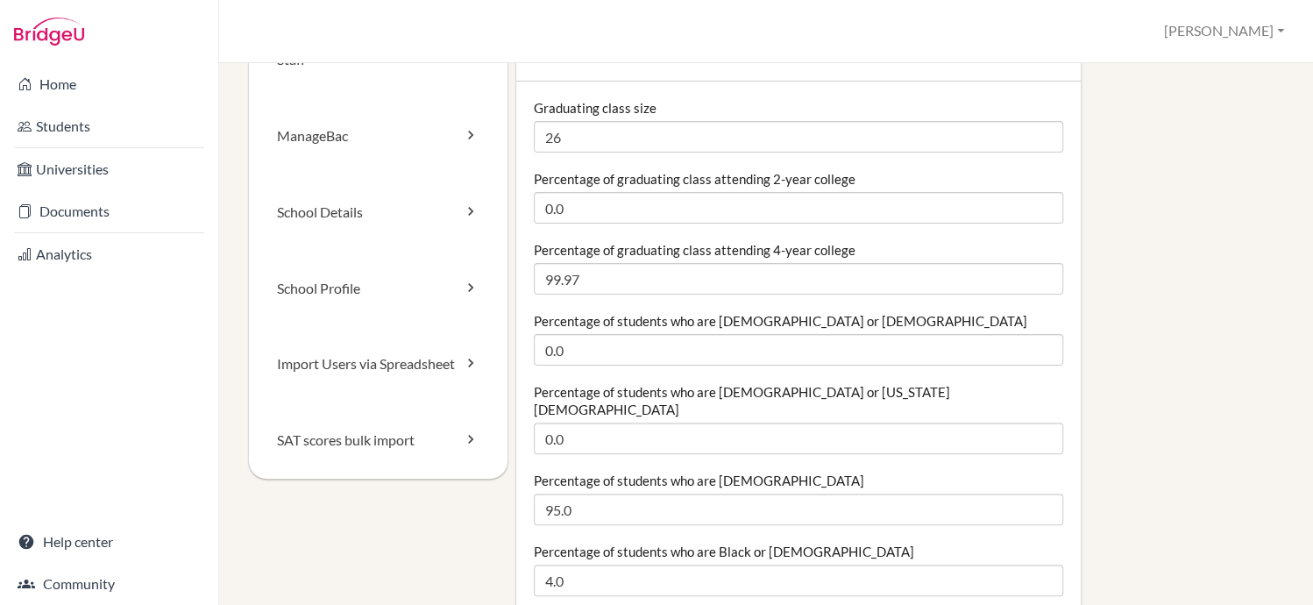
scroll to position [70, 0]
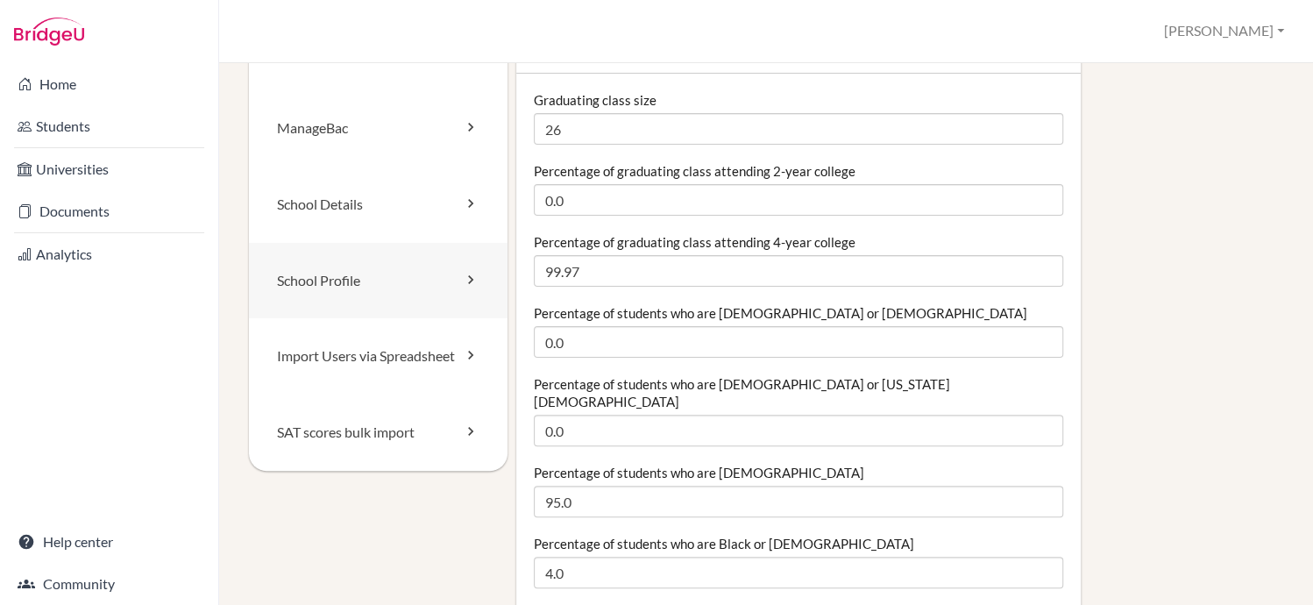
click at [397, 286] on link "School Profile" at bounding box center [378, 281] width 259 height 76
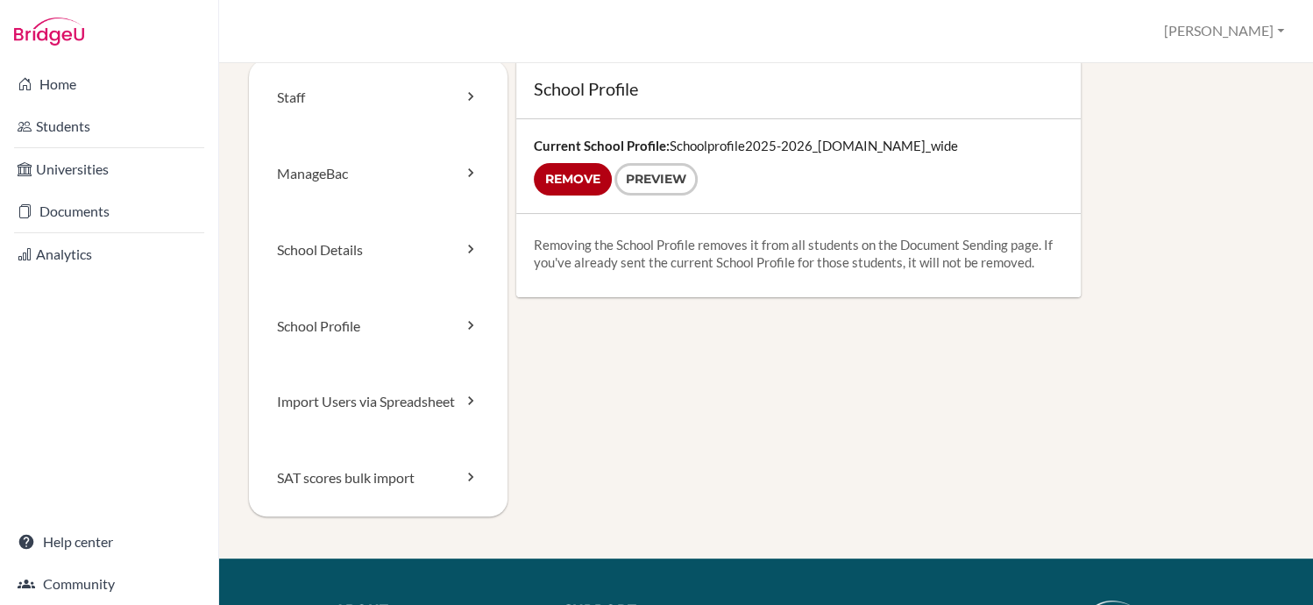
scroll to position [25, 0]
click at [560, 183] on input "Remove" at bounding box center [573, 179] width 78 height 32
click at [466, 323] on icon at bounding box center [471, 325] width 18 height 18
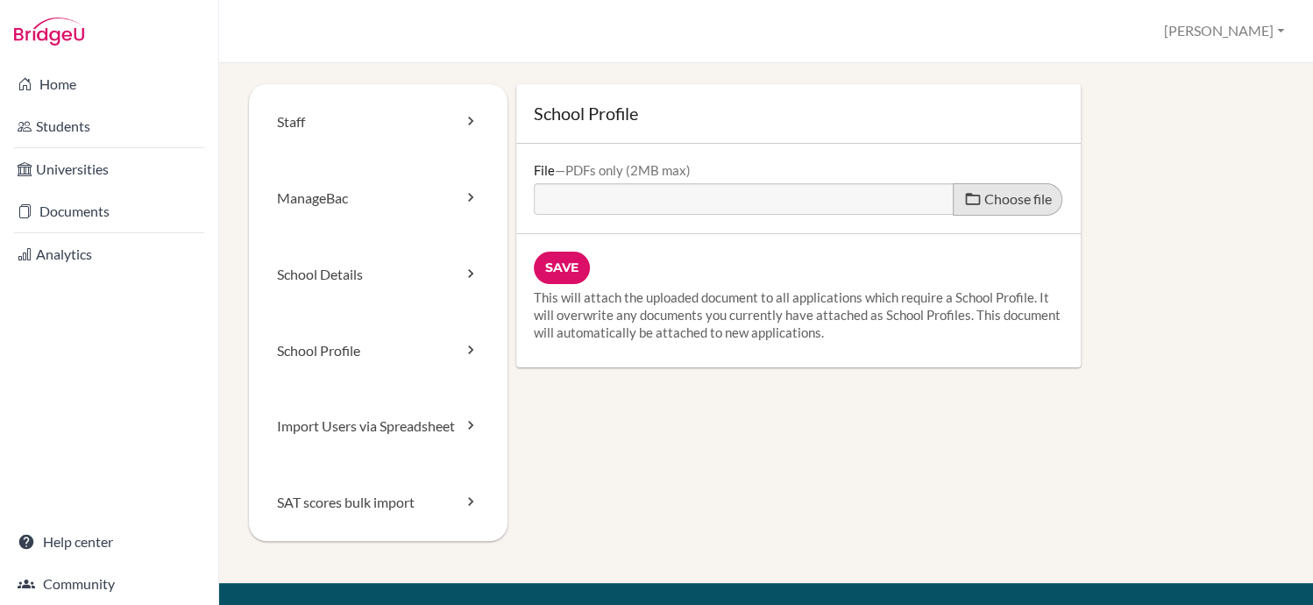
click at [1000, 193] on span "Choose file" at bounding box center [1017, 198] width 67 height 17
click at [802, 193] on input "Choose file" at bounding box center [668, 193] width 268 height 20
type input "C:\fakepath\Schoolprofile2025-2026_compressed (1).pdf"
type input "Schoolprofile2025-2026_compressed (1).pdf"
click at [562, 286] on div "Save This will attach the uploaded document to all applications which require a…" at bounding box center [798, 300] width 564 height 133
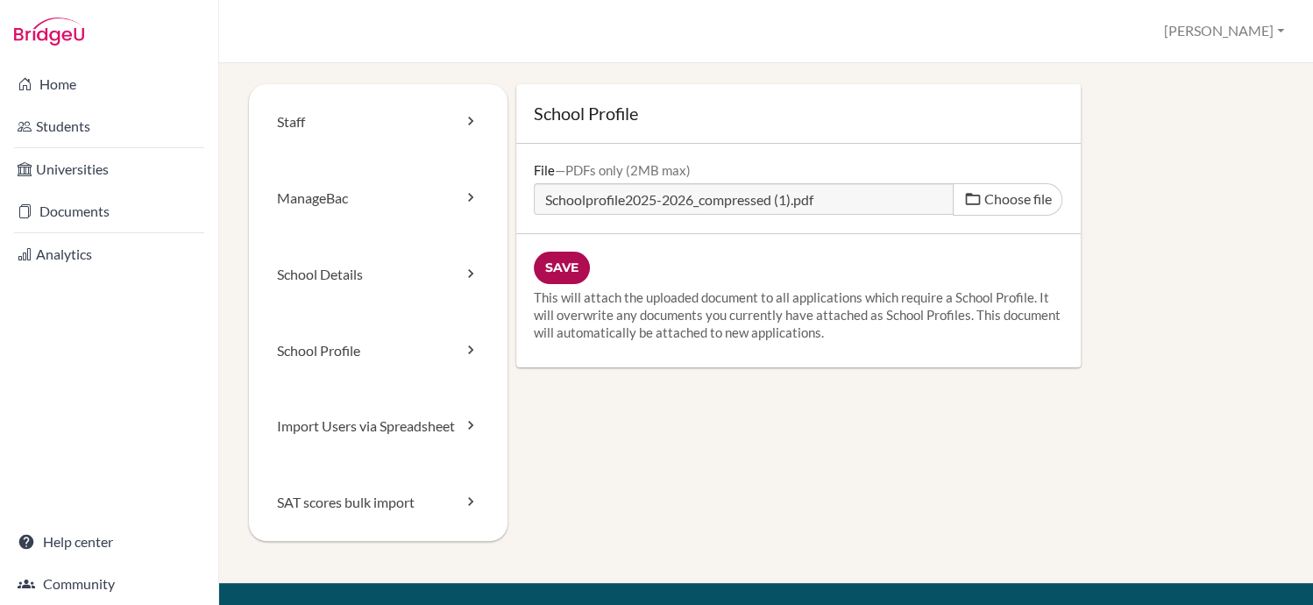
click at [557, 265] on input "Save" at bounding box center [562, 268] width 56 height 32
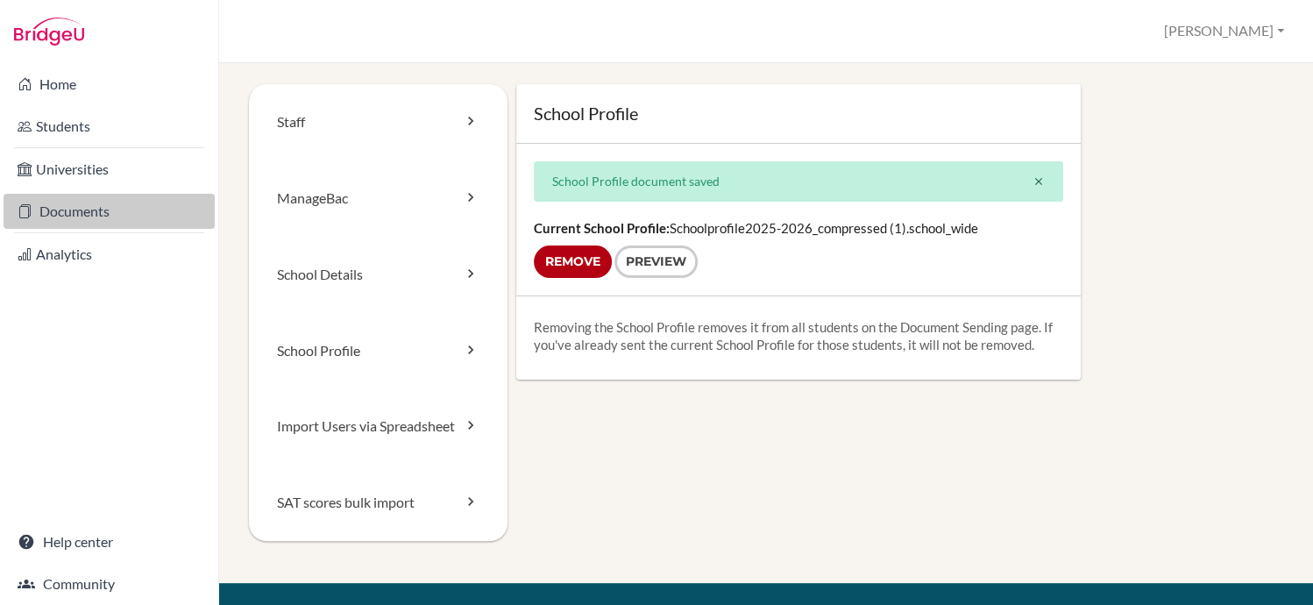
click at [133, 214] on link "Documents" at bounding box center [109, 211] width 211 height 35
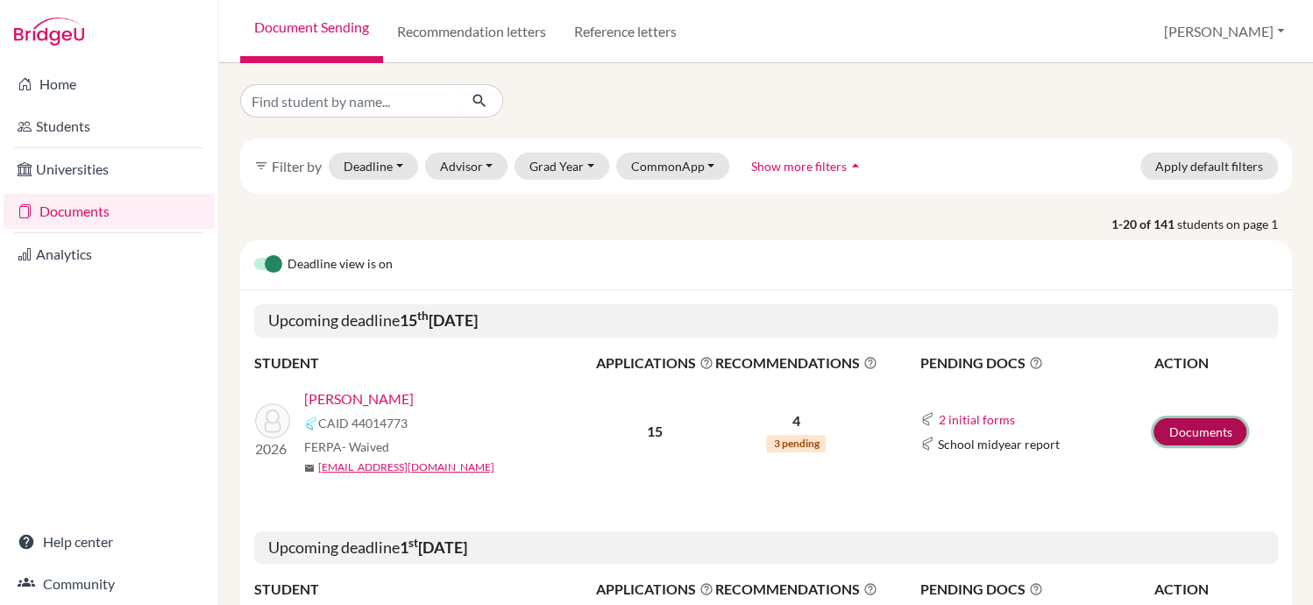
click at [1194, 421] on link "Documents" at bounding box center [1199, 431] width 93 height 27
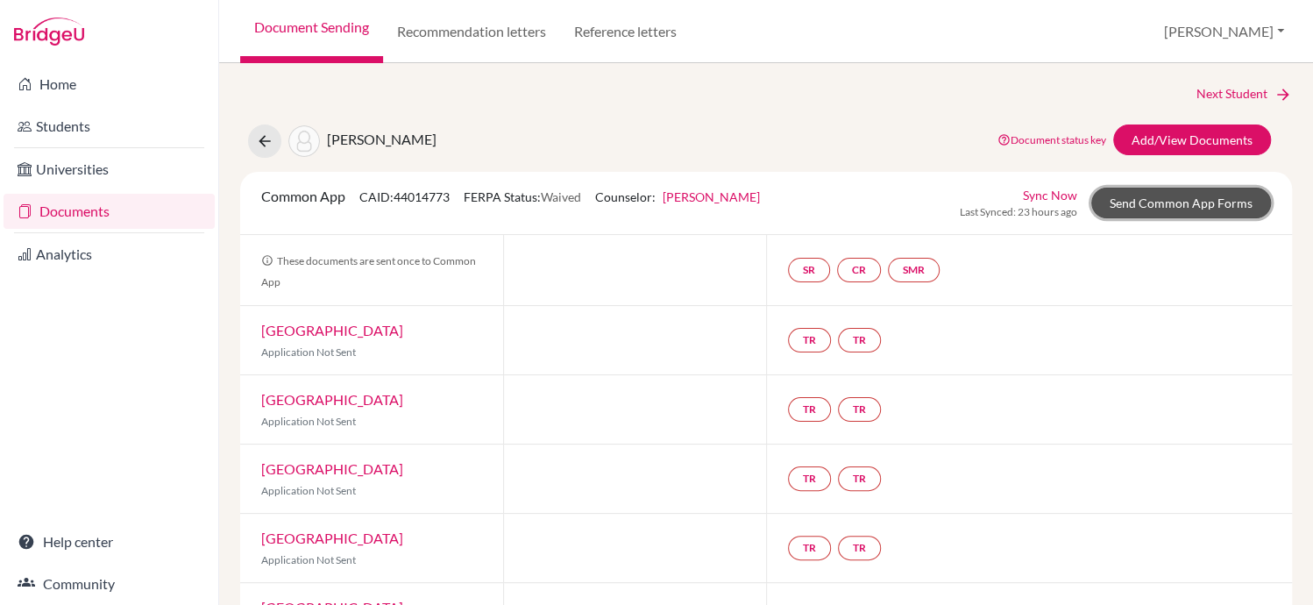
click at [1164, 202] on link "Send Common App Forms" at bounding box center [1181, 203] width 180 height 31
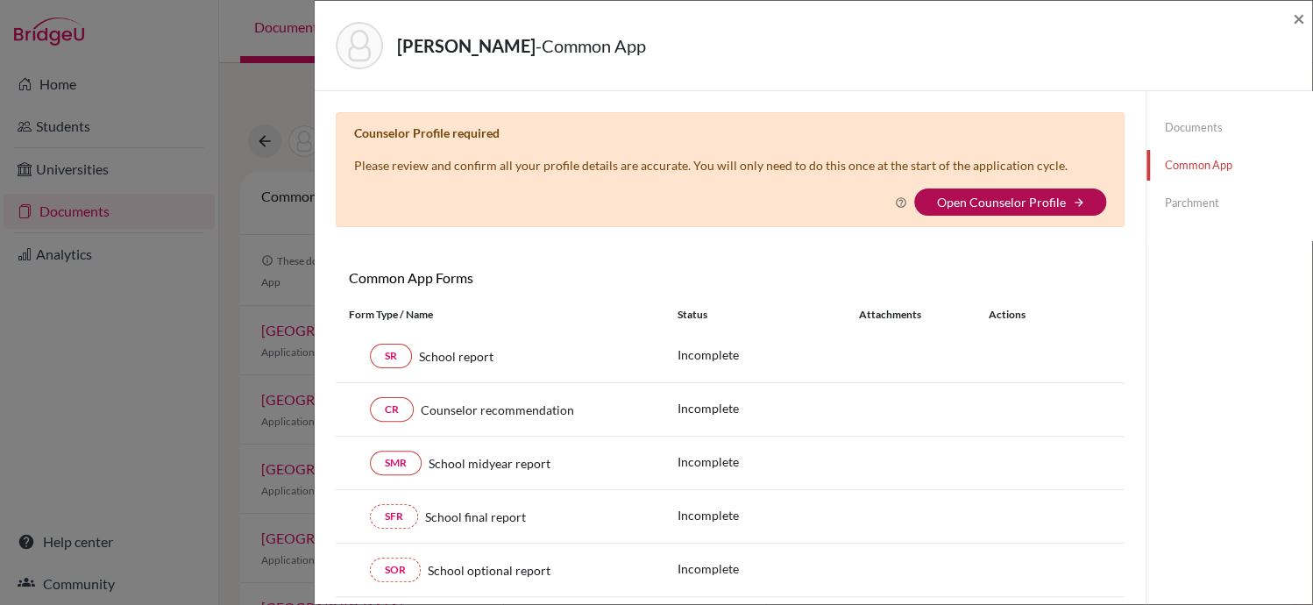
click at [989, 201] on link "Open Counselor Profile" at bounding box center [1000, 202] width 129 height 15
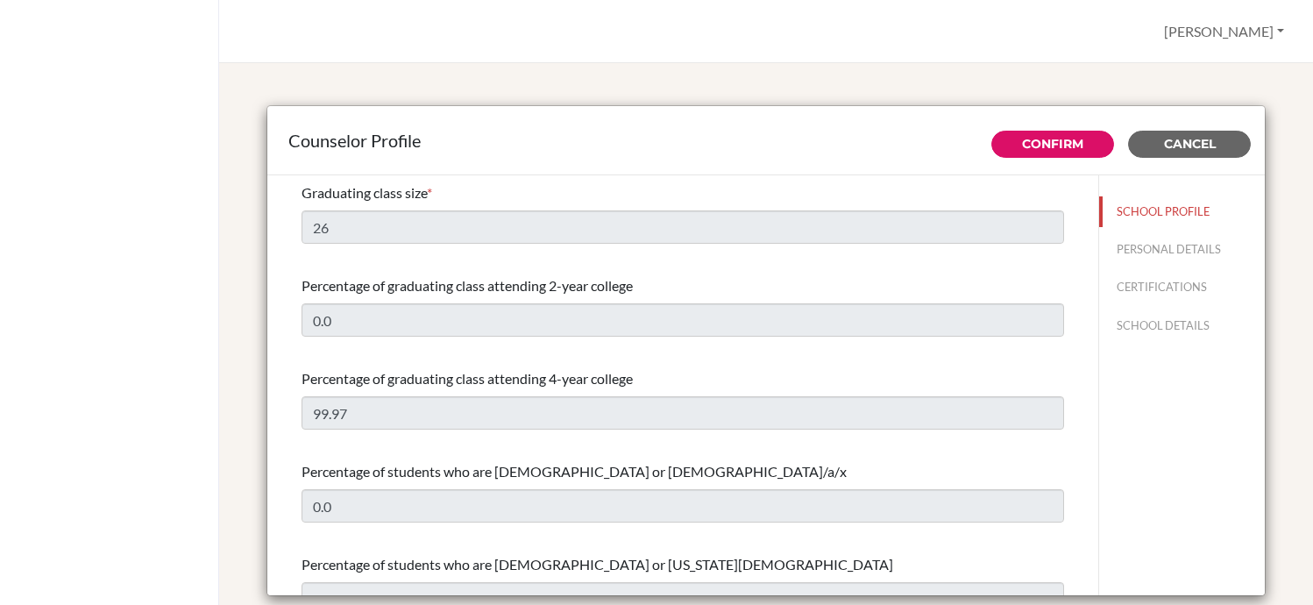
select select "0"
select select "353011"
click at [1051, 136] on link "Confirm" at bounding box center [1052, 144] width 61 height 16
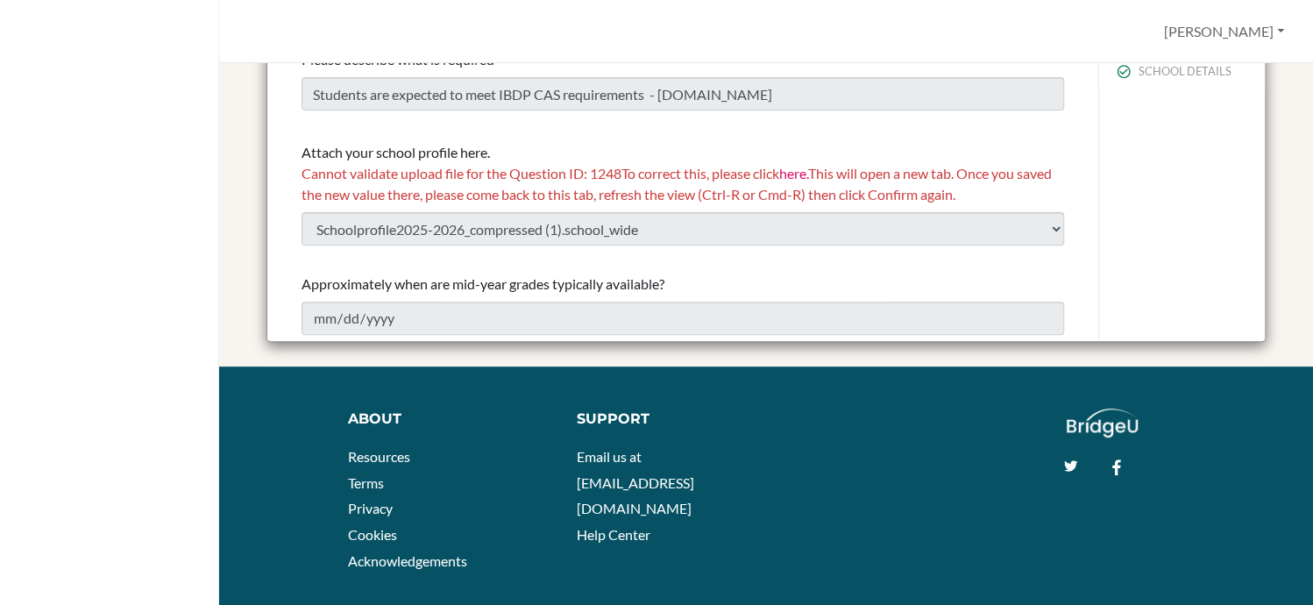
scroll to position [252, 0]
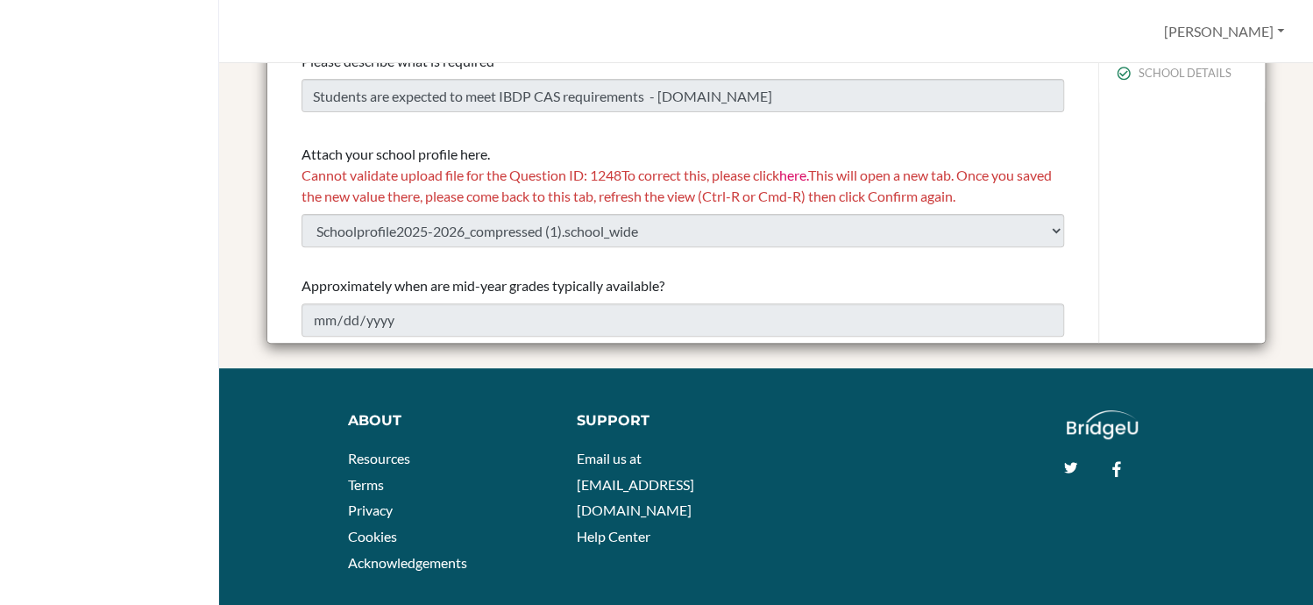
drag, startPoint x: 1039, startPoint y: 200, endPoint x: 271, endPoint y: 152, distance: 770.1
click at [271, 152] on div "Confirm Cancel Graduating class size * 26 Percentage of graduating class attend…" at bounding box center [765, 133] width 997 height 421
copy div "Attach your school profile here. Cannot validate upload file for the Question I…"
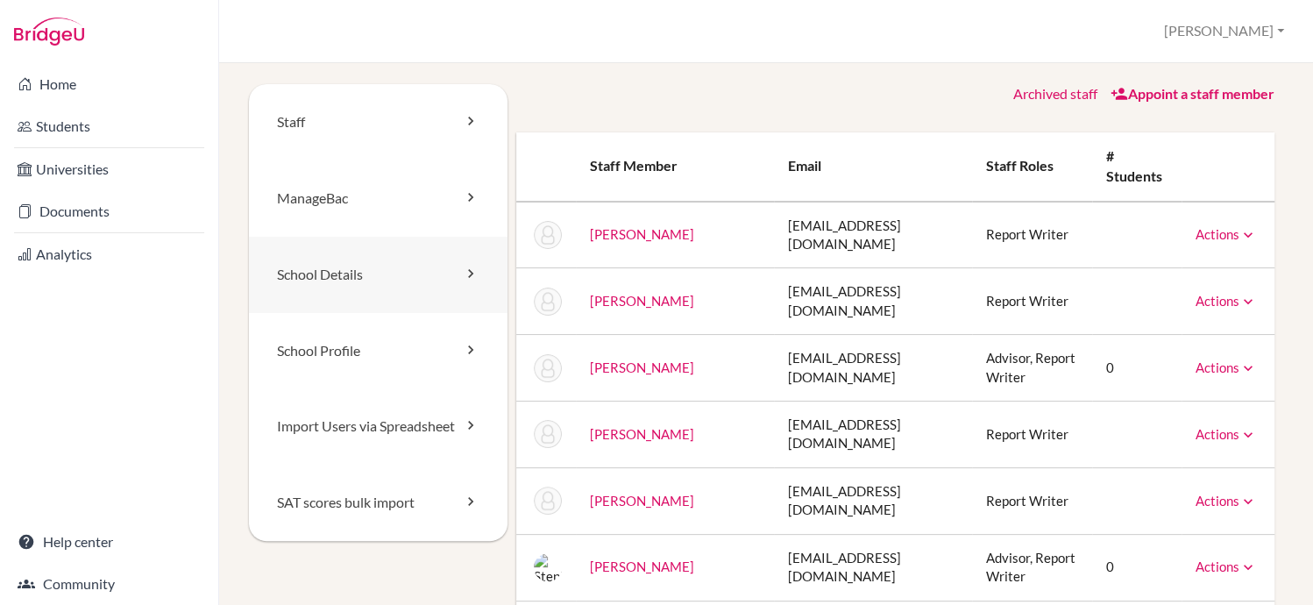
click at [435, 291] on link "School Details" at bounding box center [378, 275] width 259 height 76
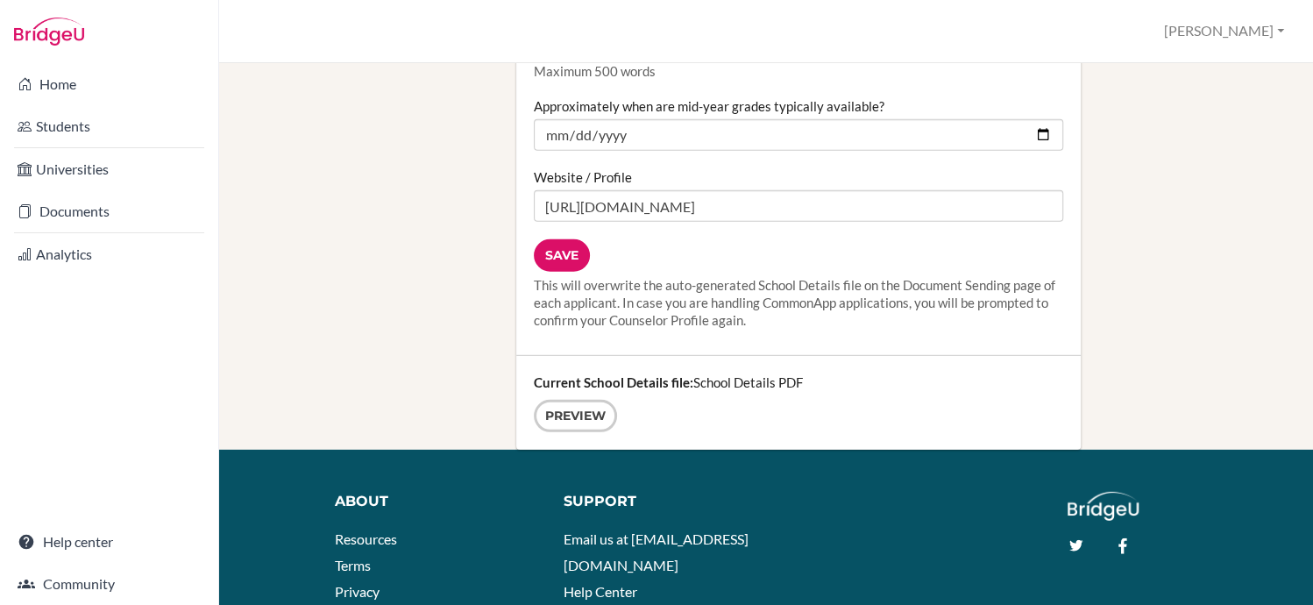
scroll to position [2356, 0]
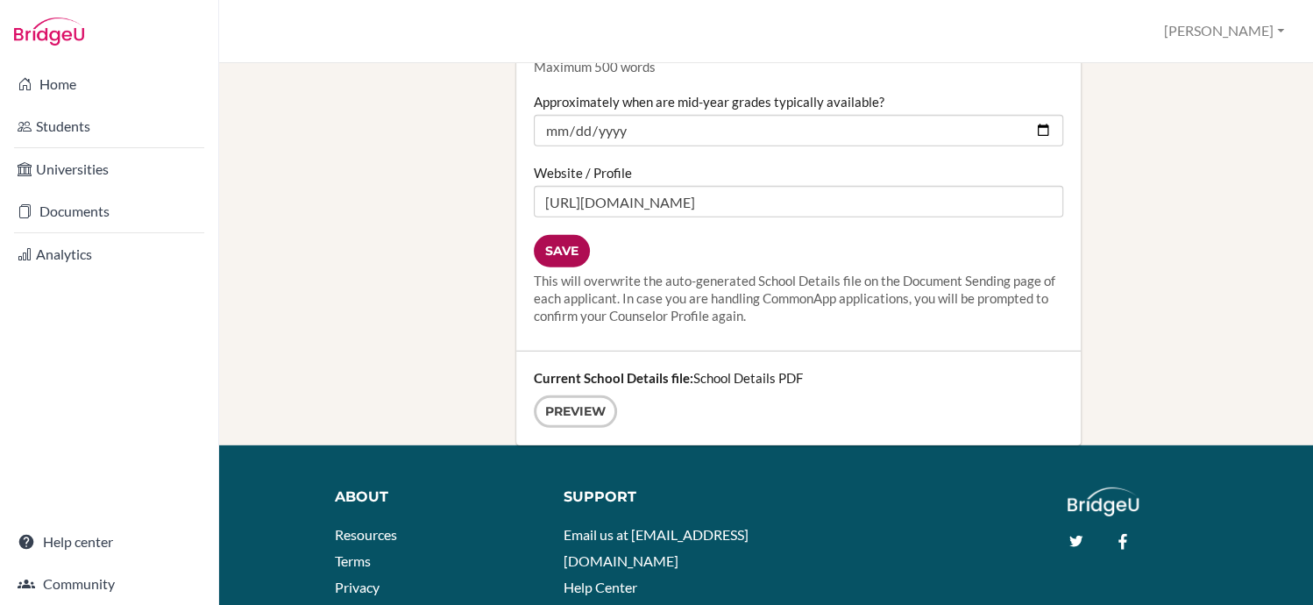
click at [557, 236] on input "Save" at bounding box center [562, 251] width 56 height 32
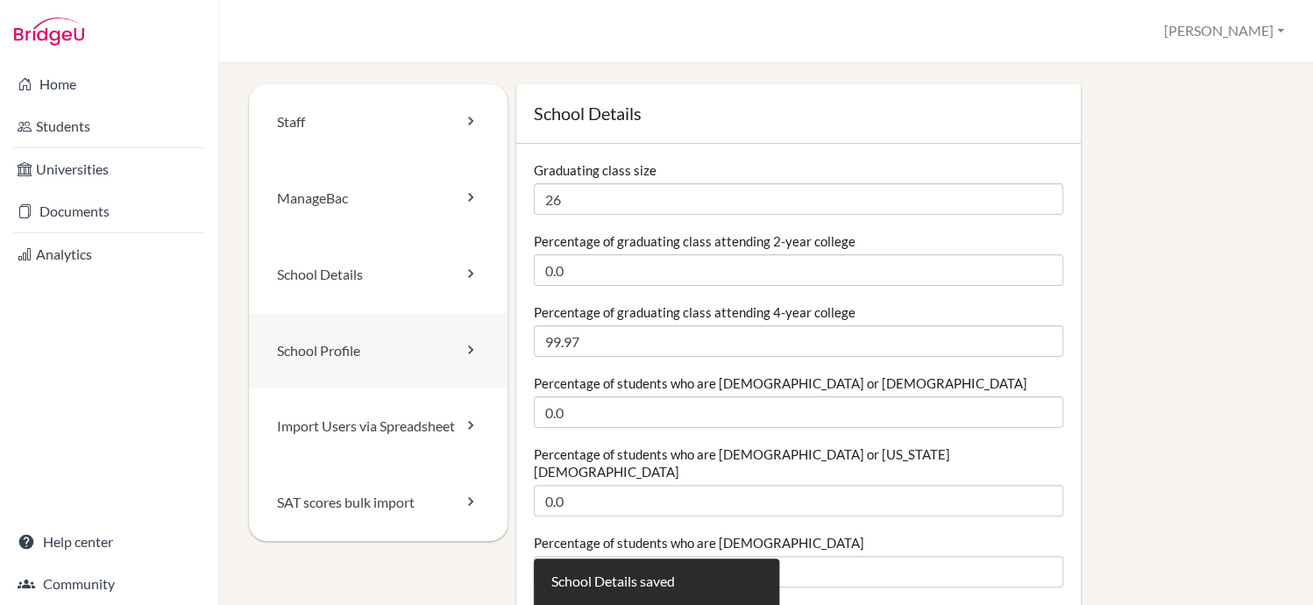
click at [464, 344] on icon at bounding box center [471, 350] width 18 height 18
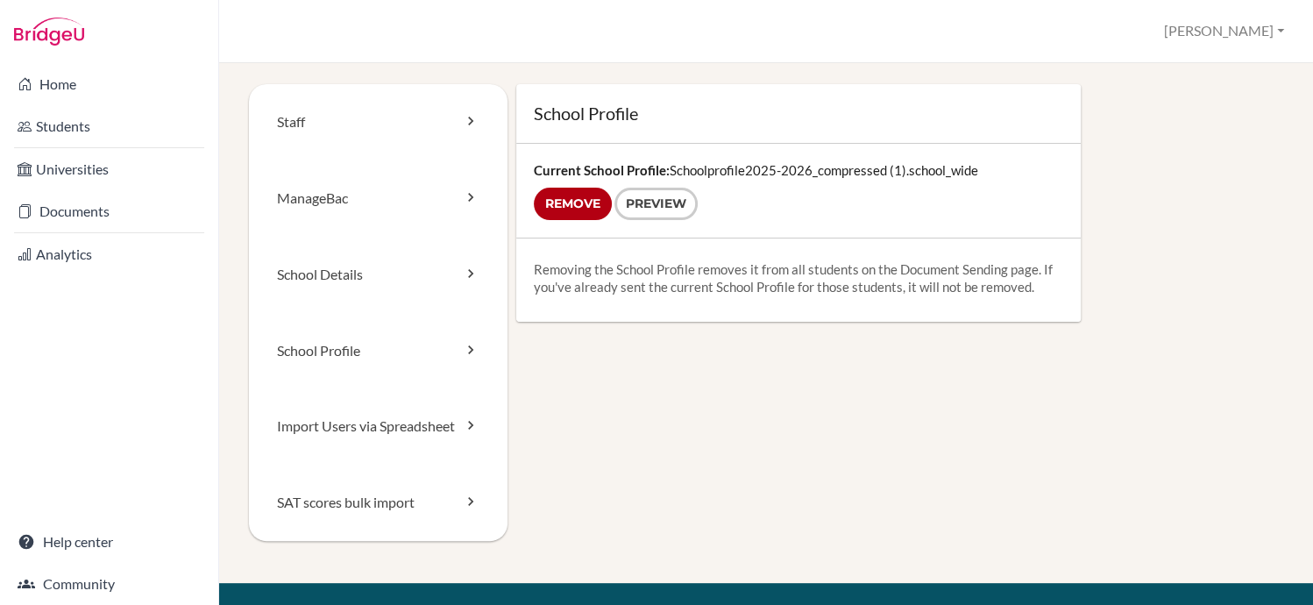
scroll to position [40, 0]
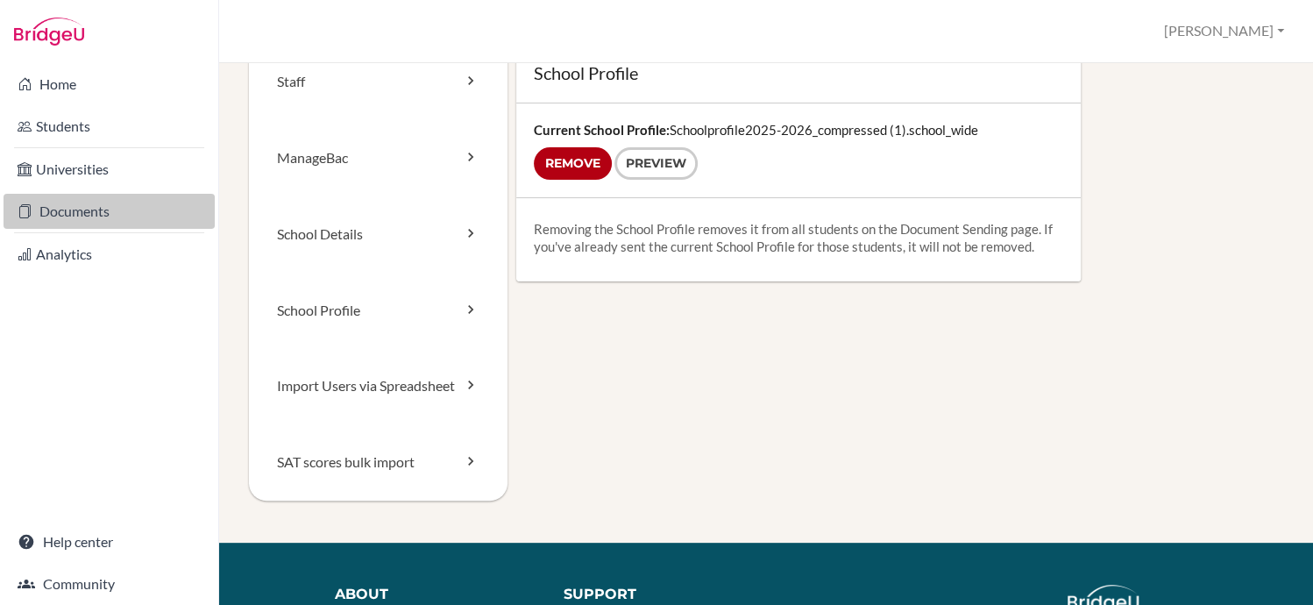
click at [63, 197] on link "Documents" at bounding box center [109, 211] width 211 height 35
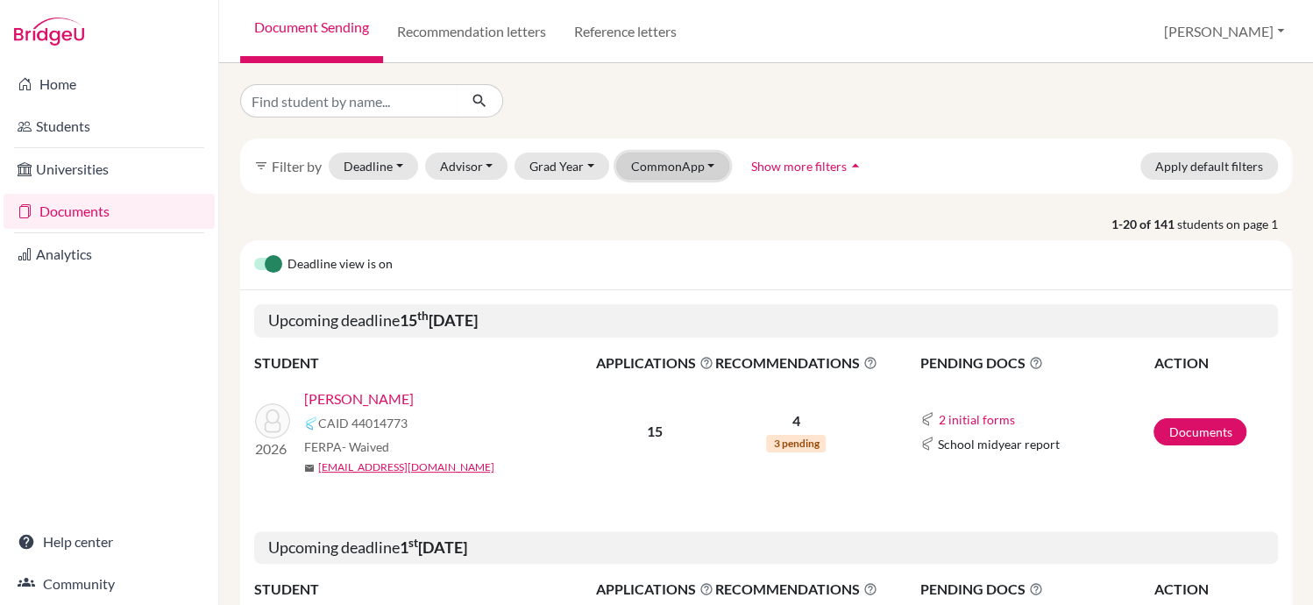
click at [693, 167] on button "CommonApp" at bounding box center [673, 165] width 114 height 27
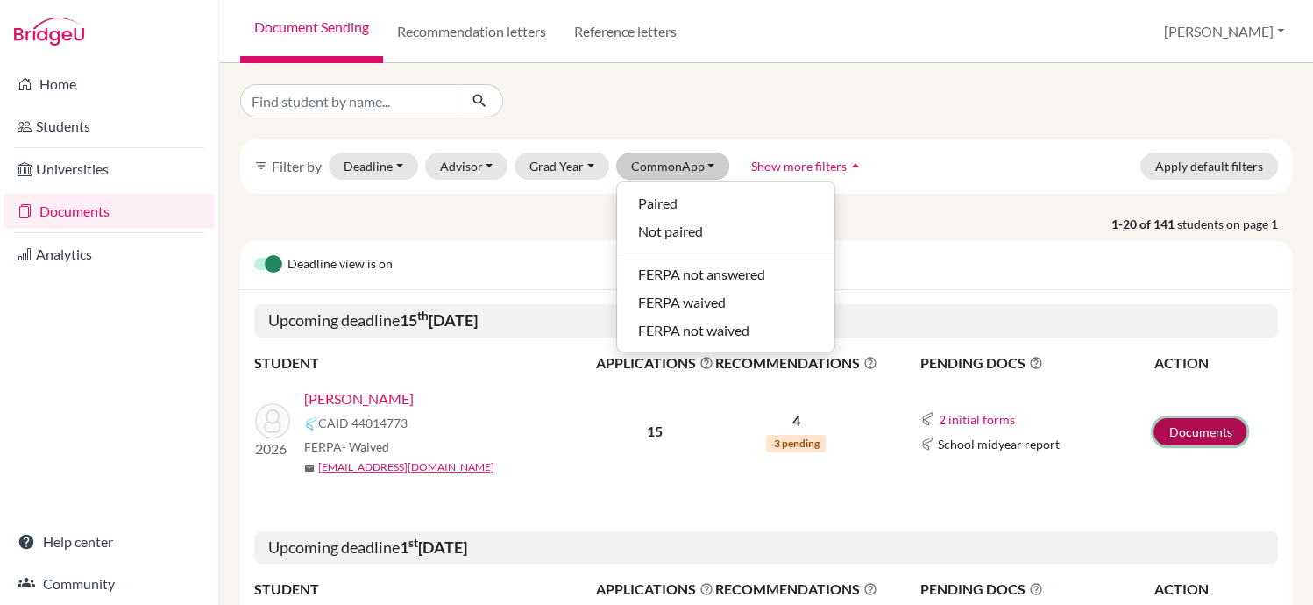
click at [1185, 425] on link "Documents" at bounding box center [1199, 431] width 93 height 27
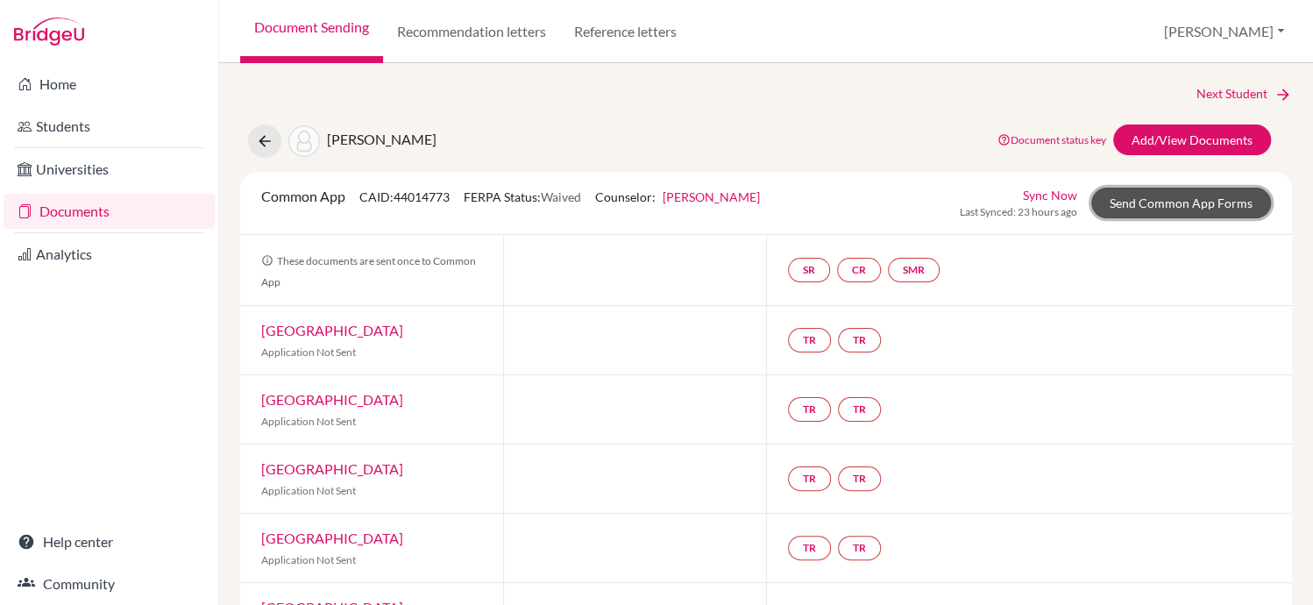
click at [1178, 197] on link "Send Common App Forms" at bounding box center [1181, 203] width 180 height 31
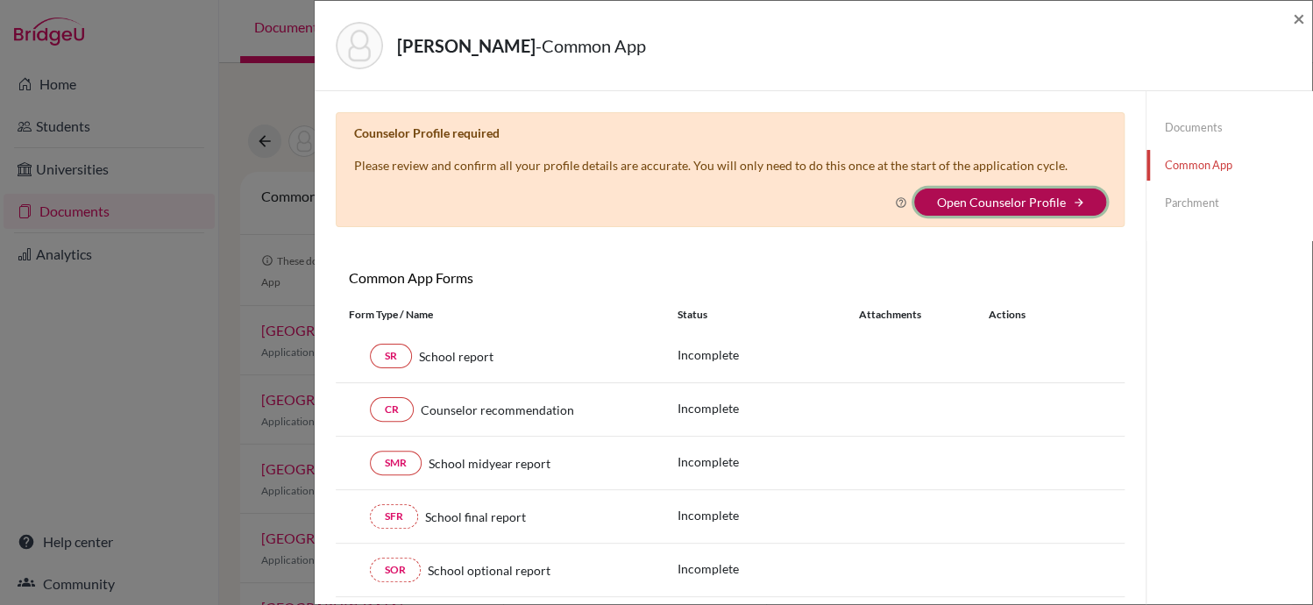
click at [1076, 199] on button "Open Counselor Profile arrow_forward" at bounding box center [1010, 201] width 192 height 27
click at [1072, 200] on icon "arrow_forward" at bounding box center [1078, 202] width 12 height 12
click at [982, 203] on link "Open Counselor Profile" at bounding box center [1000, 202] width 129 height 15
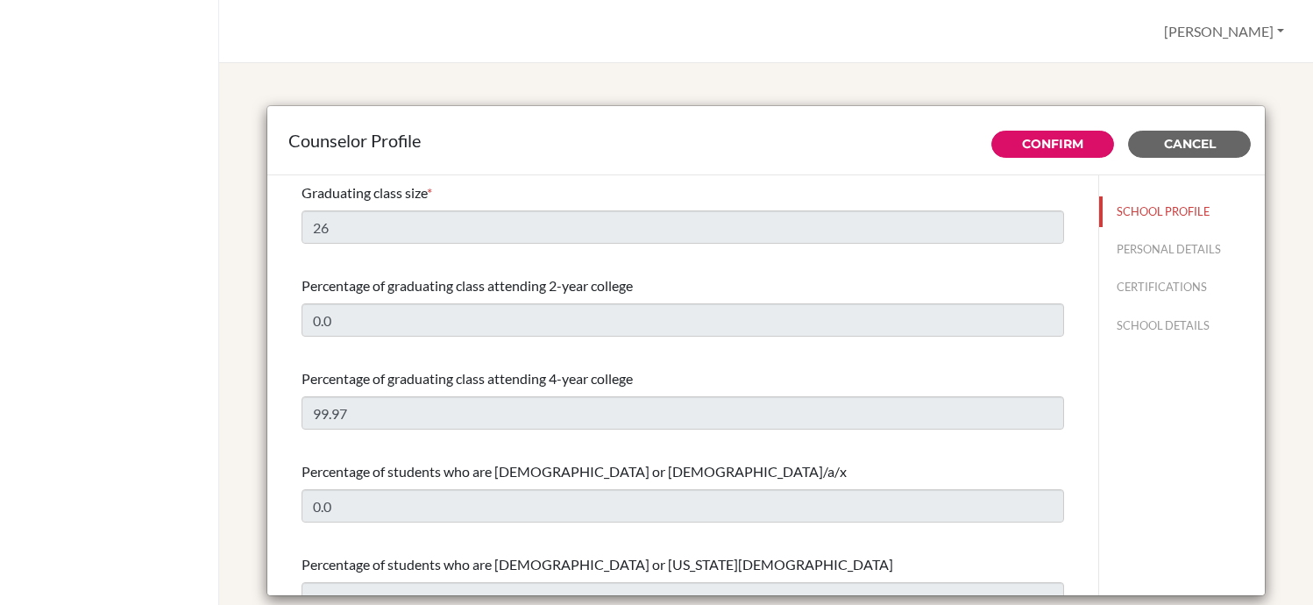
select select "0"
select select "353011"
click at [1031, 142] on link "Confirm" at bounding box center [1052, 144] width 61 height 16
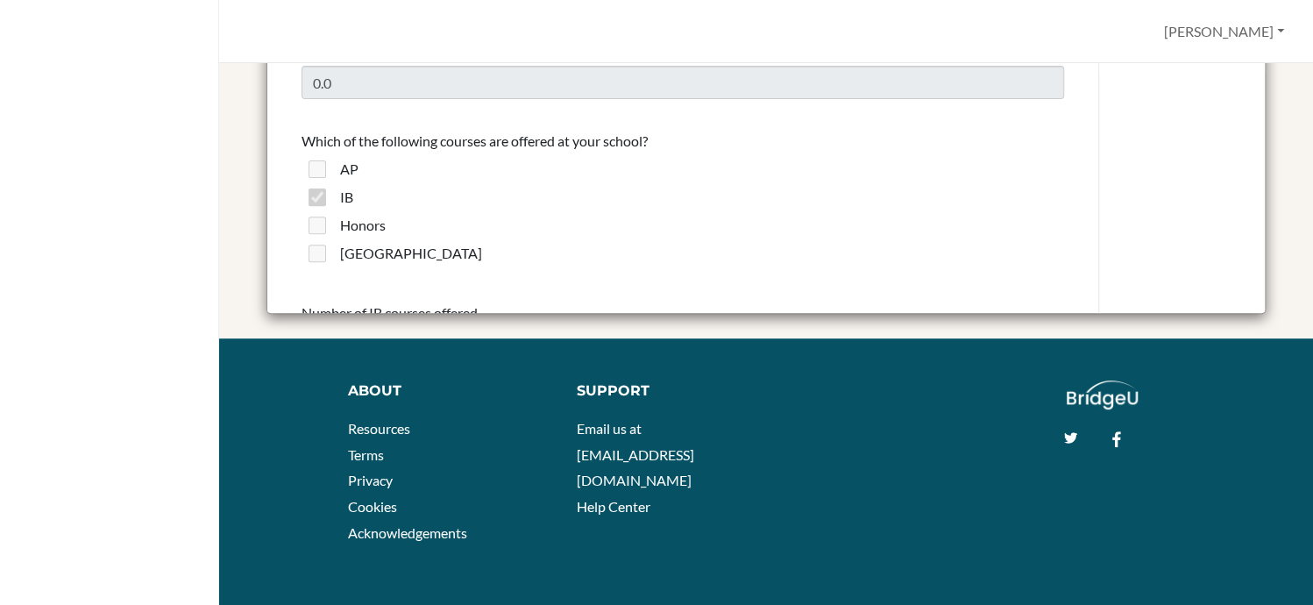
scroll to position [978, 0]
